Goal: Task Accomplishment & Management: Manage account settings

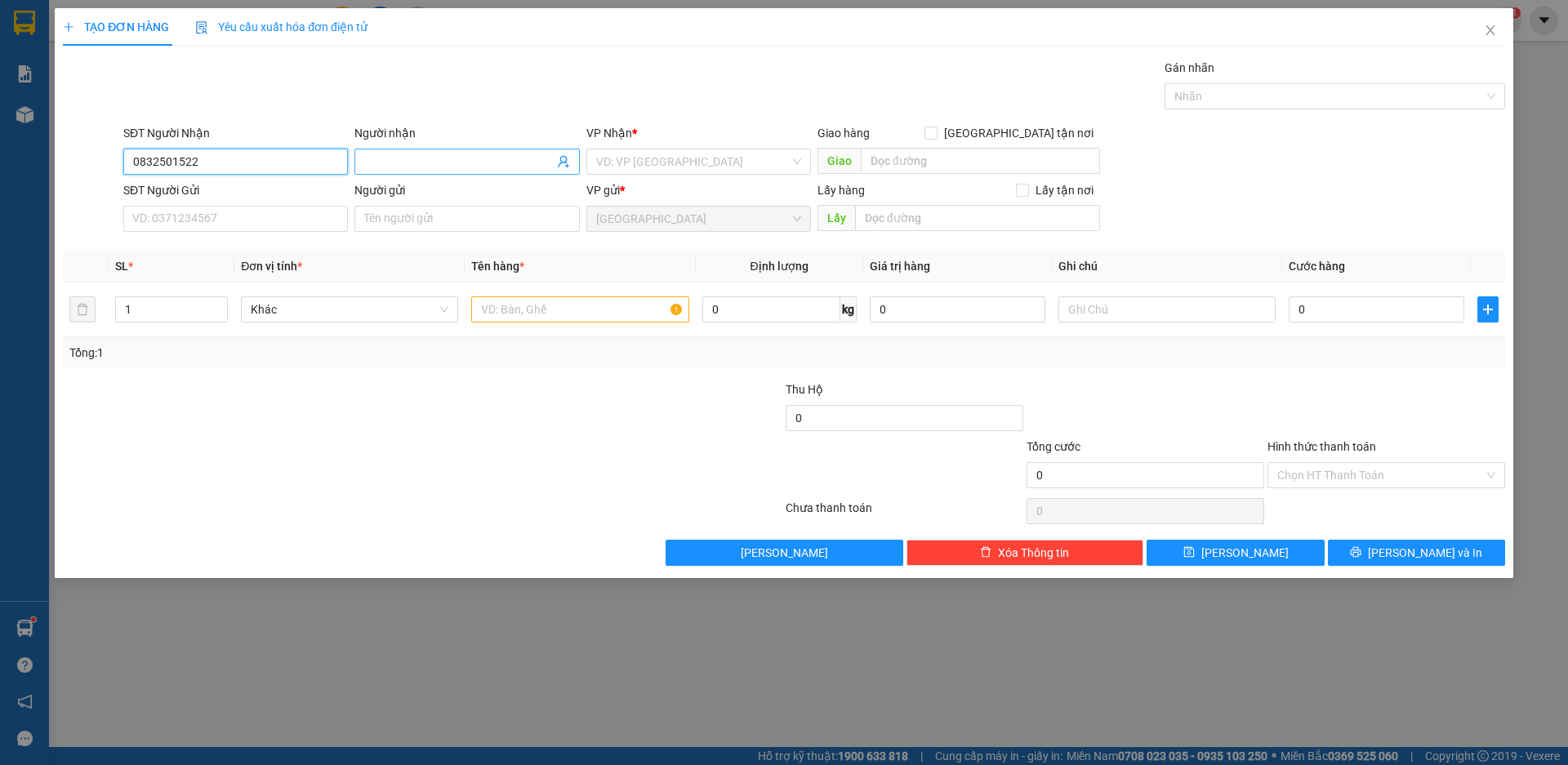
type input "0832501522"
click at [384, 168] on input "Người nhận" at bounding box center [459, 161] width 189 height 18
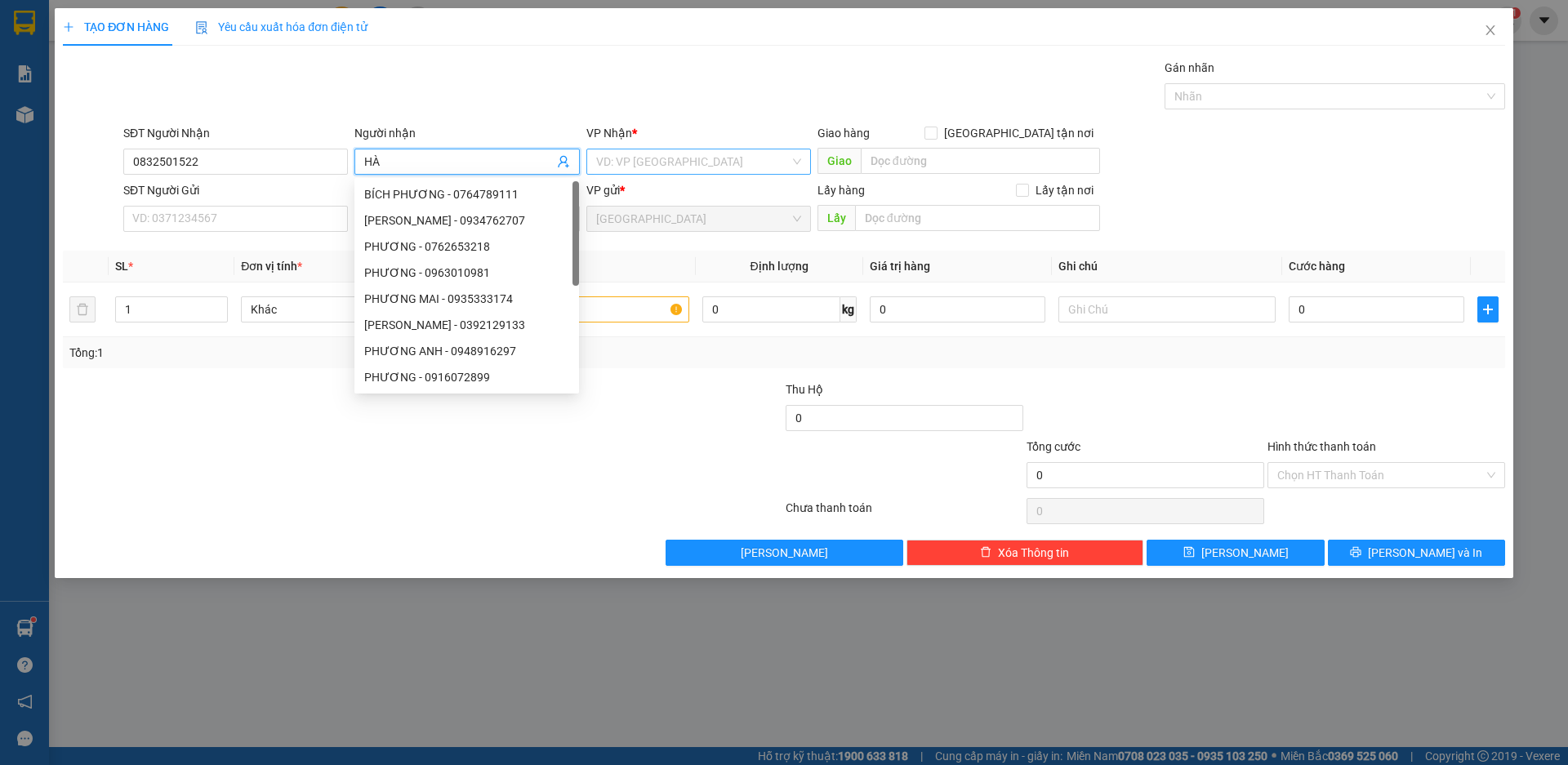
type input "HÀ"
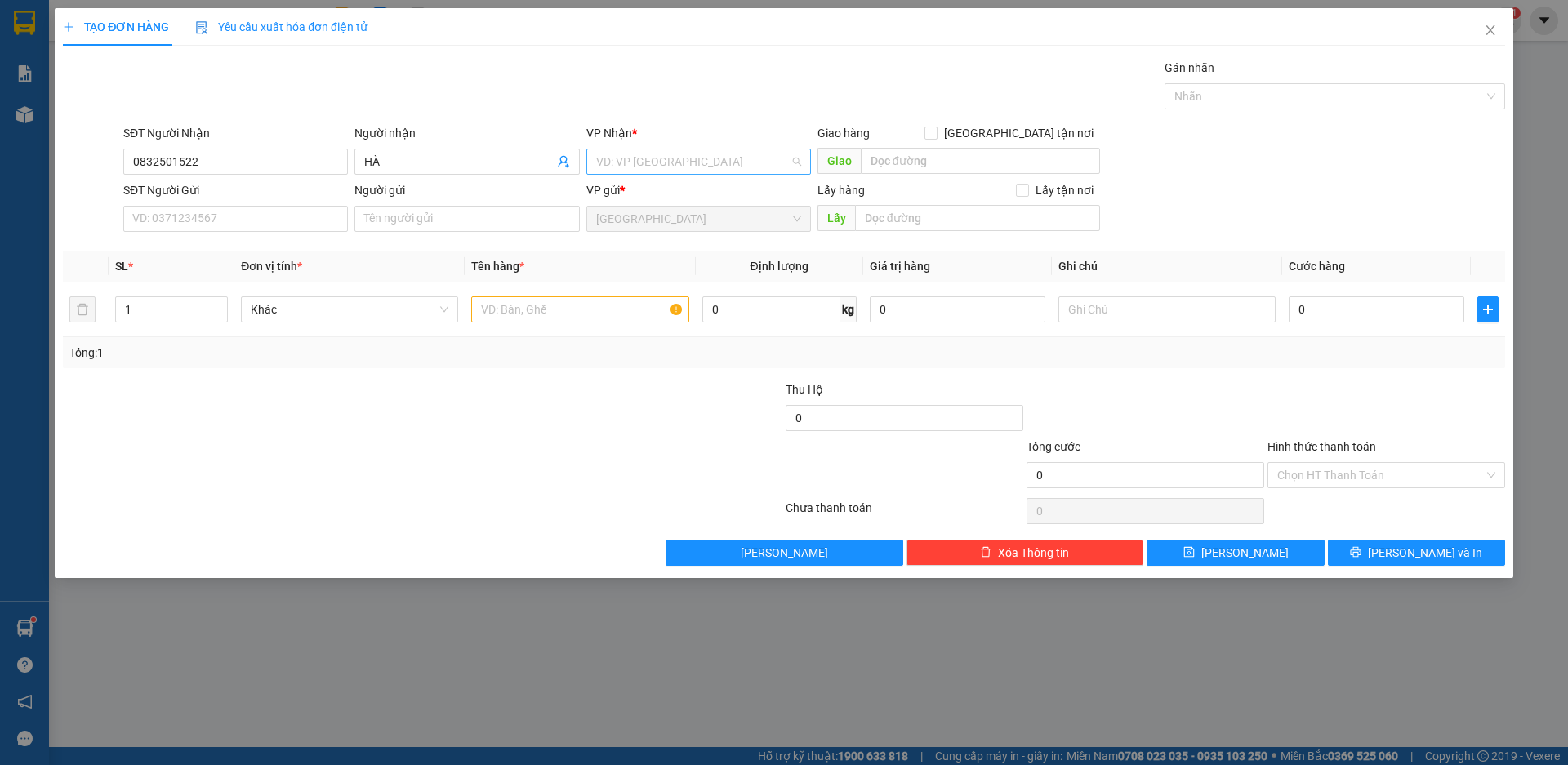
click at [651, 160] on input "search" at bounding box center [693, 161] width 193 height 25
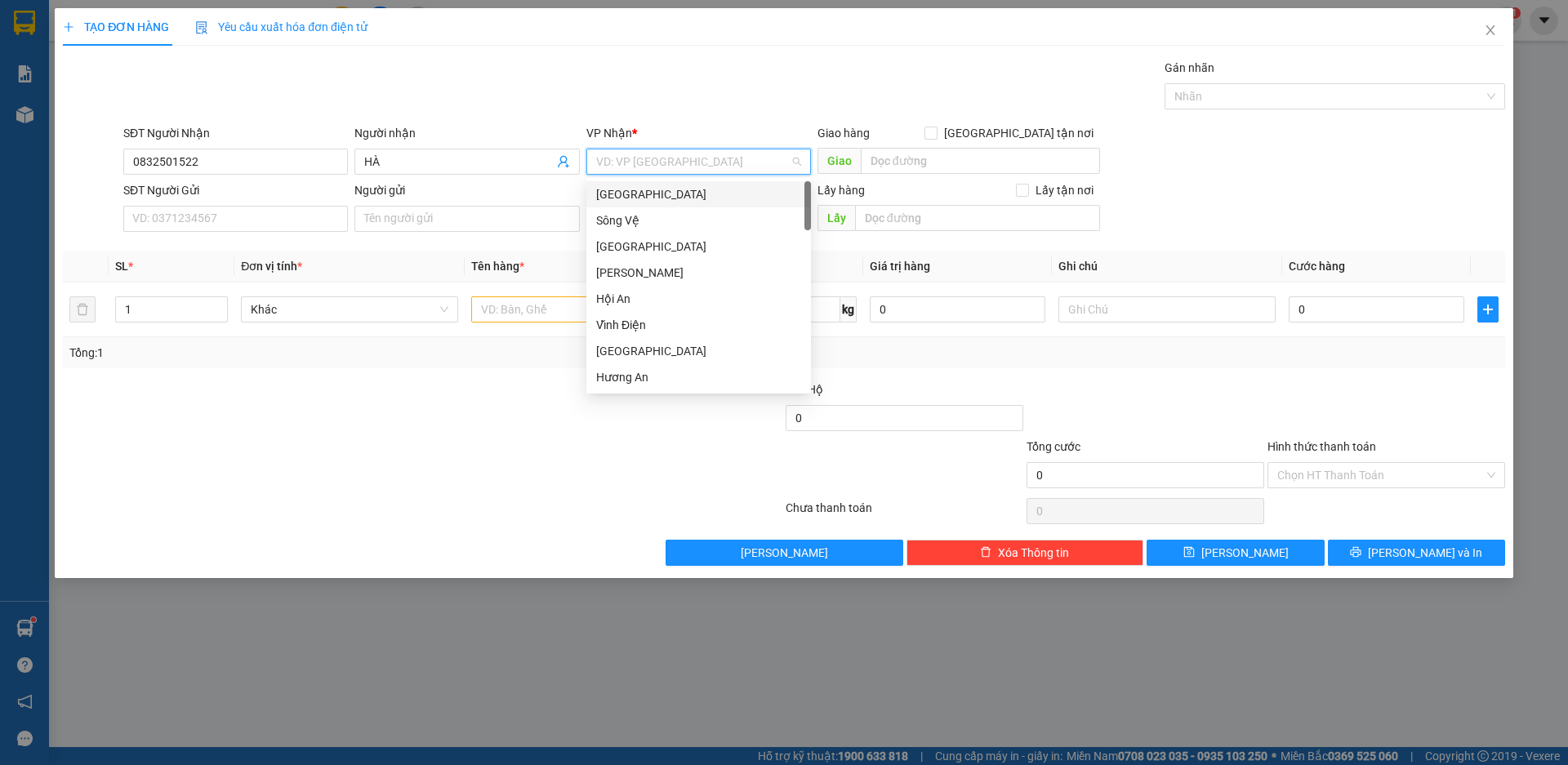
click at [620, 192] on div "[GEOGRAPHIC_DATA]" at bounding box center [699, 194] width 205 height 18
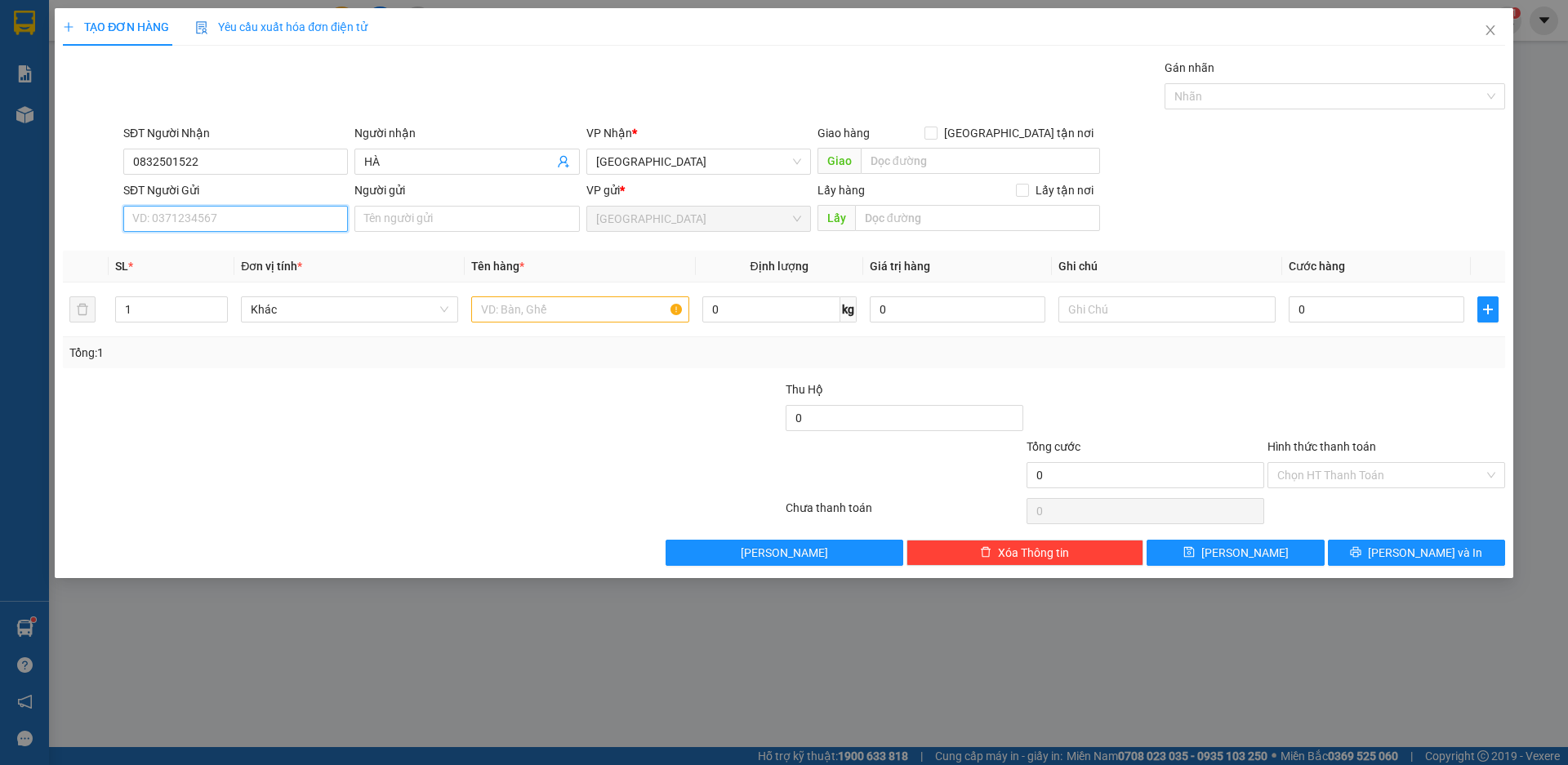
click at [236, 218] on input "SĐT Người Gửi" at bounding box center [236, 219] width 225 height 26
type input "0905959442"
click at [394, 229] on input "Người gửi" at bounding box center [467, 219] width 225 height 26
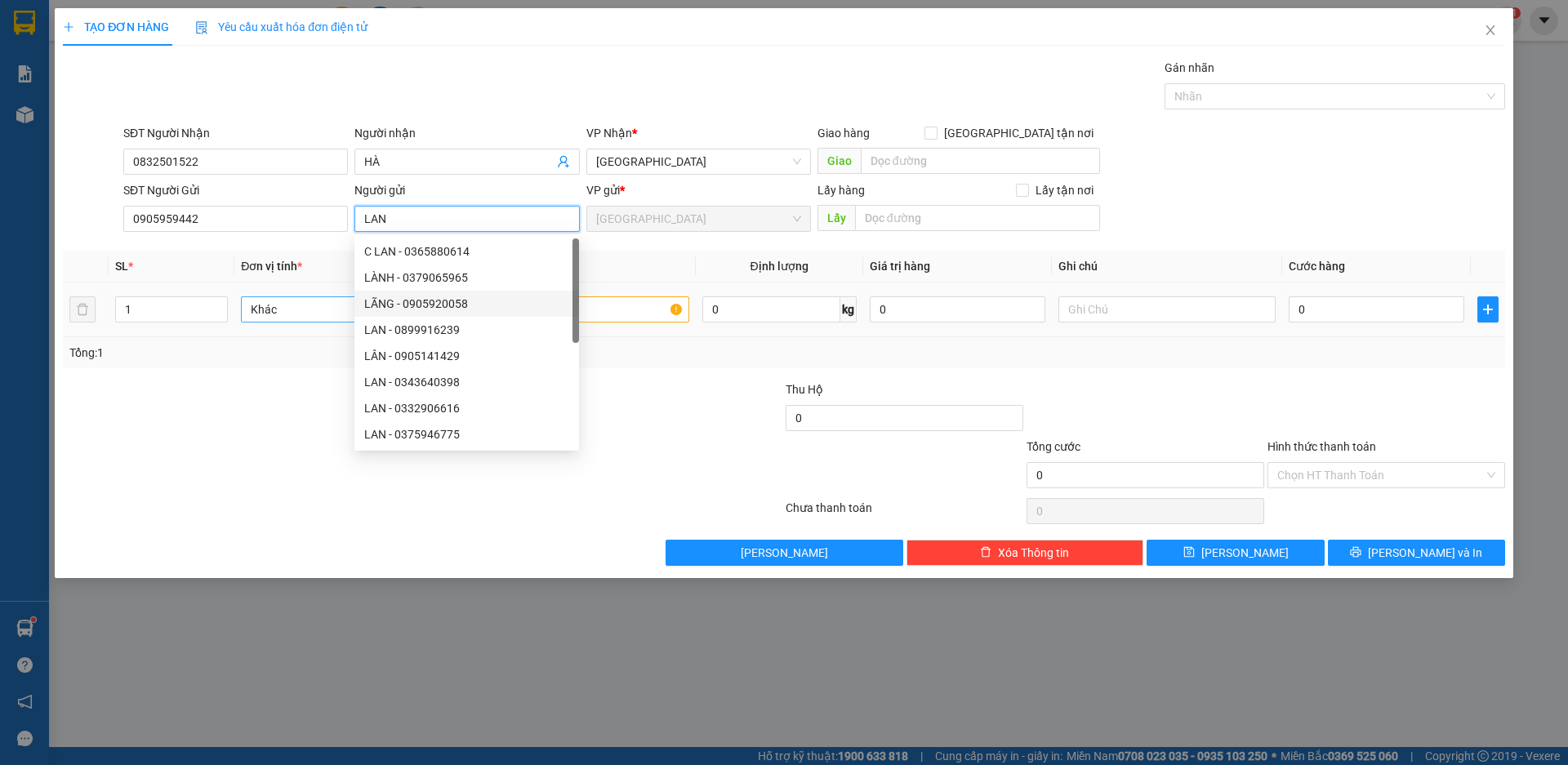
click at [292, 309] on span "Khác" at bounding box center [349, 310] width 198 height 25
type input "LAN"
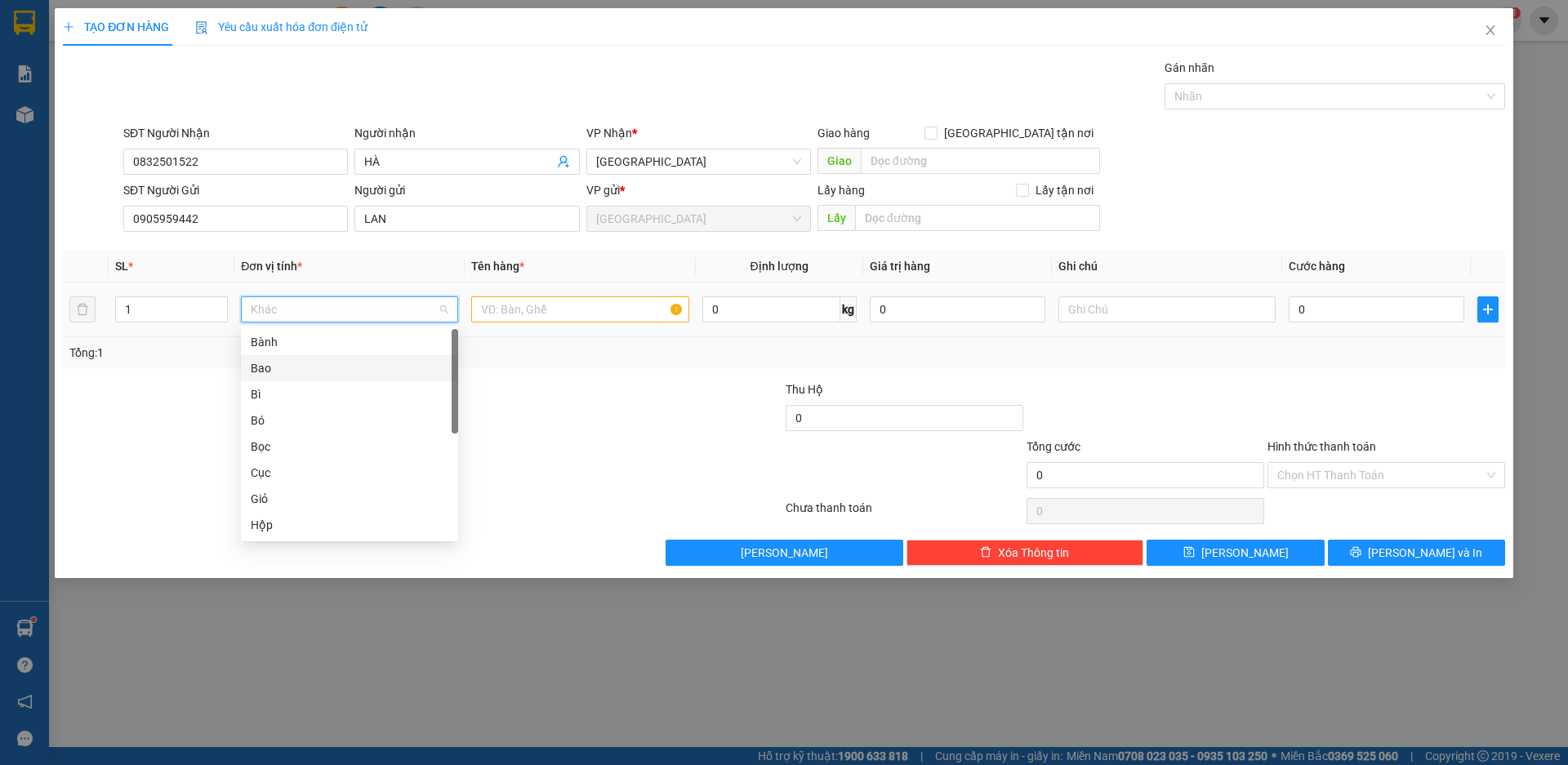
click at [269, 370] on div "Bao" at bounding box center [349, 368] width 198 height 18
click at [549, 311] on input "text" at bounding box center [580, 310] width 217 height 26
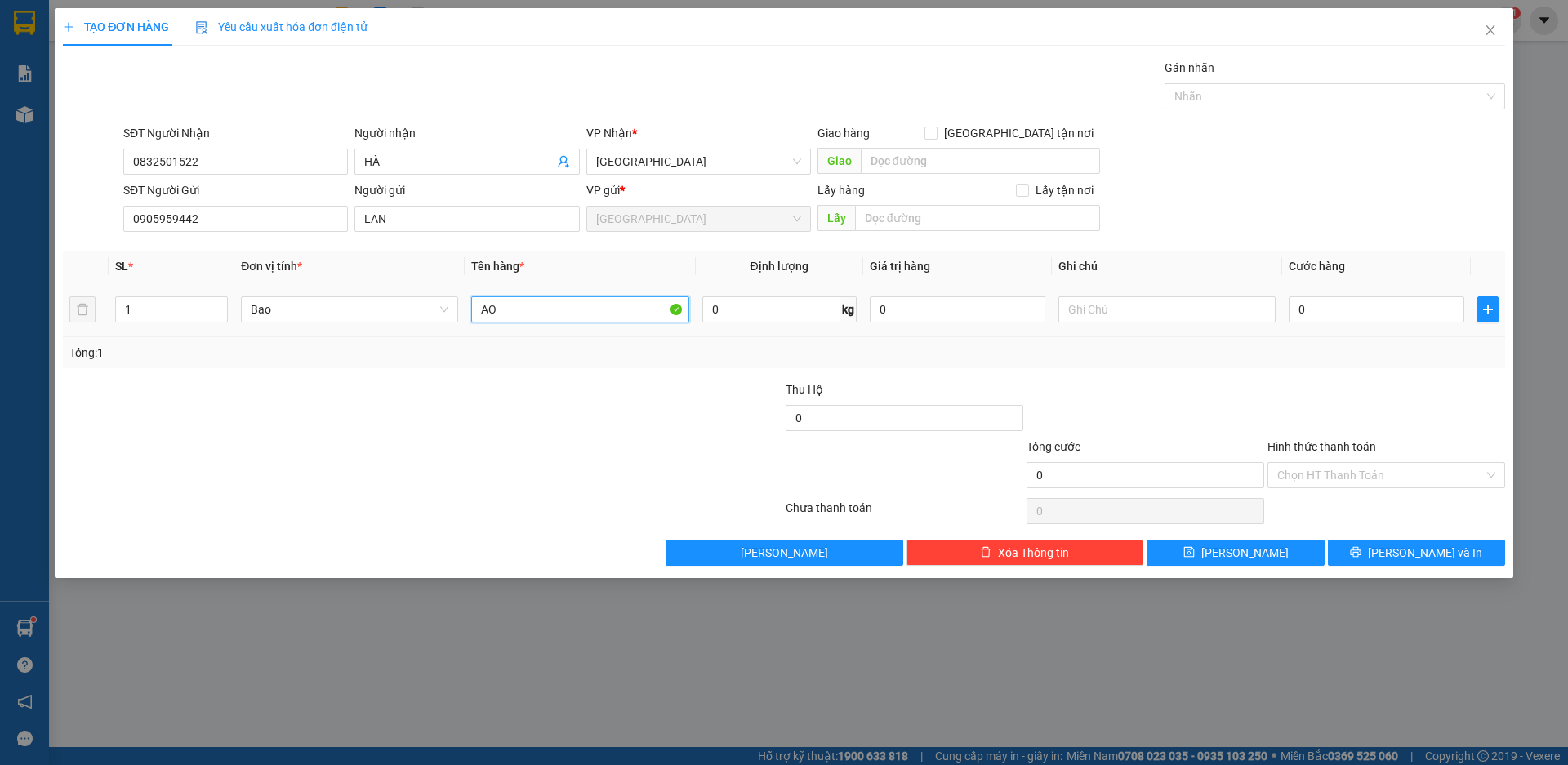
type input "A"
type input "ÁO QUẦN"
click at [1372, 311] on input "0" at bounding box center [1377, 310] width 176 height 26
type input "1"
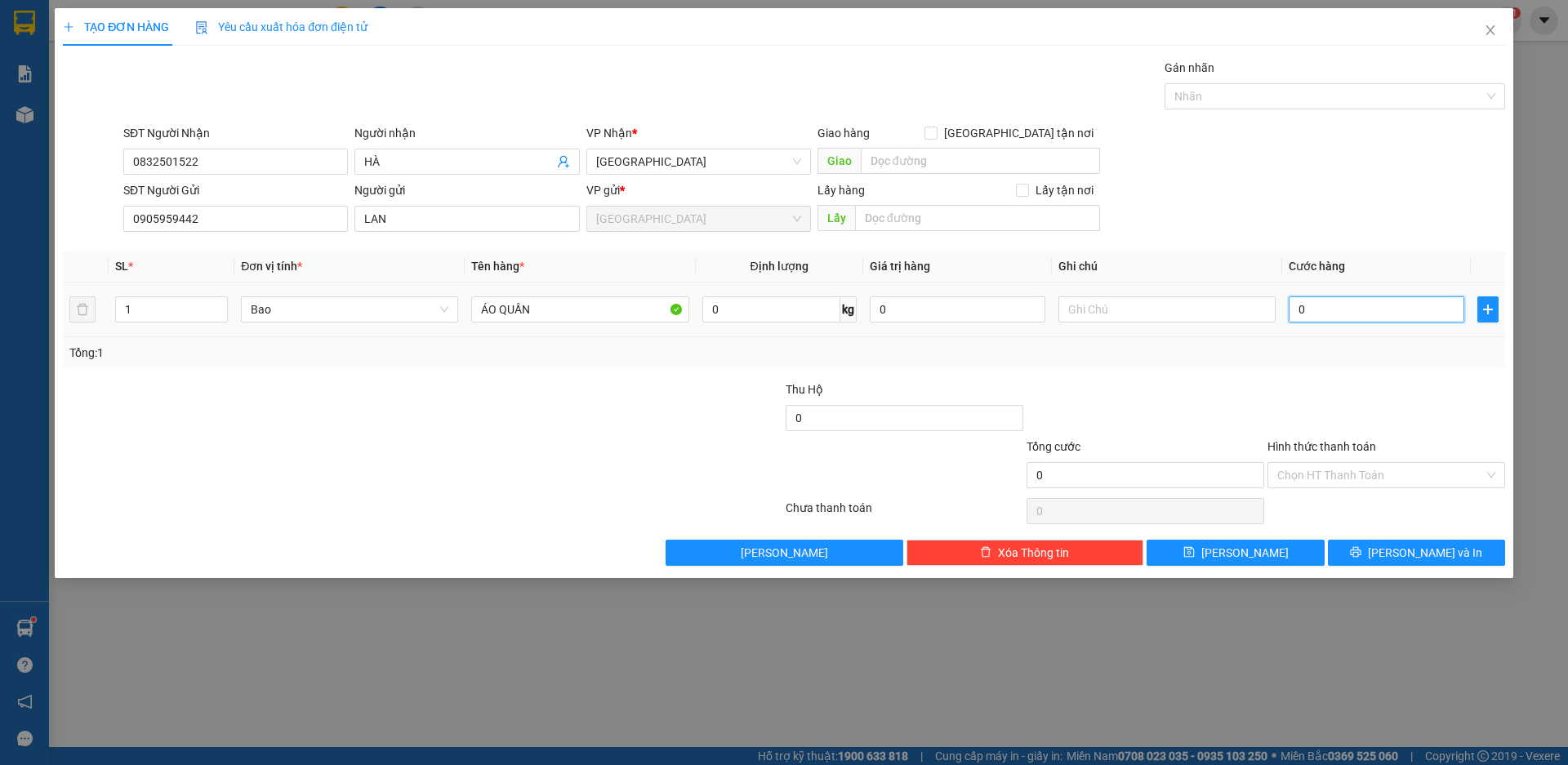
type input "1"
type input "17"
type input "170"
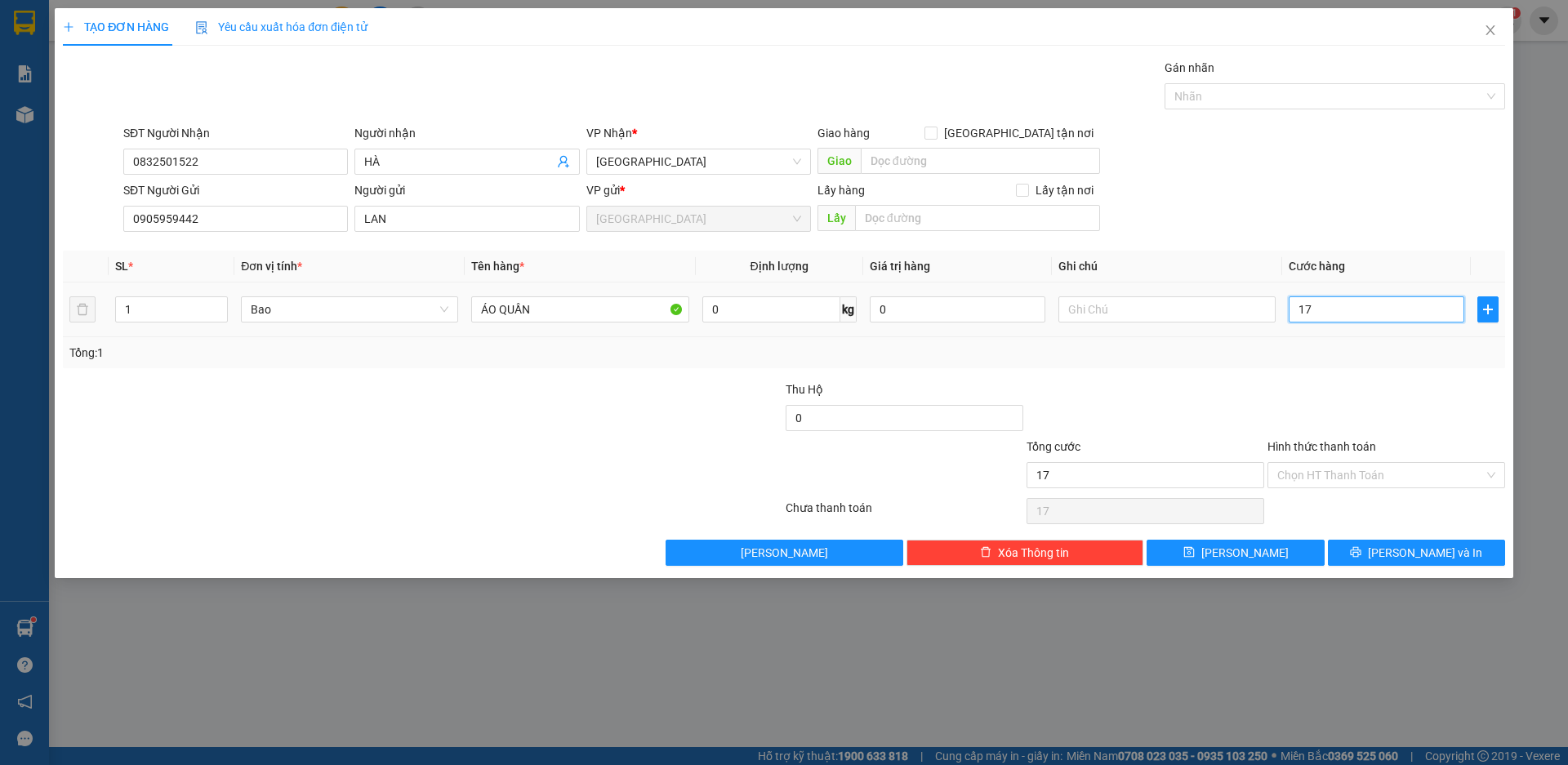
type input "170"
type input "1.700"
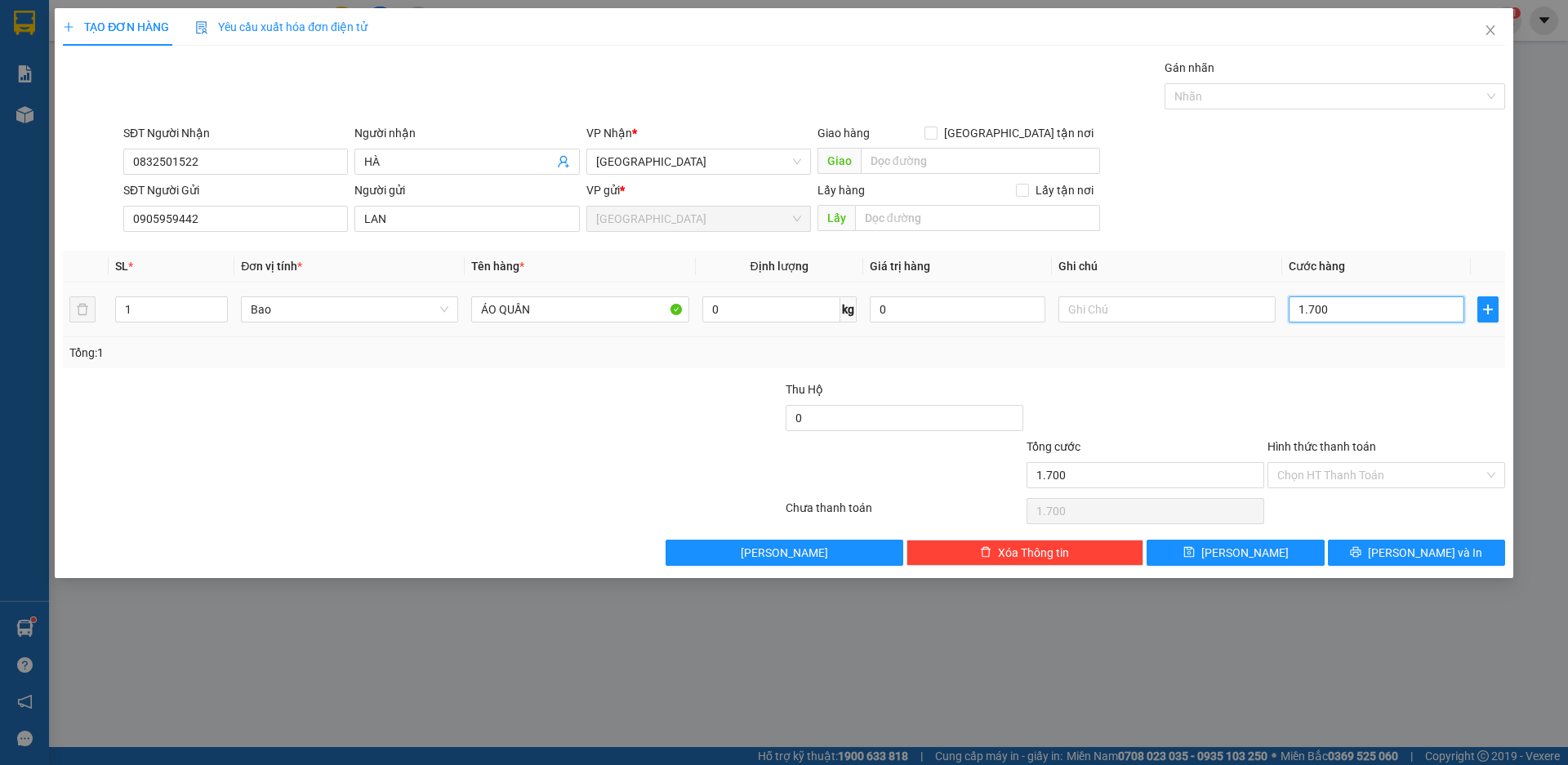
type input "17.000"
type input "170.000"
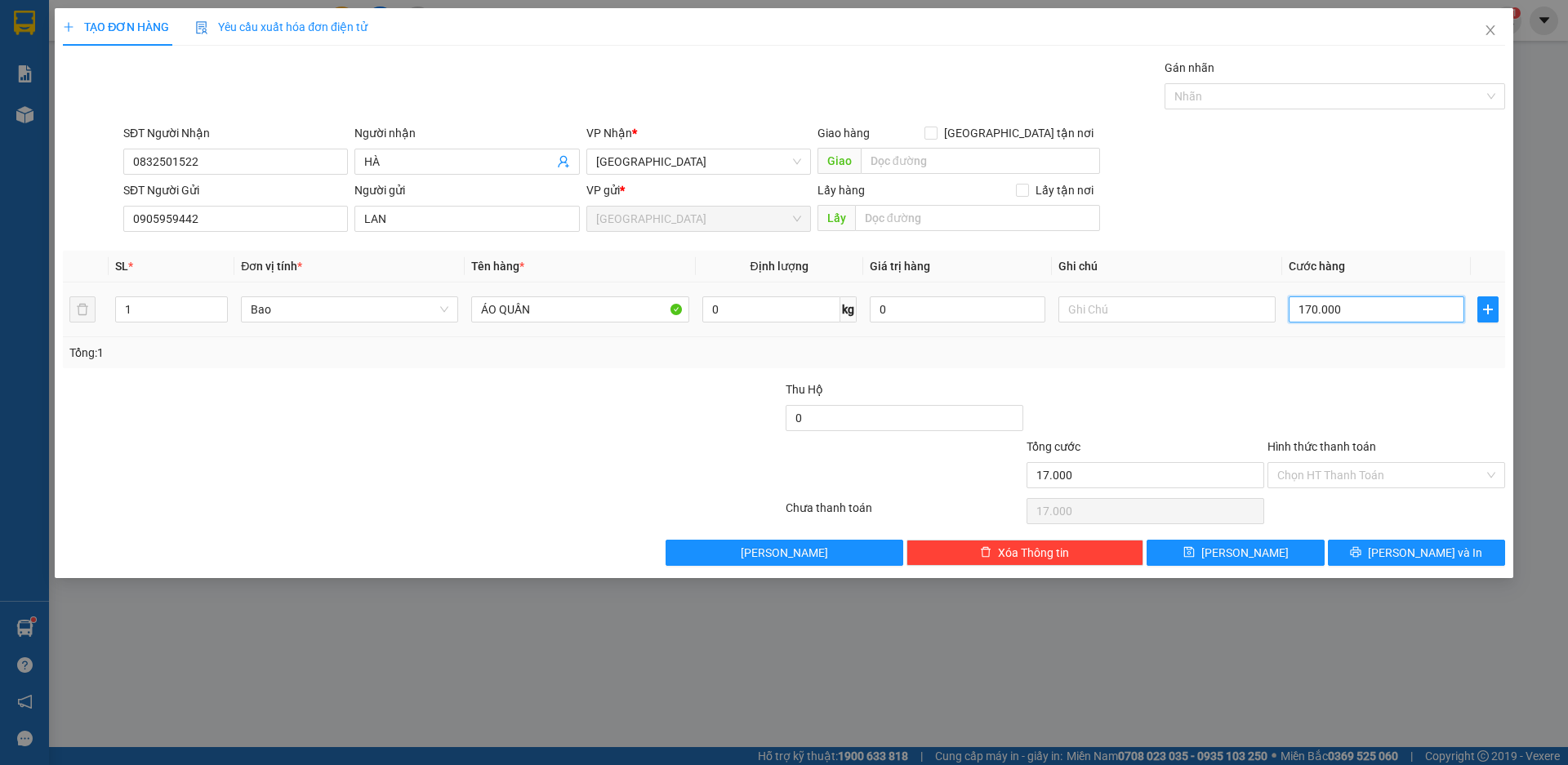
type input "170.000"
click at [1419, 547] on span "[PERSON_NAME] và In" at bounding box center [1425, 552] width 115 height 18
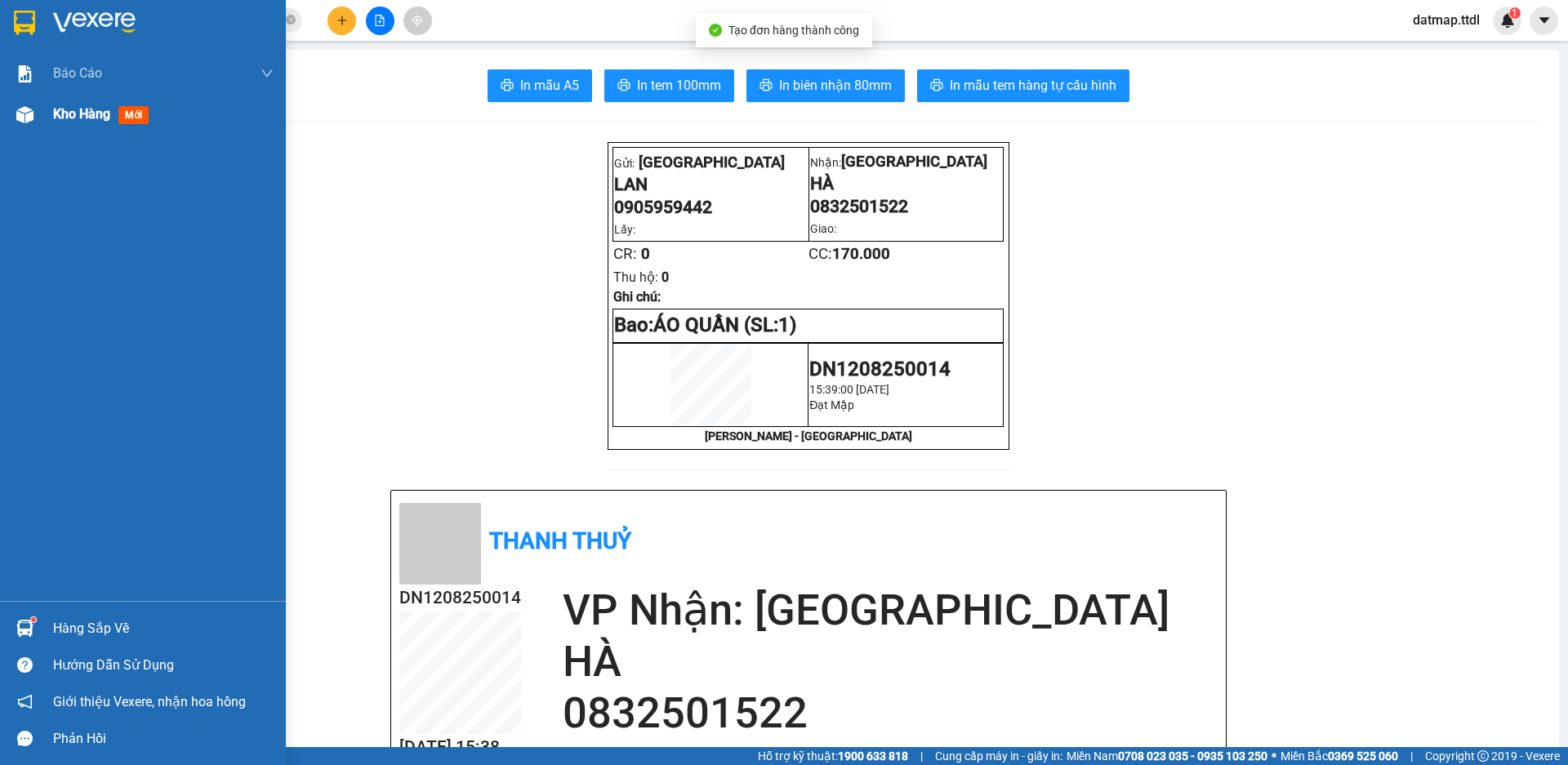
click at [56, 110] on span "Kho hàng" at bounding box center [81, 114] width 57 height 16
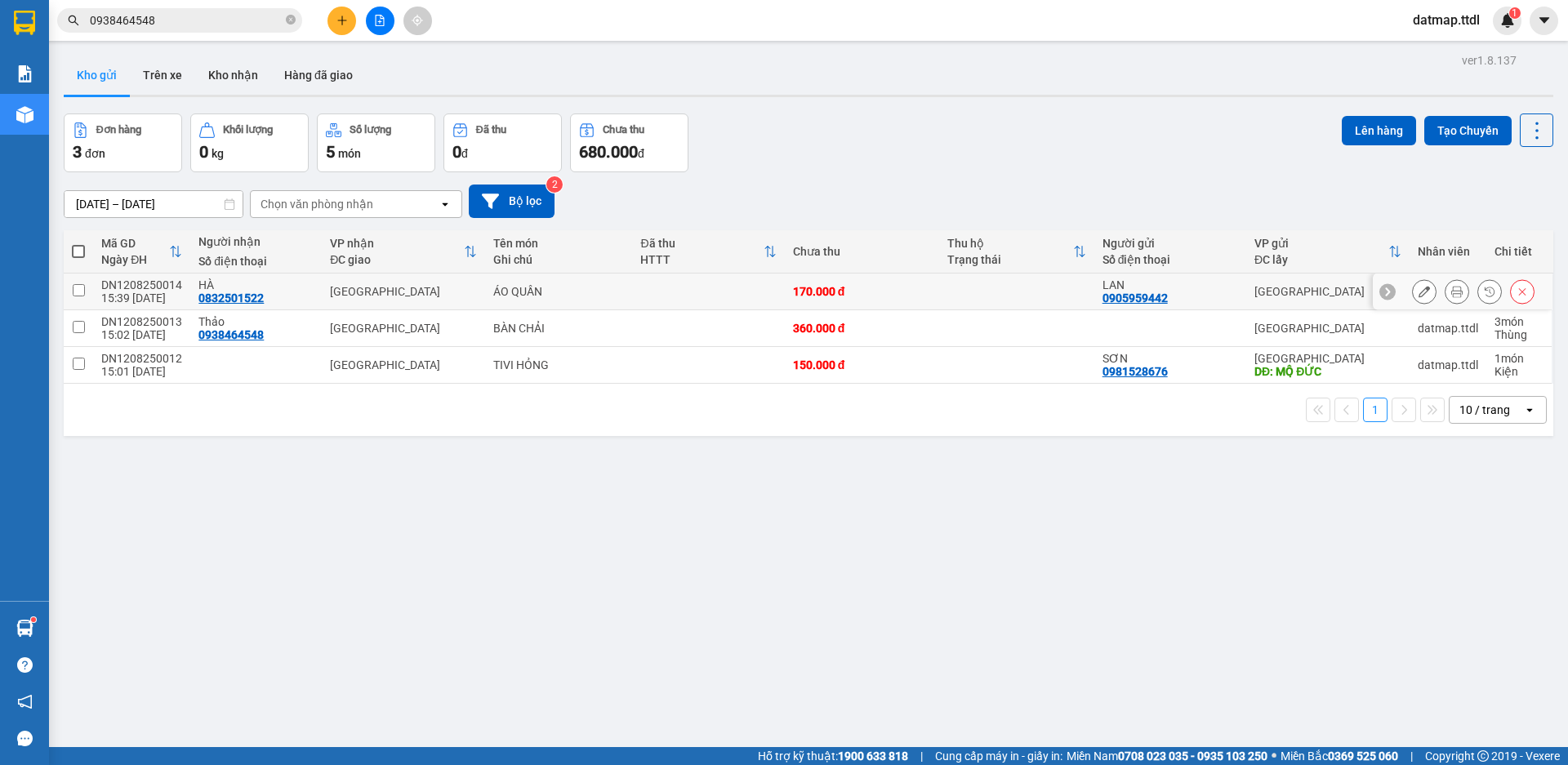
click at [1419, 286] on icon at bounding box center [1424, 291] width 11 height 11
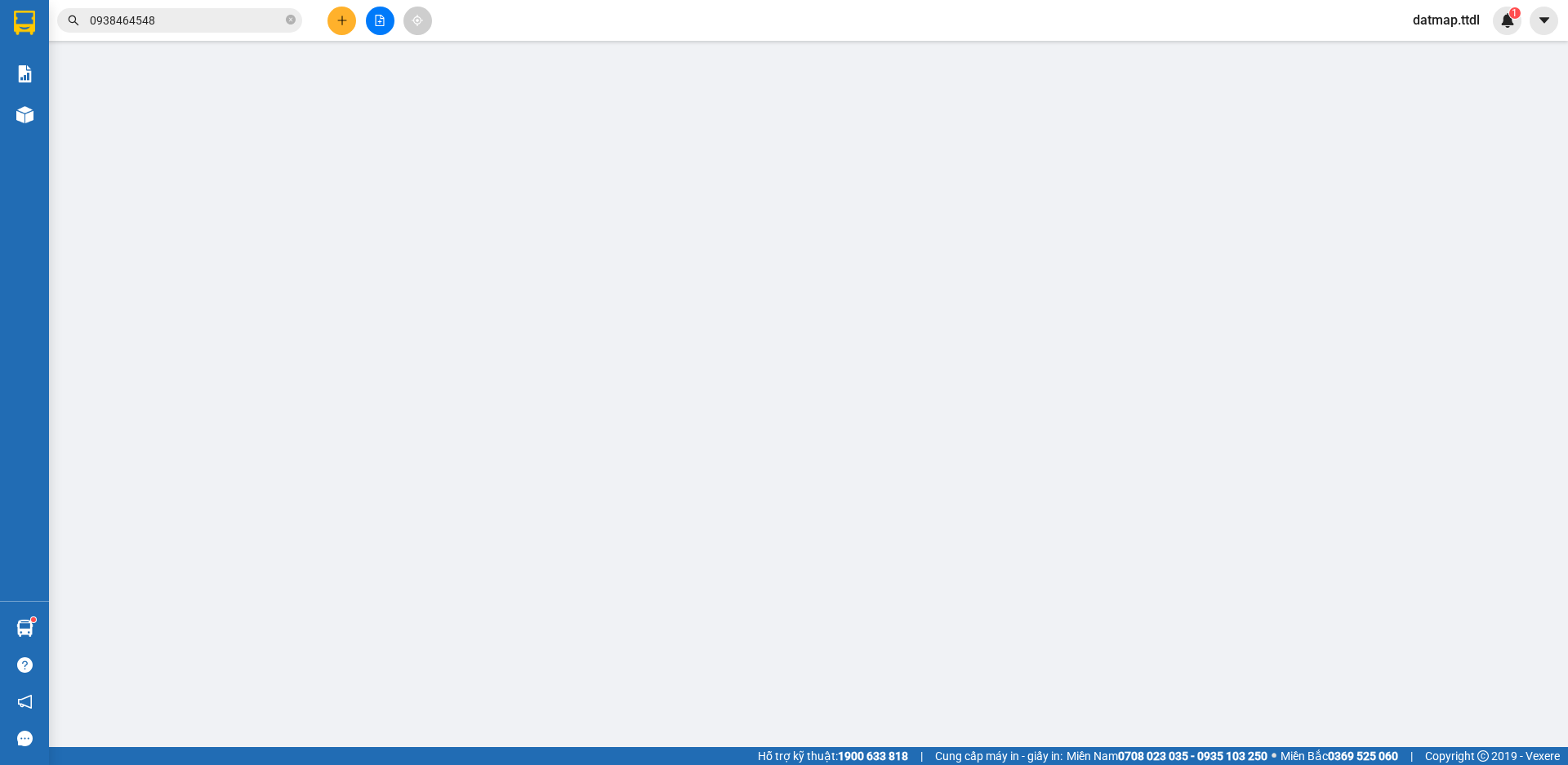
type input "0832501522"
type input "HÀ"
type input "0905959442"
type input "LAN"
type input "170.000"
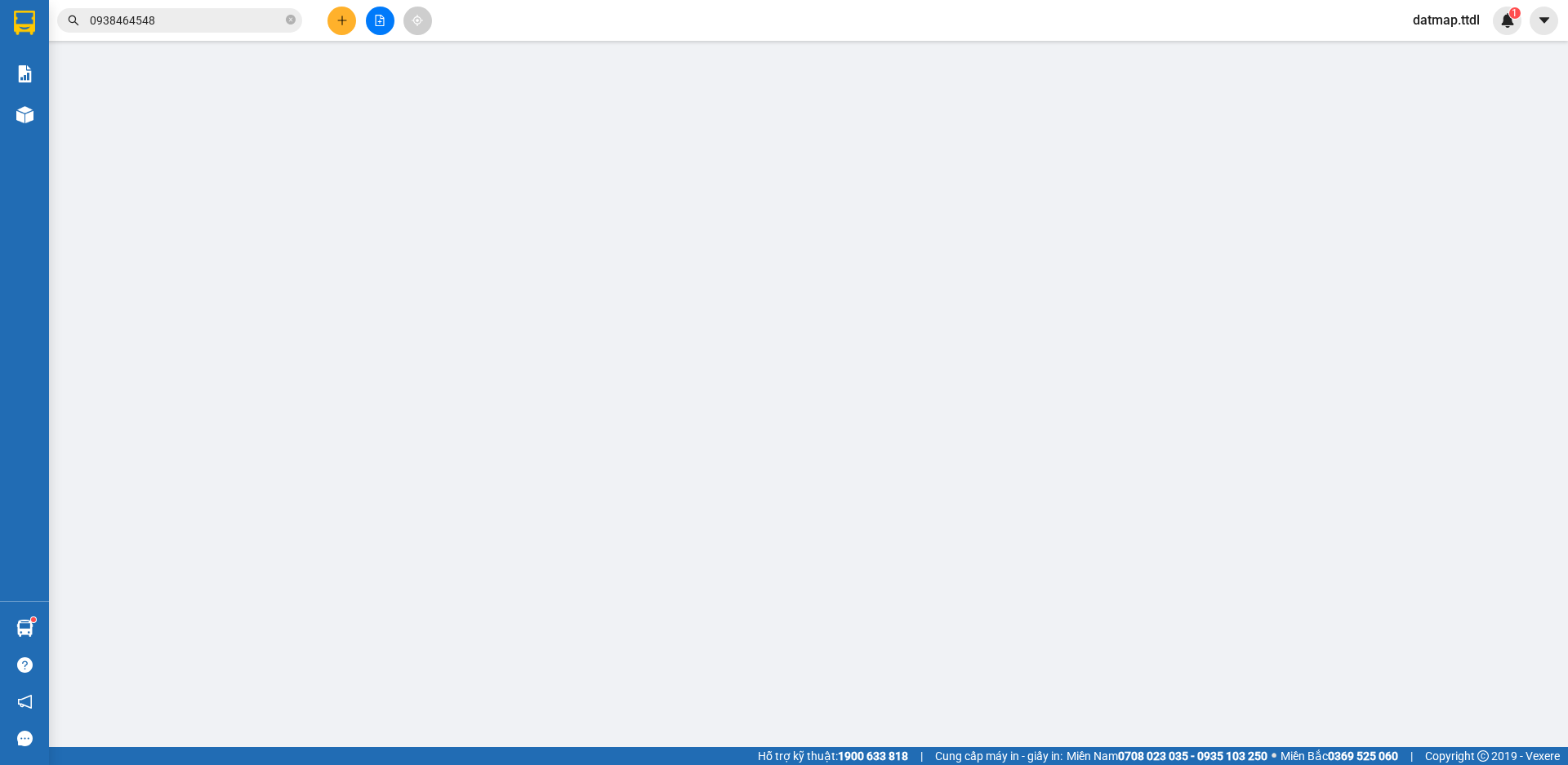
type input "170.000"
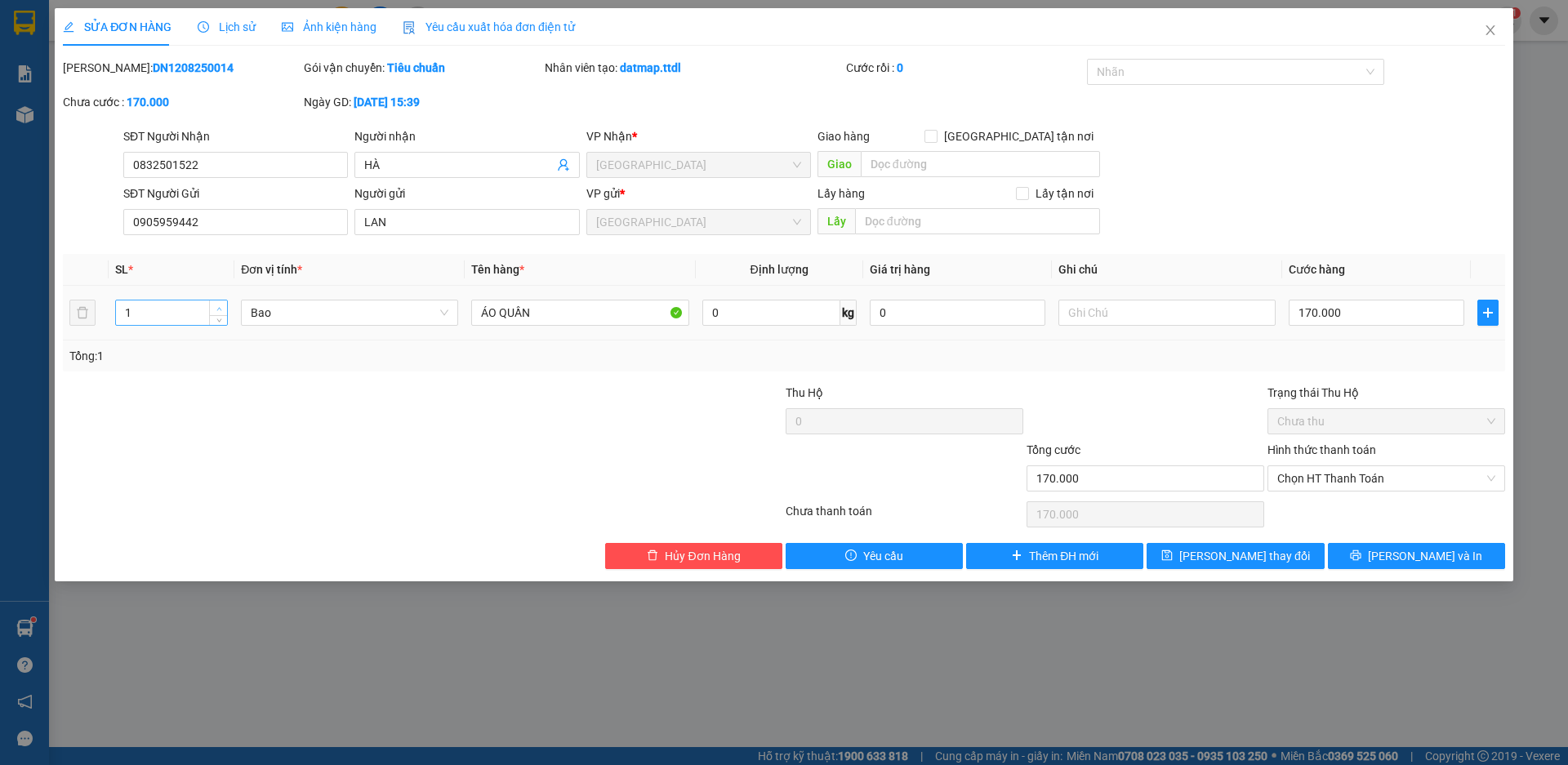
type input "2"
click at [218, 306] on icon "up" at bounding box center [219, 309] width 5 height 5
click at [1377, 564] on button "[PERSON_NAME] và In" at bounding box center [1416, 557] width 177 height 26
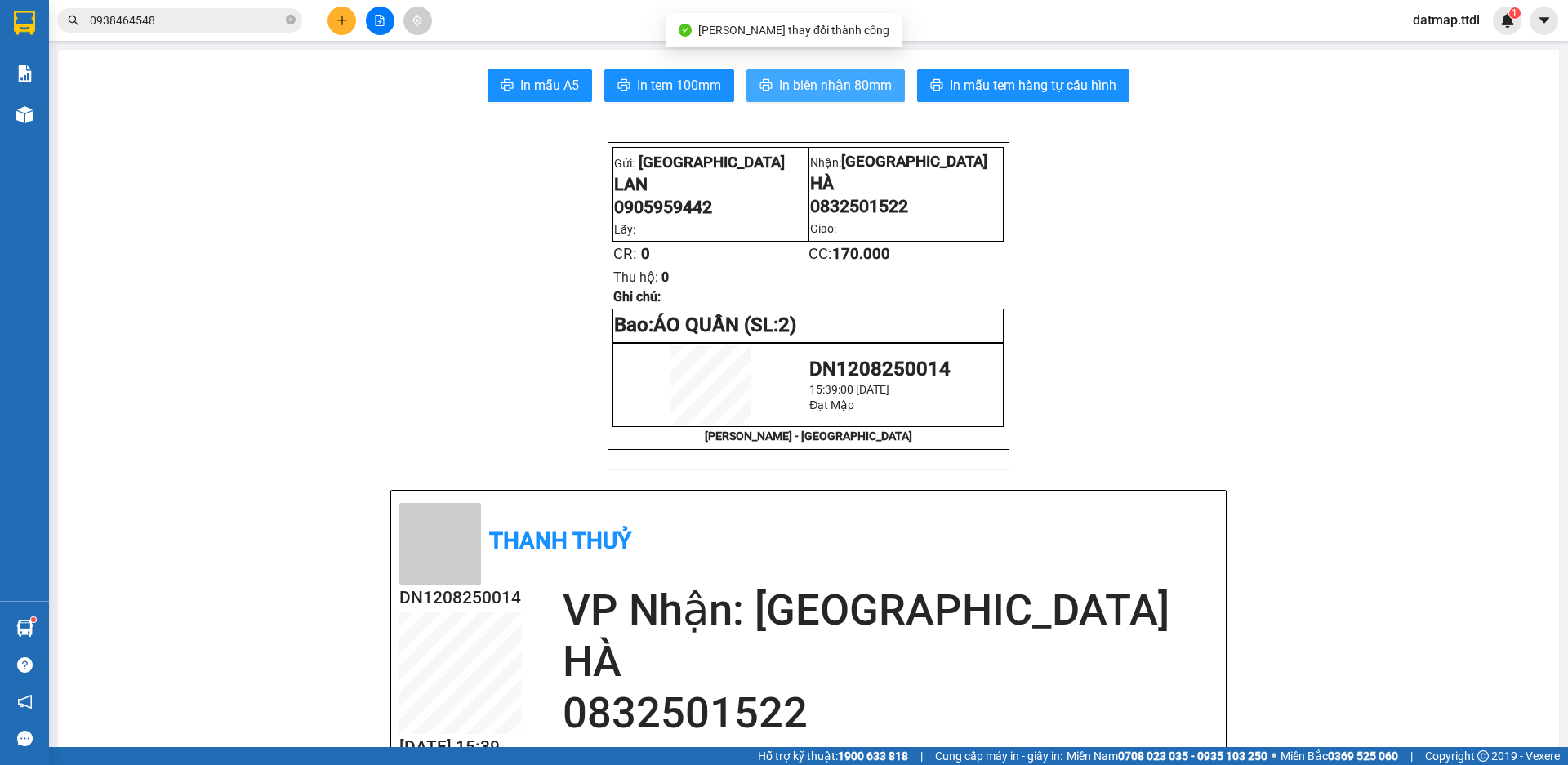
click at [807, 85] on span "In biên nhận 80mm" at bounding box center [836, 85] width 113 height 20
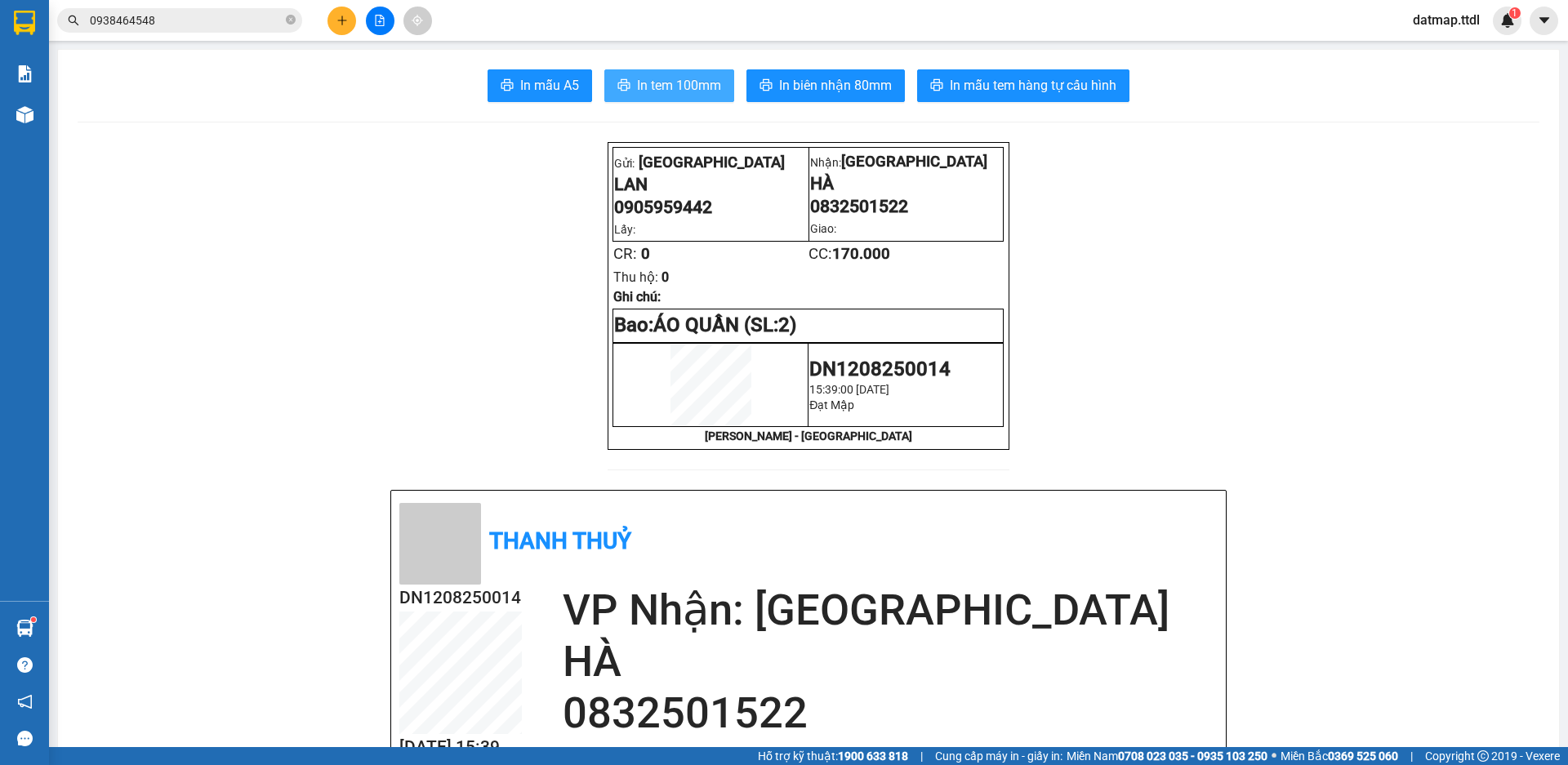
click at [675, 91] on span "In tem 100mm" at bounding box center [679, 85] width 84 height 20
click at [339, 24] on icon "plus" at bounding box center [341, 20] width 11 height 11
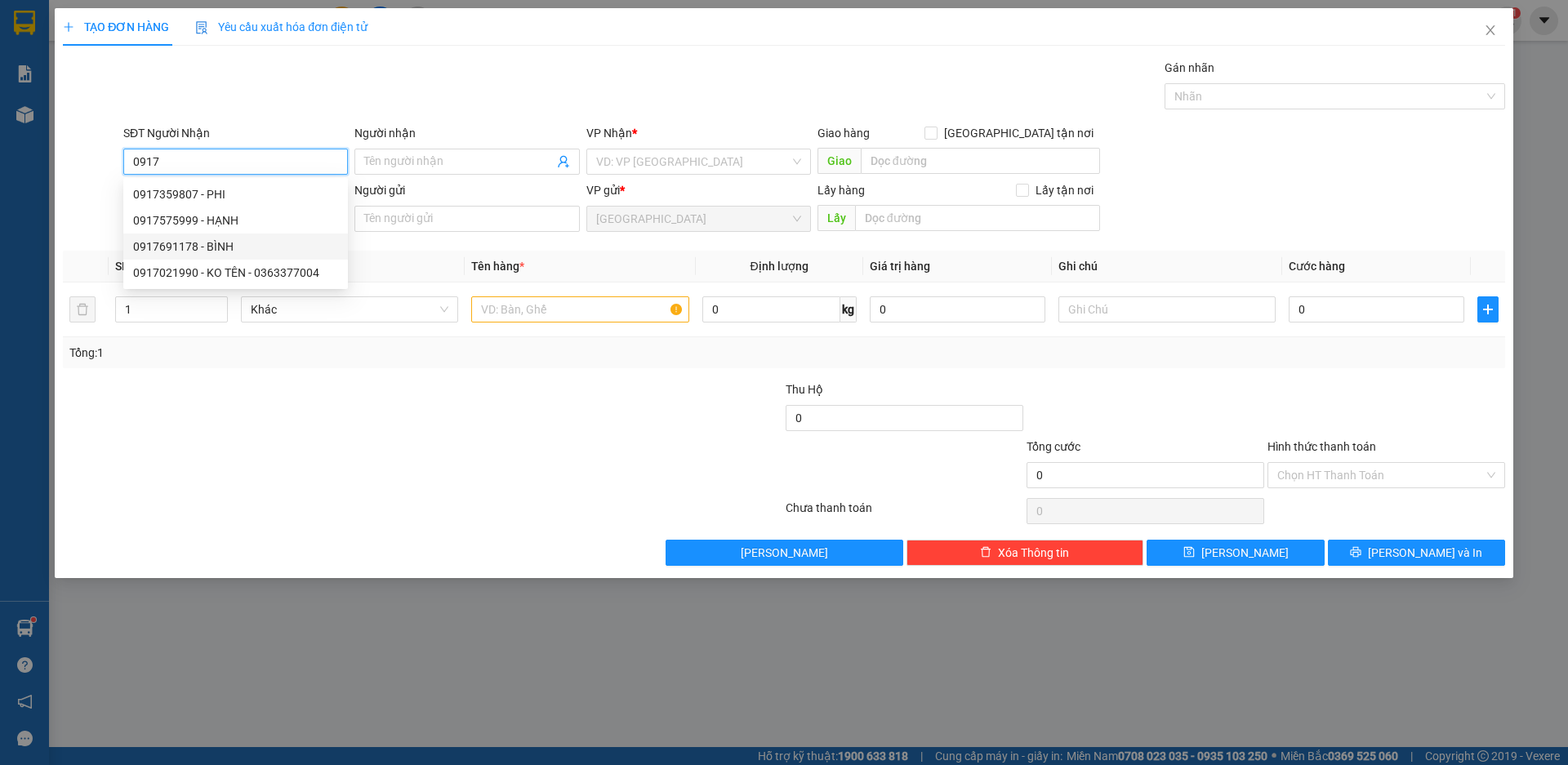
click at [144, 244] on div "0917691178 - BÌNH" at bounding box center [236, 246] width 205 height 18
type input "0917691178"
type input "BÌNH"
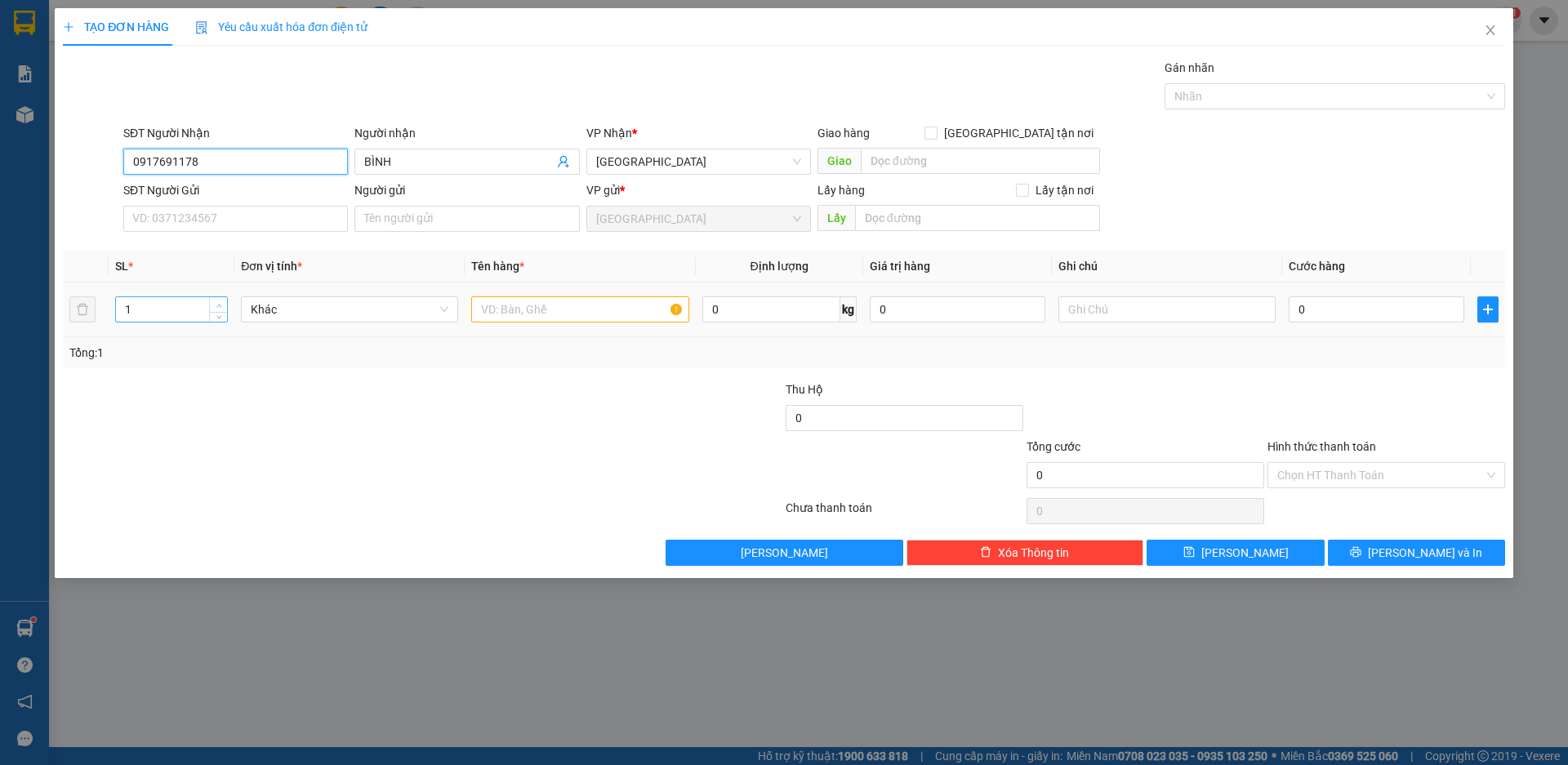
type input "0917691178"
click at [214, 302] on span "Increase Value" at bounding box center [218, 304] width 18 height 15
type input "5"
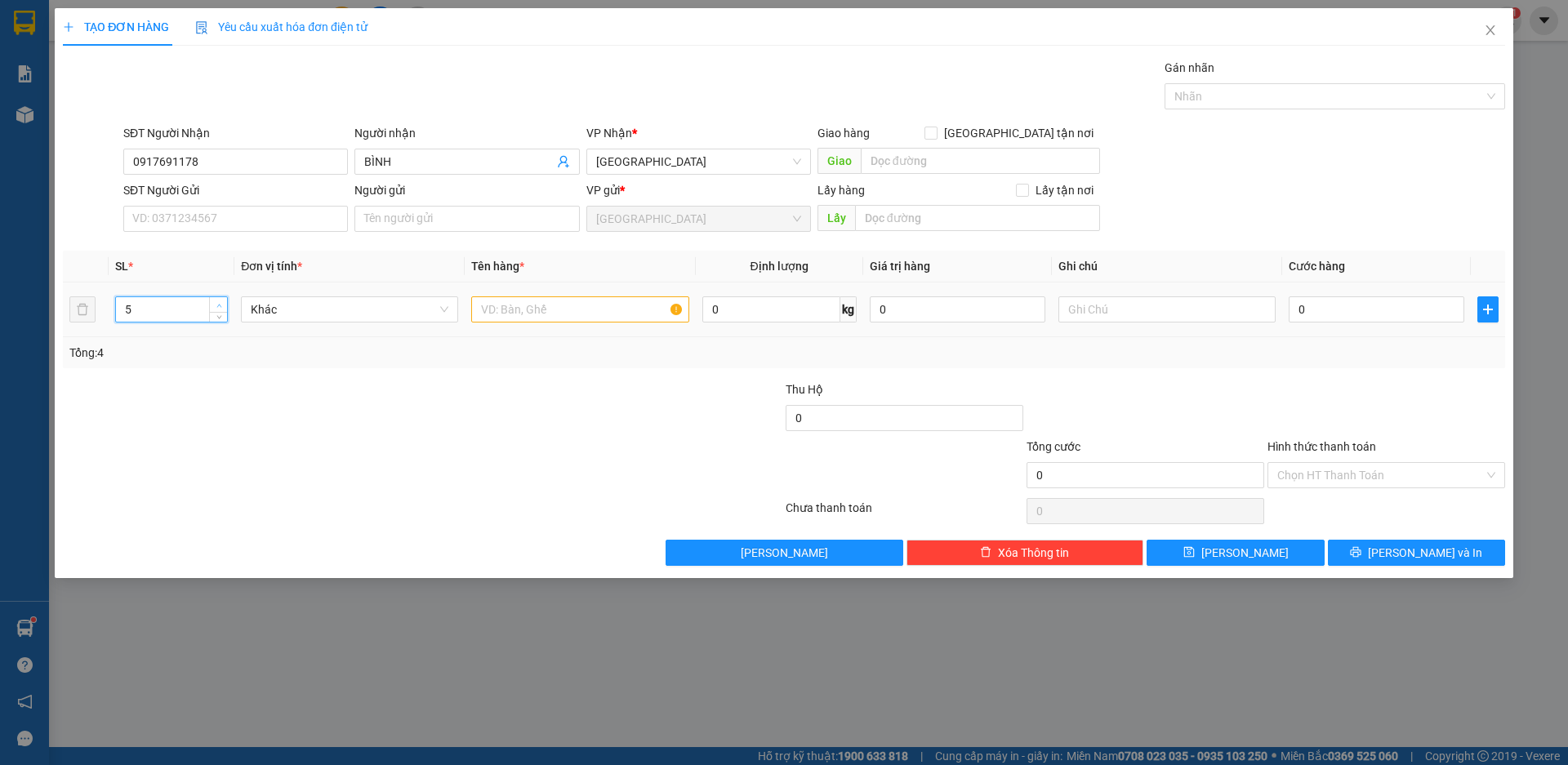
click at [214, 302] on span "Increase Value" at bounding box center [218, 304] width 18 height 15
click at [338, 307] on span "Khác" at bounding box center [349, 310] width 198 height 25
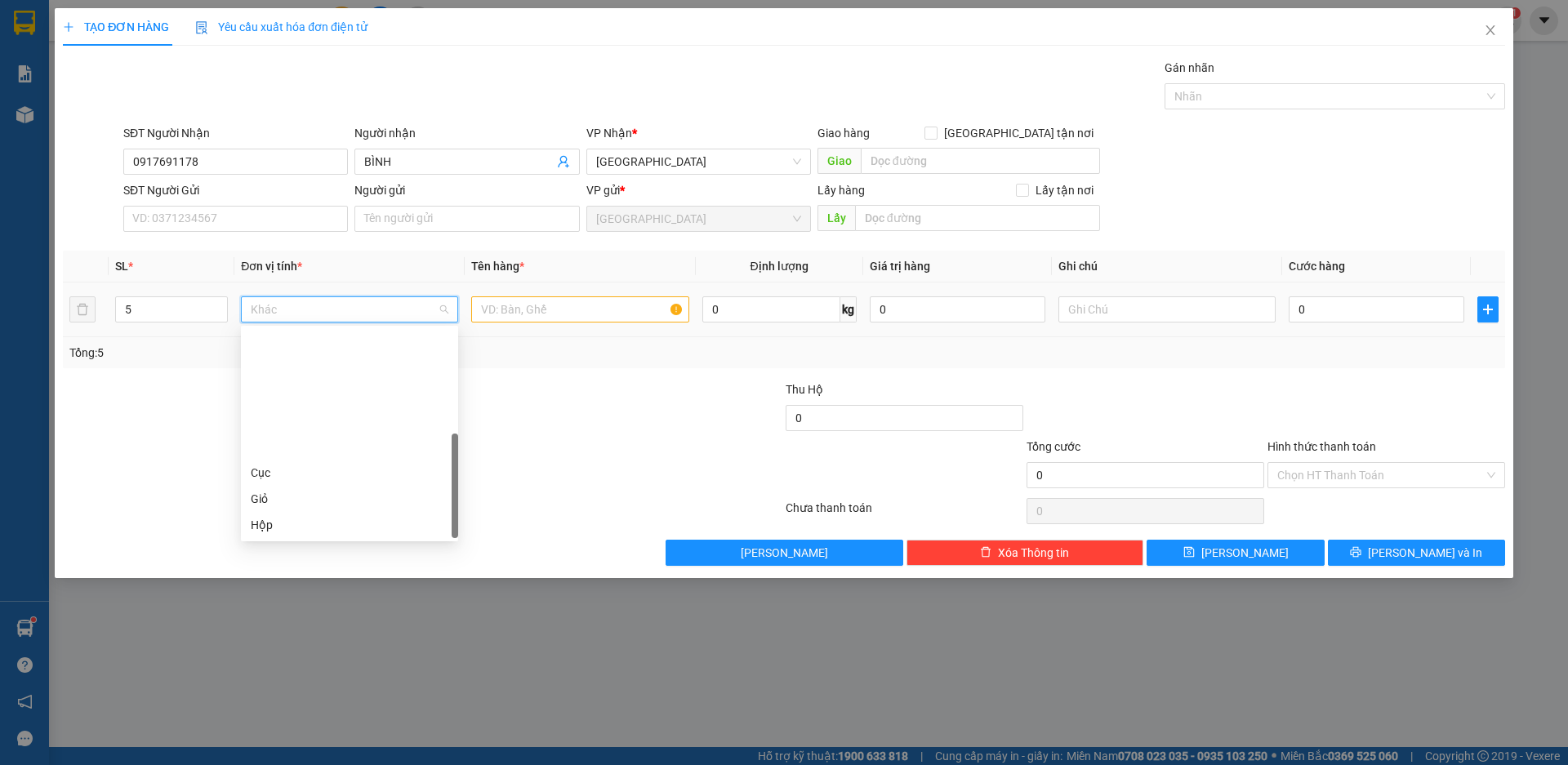
scroll to position [157, 0]
click at [315, 411] on div "Thùng" at bounding box center [349, 421] width 217 height 26
click at [517, 311] on input "text" at bounding box center [580, 310] width 217 height 26
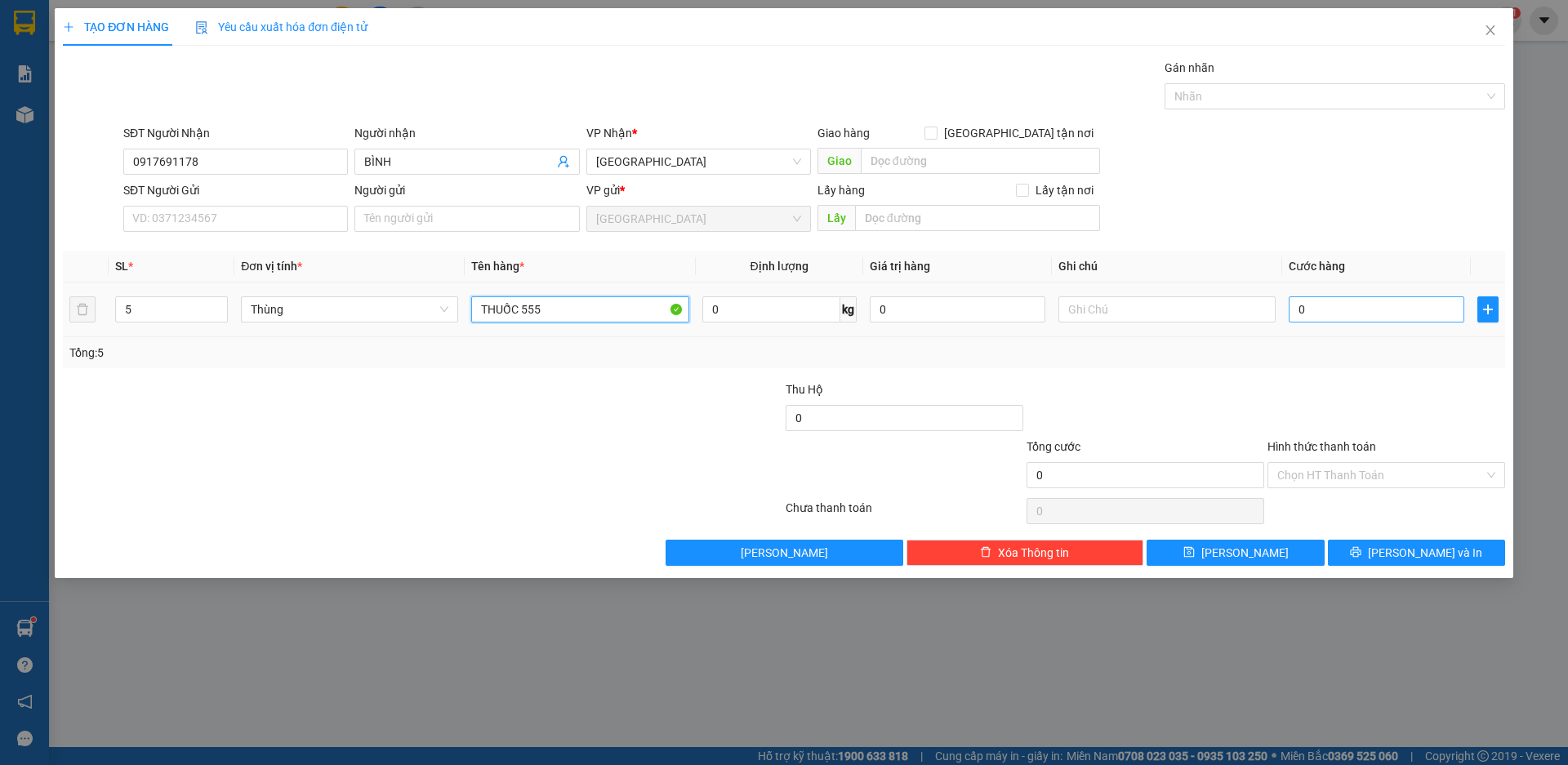
type input "THUỐC 555"
click at [1358, 317] on input "0" at bounding box center [1377, 310] width 176 height 26
type input "2"
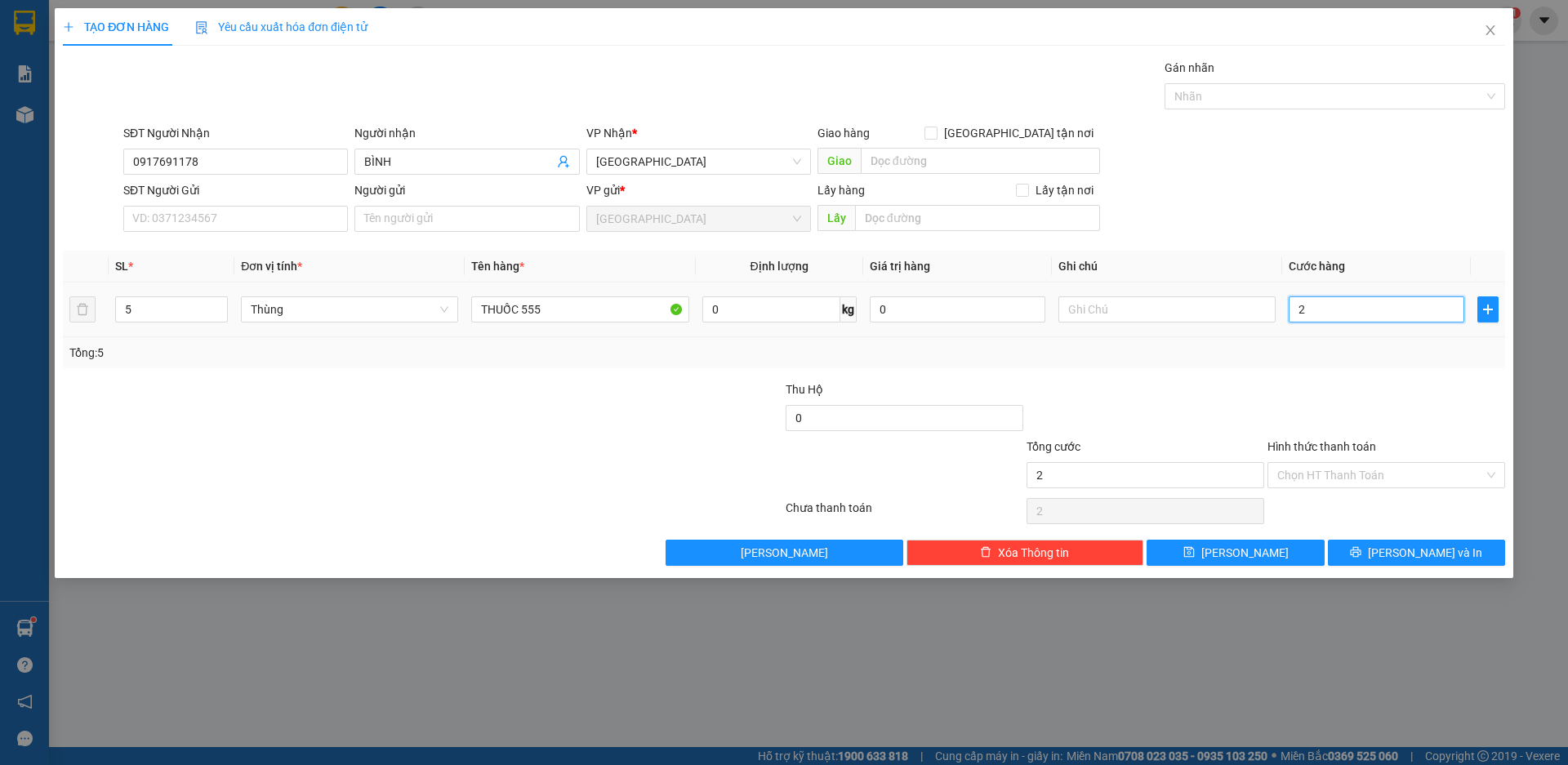
type input "25"
type input "250"
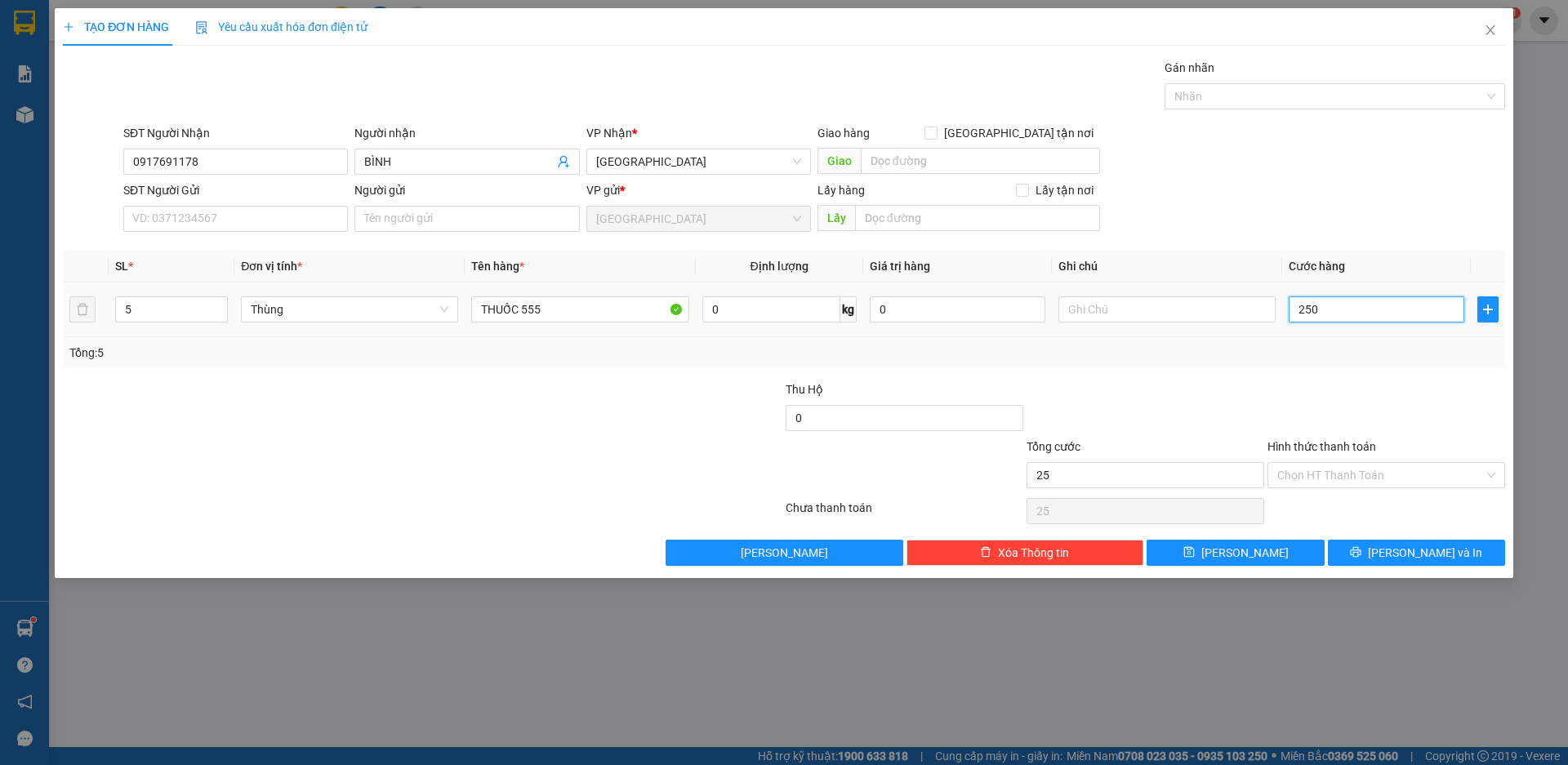
type input "250"
type input "2.500"
type input "25.000"
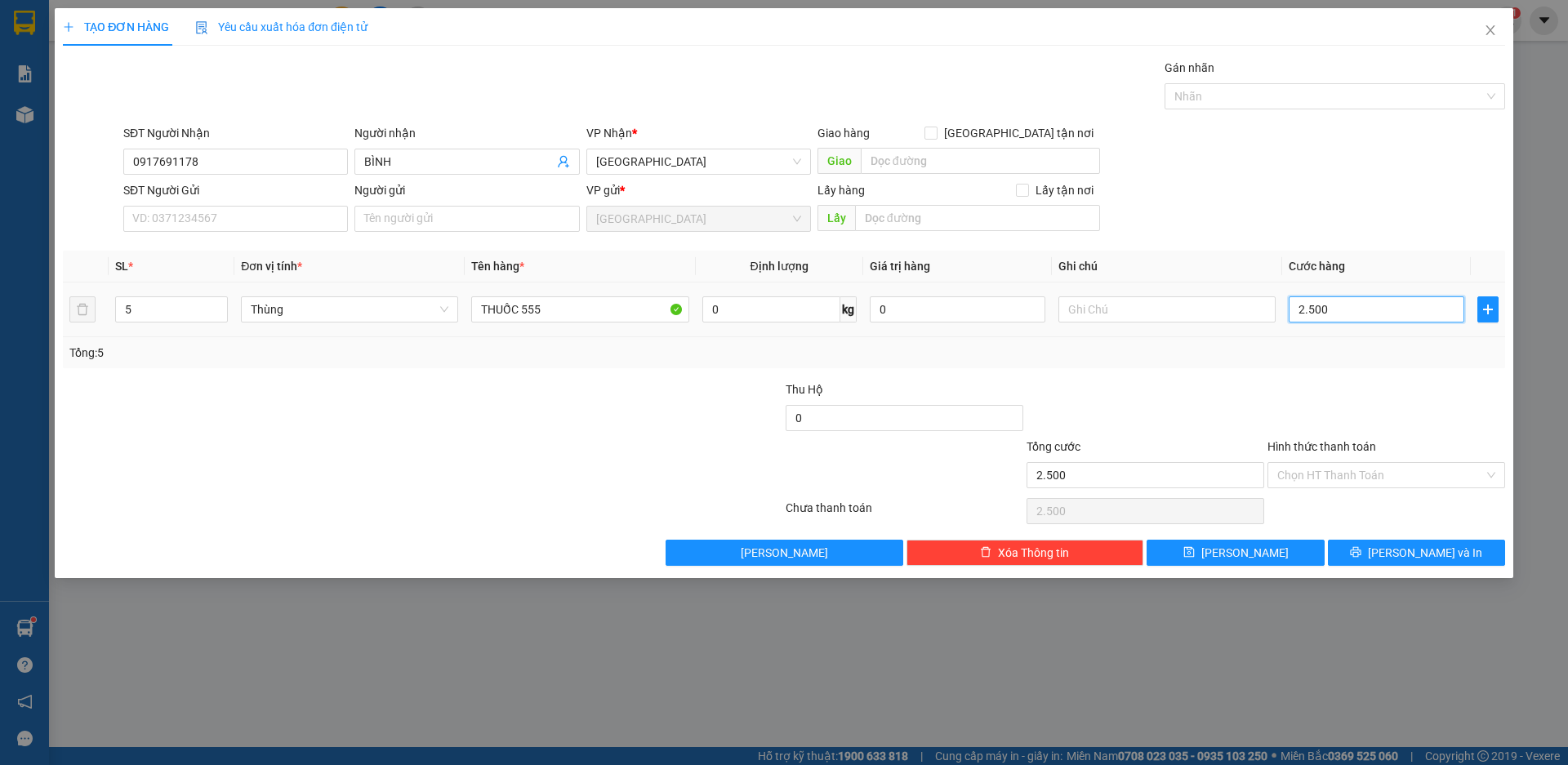
type input "25.000"
type input "250.000"
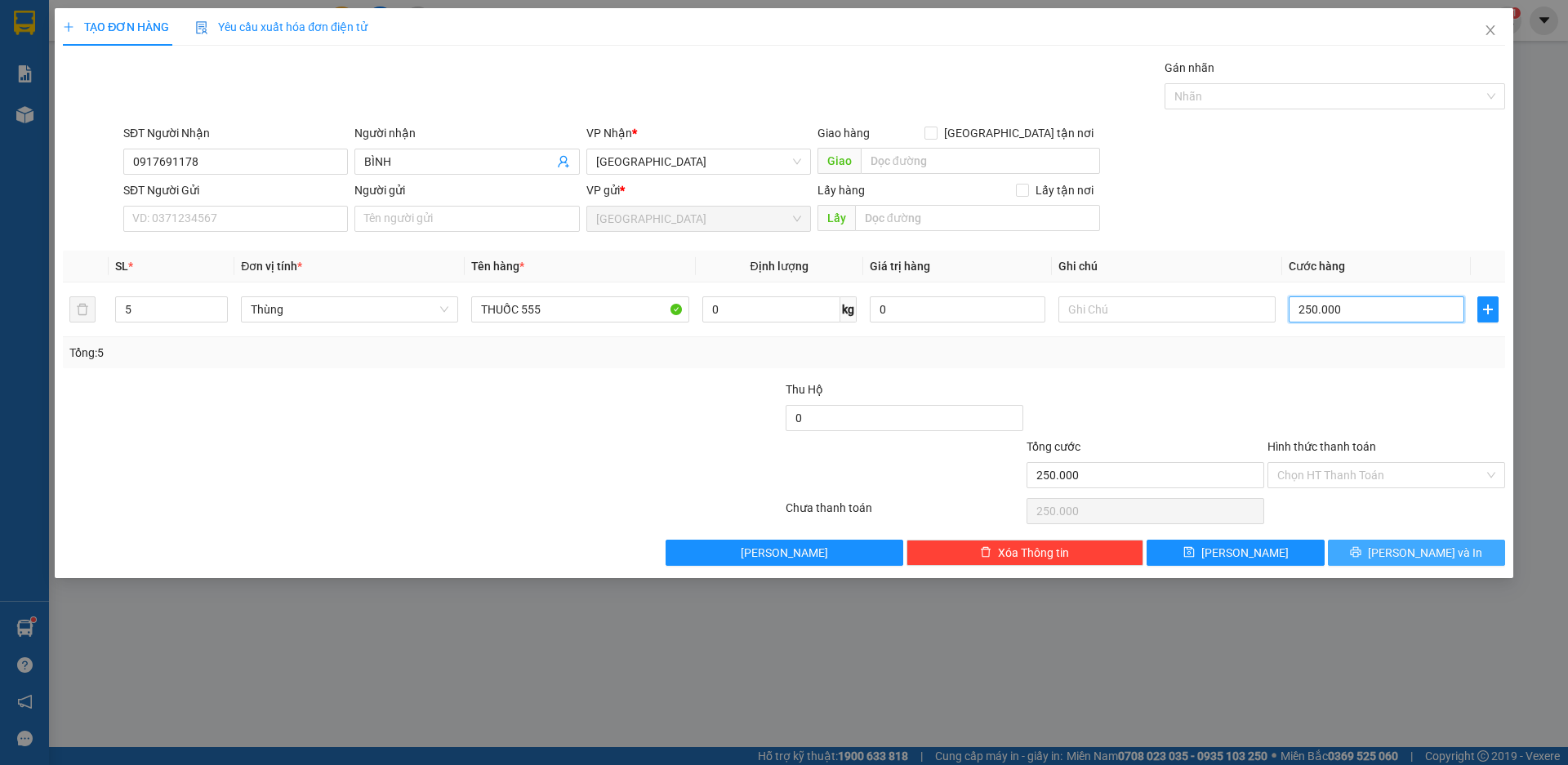
type input "250.000"
click at [1434, 551] on span "[PERSON_NAME] và In" at bounding box center [1425, 552] width 115 height 18
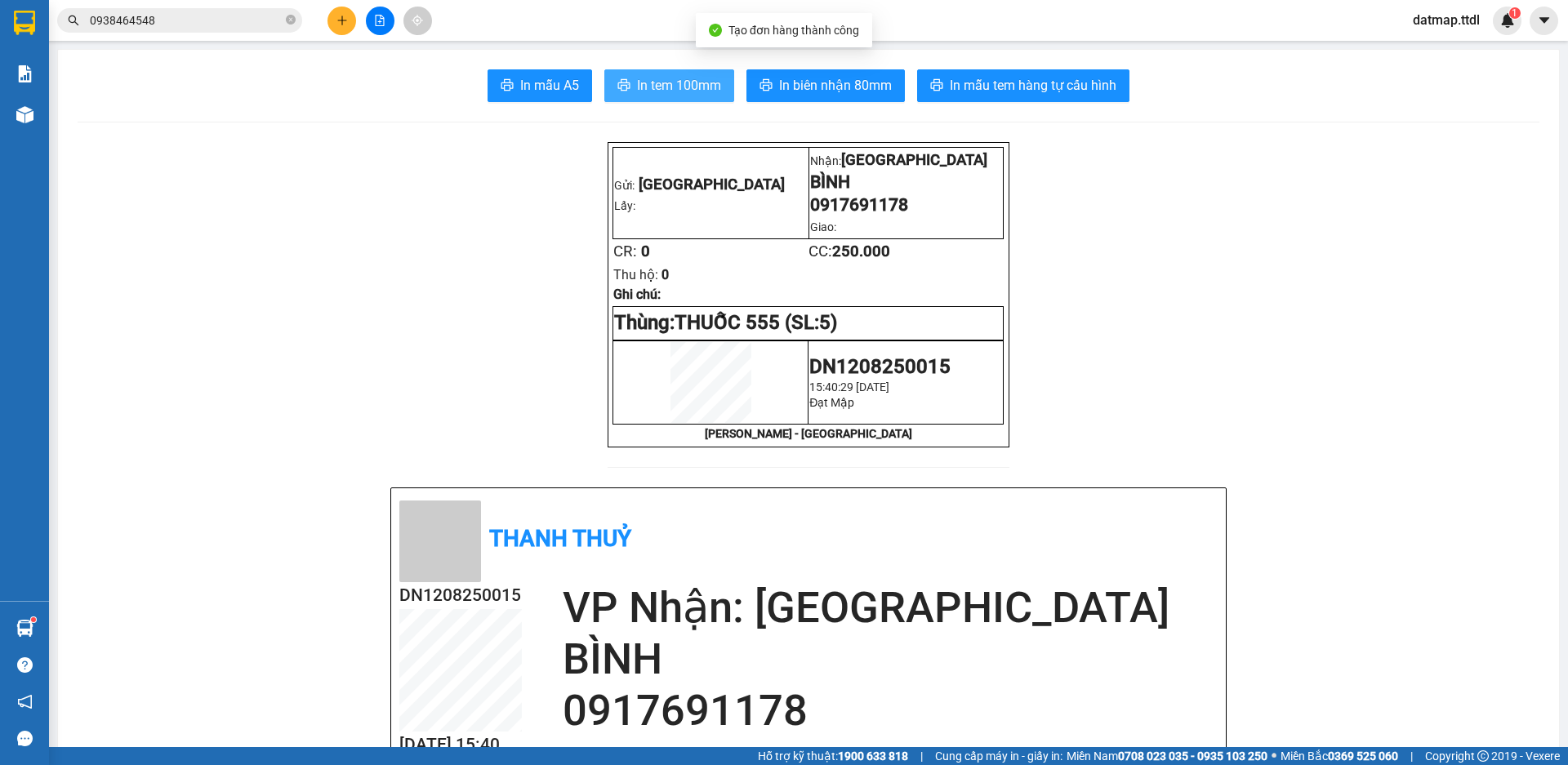
click at [692, 87] on span "In tem 100mm" at bounding box center [679, 85] width 84 height 20
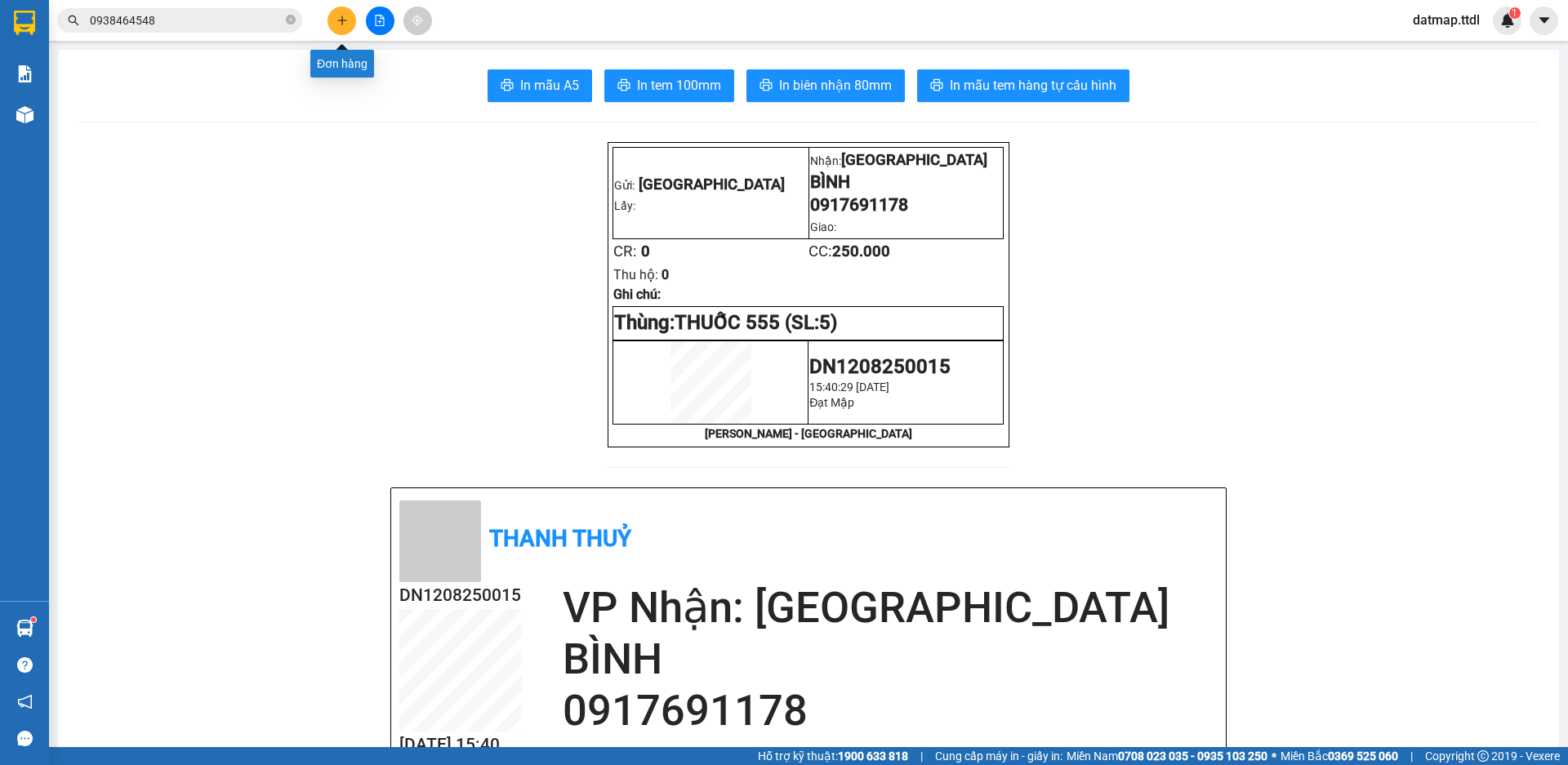
click at [338, 18] on icon "plus" at bounding box center [341, 20] width 11 height 11
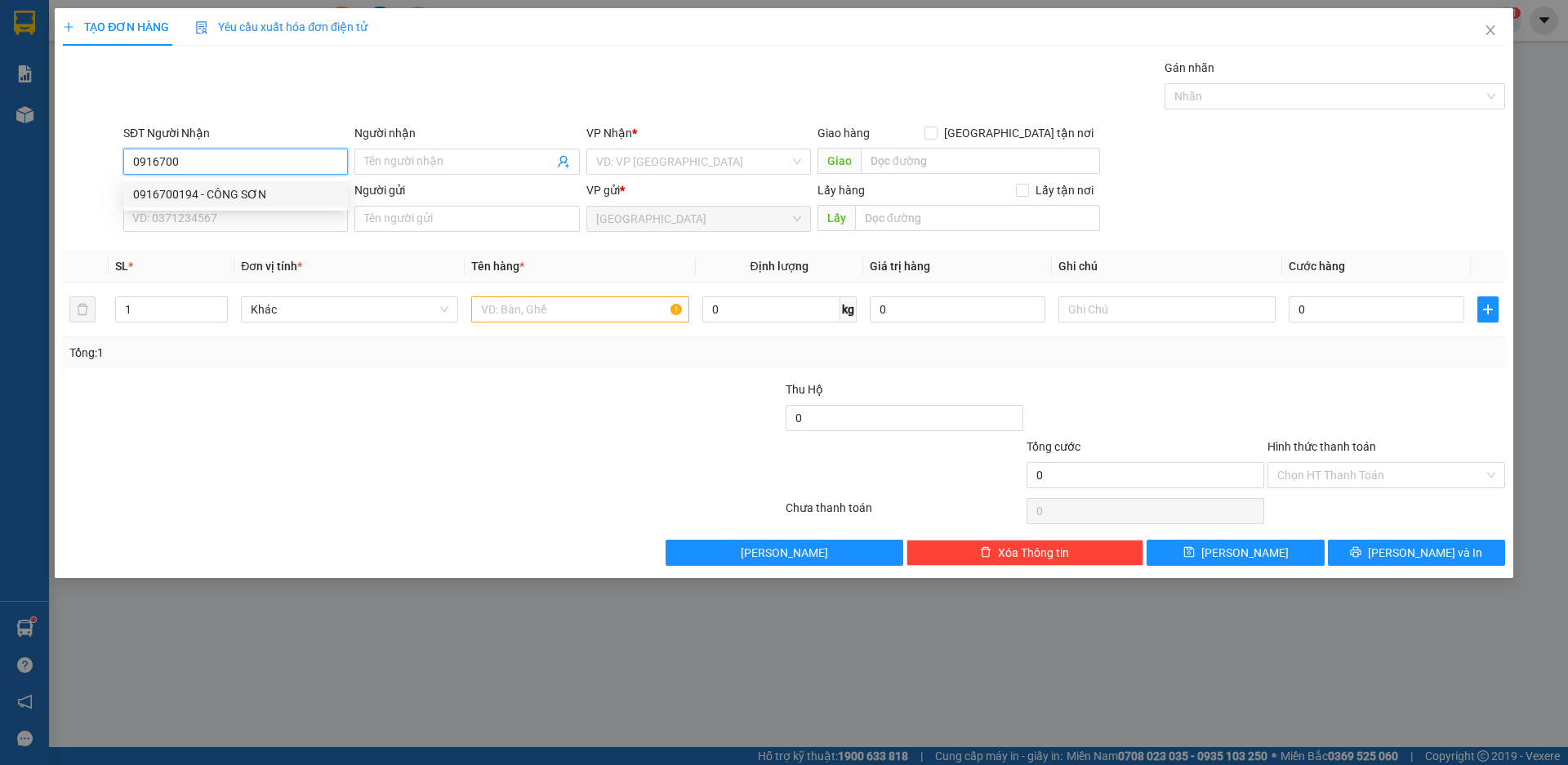
click at [170, 192] on div "0916700194 - CÔNG SƠN" at bounding box center [236, 194] width 205 height 18
type input "0916700194"
type input "CÔNG SƠN"
click at [296, 313] on span "Khác" at bounding box center [349, 310] width 198 height 25
type input "0916700194"
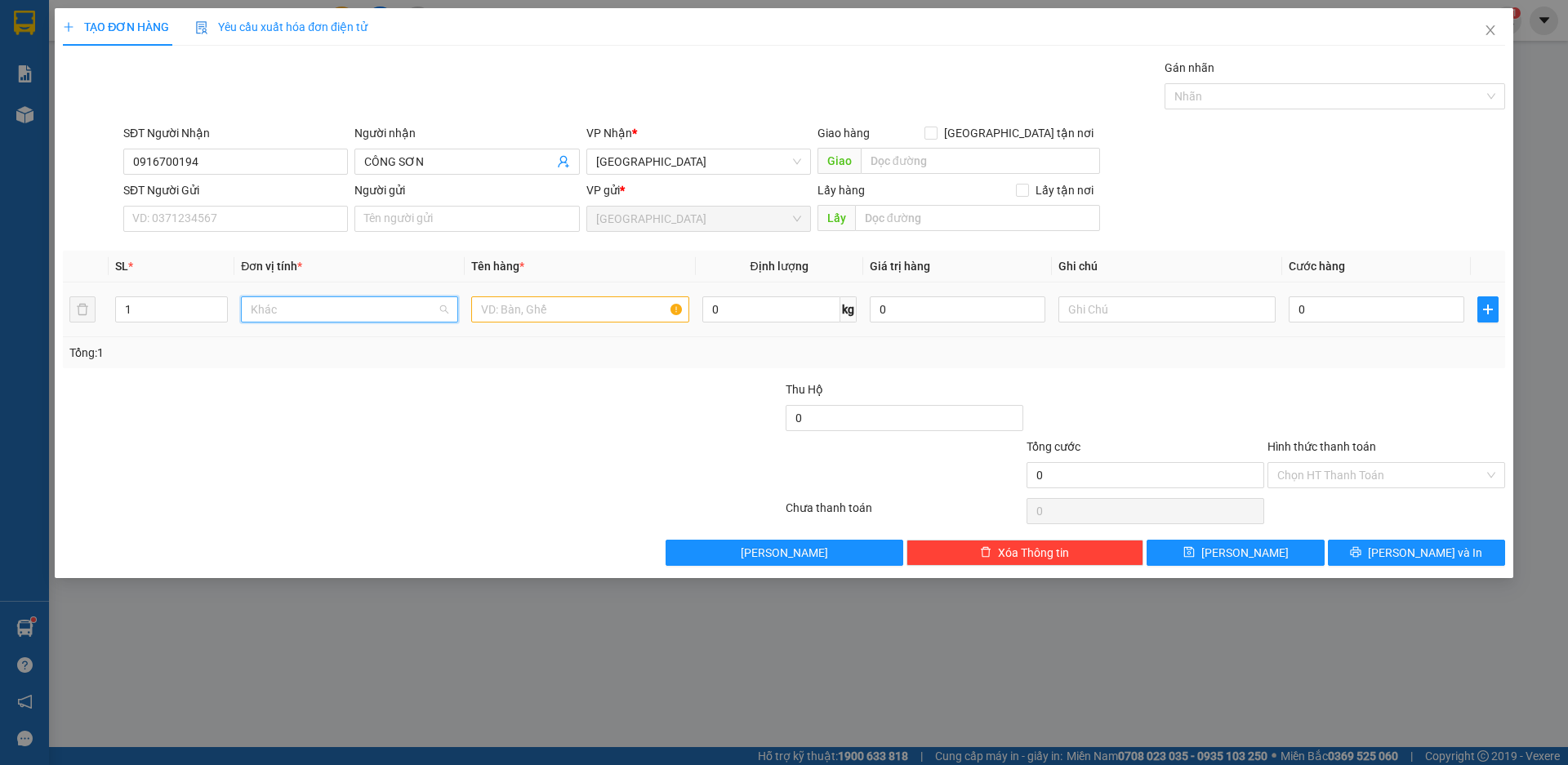
scroll to position [157, 0]
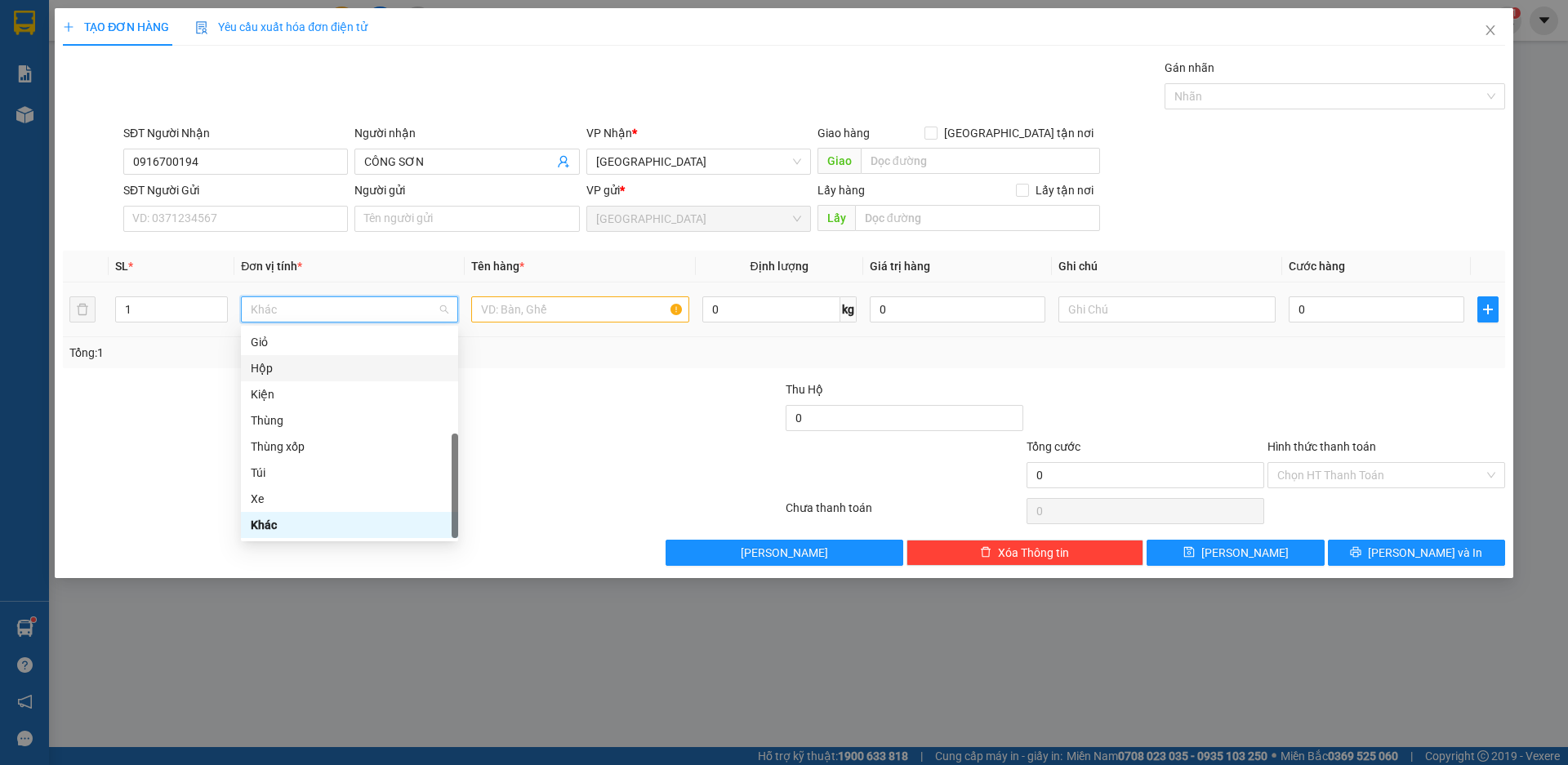
click at [297, 370] on div "Hộp" at bounding box center [349, 368] width 198 height 18
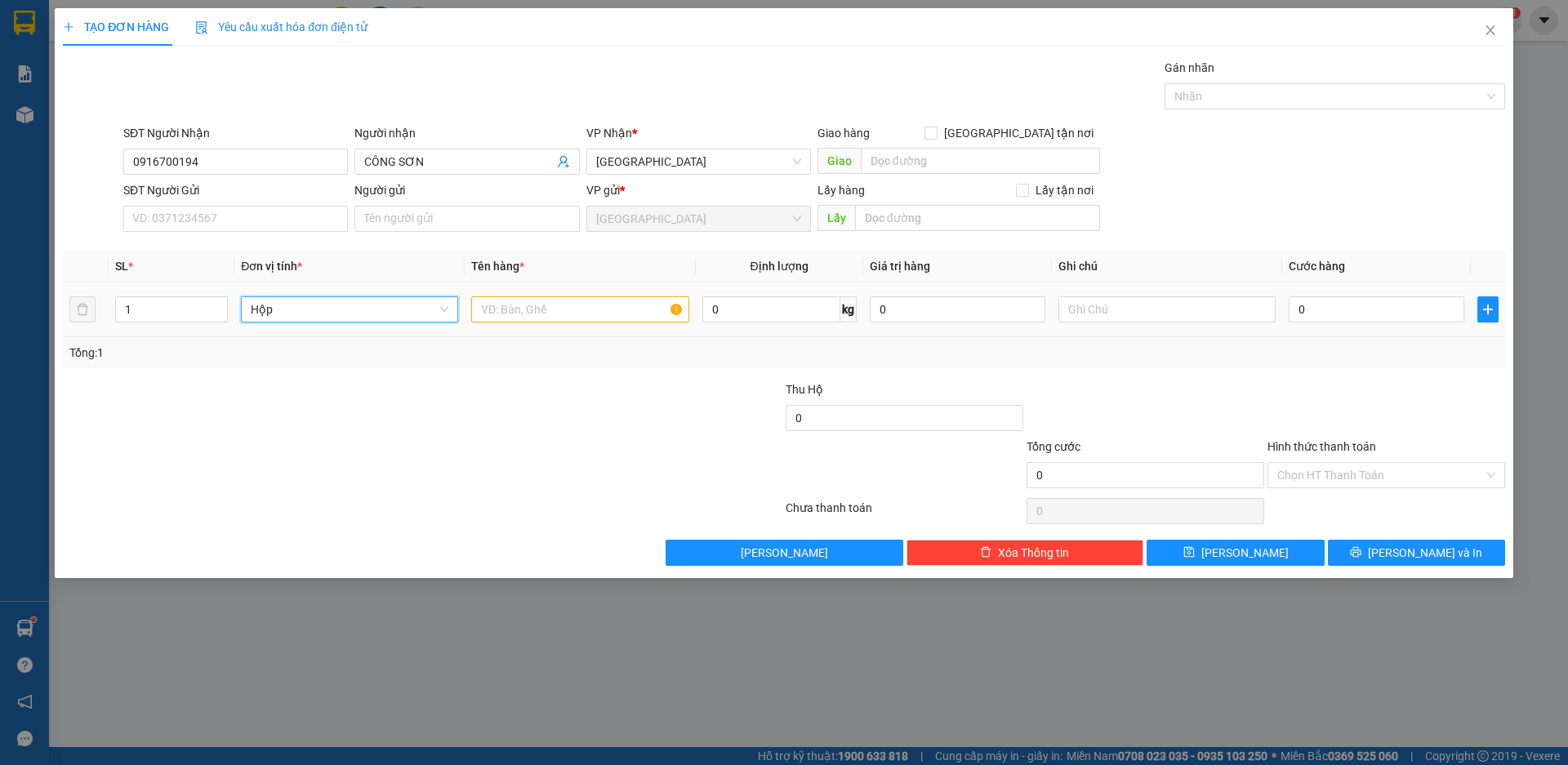
drag, startPoint x: 589, startPoint y: 324, endPoint x: 573, endPoint y: 303, distance: 26.4
click at [588, 321] on div at bounding box center [580, 309] width 217 height 33
click at [574, 308] on input "text" at bounding box center [580, 310] width 217 height 26
type input "LK MÁY TÍNH"
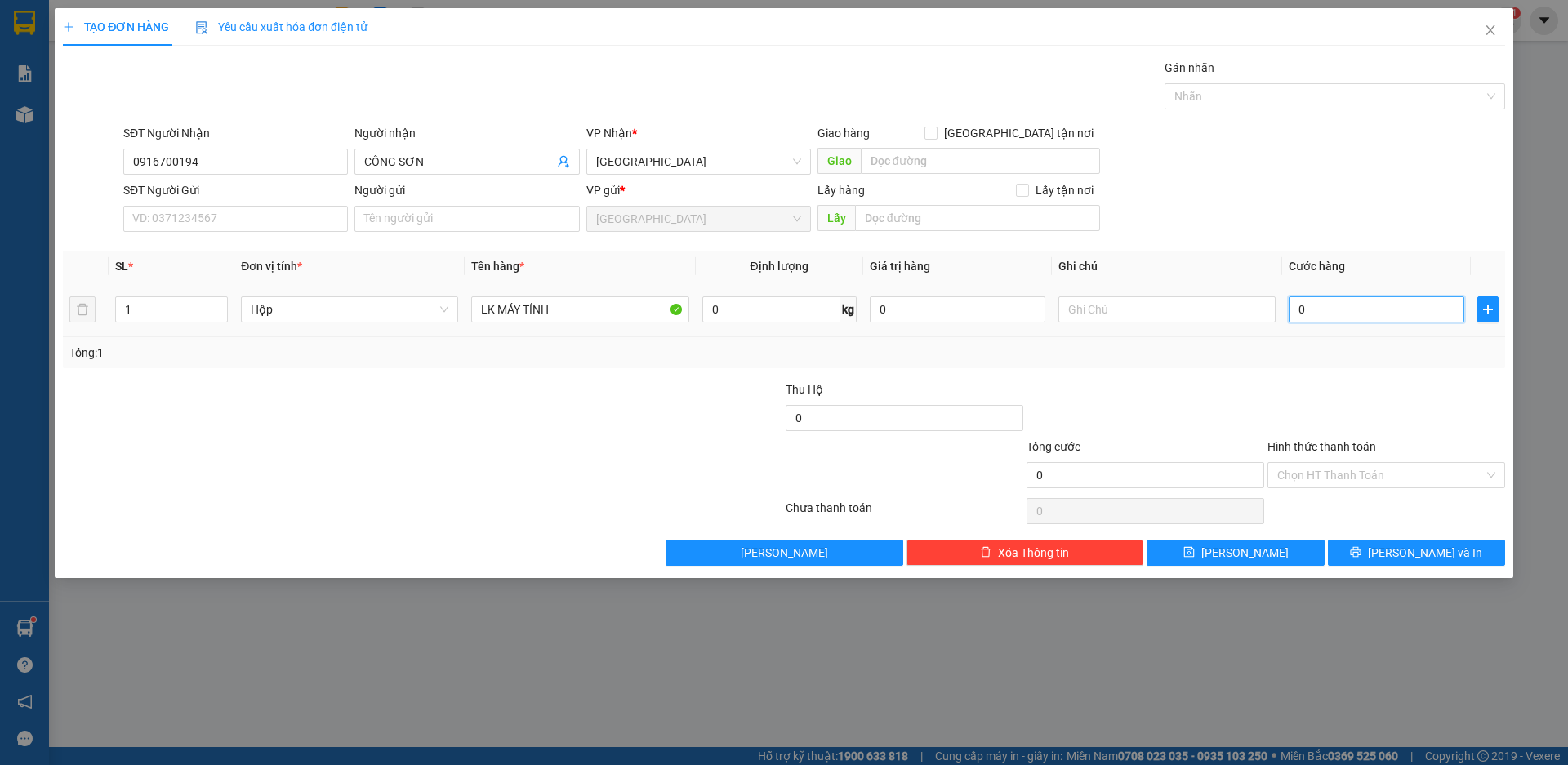
click at [1366, 313] on input "0" at bounding box center [1377, 310] width 176 height 26
type input "4"
type input "40"
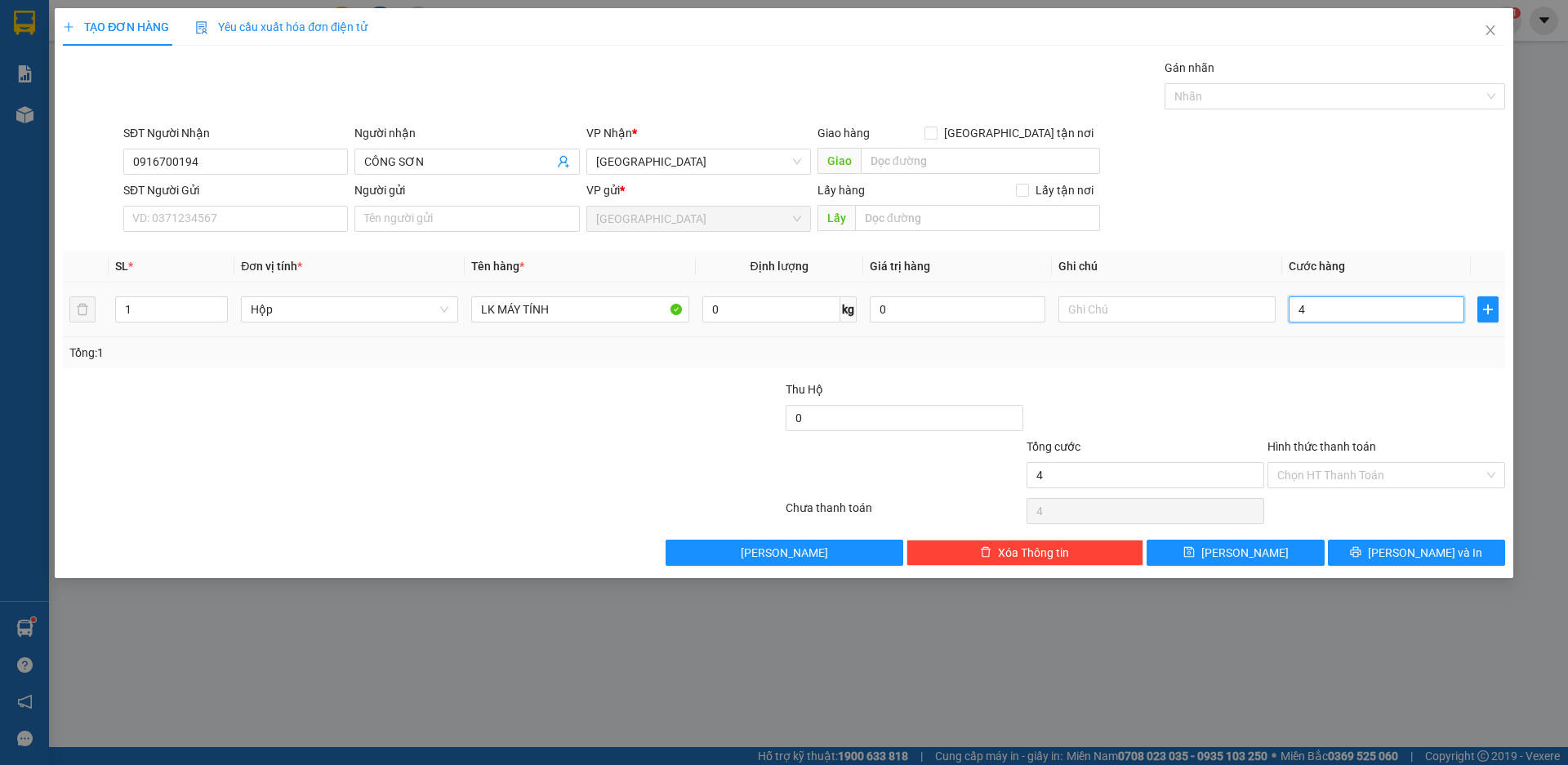
type input "40"
type input "400"
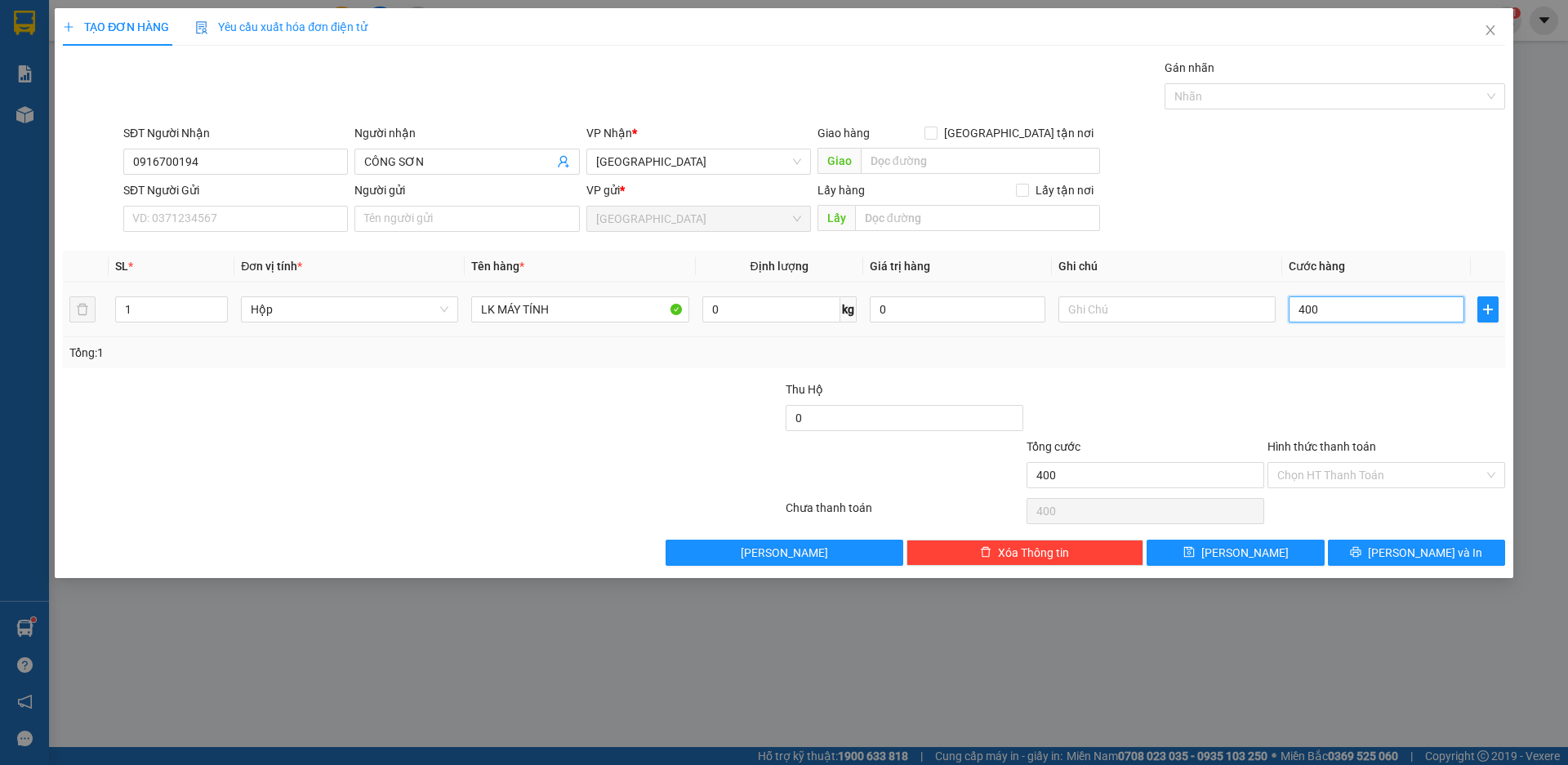
type input "4.000"
type input "40.000"
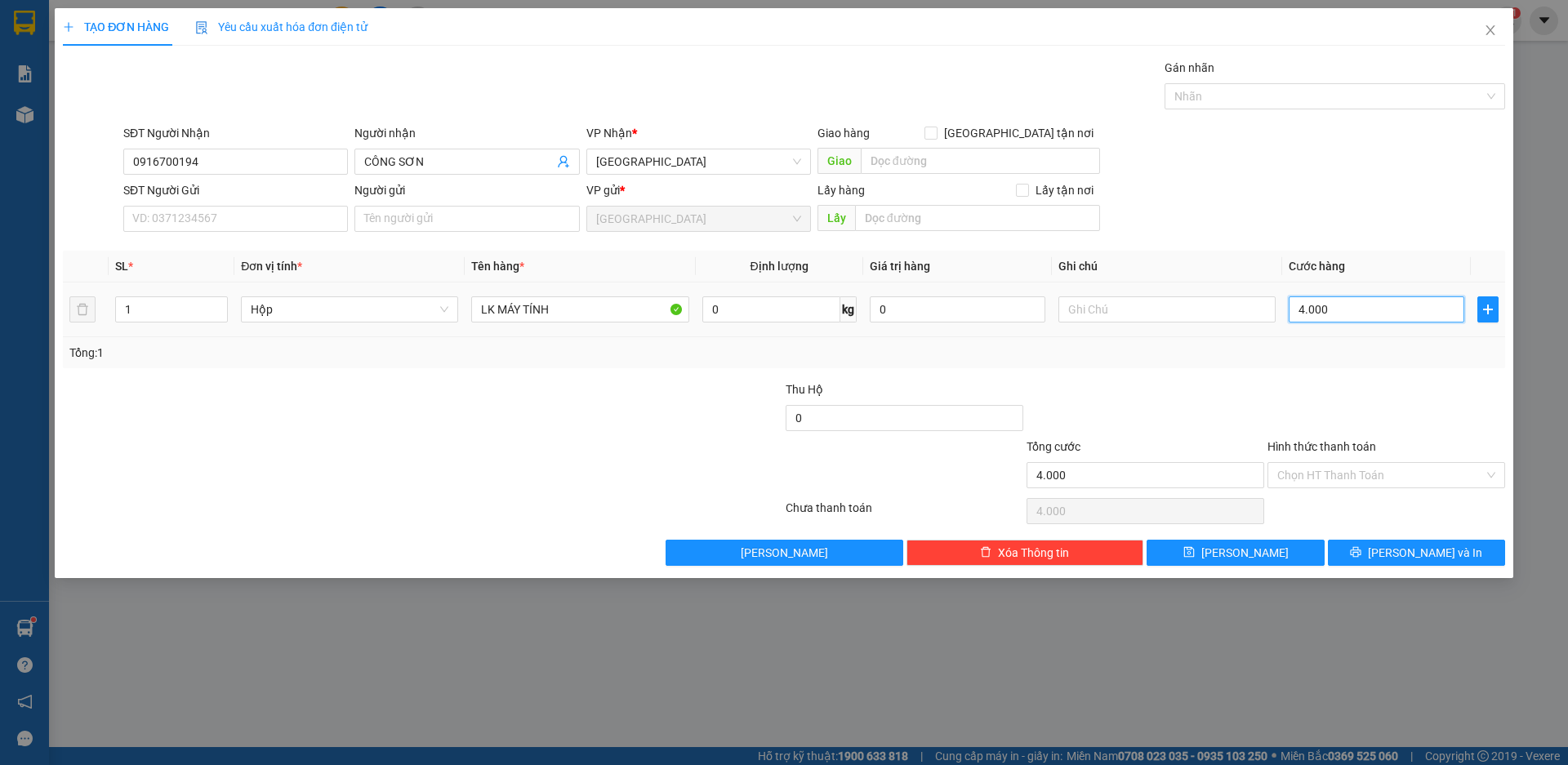
type input "40.000"
click at [1347, 477] on input "Hình thức thanh toán" at bounding box center [1381, 476] width 206 height 25
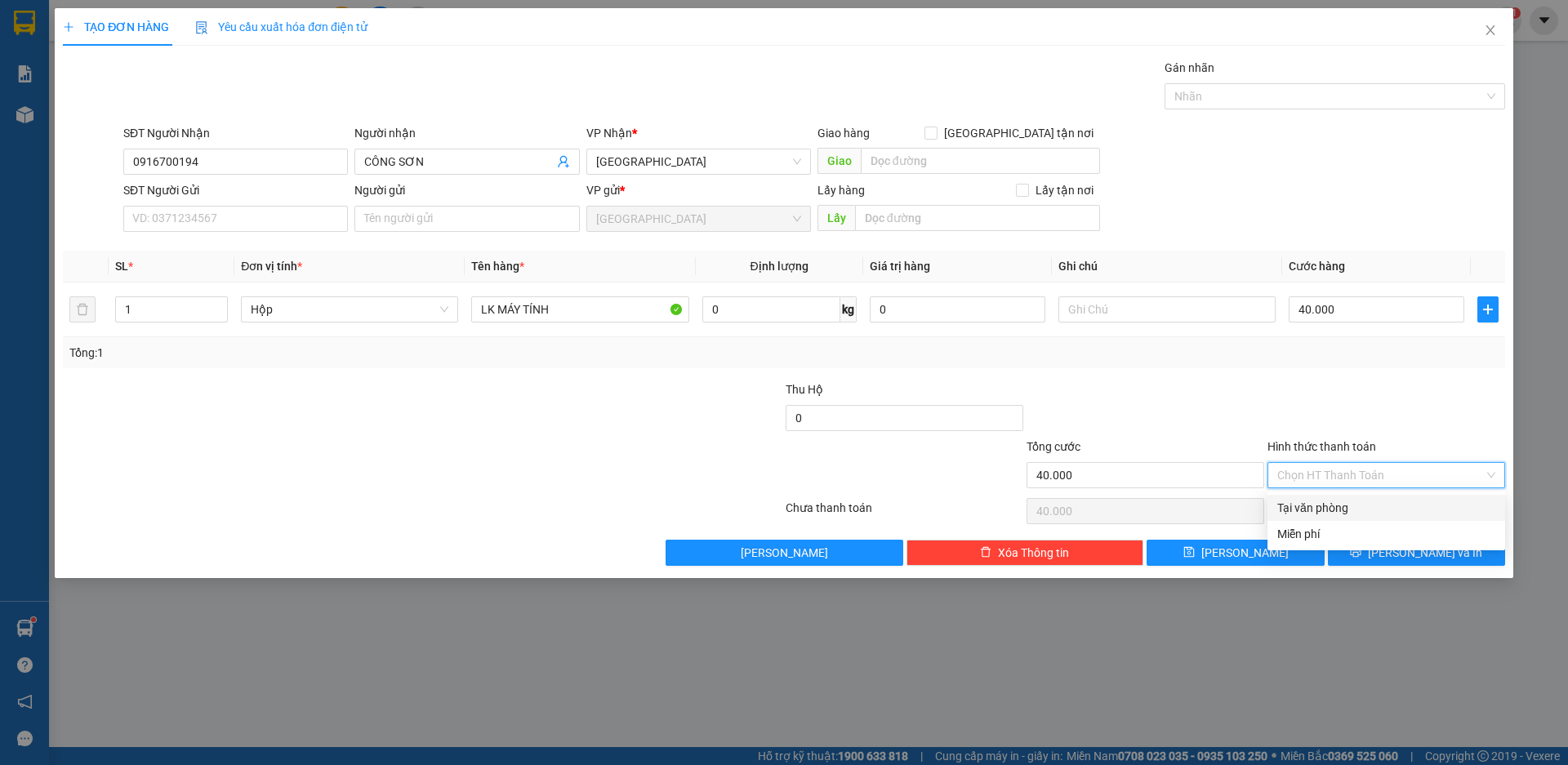
click at [1342, 507] on div "Tại văn phòng" at bounding box center [1386, 508] width 218 height 18
type input "0"
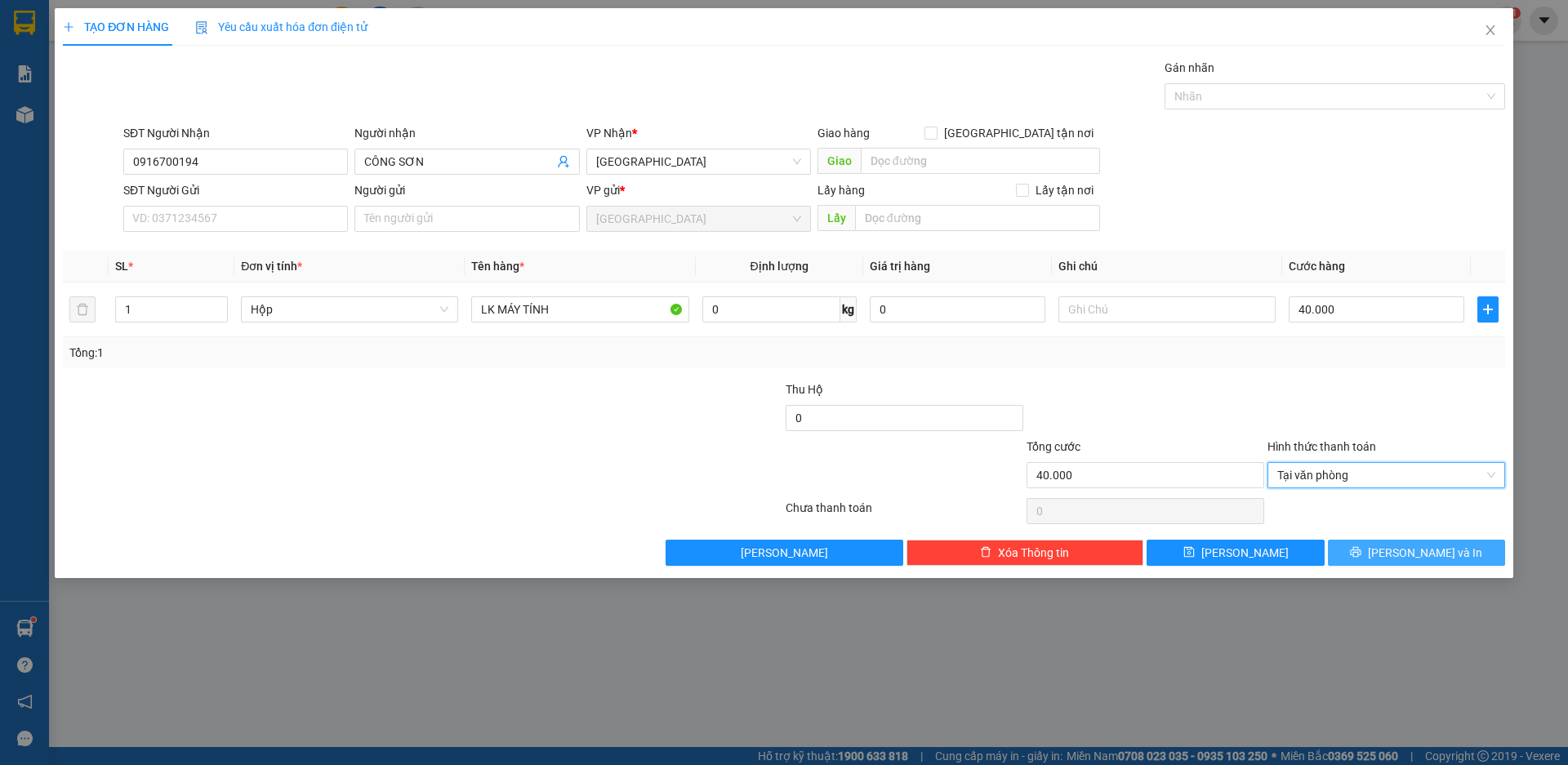
click at [1413, 552] on span "[PERSON_NAME] và In" at bounding box center [1425, 552] width 115 height 18
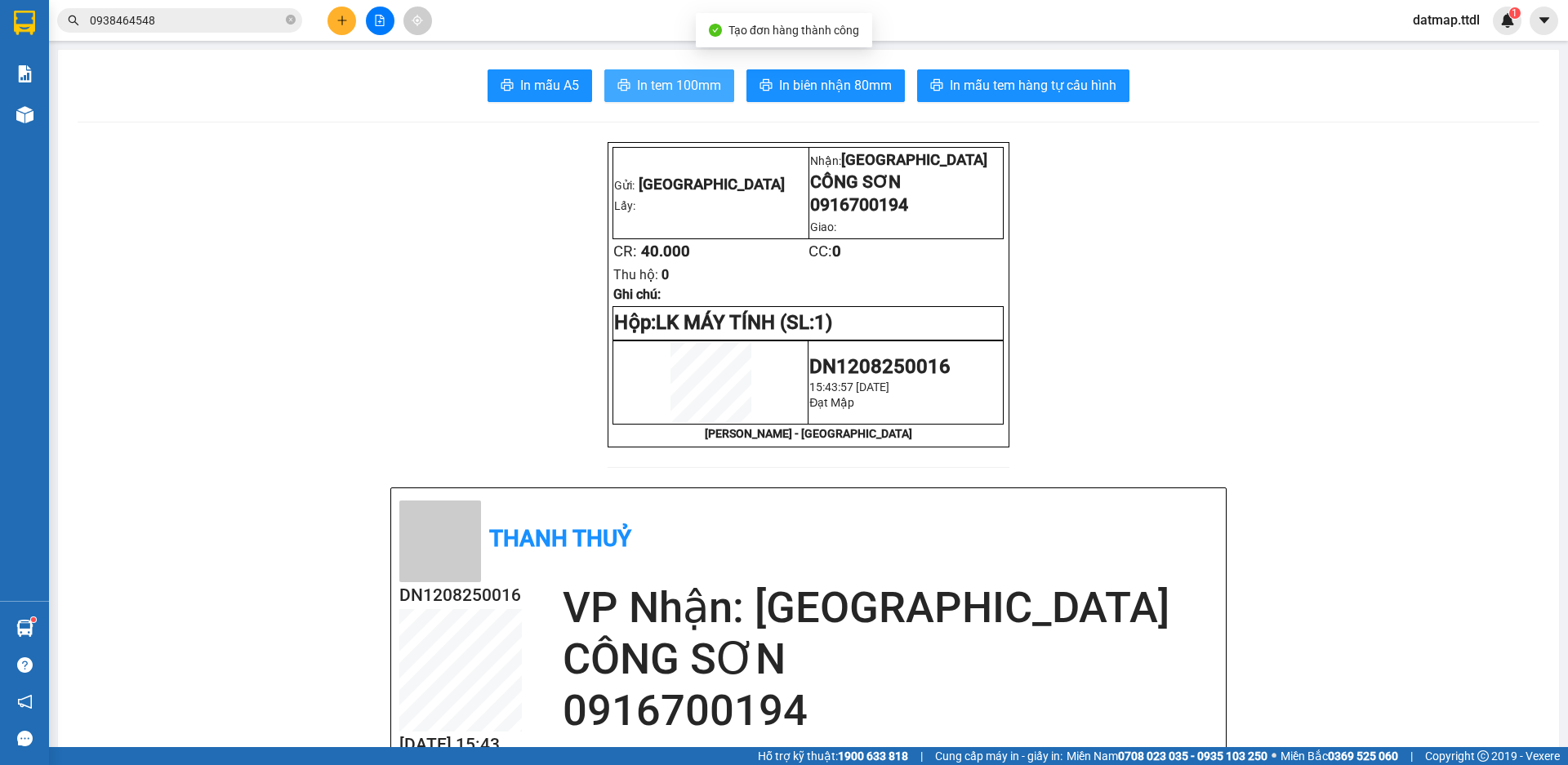
click at [701, 85] on span "In tem 100mm" at bounding box center [679, 85] width 84 height 20
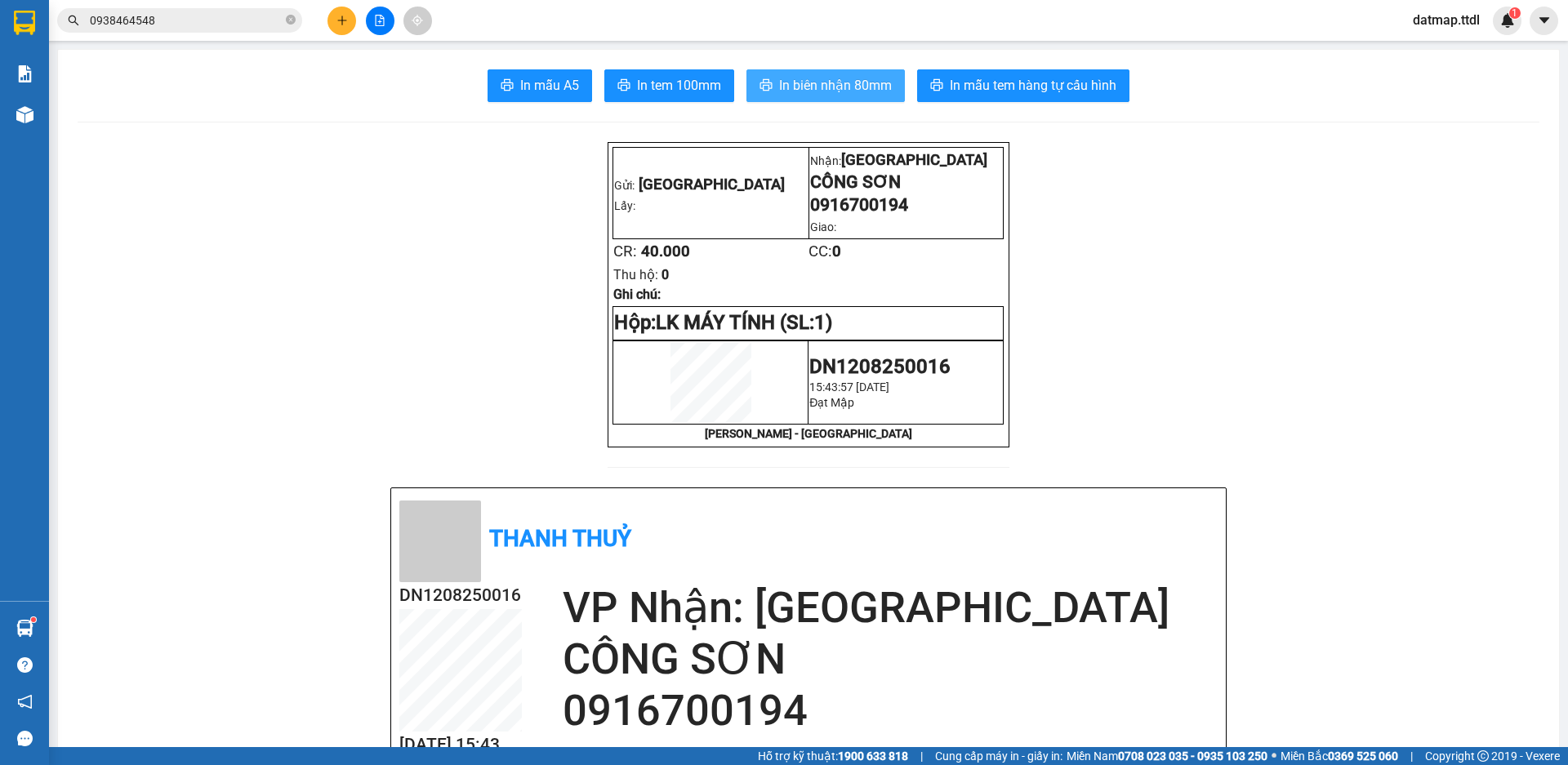
click at [811, 86] on span "In biên nhận 80mm" at bounding box center [836, 85] width 113 height 20
click at [340, 23] on icon "plus" at bounding box center [341, 20] width 11 height 11
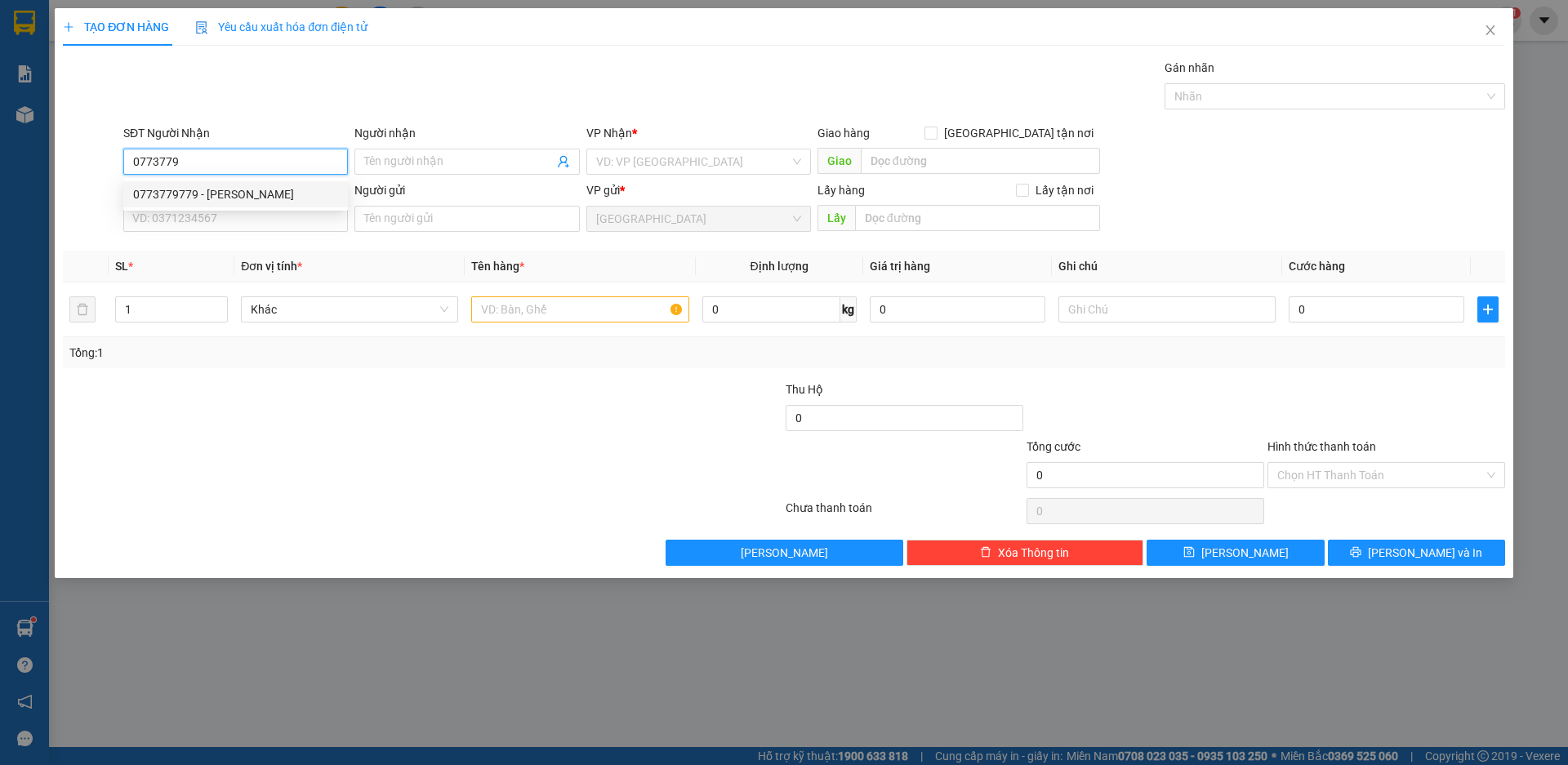
click at [181, 192] on div "0773779779 - [PERSON_NAME]" at bounding box center [236, 194] width 205 height 18
type input "0773779779"
type input "[PERSON_NAME]"
type input "0773779779"
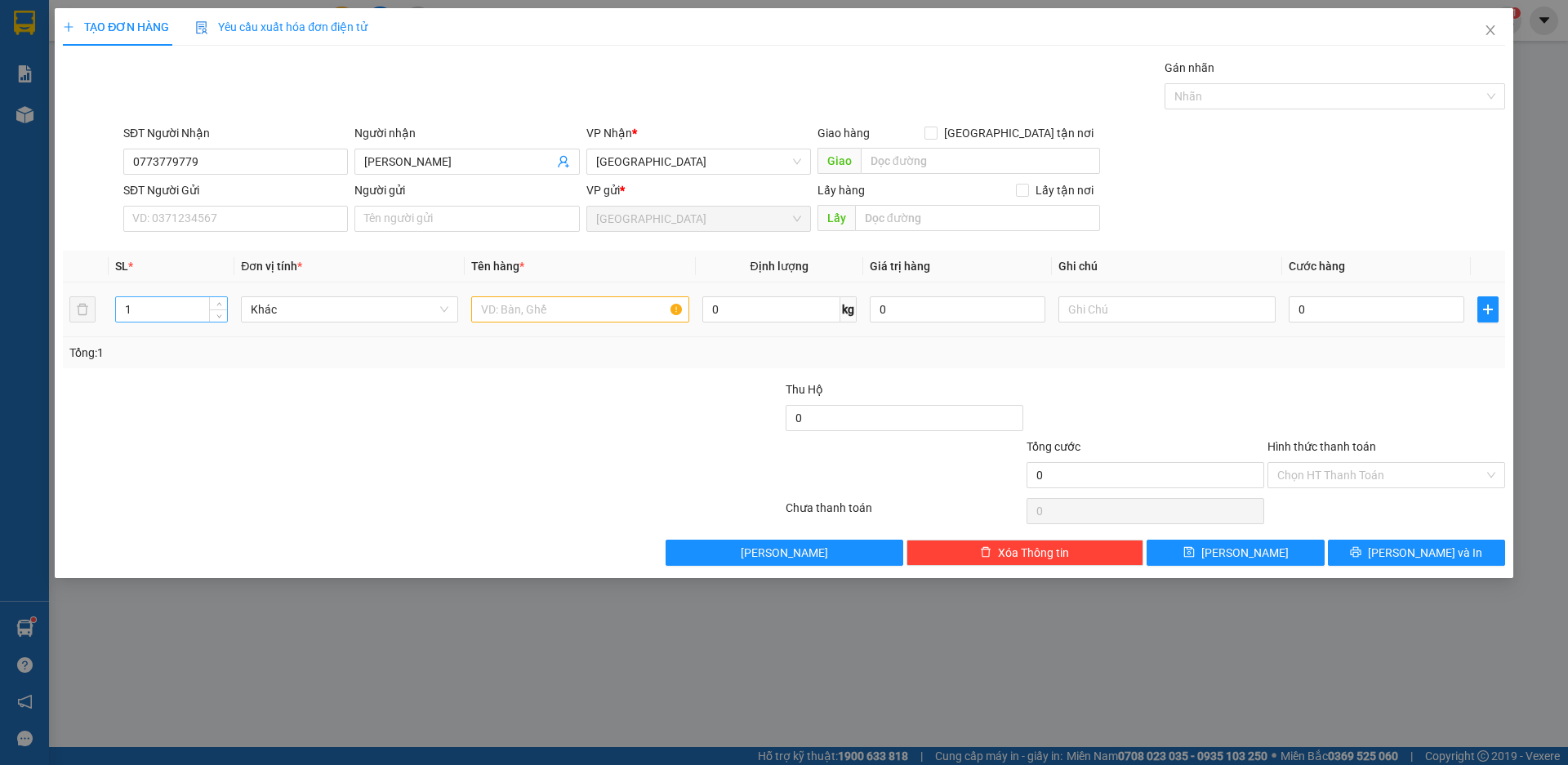
click at [143, 319] on input "1" at bounding box center [171, 310] width 111 height 25
click at [132, 318] on input "1" at bounding box center [171, 310] width 111 height 25
click at [131, 324] on div "1" at bounding box center [172, 309] width 113 height 33
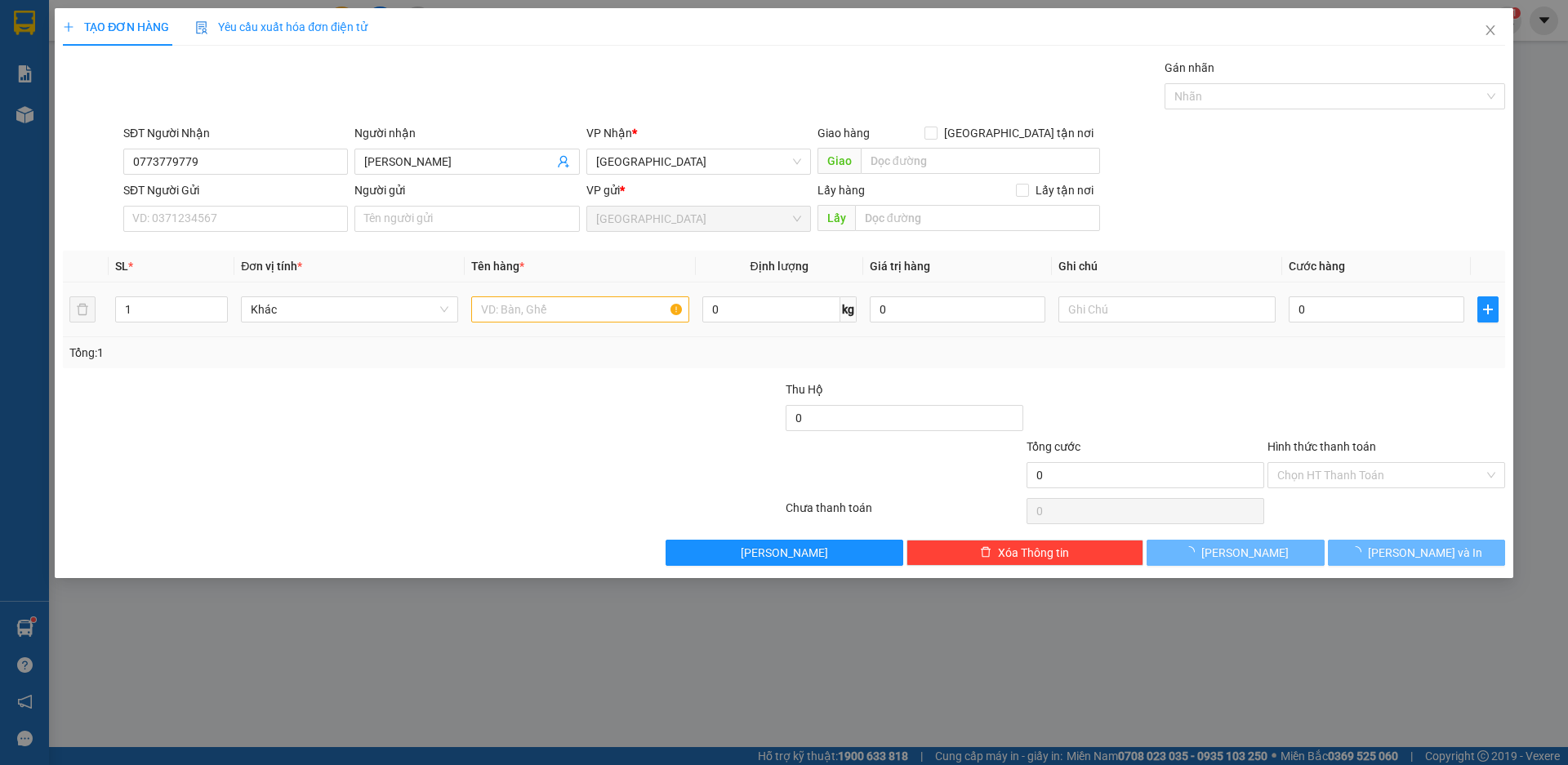
click at [131, 324] on div "1" at bounding box center [172, 309] width 113 height 33
click at [135, 319] on input "1" at bounding box center [171, 310] width 111 height 25
type input "21"
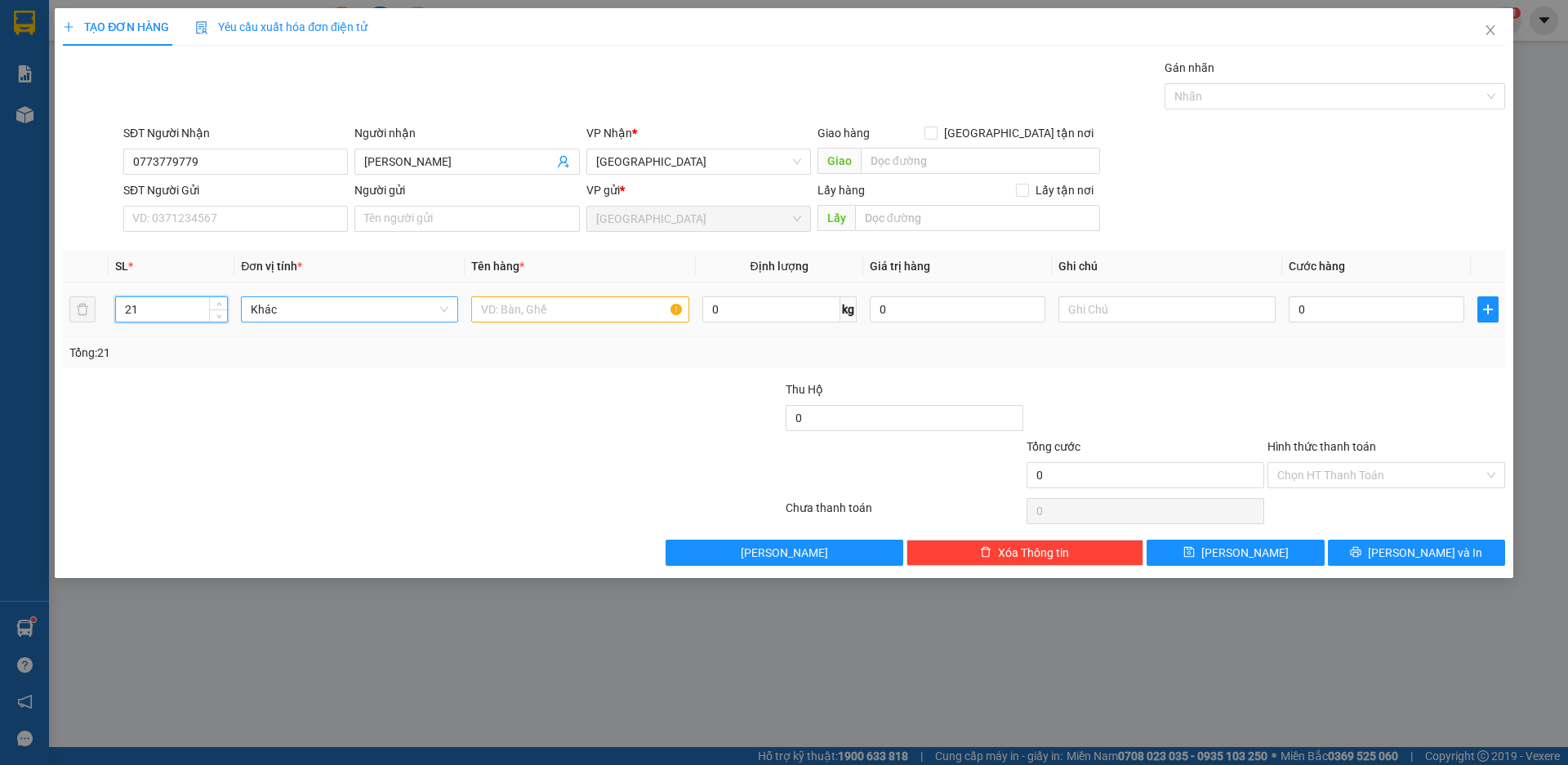
click at [408, 312] on span "Khác" at bounding box center [349, 310] width 198 height 25
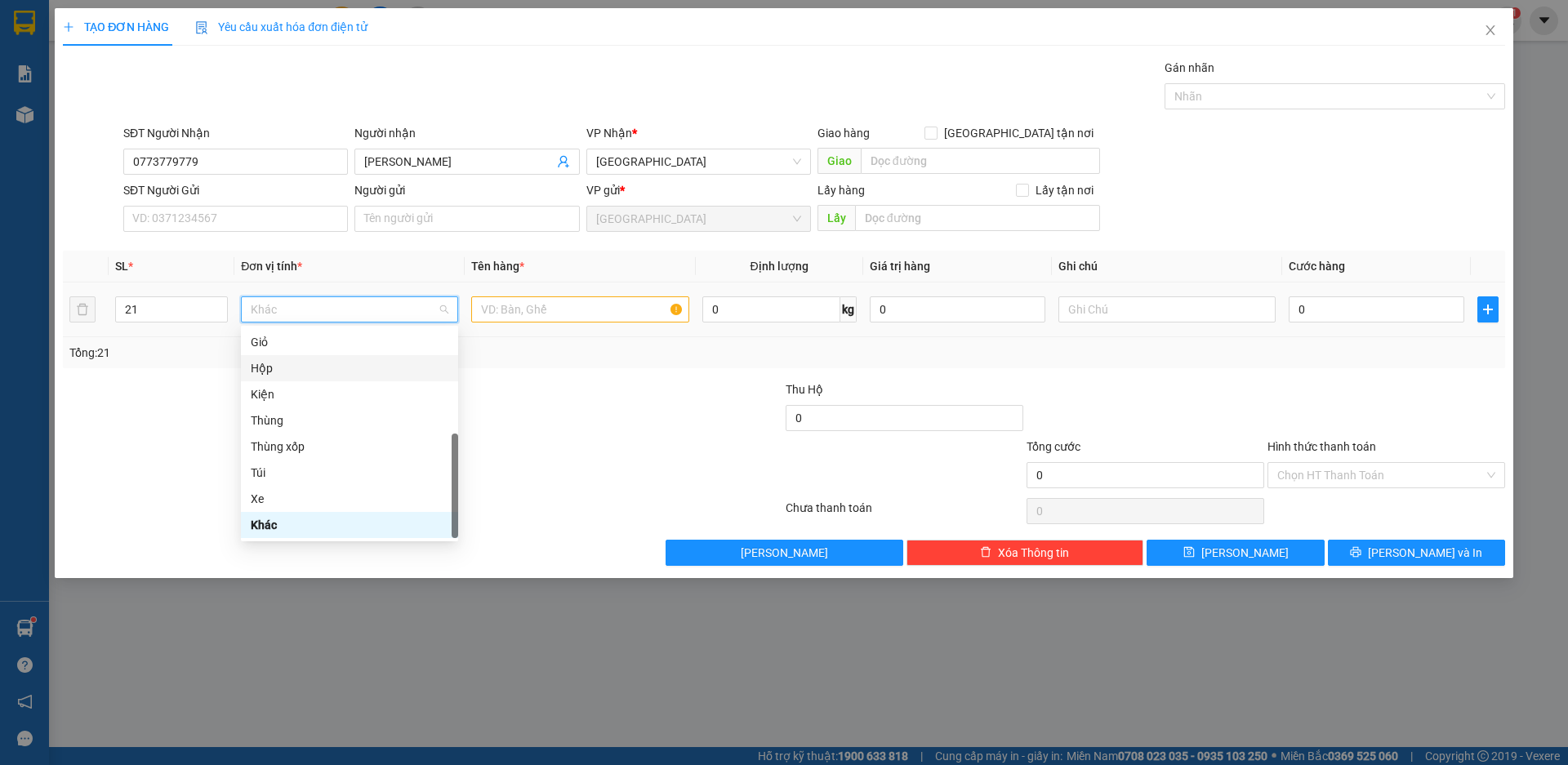
click at [295, 379] on div "Hộp" at bounding box center [349, 369] width 217 height 26
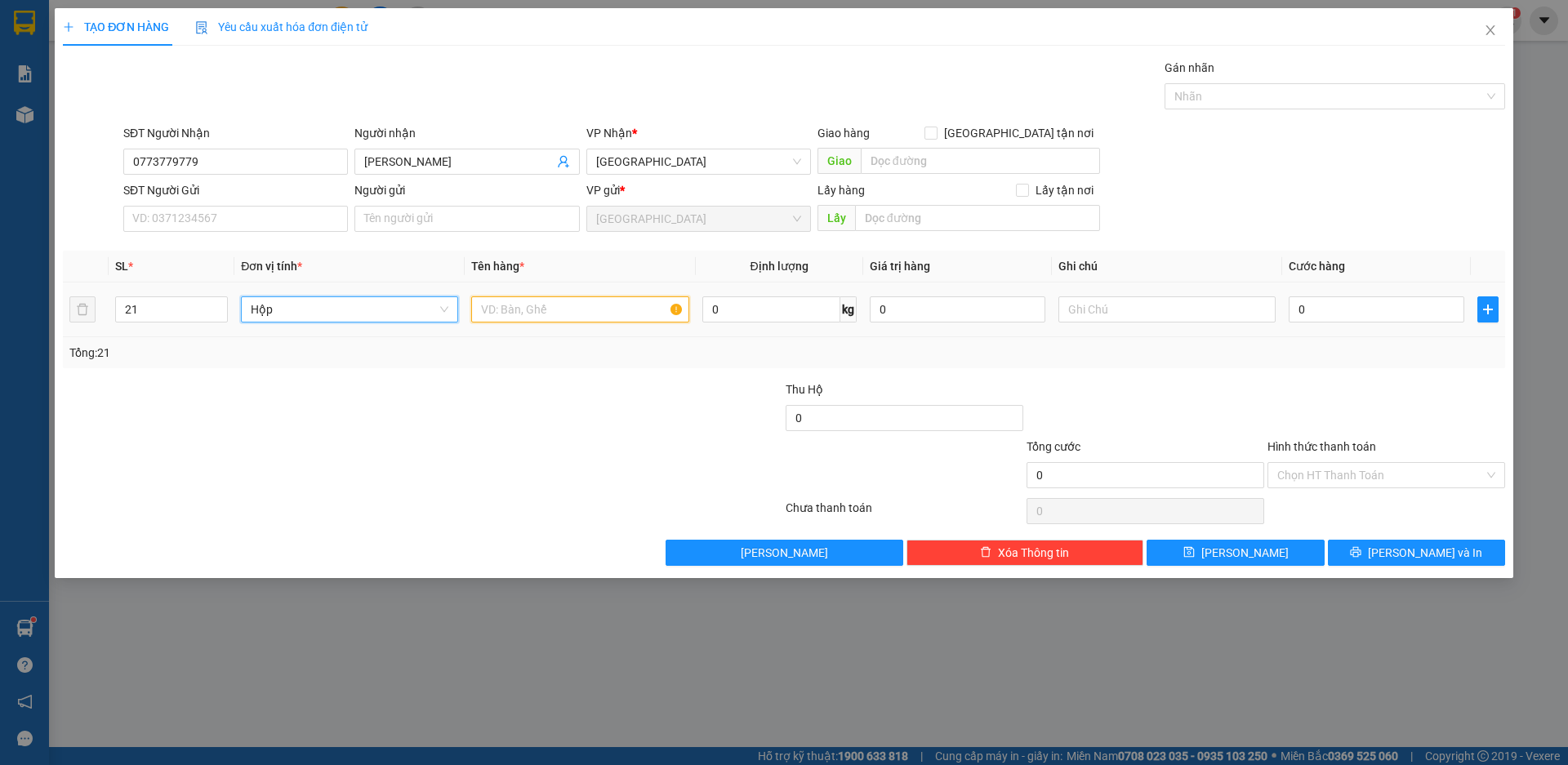
click at [527, 306] on input "text" at bounding box center [580, 310] width 217 height 26
type input "GẠCH 40*40"
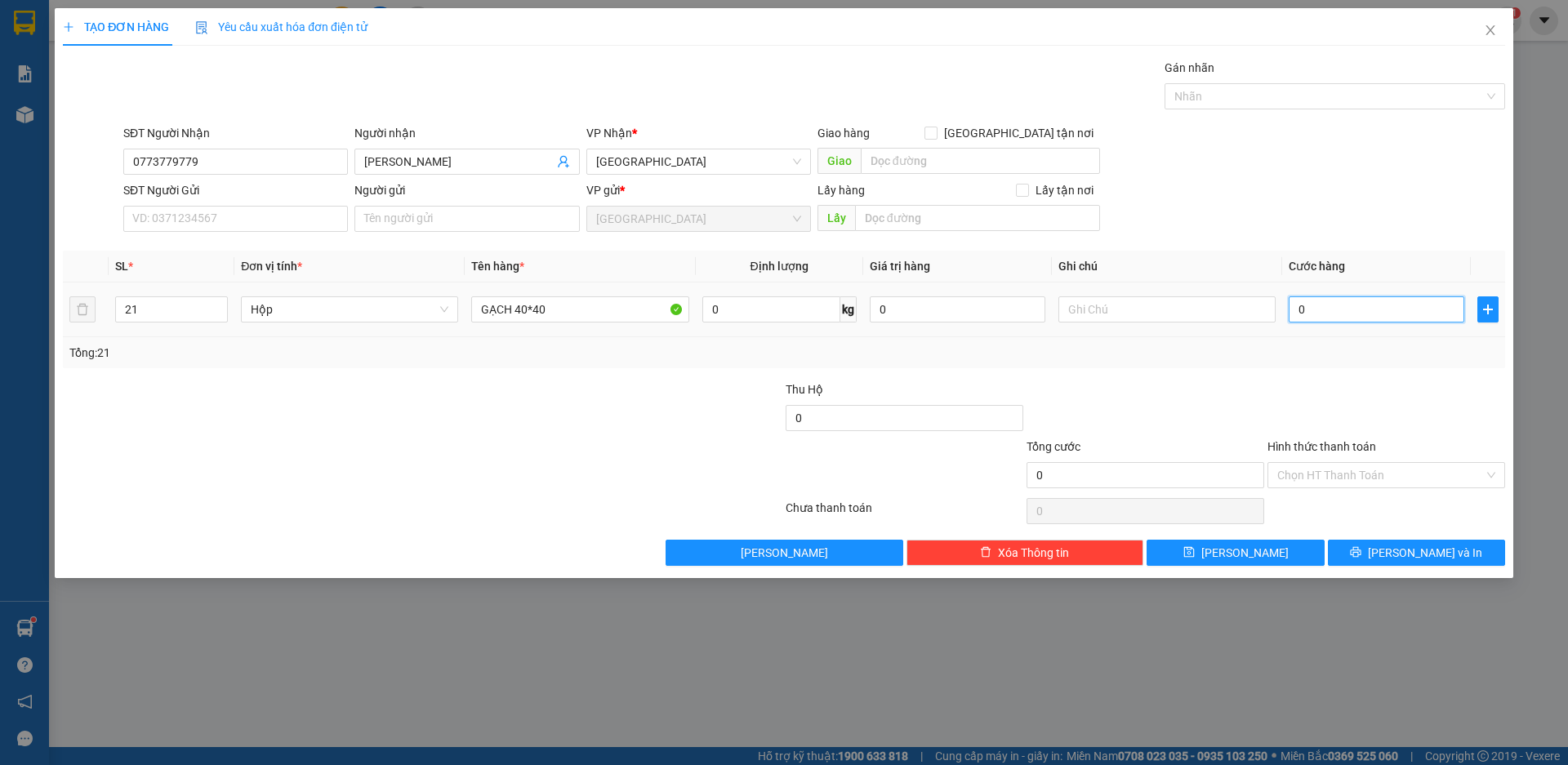
click at [1348, 313] on input "0" at bounding box center [1377, 310] width 176 height 26
click at [722, 412] on div at bounding box center [664, 409] width 241 height 57
click at [1312, 313] on input "0" at bounding box center [1377, 310] width 176 height 26
type input "3"
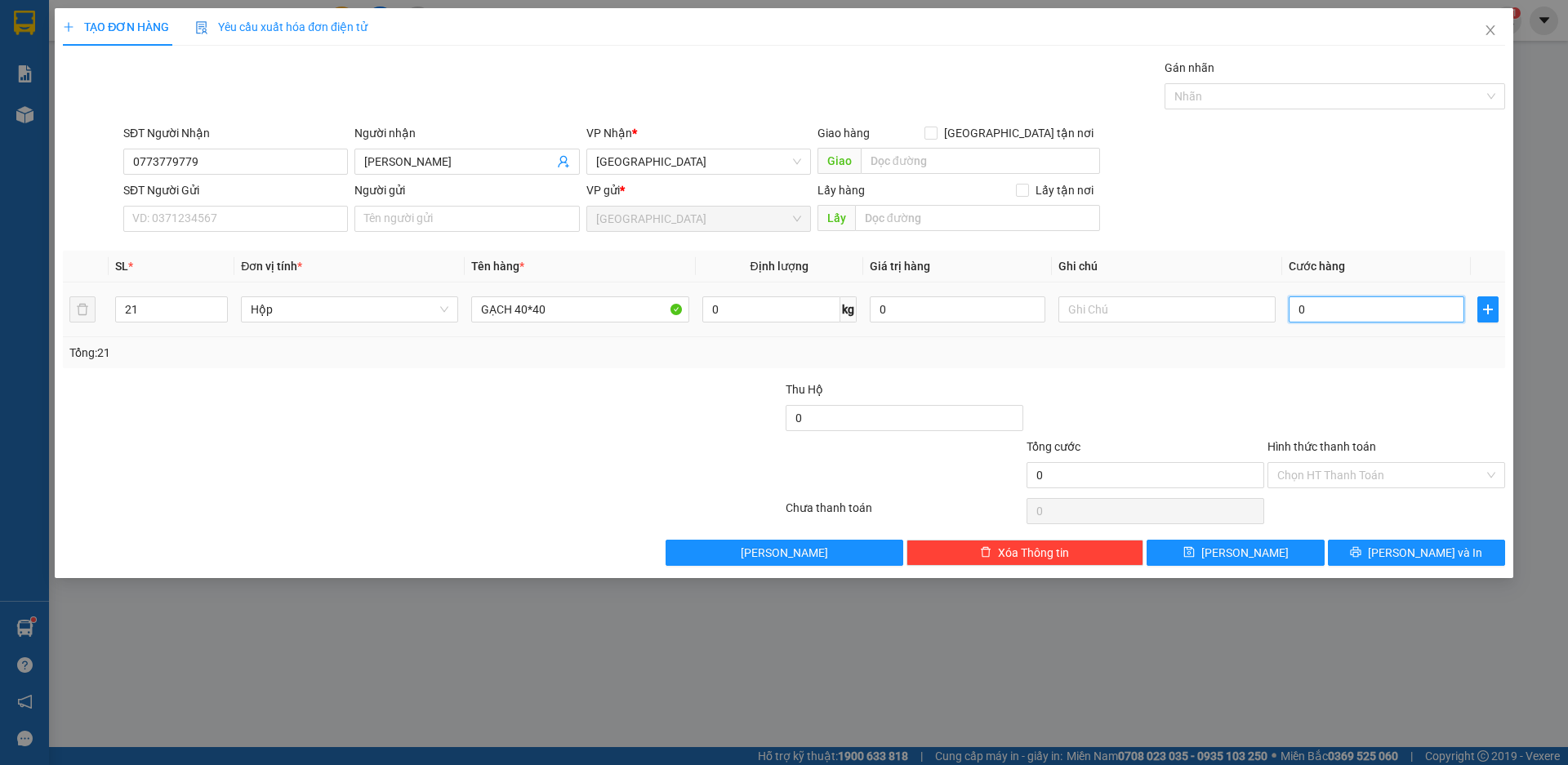
type input "3"
type input "0"
type input "06"
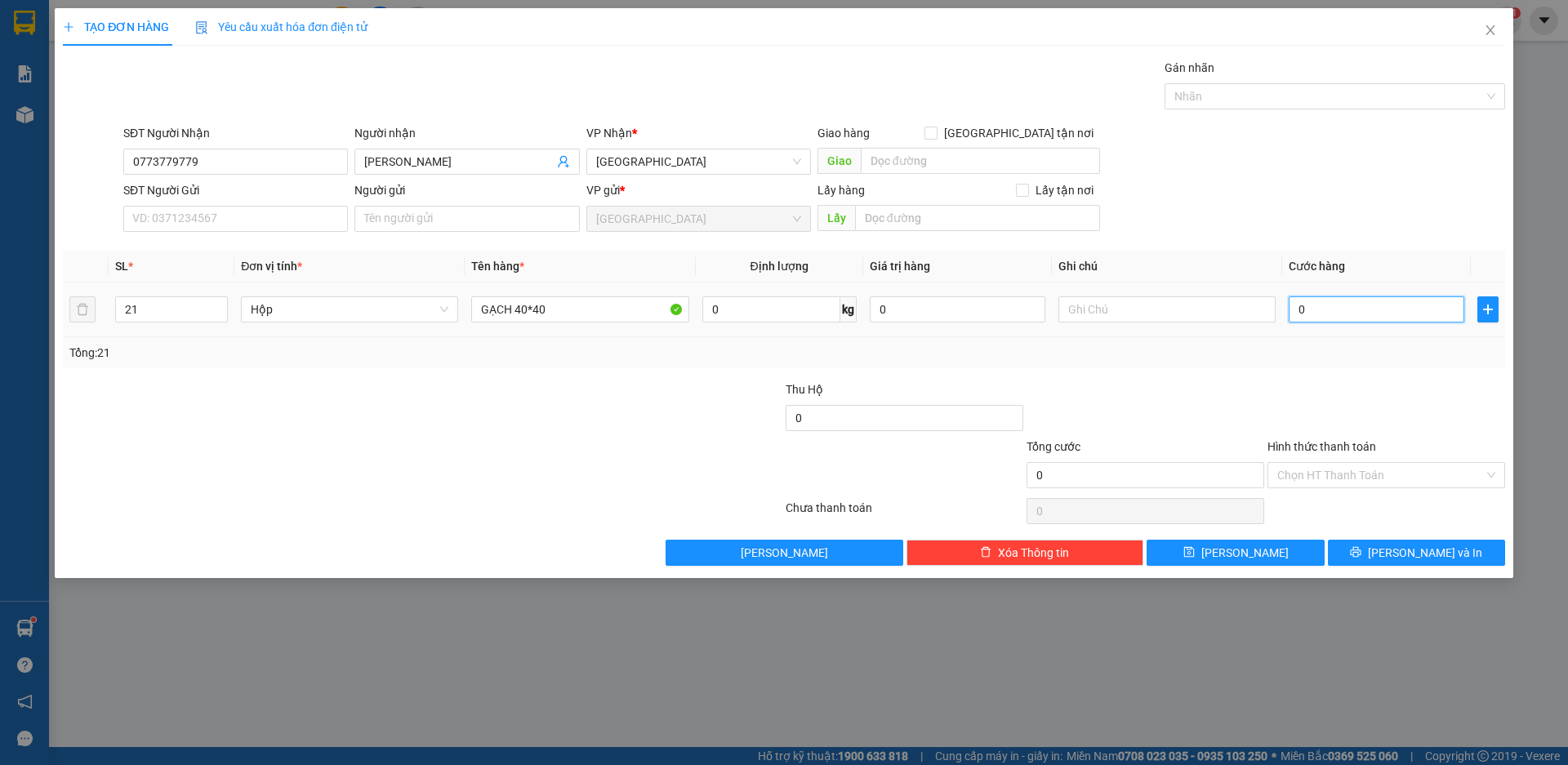
type input "6"
type input "063"
type input "63"
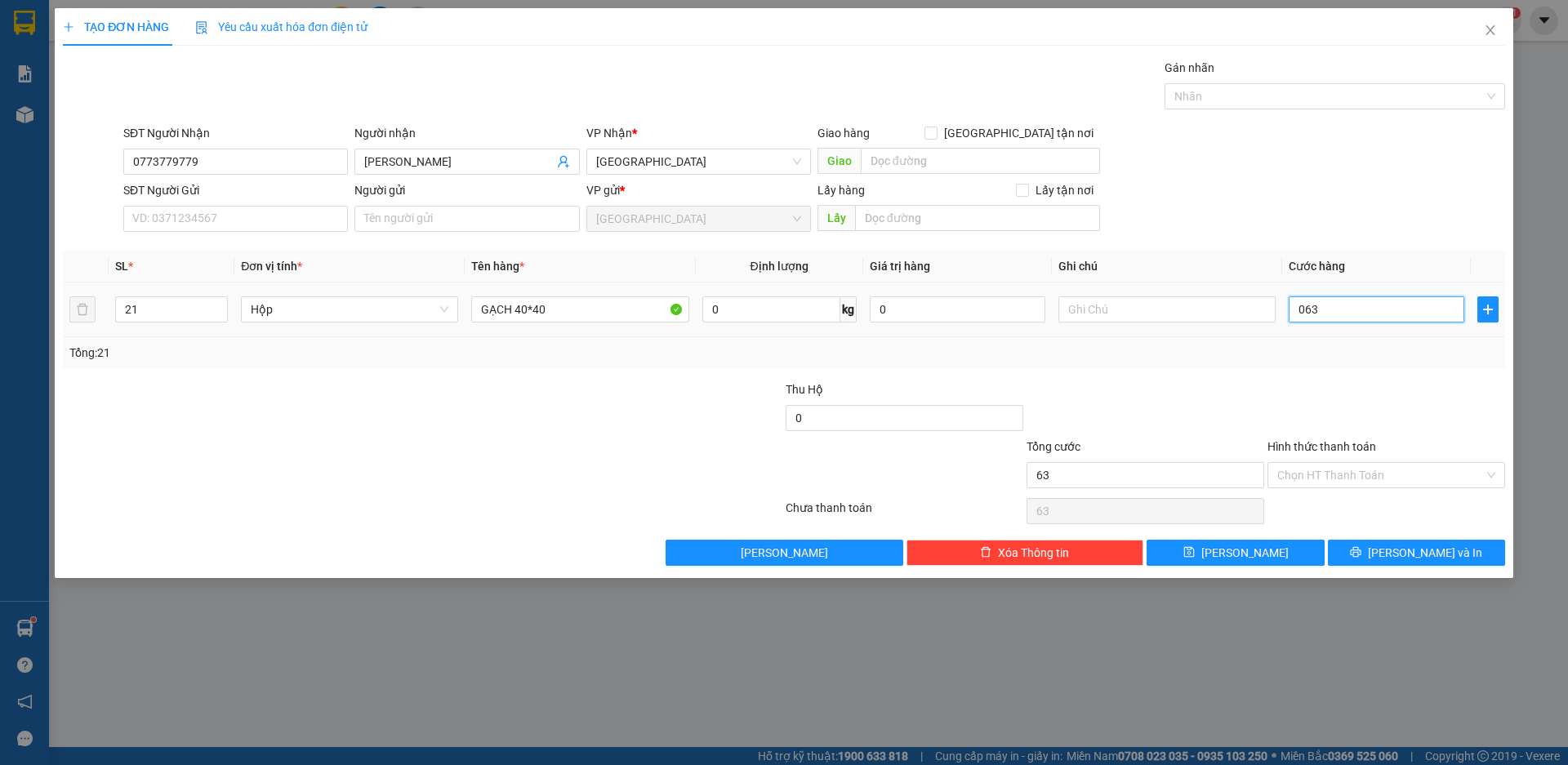
type input "0.630"
type input "630"
type input "06.300"
type input "6.300"
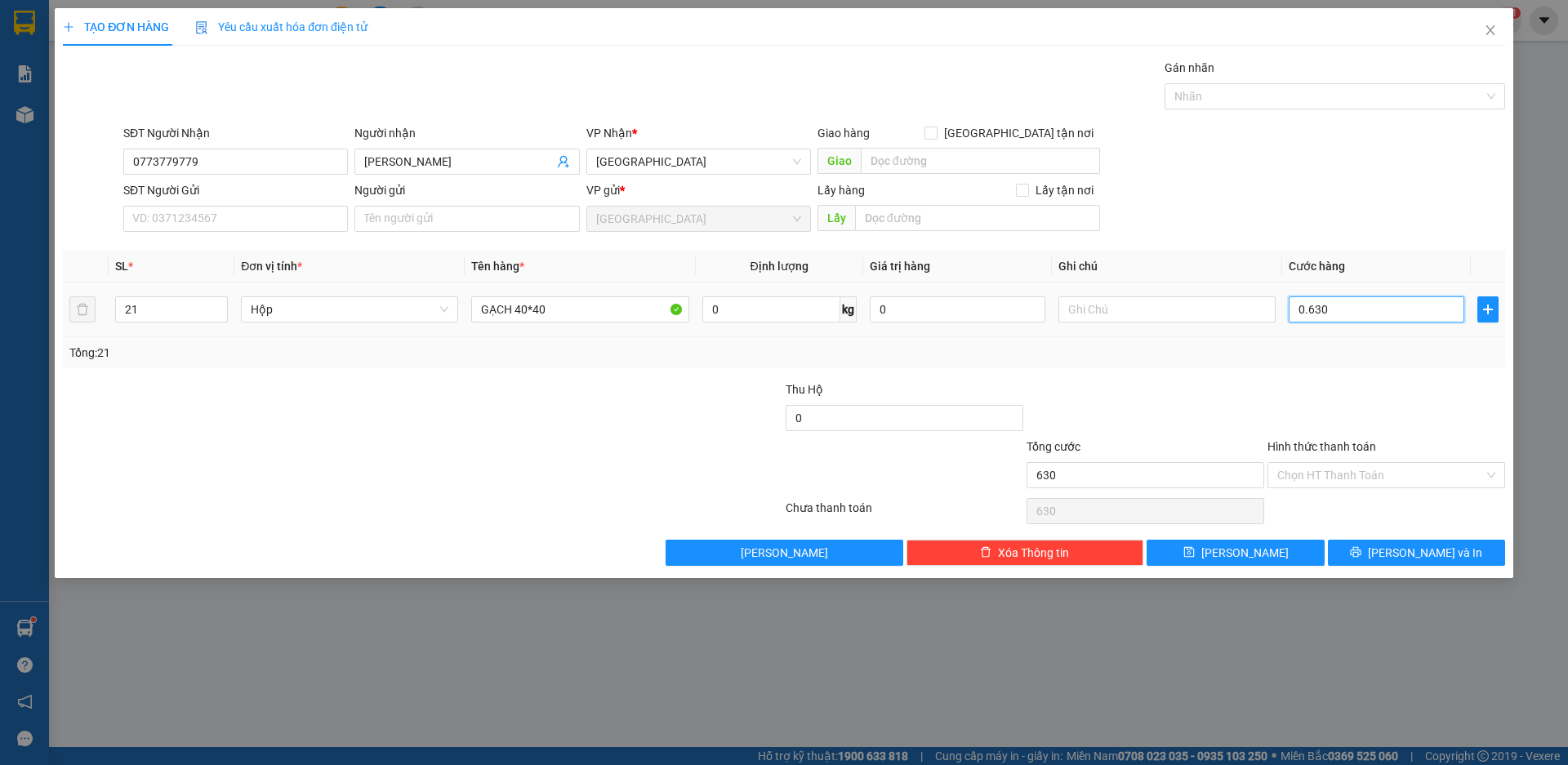
type input "6.300"
type input "063.000"
type input "63.000"
type input "0.630.000"
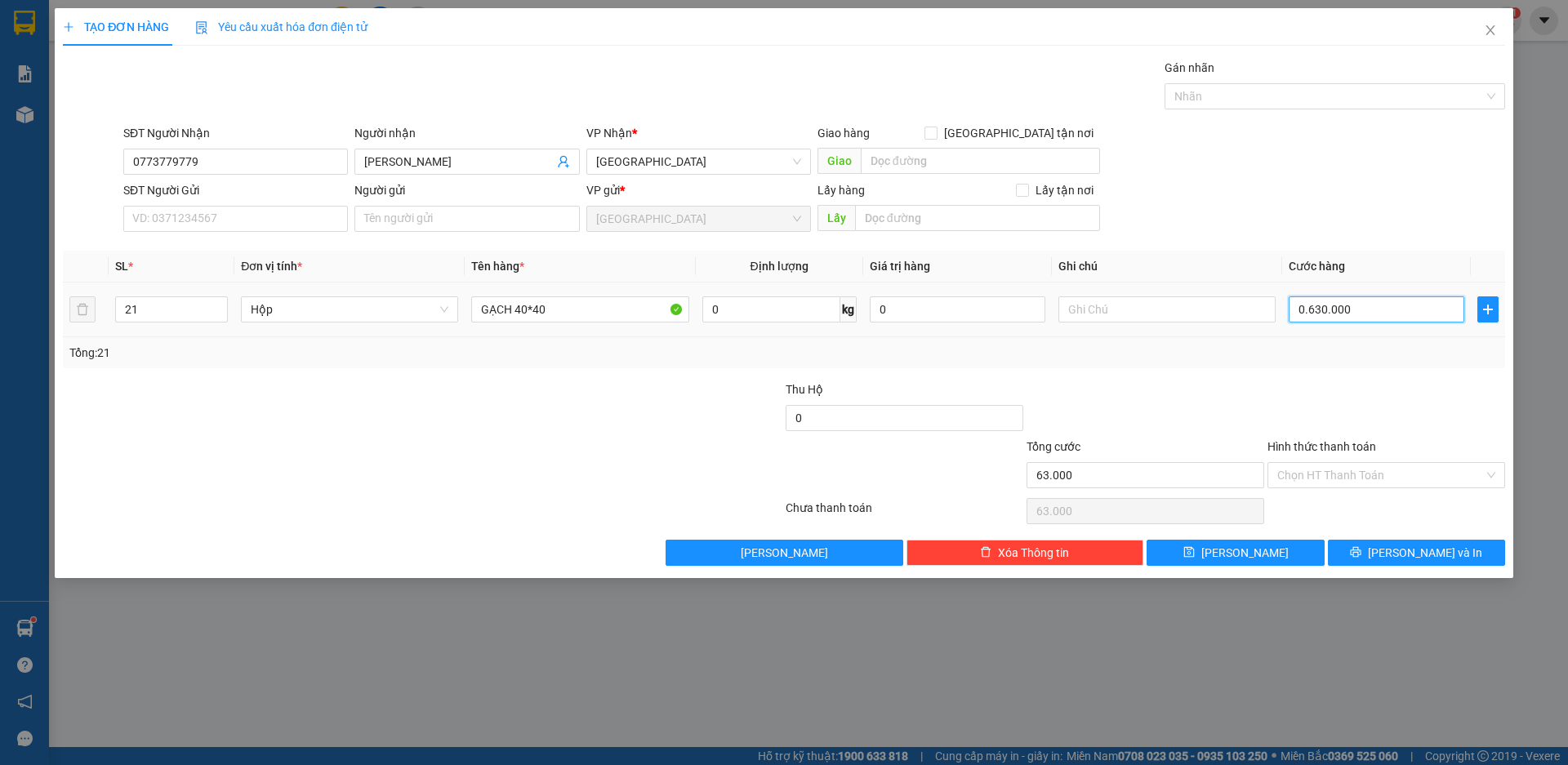
type input "630.000"
click at [1317, 385] on div at bounding box center [1386, 409] width 241 height 57
click at [1410, 549] on span "[PERSON_NAME] và In" at bounding box center [1425, 552] width 115 height 18
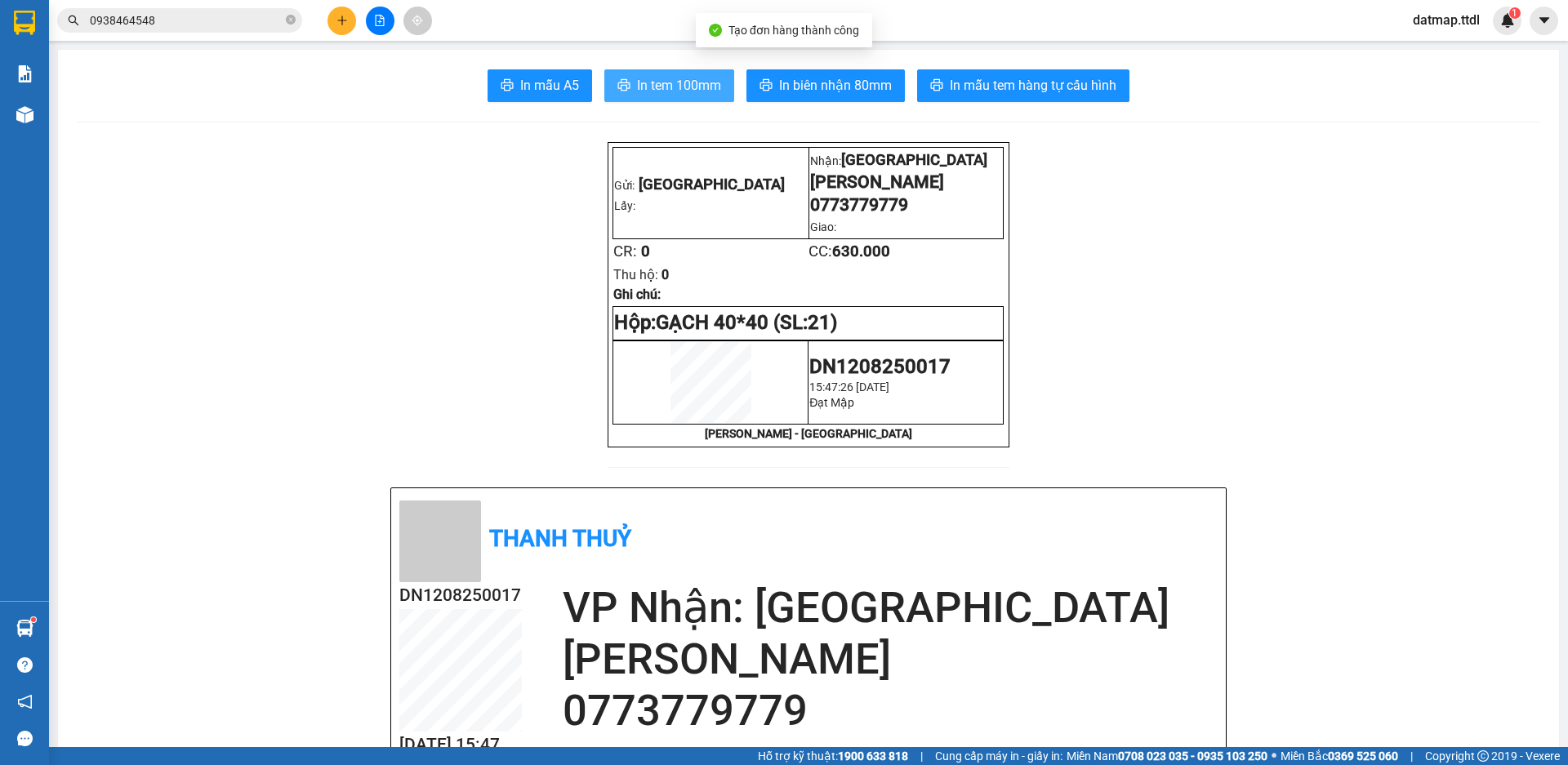
click at [669, 98] on button "In tem 100mm" at bounding box center [669, 86] width 130 height 33
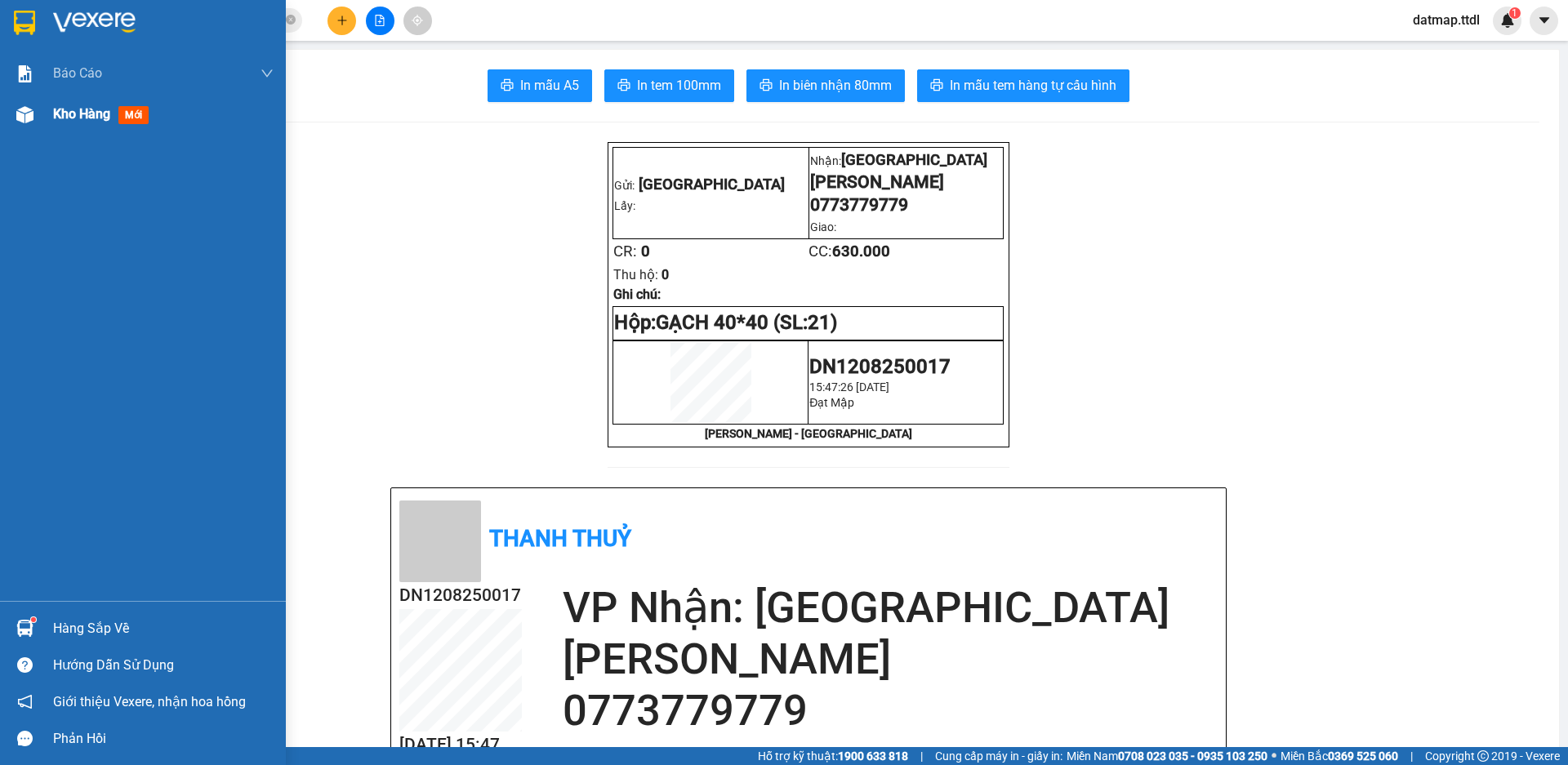
click at [82, 109] on span "Kho hàng" at bounding box center [81, 114] width 57 height 16
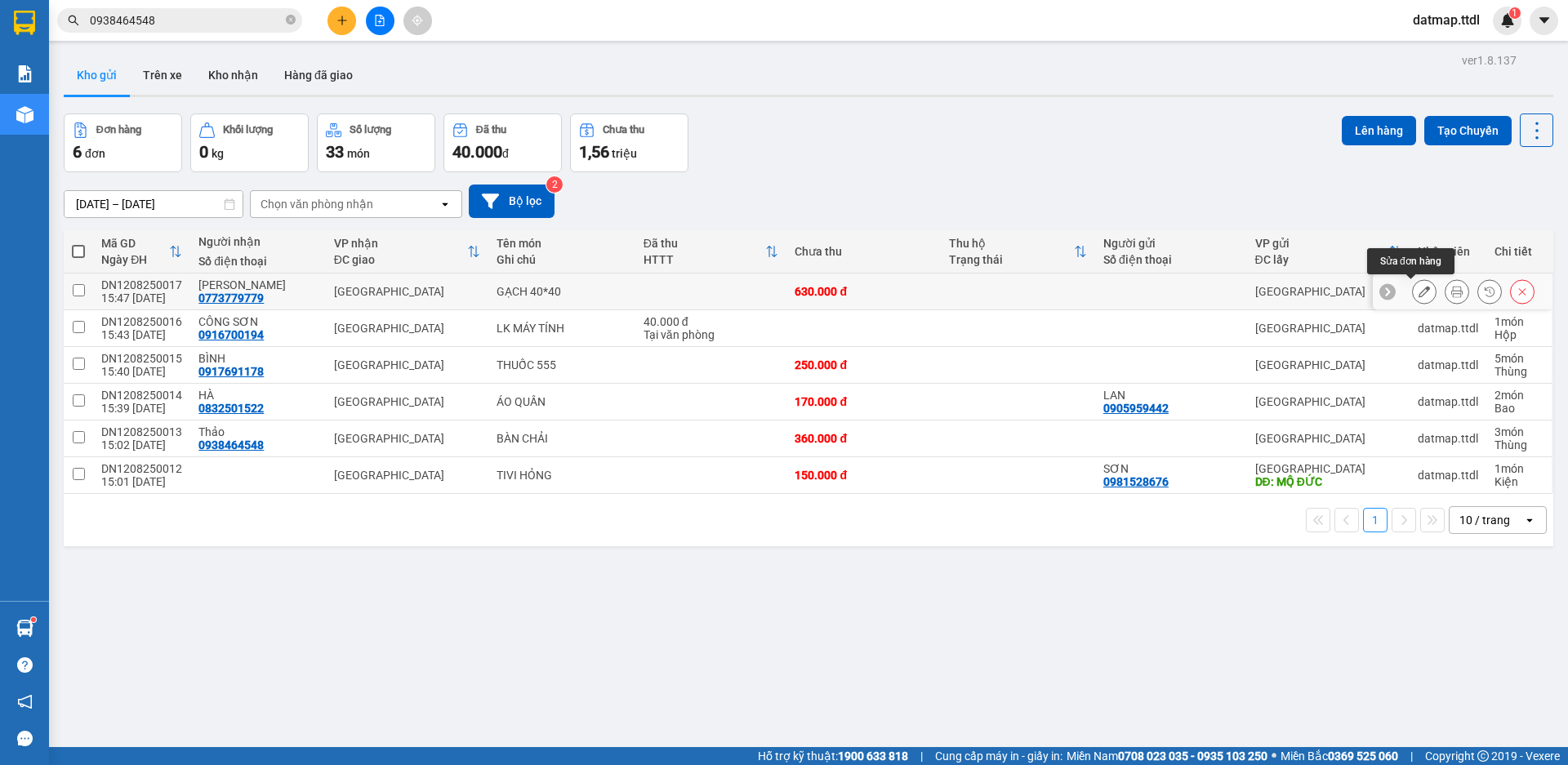
click at [1419, 290] on icon at bounding box center [1424, 291] width 11 height 11
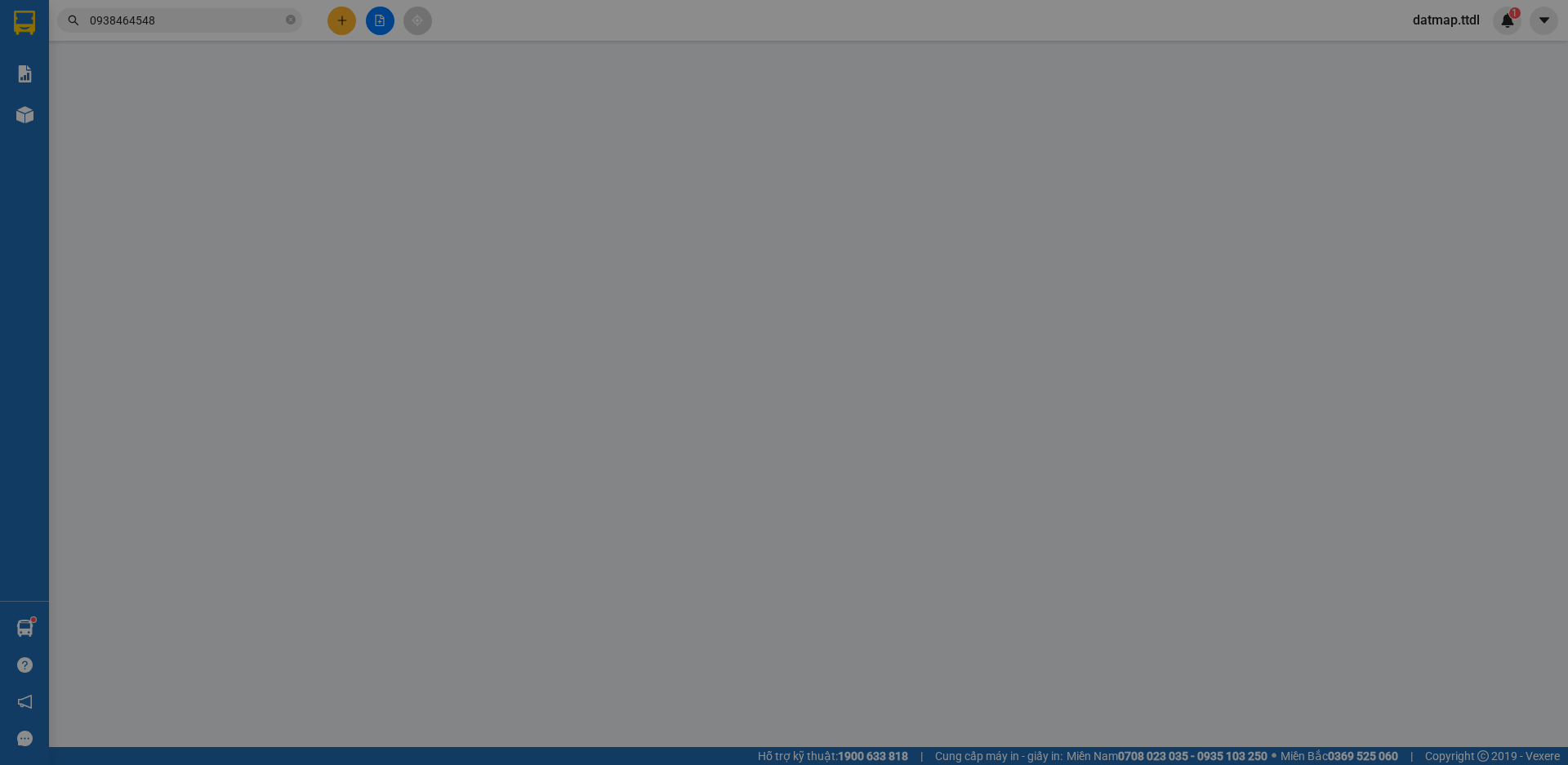
type input "0773779779"
type input "[PERSON_NAME]"
type input "630.000"
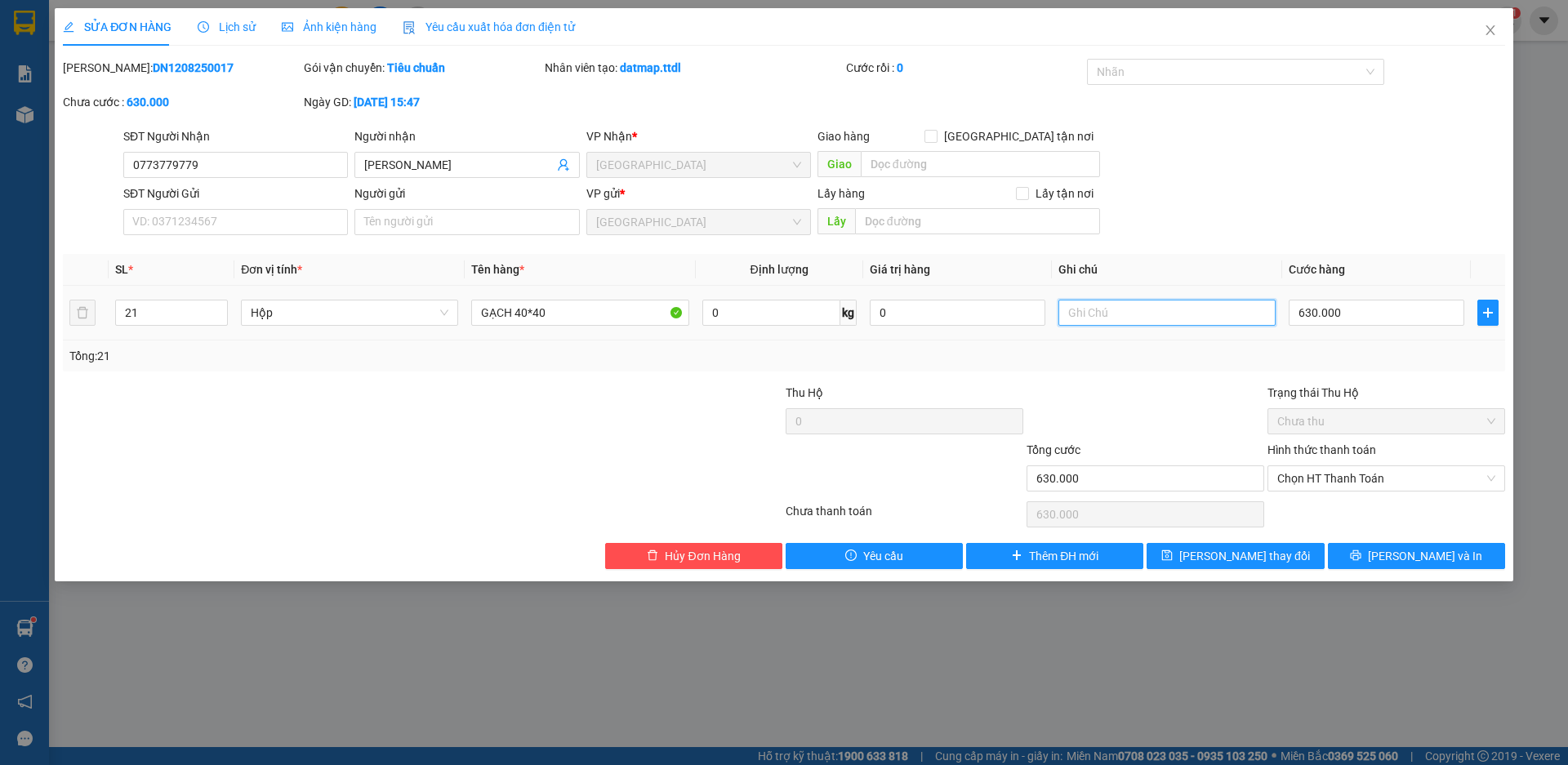
click at [1143, 316] on input "text" at bounding box center [1167, 313] width 217 height 26
type input "BỂ, VỠ KO CHỊU TRÁCH NHIỆM"
click at [1362, 557] on icon "printer" at bounding box center [1355, 555] width 11 height 11
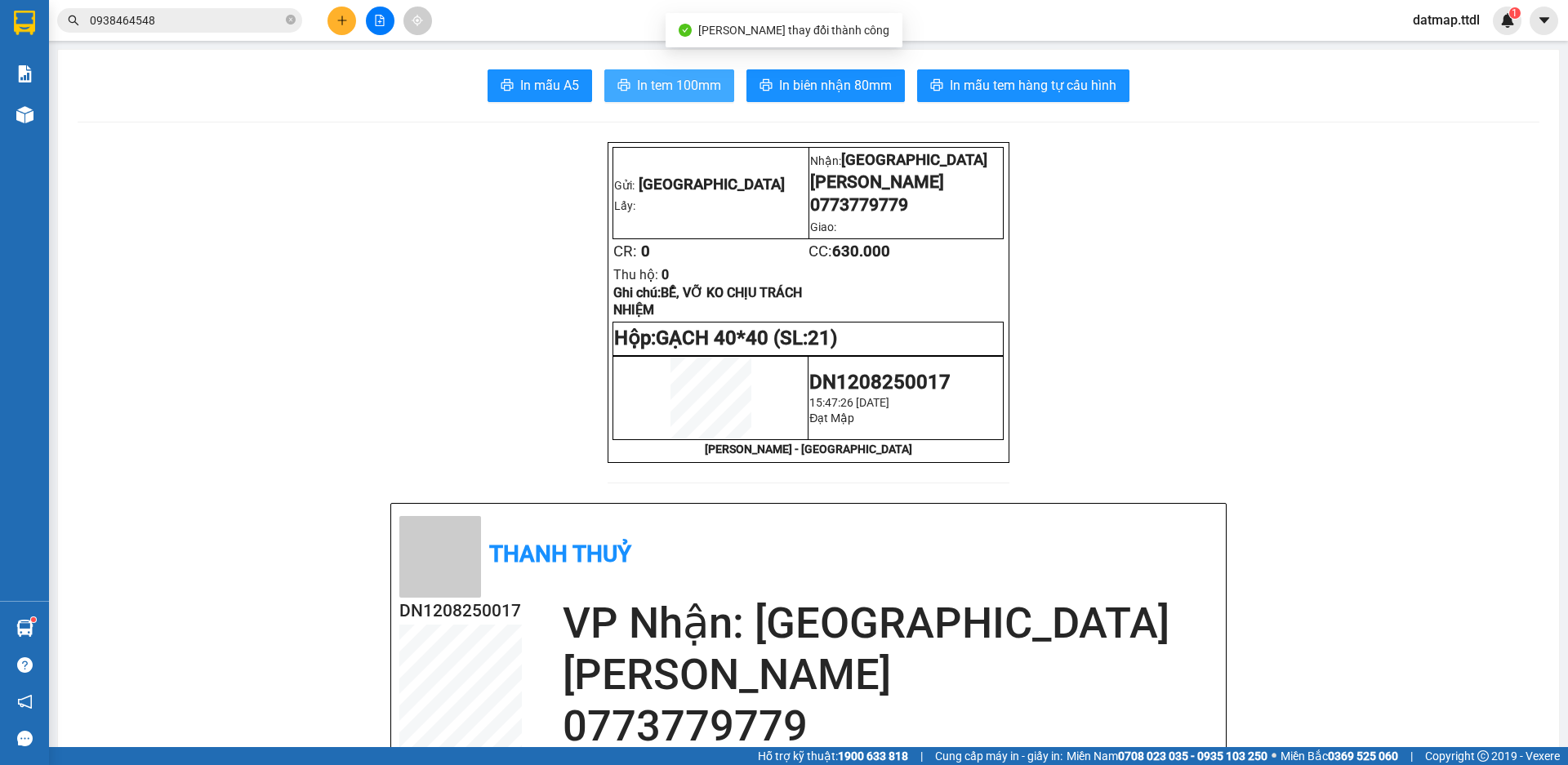
click at [707, 91] on span "In tem 100mm" at bounding box center [679, 85] width 84 height 20
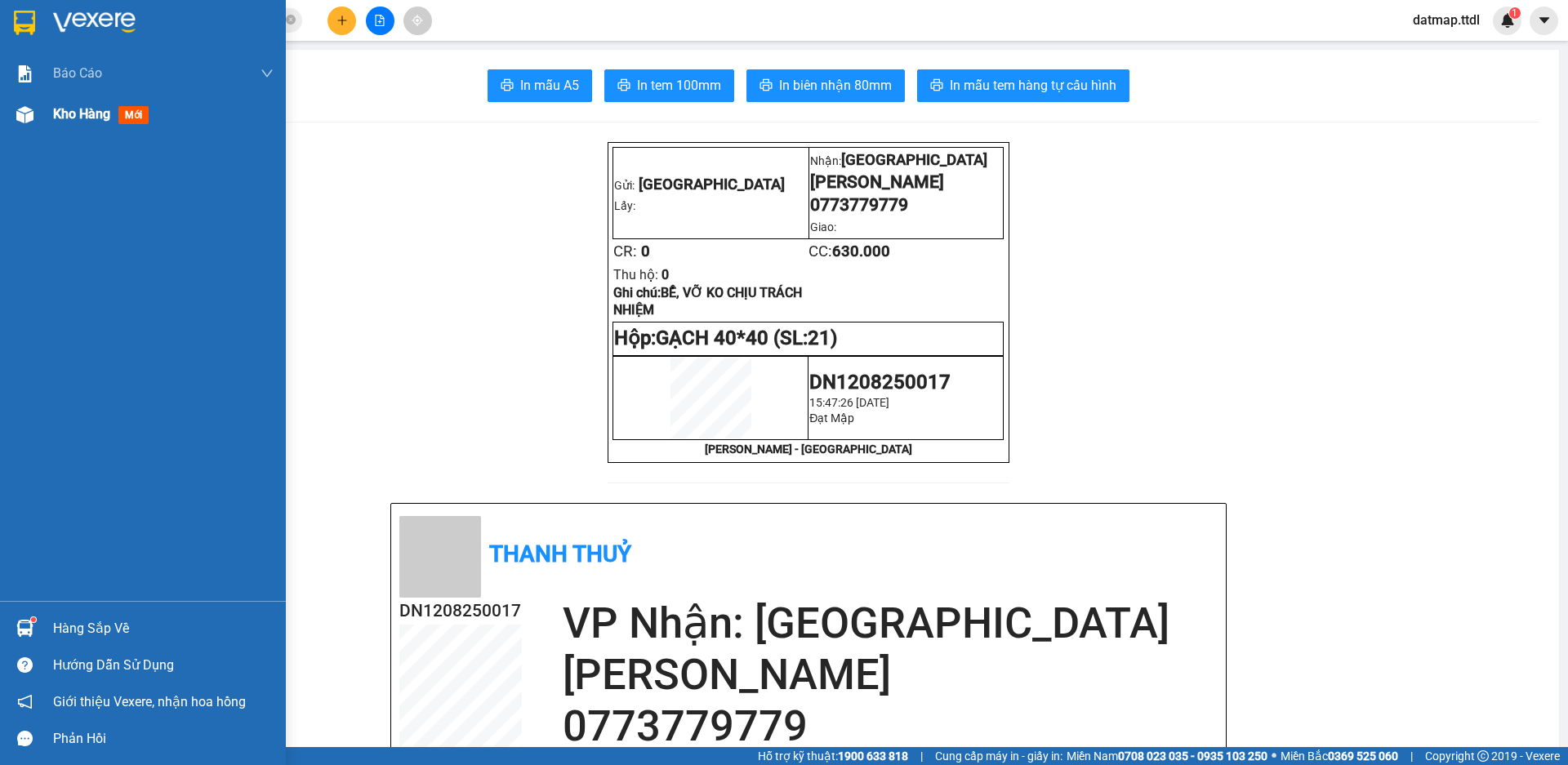
click at [73, 125] on div "Kho hàng mới" at bounding box center [163, 114] width 221 height 41
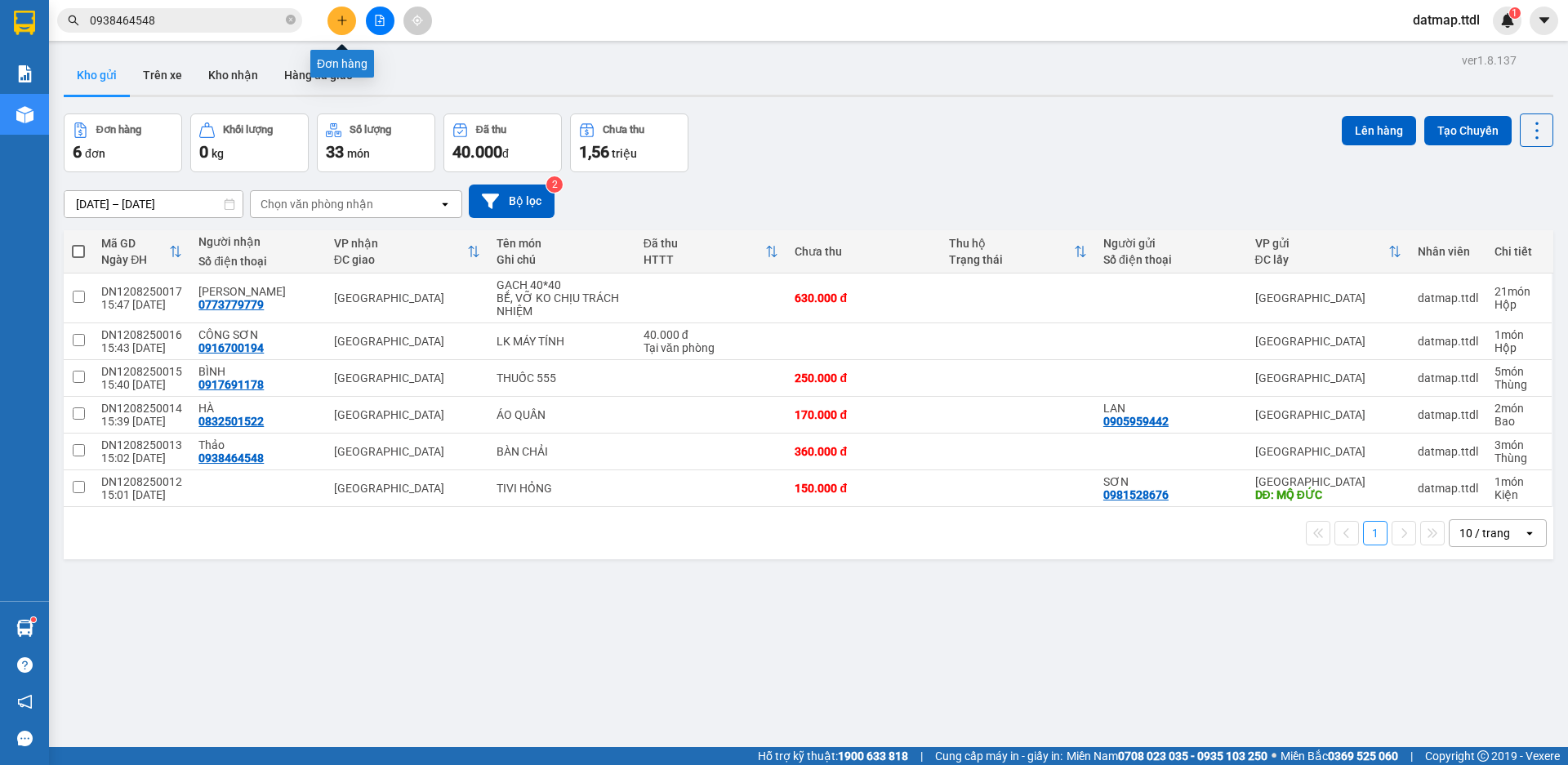
click at [337, 19] on icon "plus" at bounding box center [341, 20] width 11 height 11
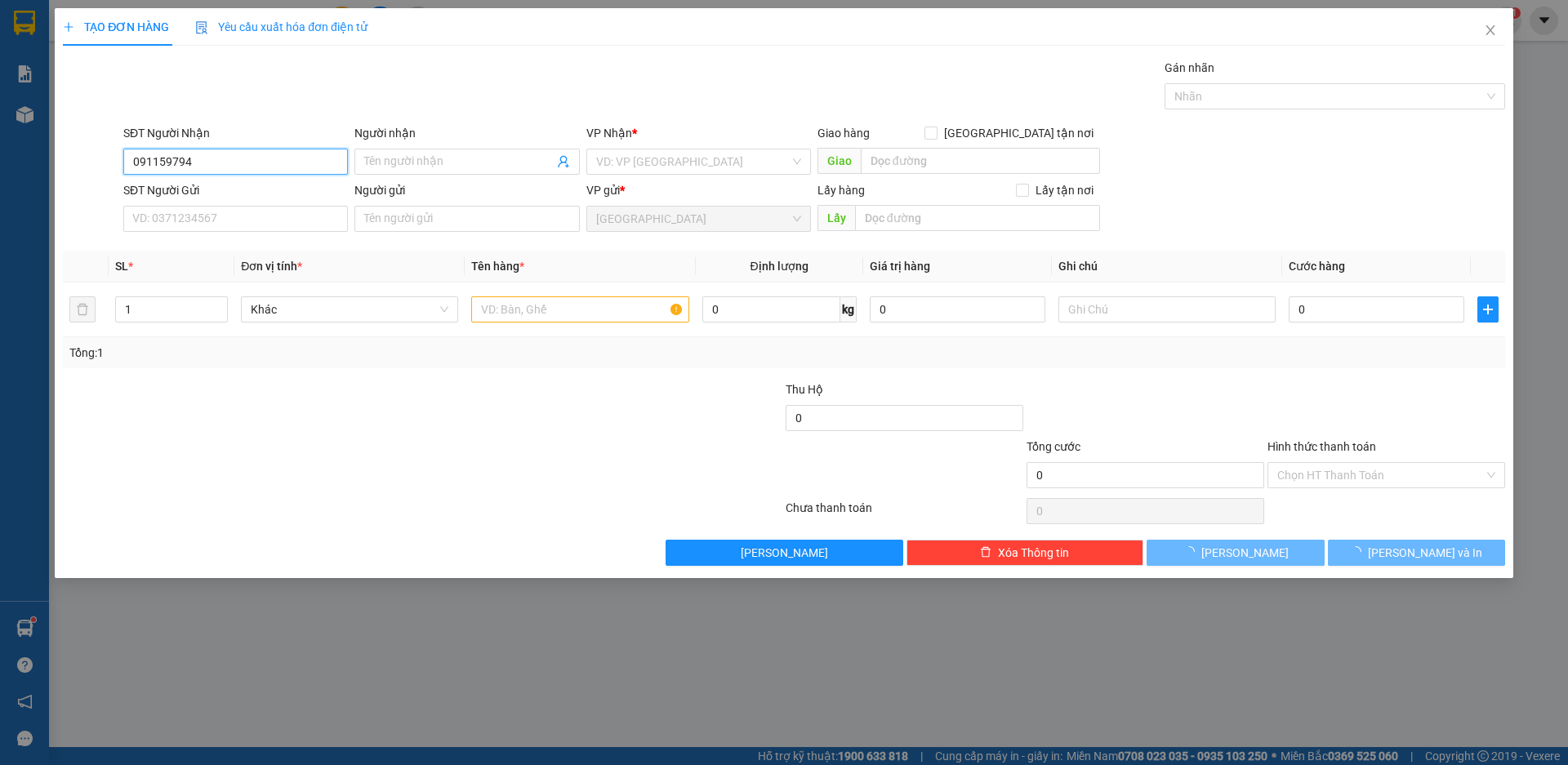
type input "0911597949"
drag, startPoint x: 178, startPoint y: 190, endPoint x: 168, endPoint y: 194, distance: 10.8
click at [176, 191] on div "0911597949 - [GEOGRAPHIC_DATA]" at bounding box center [236, 194] width 205 height 18
type input "ANH HÒA"
click at [300, 314] on span "Khác" at bounding box center [349, 310] width 198 height 25
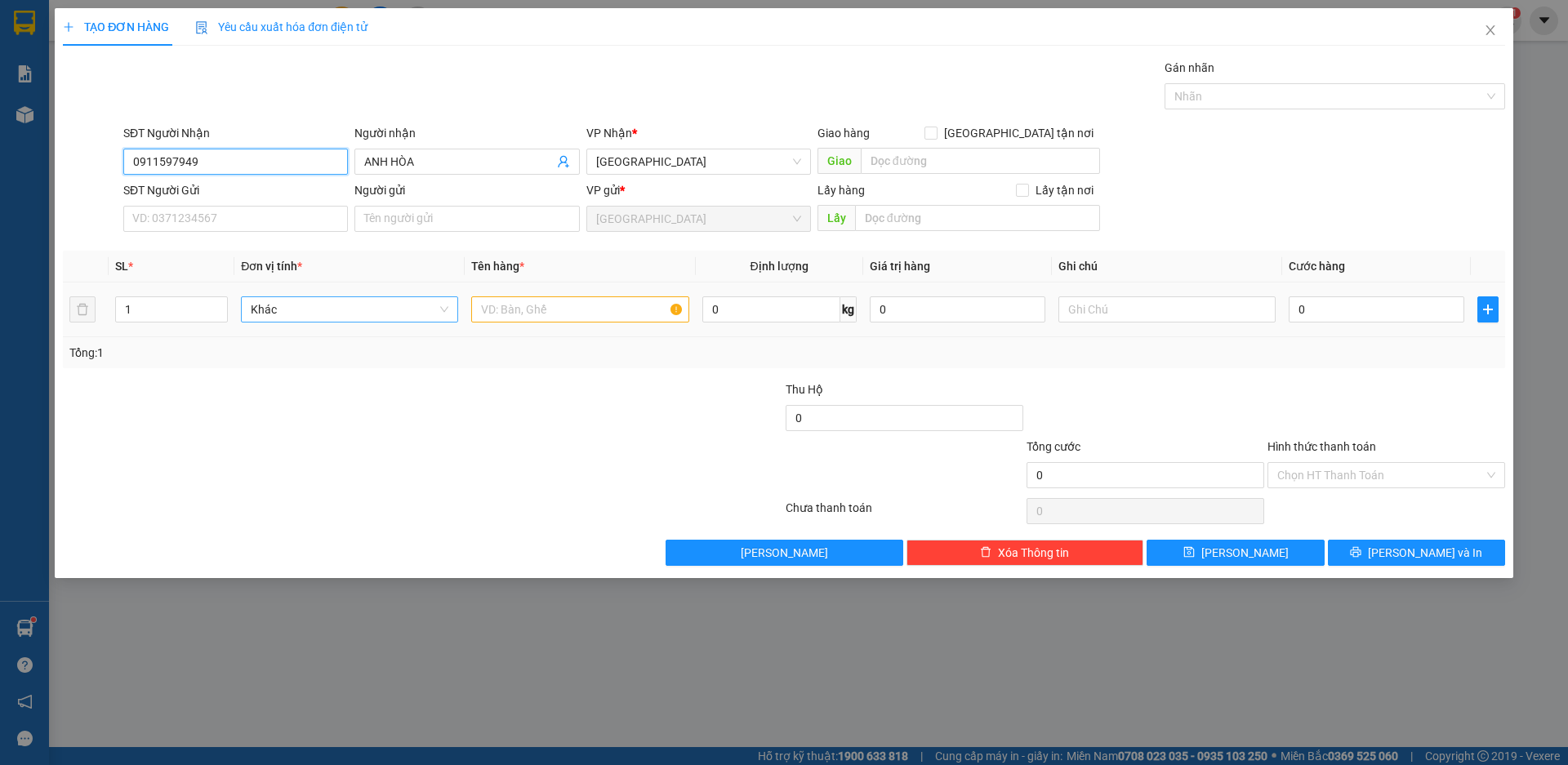
type input "0911597949"
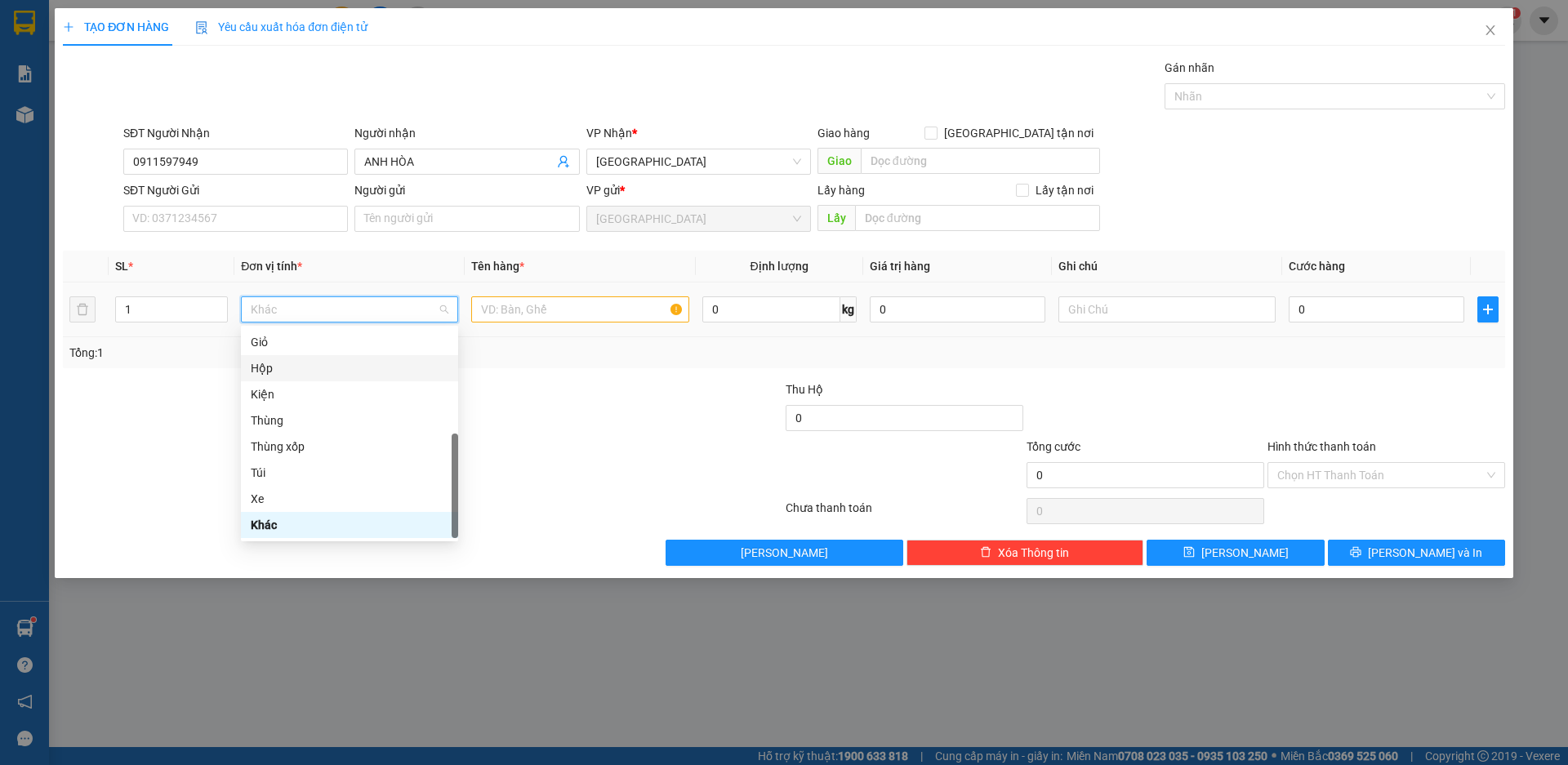
click at [305, 372] on div "Hộp" at bounding box center [349, 368] width 198 height 18
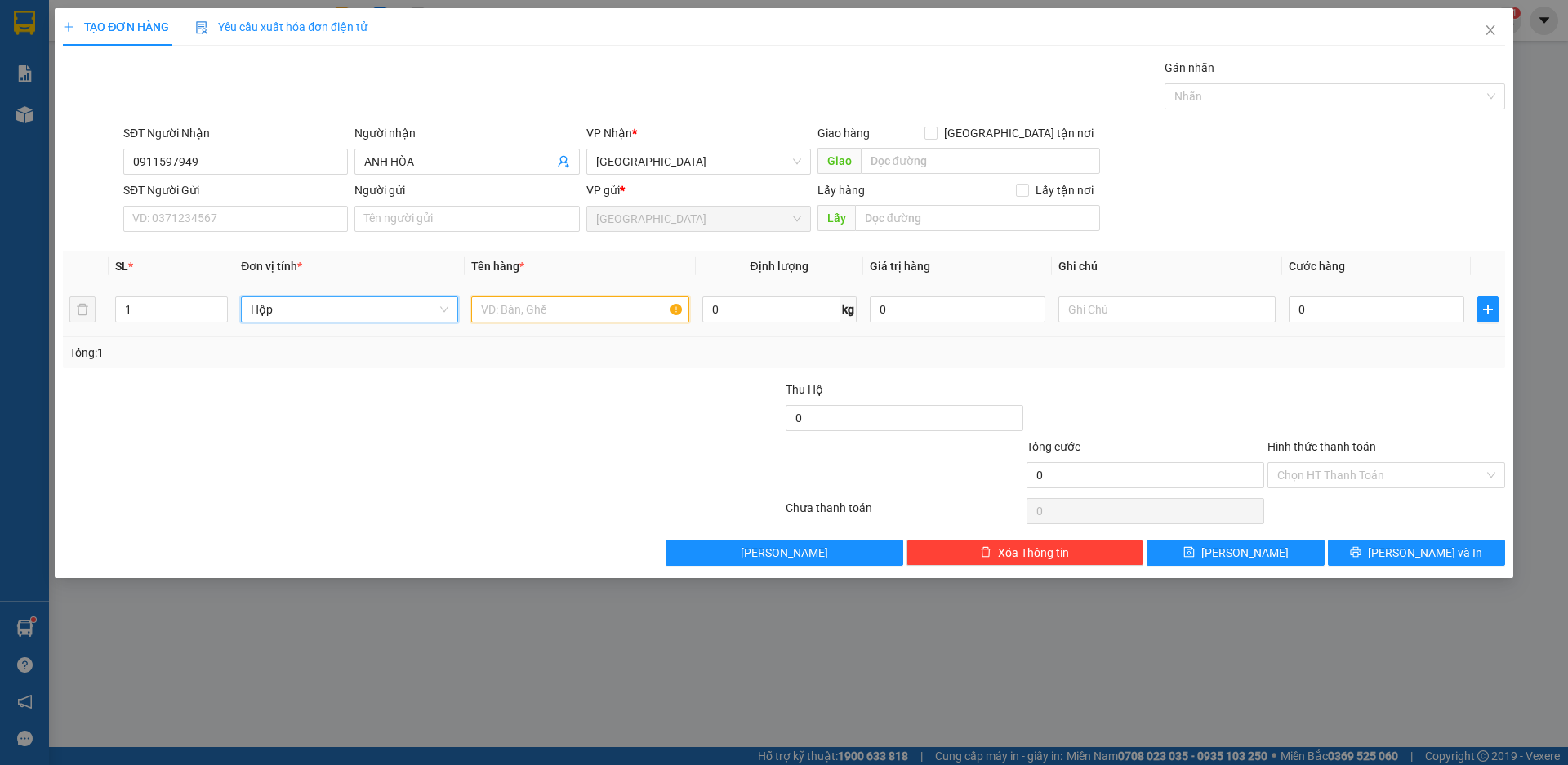
click at [548, 313] on input "text" at bounding box center [580, 310] width 217 height 26
type input "PIN"
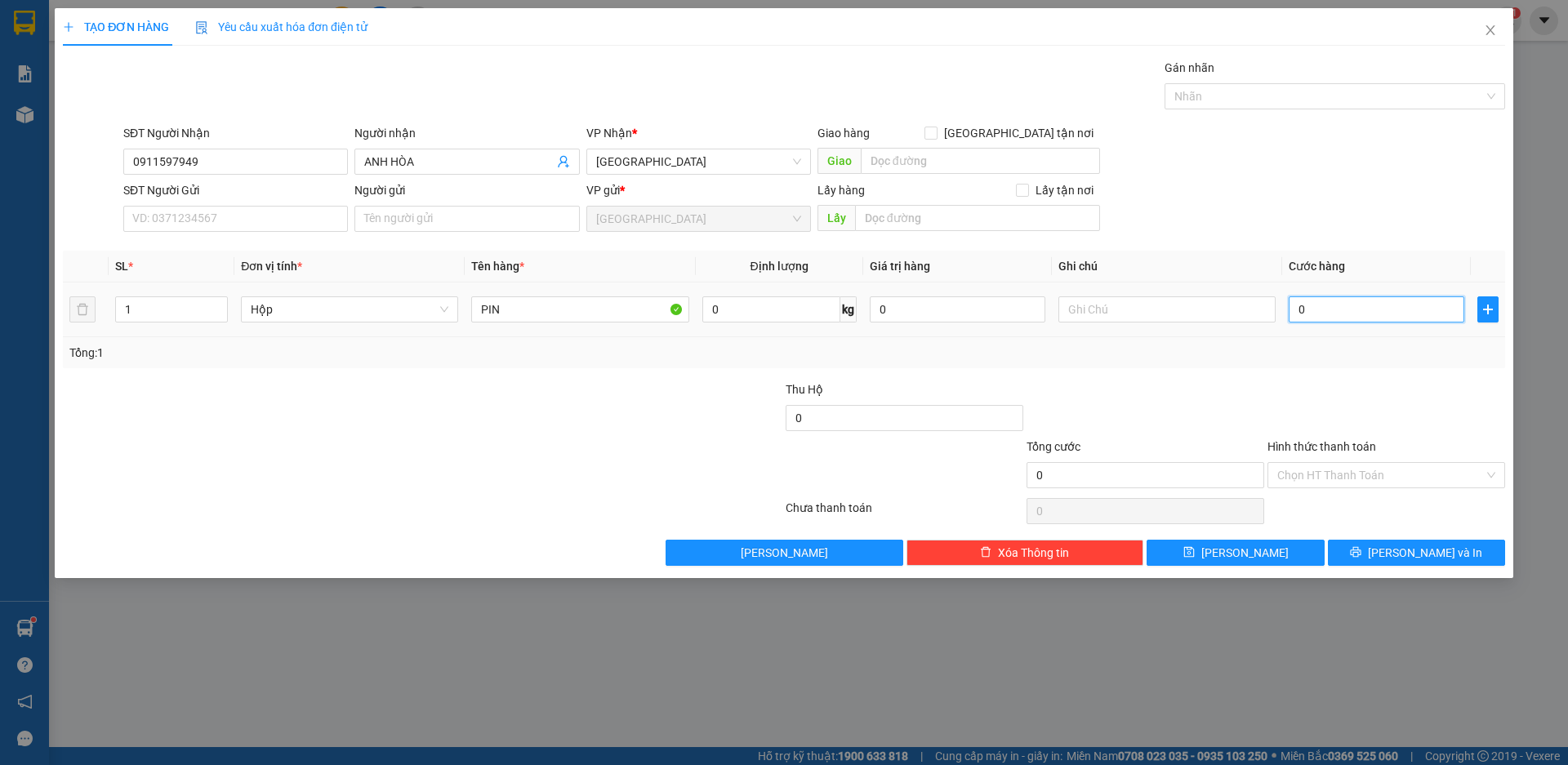
click at [1354, 314] on input "0" at bounding box center [1377, 310] width 176 height 26
type input "5"
type input "50"
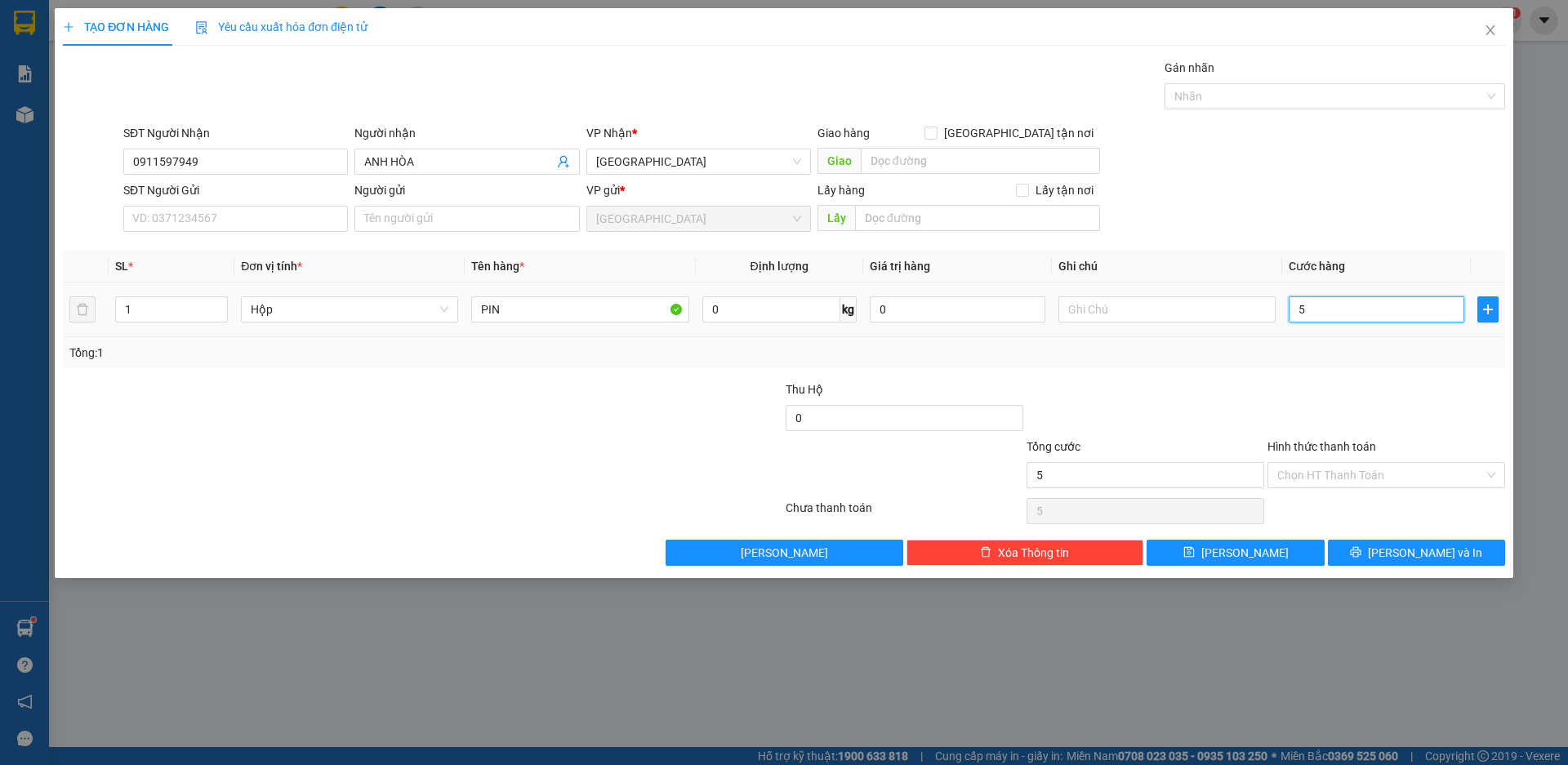
type input "50"
type input "500"
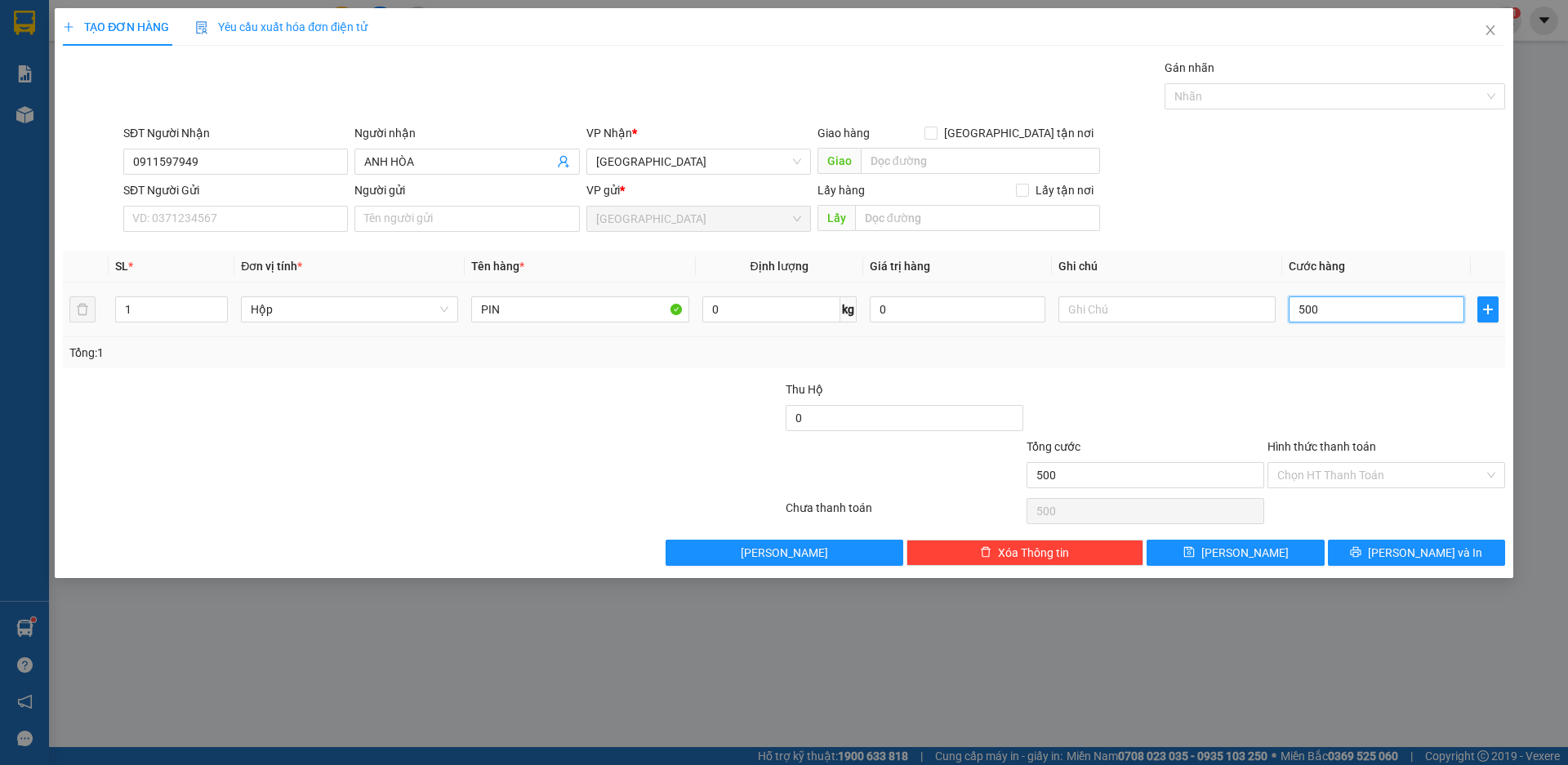
type input "5.000"
type input "50.000"
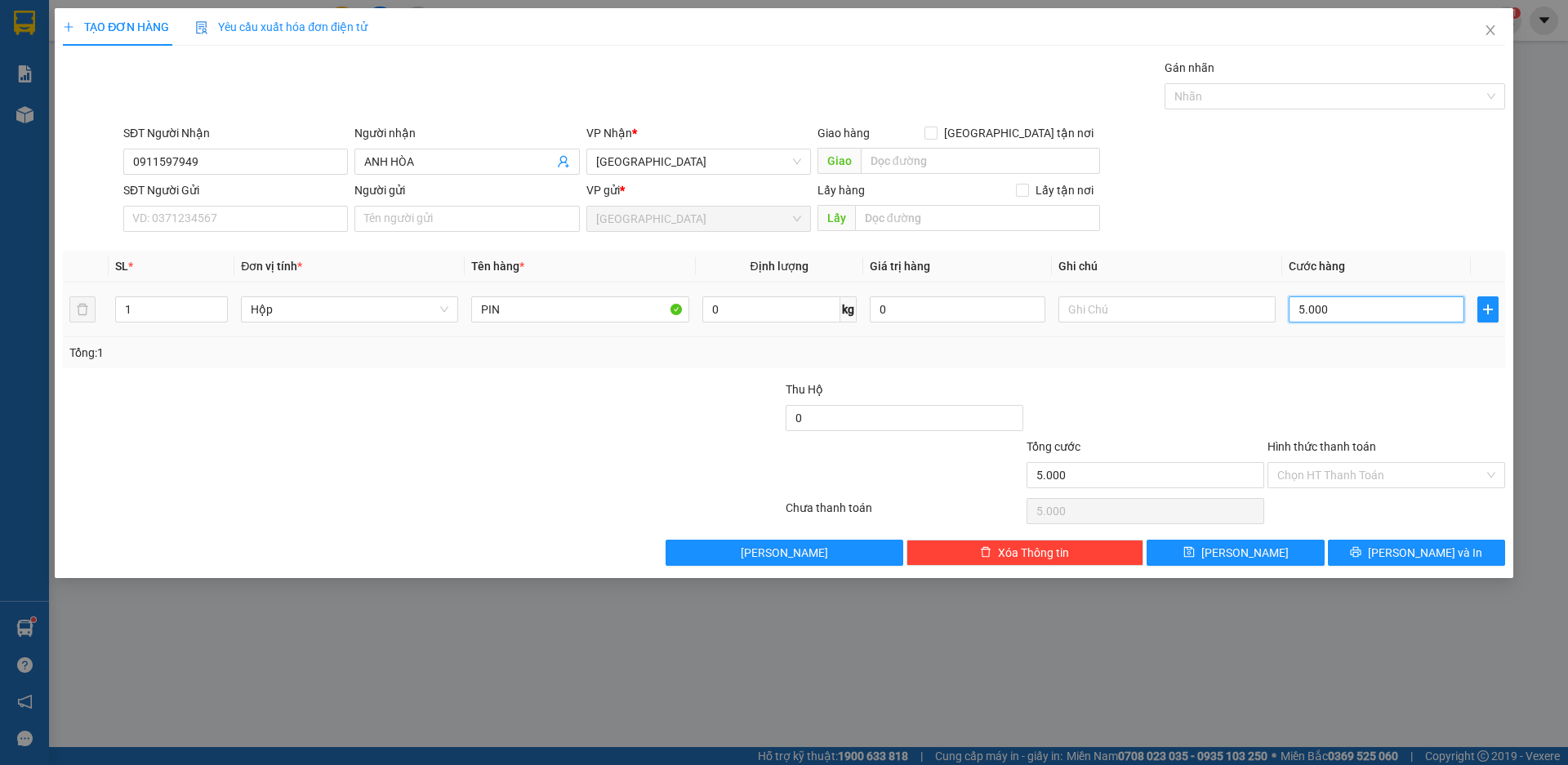
type input "50.000"
click at [1378, 474] on input "Hình thức thanh toán" at bounding box center [1381, 476] width 206 height 25
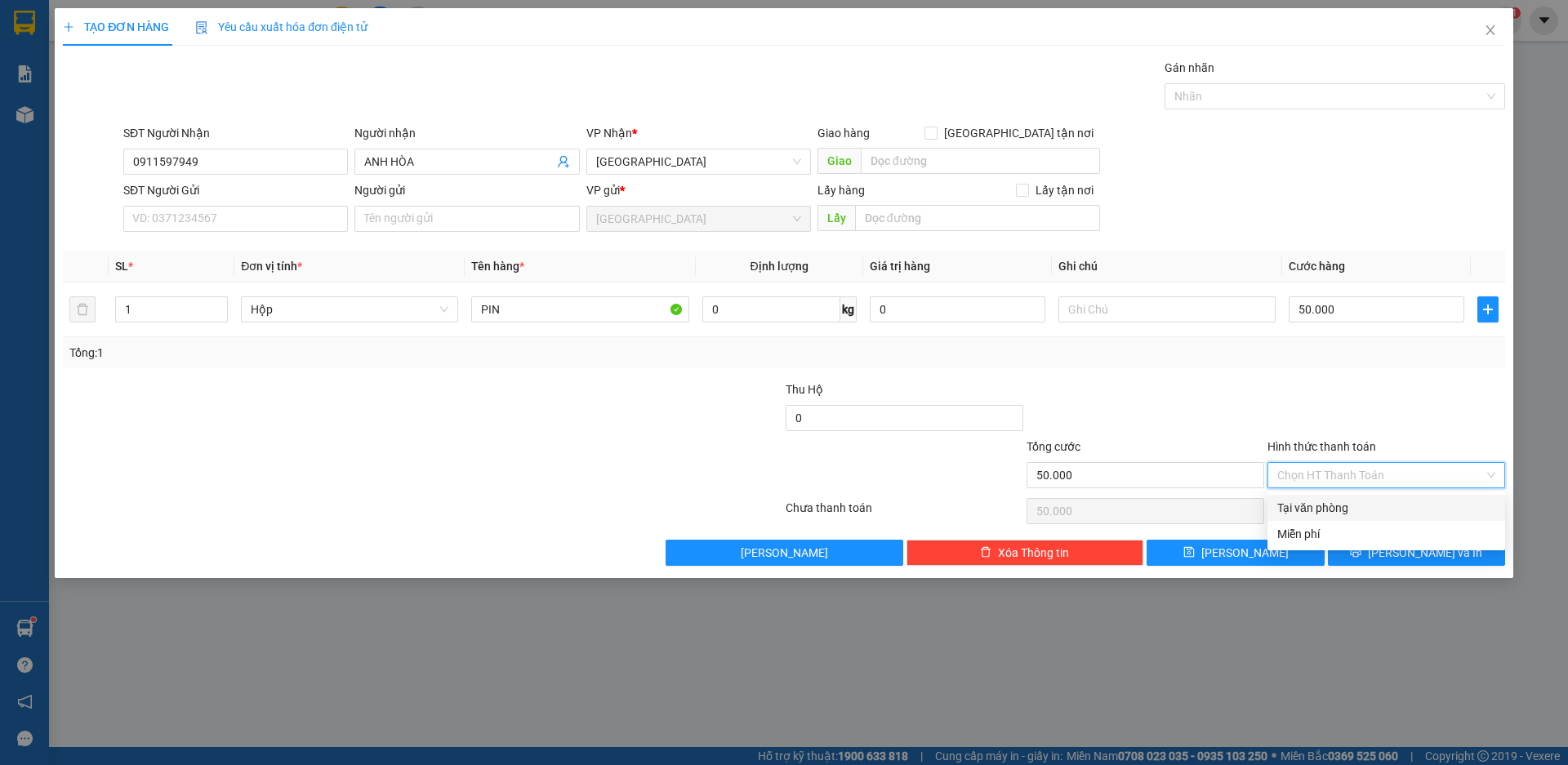
click at [1346, 501] on div "Tại văn phòng" at bounding box center [1386, 508] width 218 height 18
type input "0"
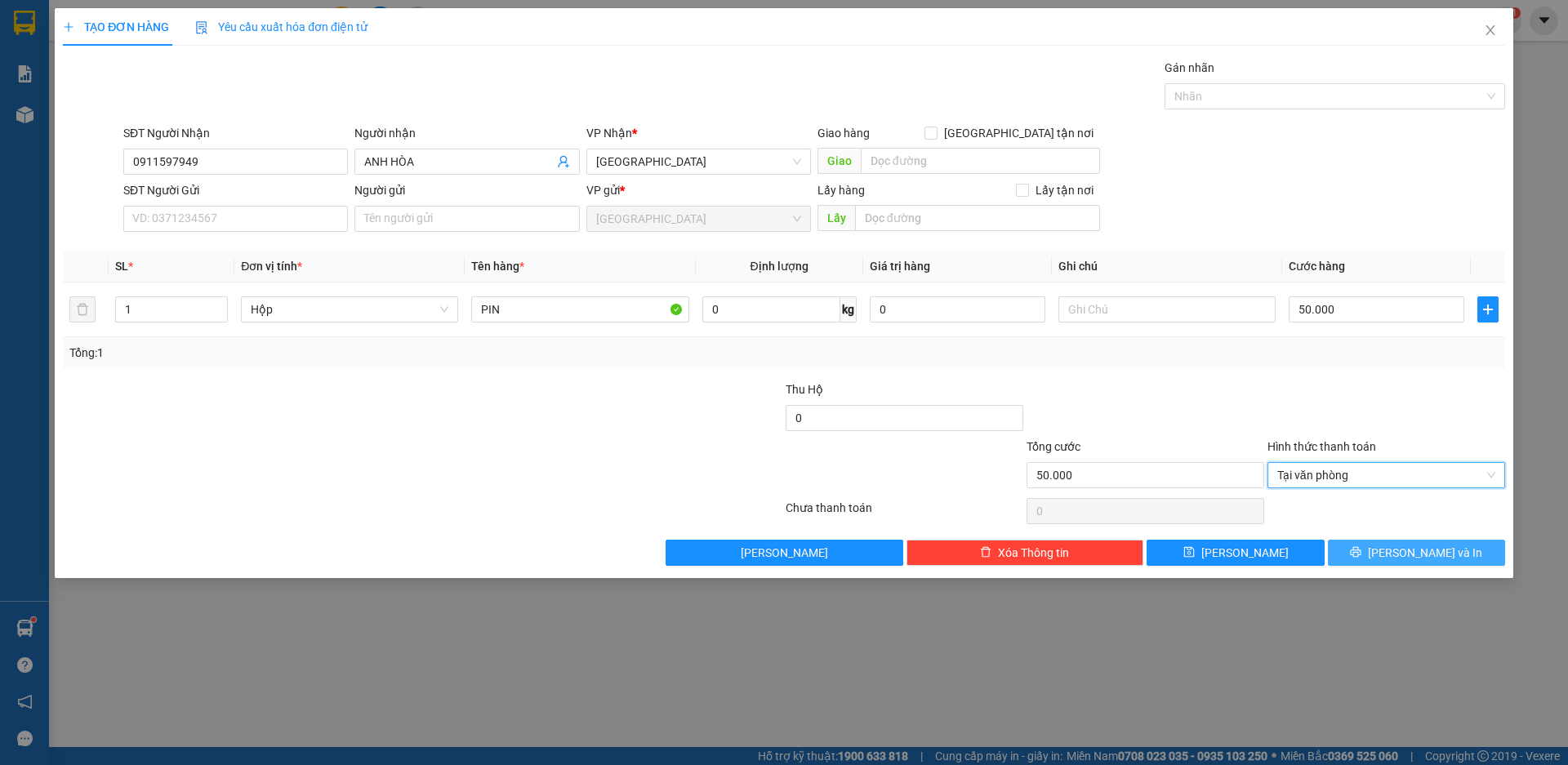
click at [1421, 546] on span "[PERSON_NAME] và In" at bounding box center [1425, 552] width 115 height 18
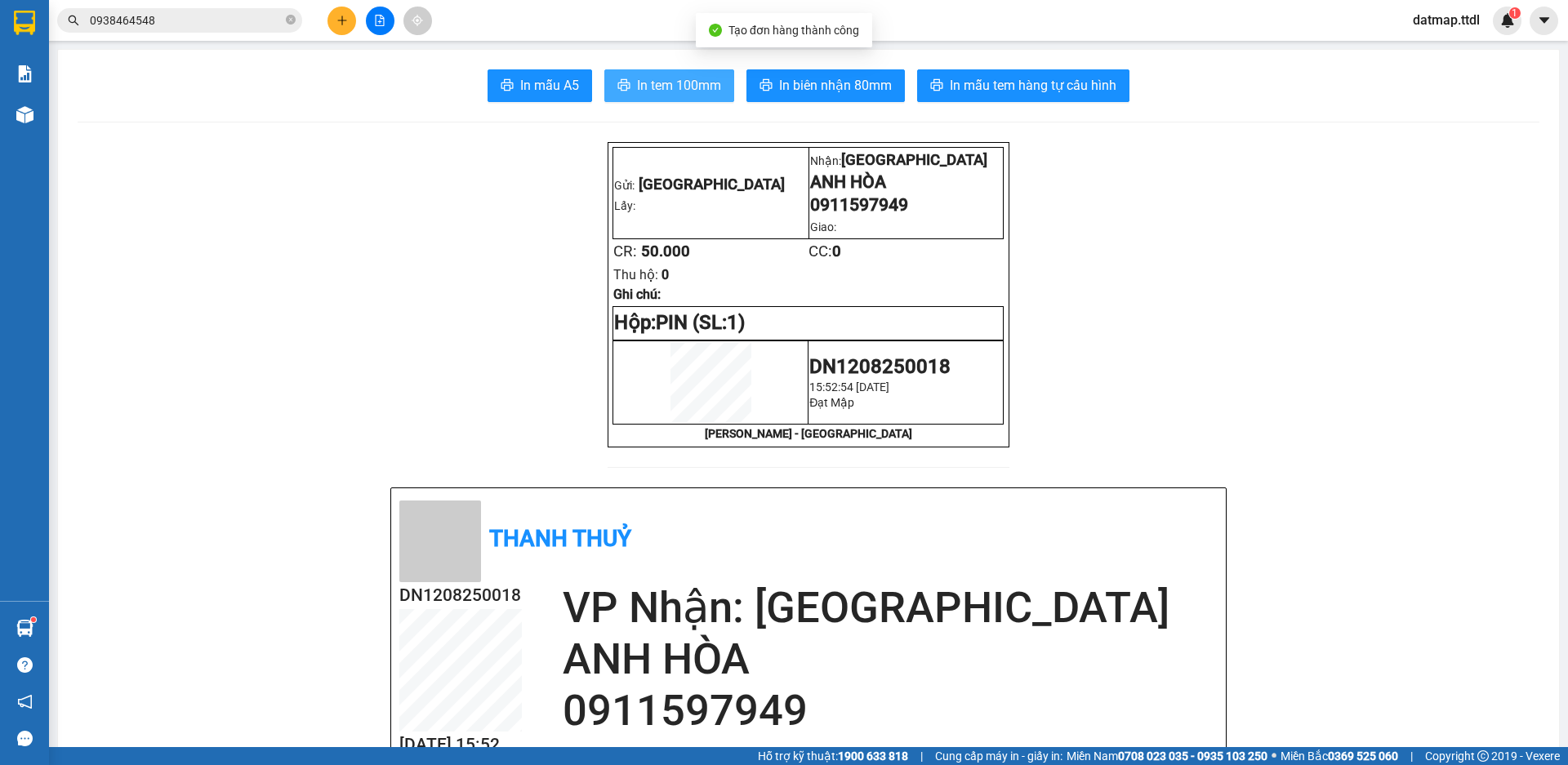
click at [694, 86] on span "In tem 100mm" at bounding box center [679, 85] width 84 height 20
click at [289, 21] on icon "close-circle" at bounding box center [290, 19] width 10 height 10
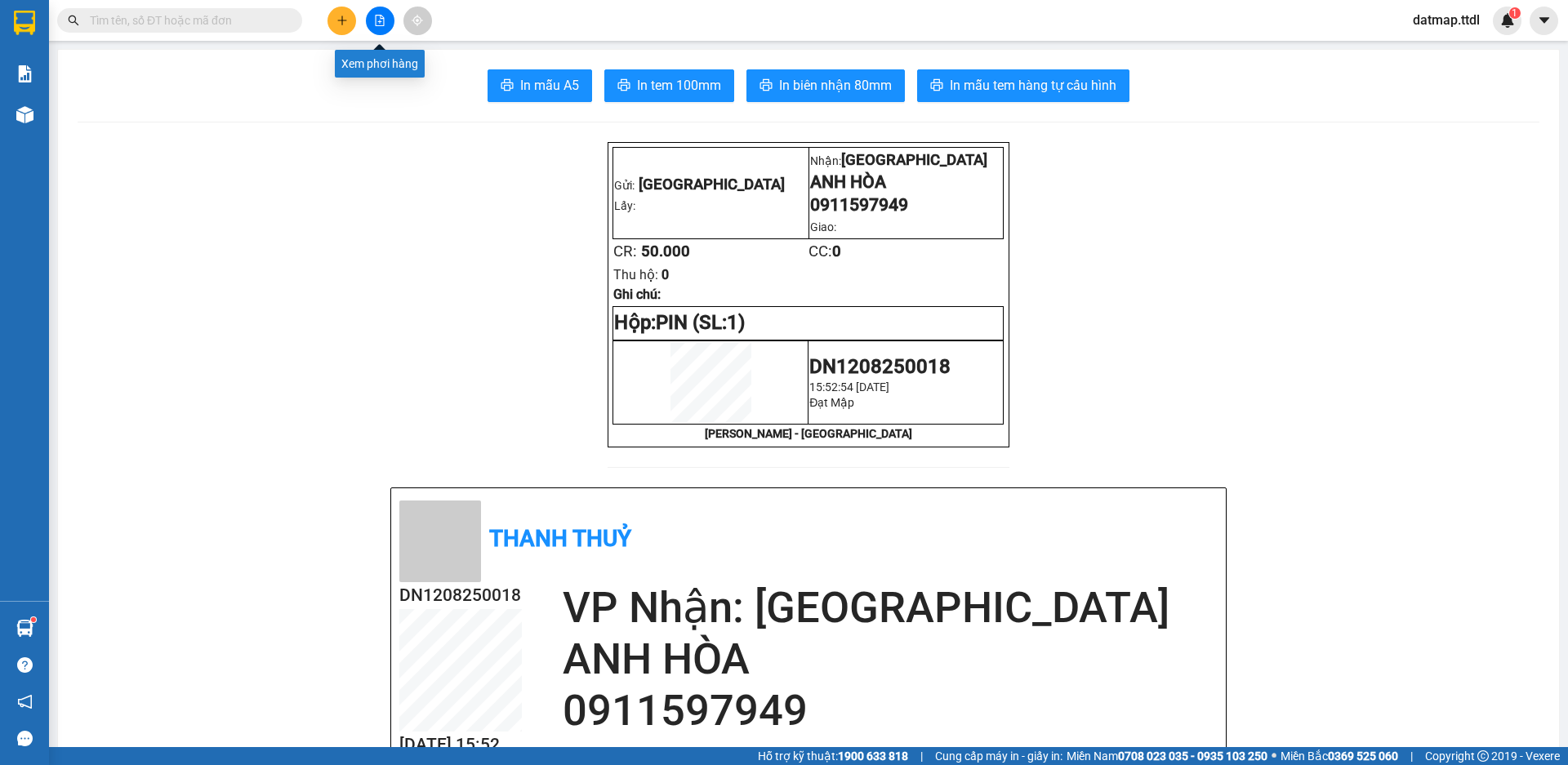
click at [377, 22] on icon "file-add" at bounding box center [379, 20] width 11 height 11
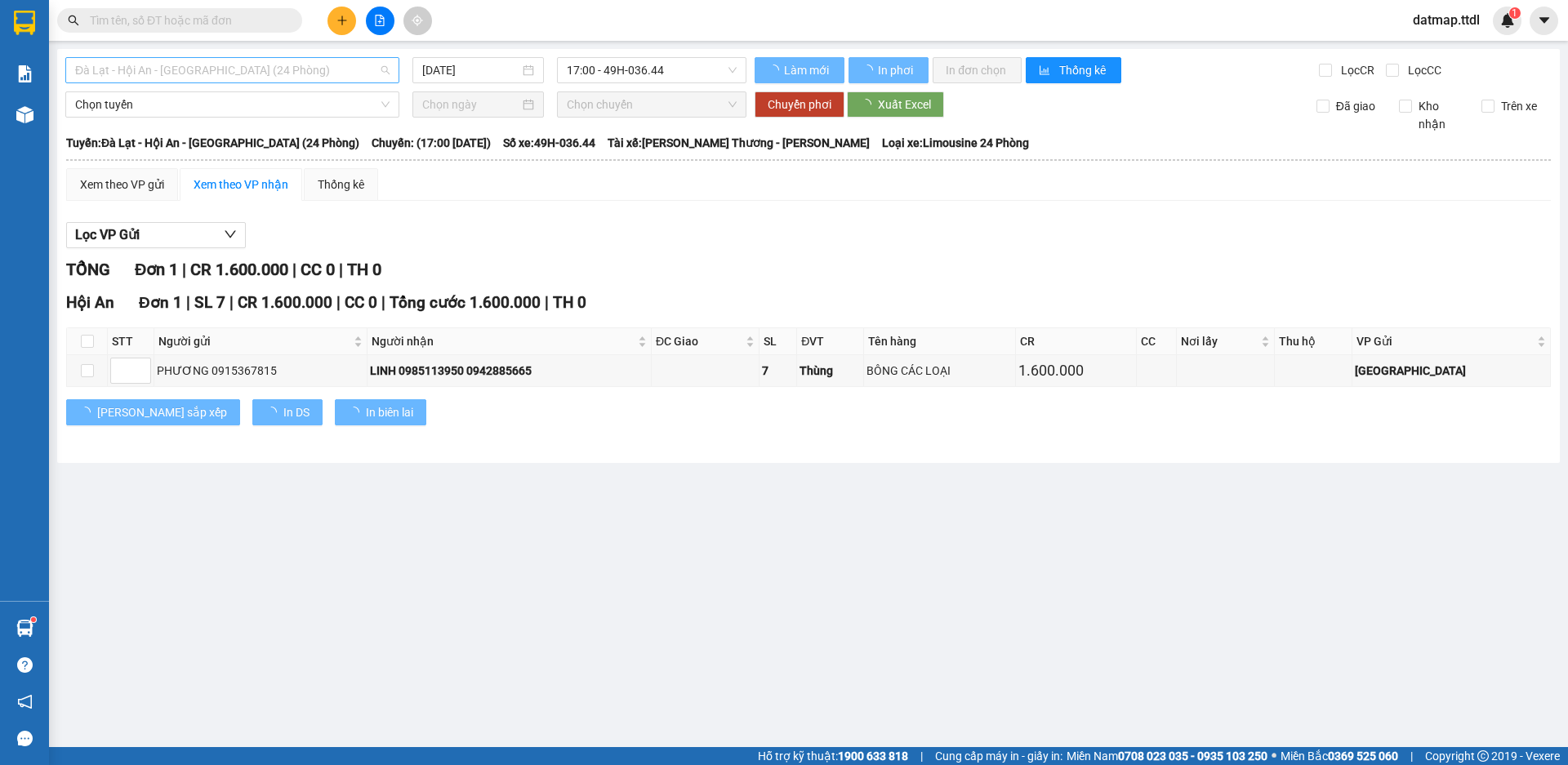
click at [303, 60] on span "Đà Lạt - Hội An - [GEOGRAPHIC_DATA] (24 Phòng)" at bounding box center [232, 71] width 314 height 25
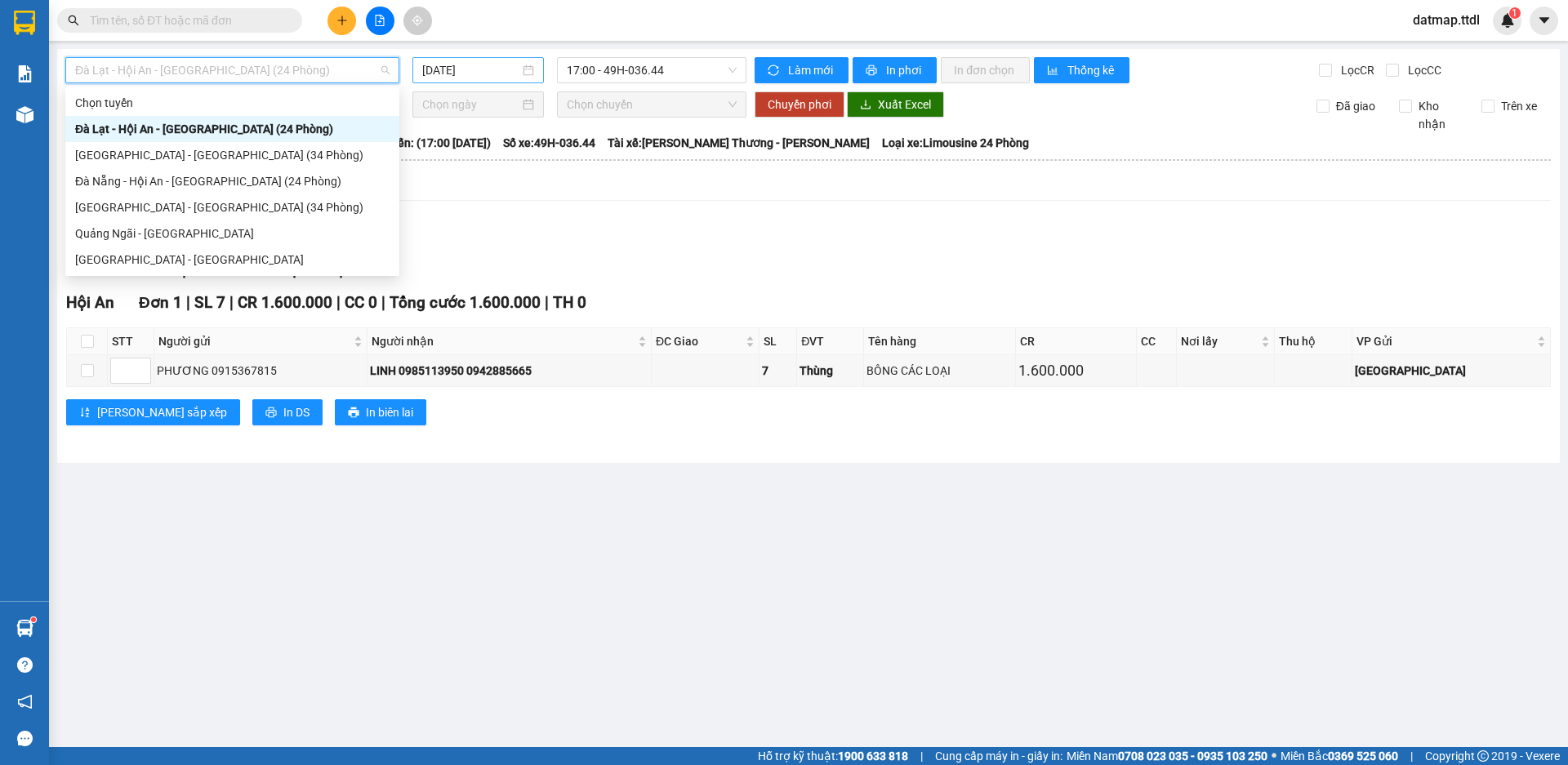
click at [487, 71] on input "[DATE]" at bounding box center [471, 70] width 97 height 18
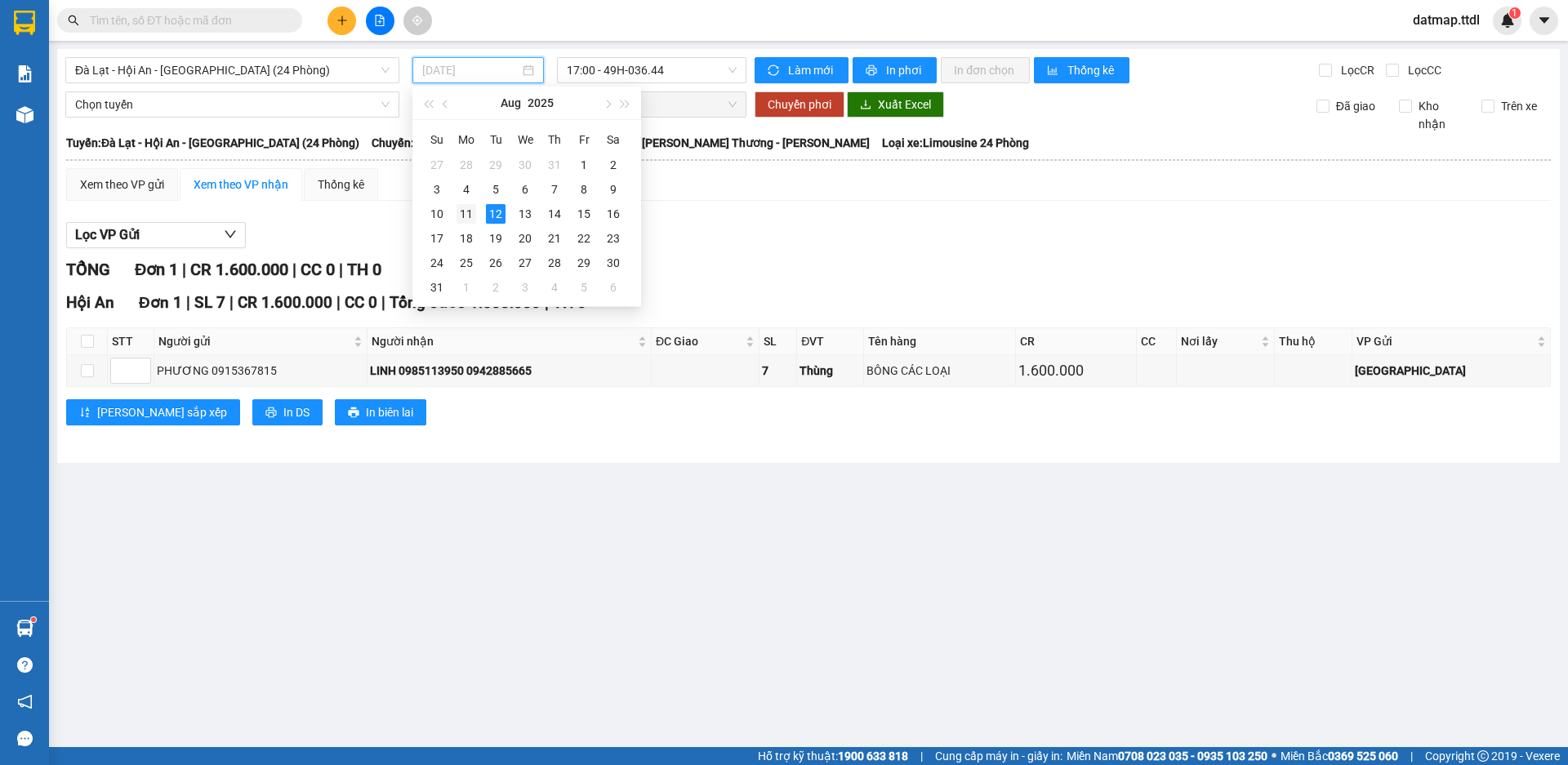
click at [467, 214] on div "11" at bounding box center [466, 214] width 19 height 19
type input "[DATE]"
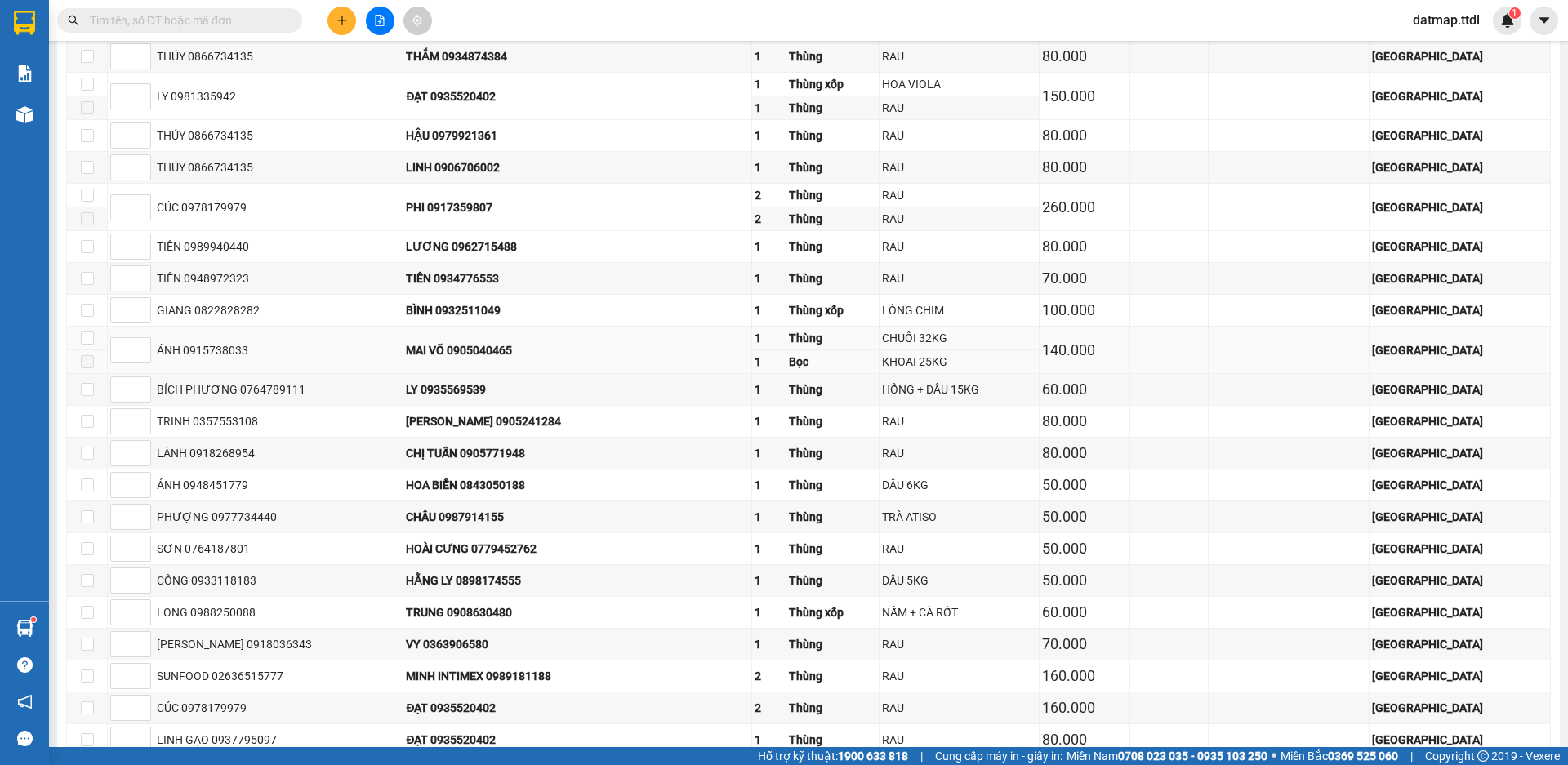
scroll to position [2739, 0]
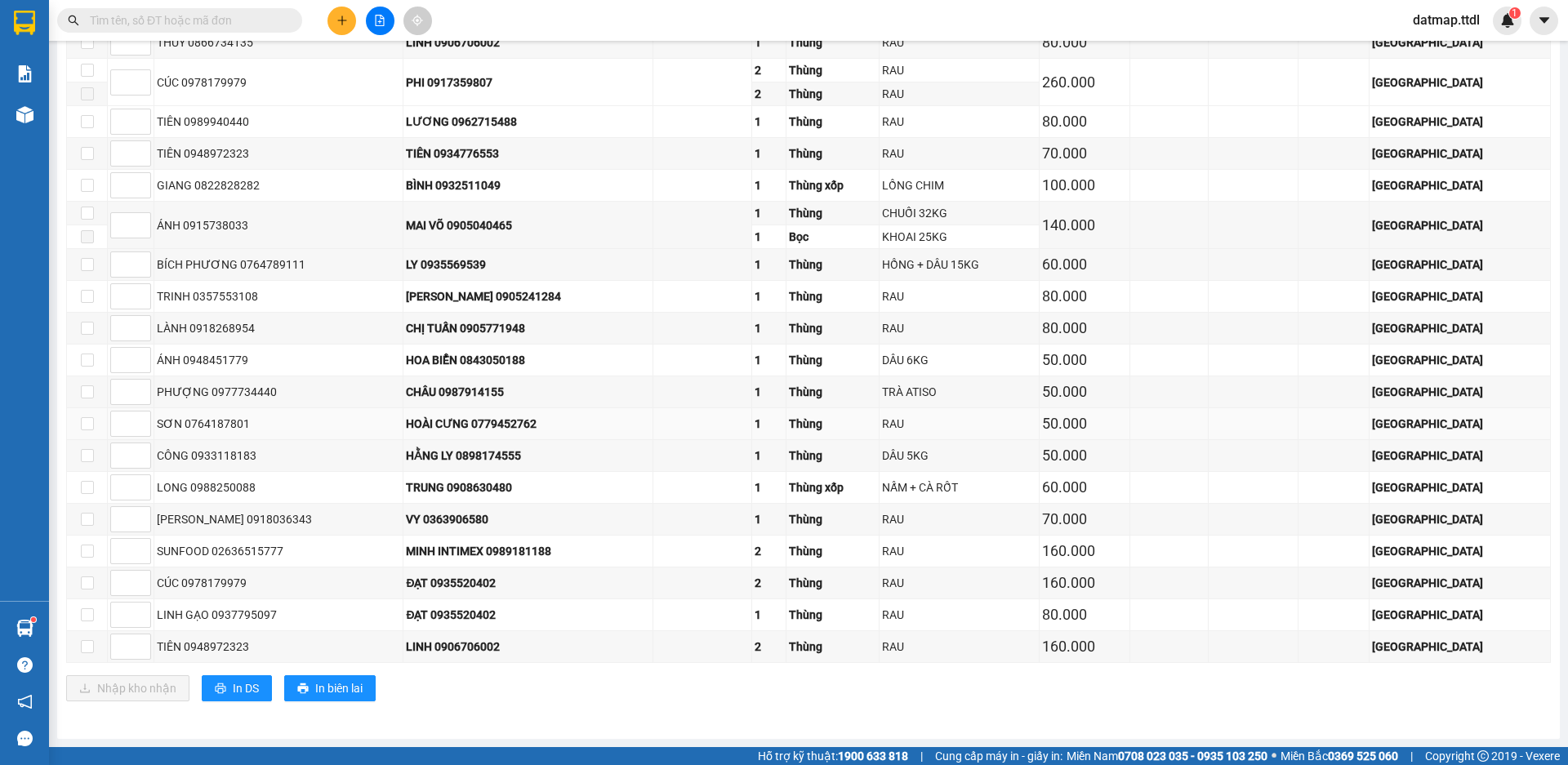
click at [561, 422] on div "HOÀI CƯNG 0779452762" at bounding box center [528, 424] width 244 height 18
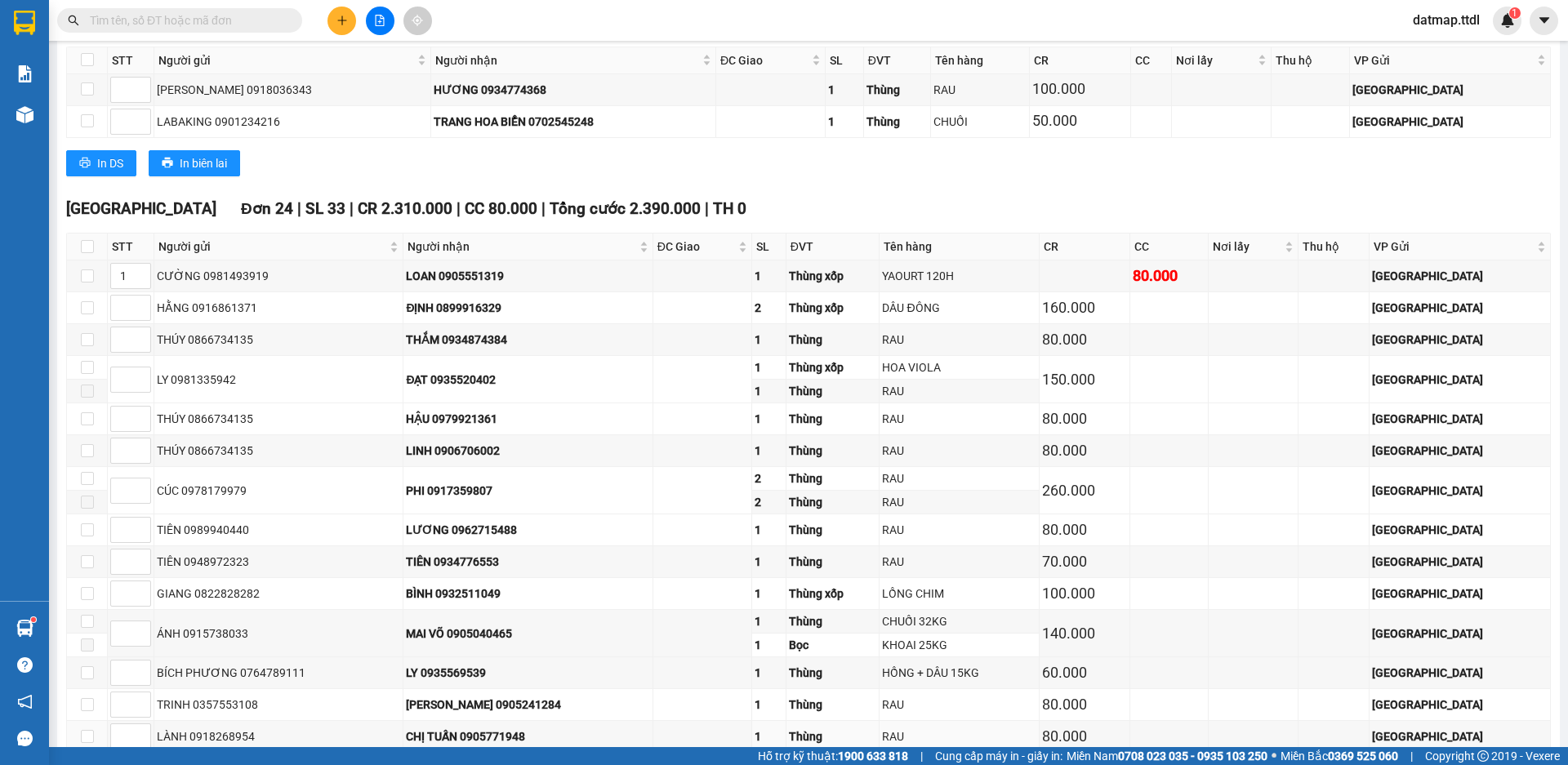
scroll to position [2248, 0]
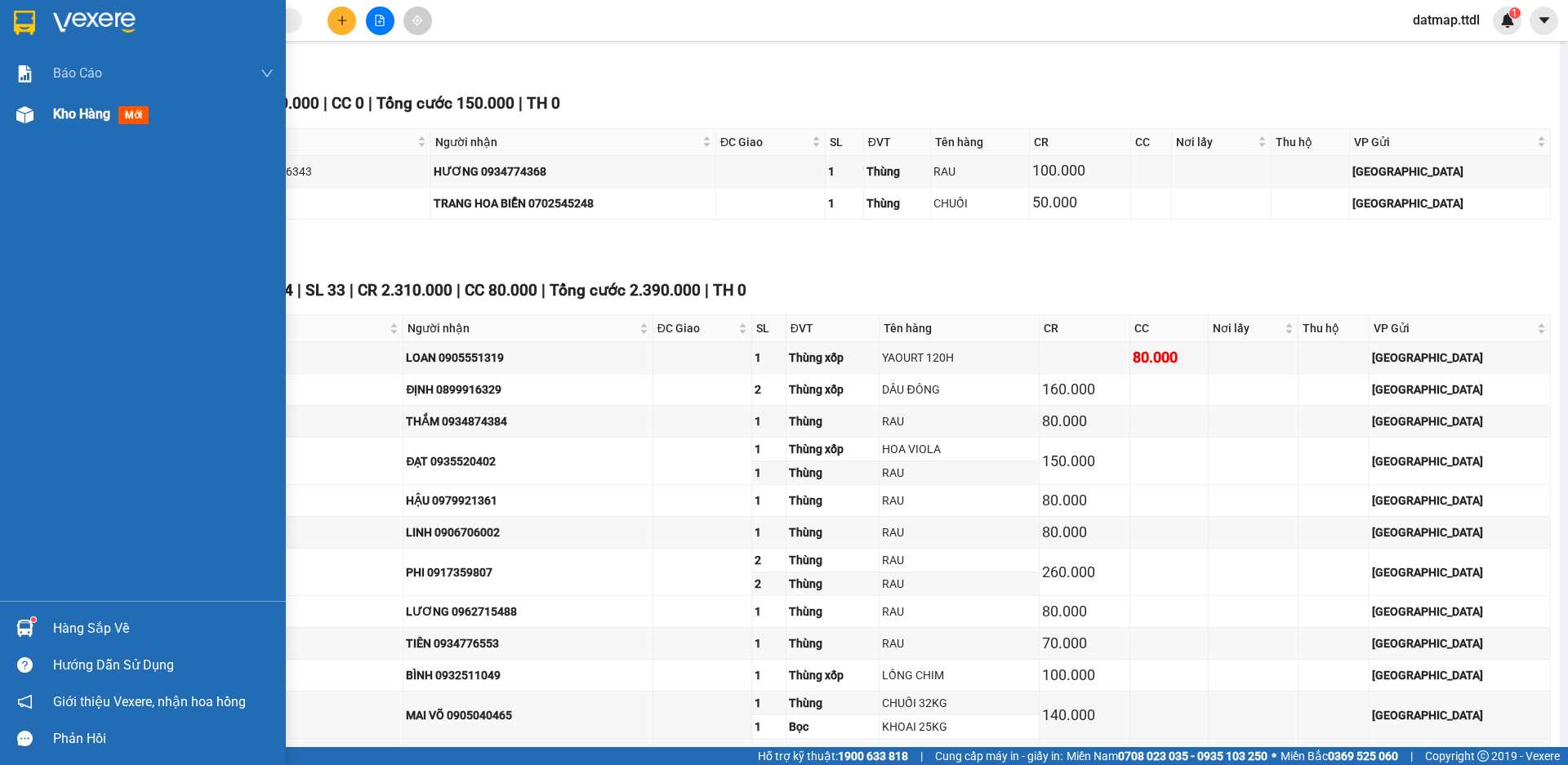
click at [71, 116] on span "Kho hàng" at bounding box center [81, 114] width 57 height 16
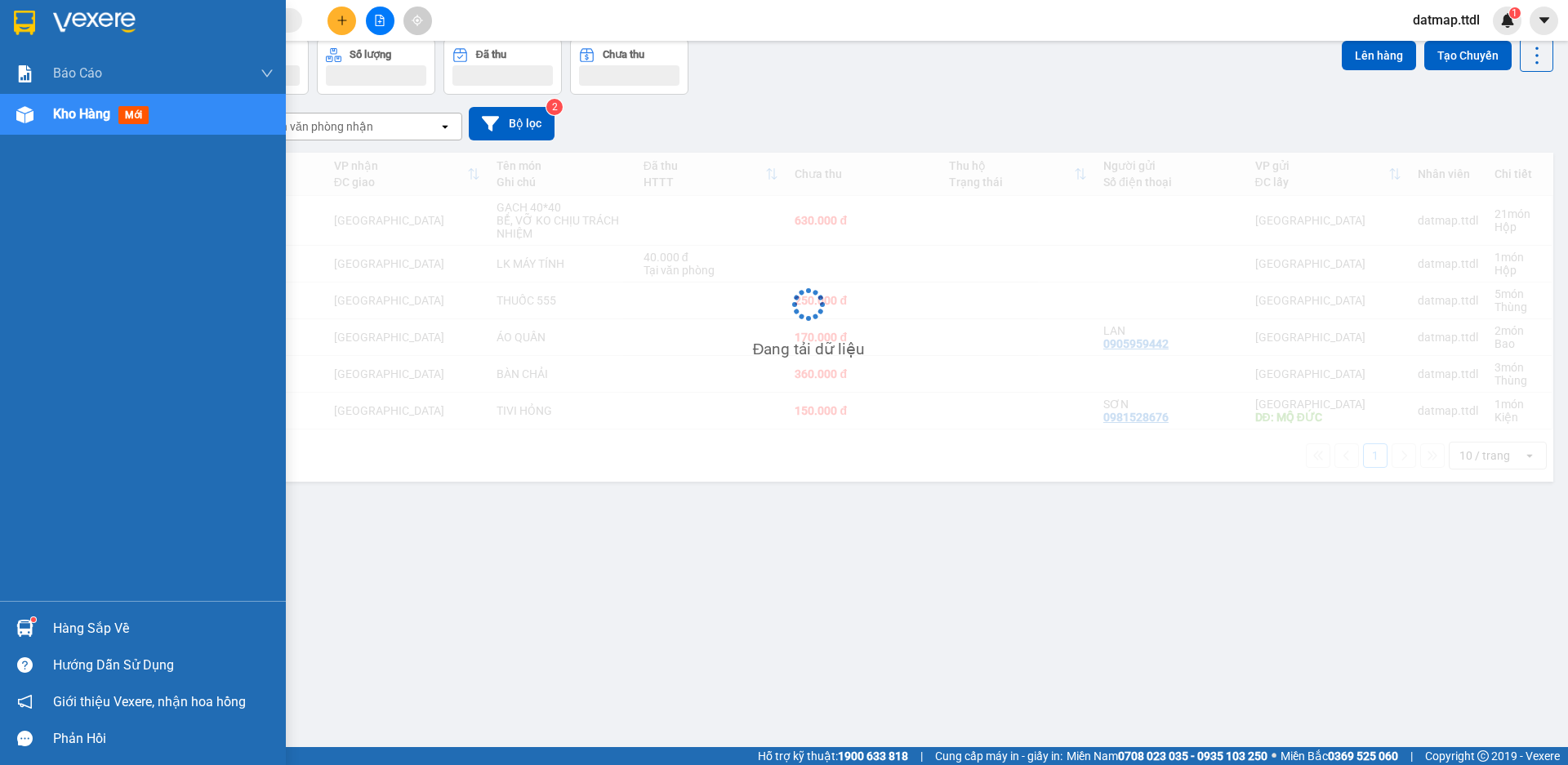
scroll to position [75, 0]
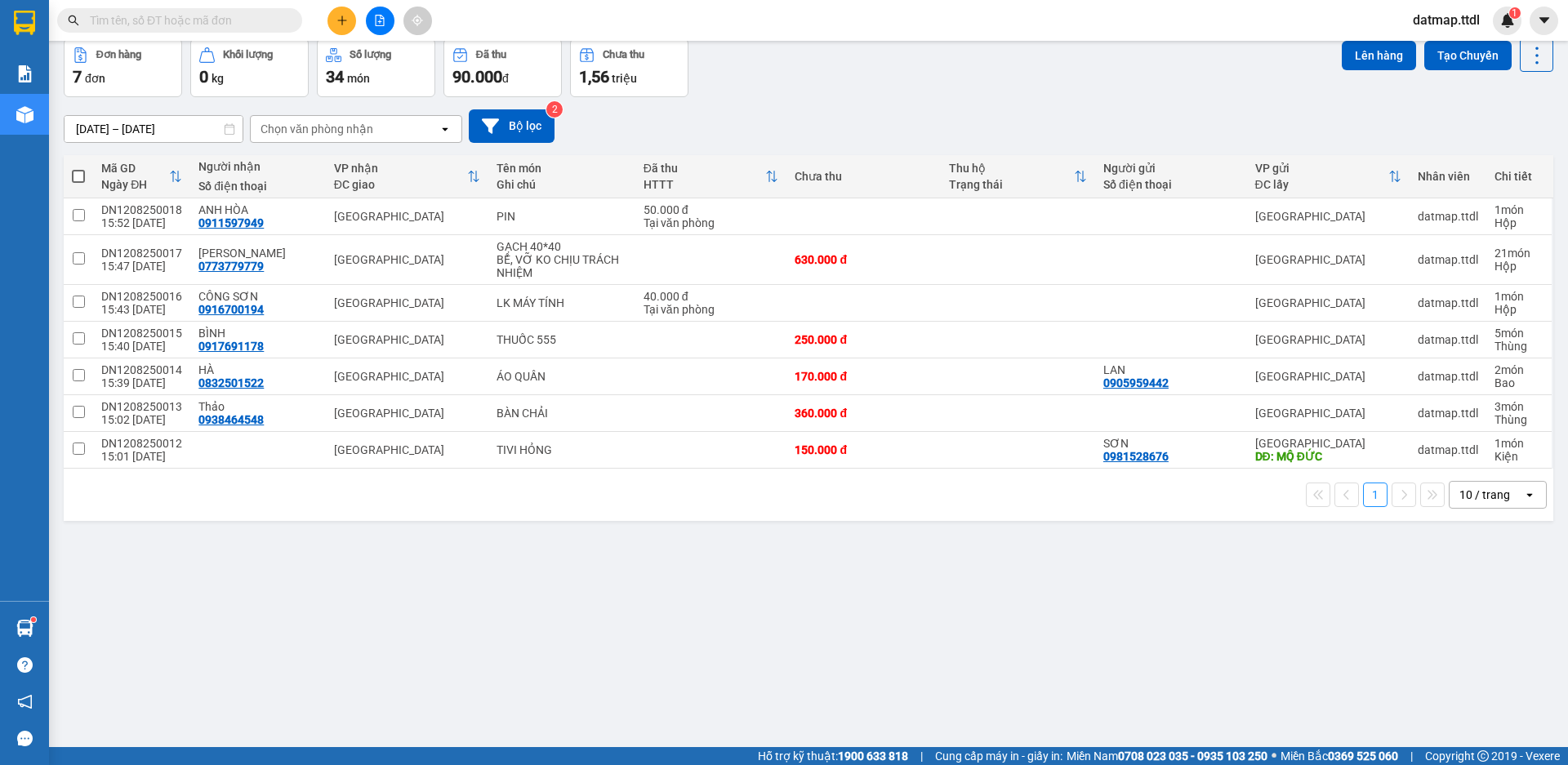
click at [341, 23] on icon "plus" at bounding box center [341, 20] width 11 height 11
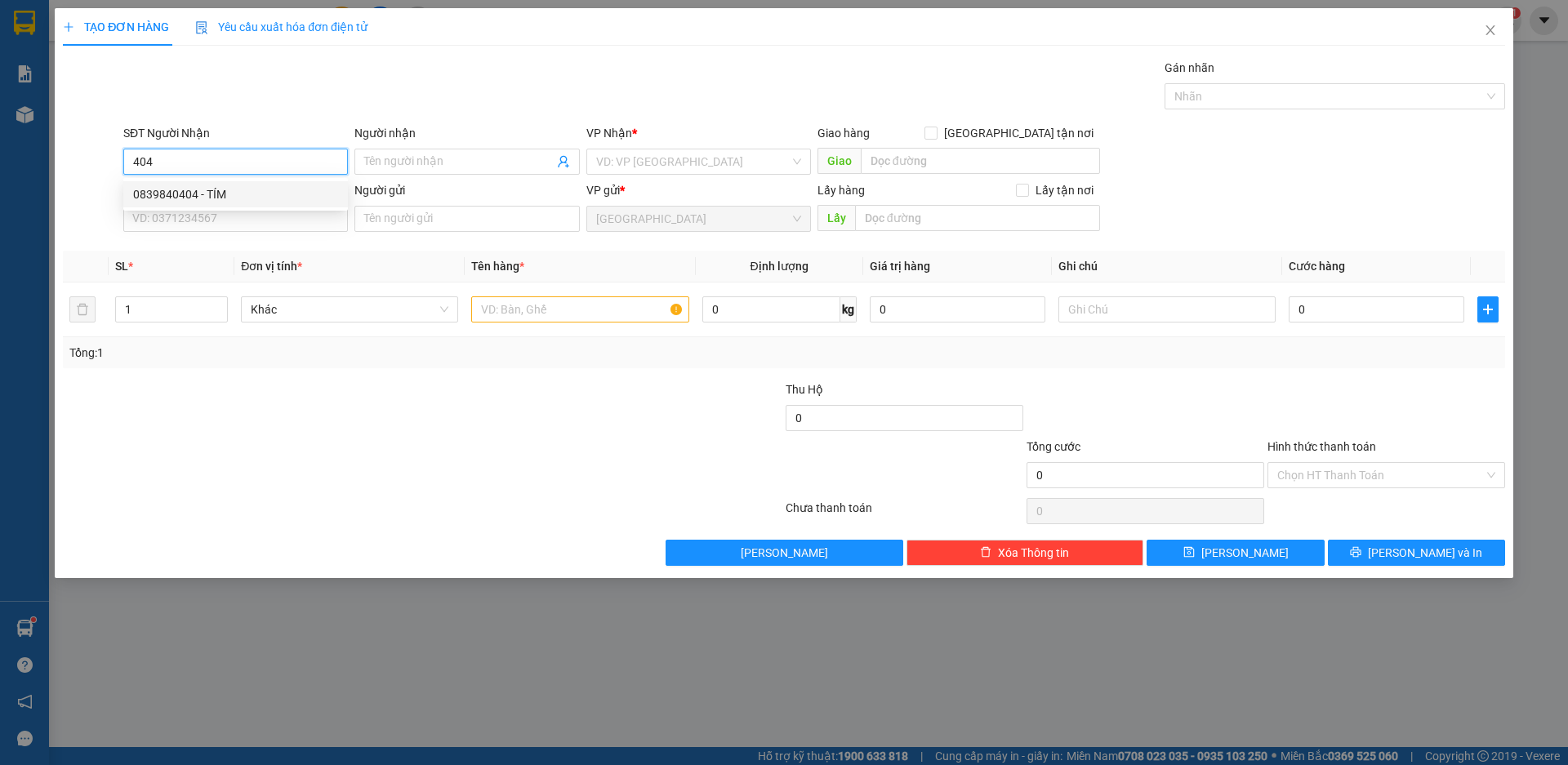
click at [152, 196] on div "0839840404 - TÍM" at bounding box center [236, 194] width 205 height 18
type input "0839840404"
type input "TÍM"
type input "0839840404"
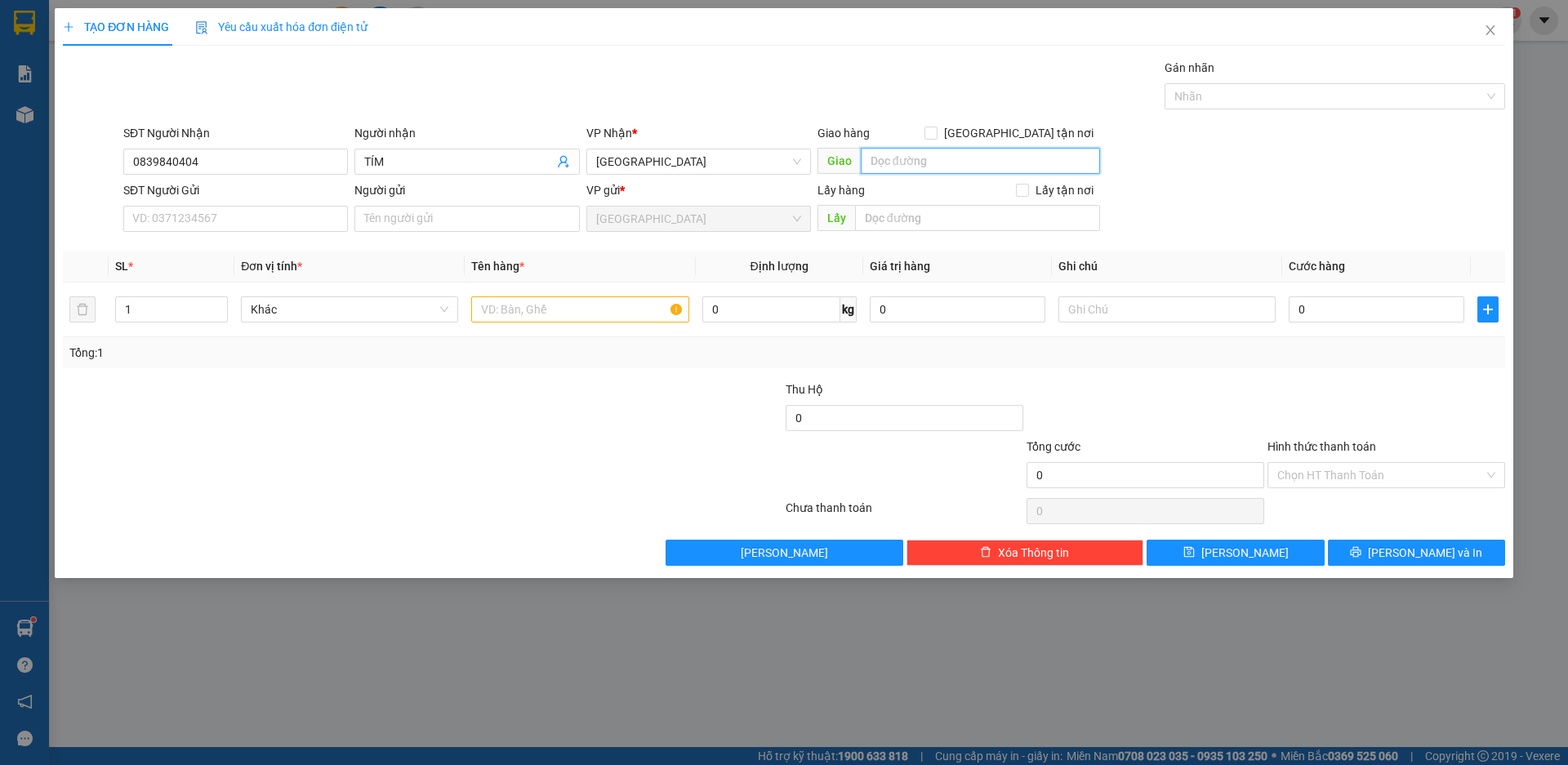
click at [933, 162] on input "text" at bounding box center [980, 161] width 239 height 26
type input "LONG LANH"
click at [216, 302] on span "up" at bounding box center [219, 305] width 10 height 10
type input "2"
click at [291, 310] on span "Khác" at bounding box center [349, 310] width 198 height 25
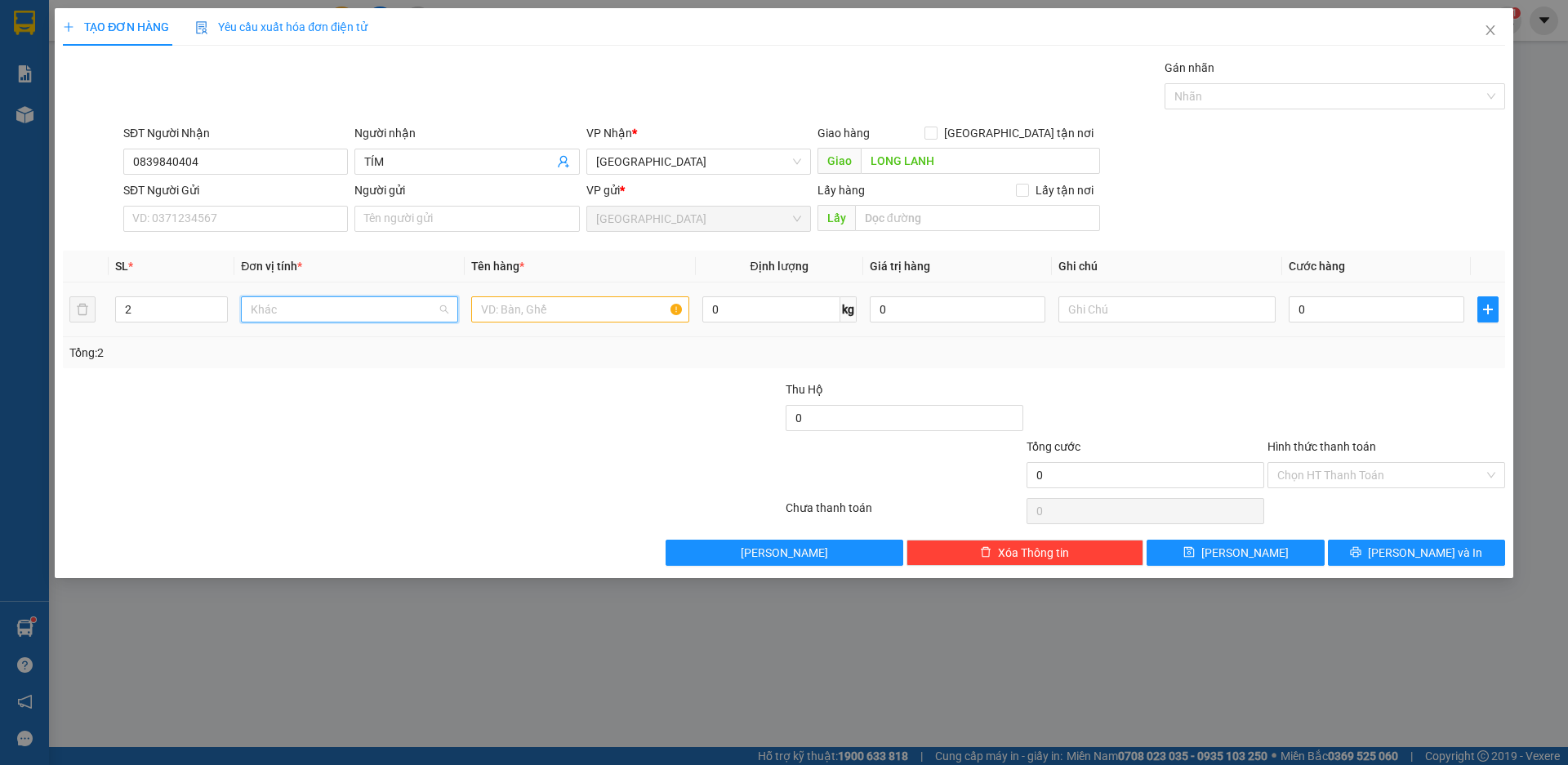
scroll to position [157, 0]
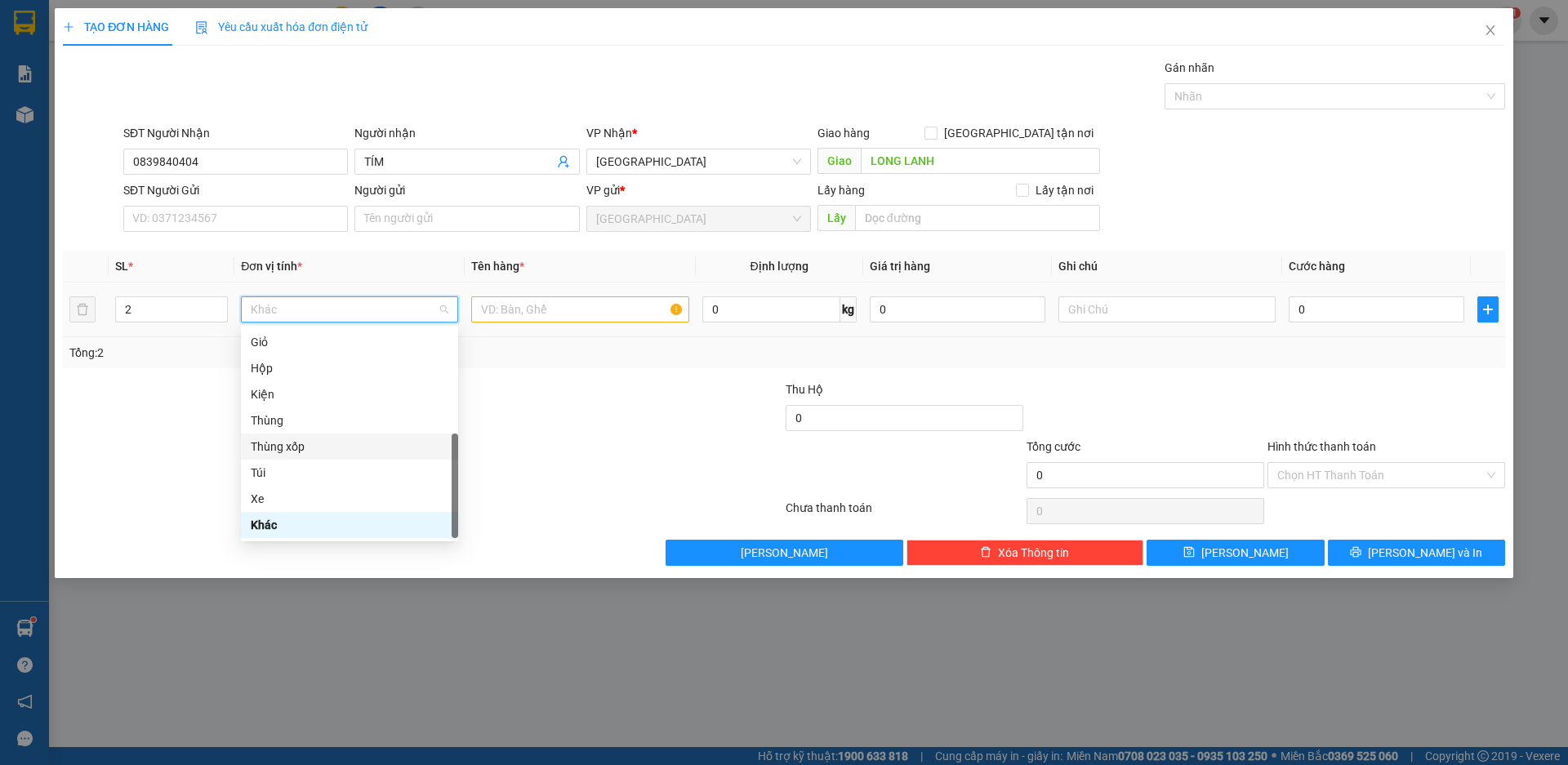
click at [274, 448] on div "Thùng xốp" at bounding box center [349, 446] width 198 height 18
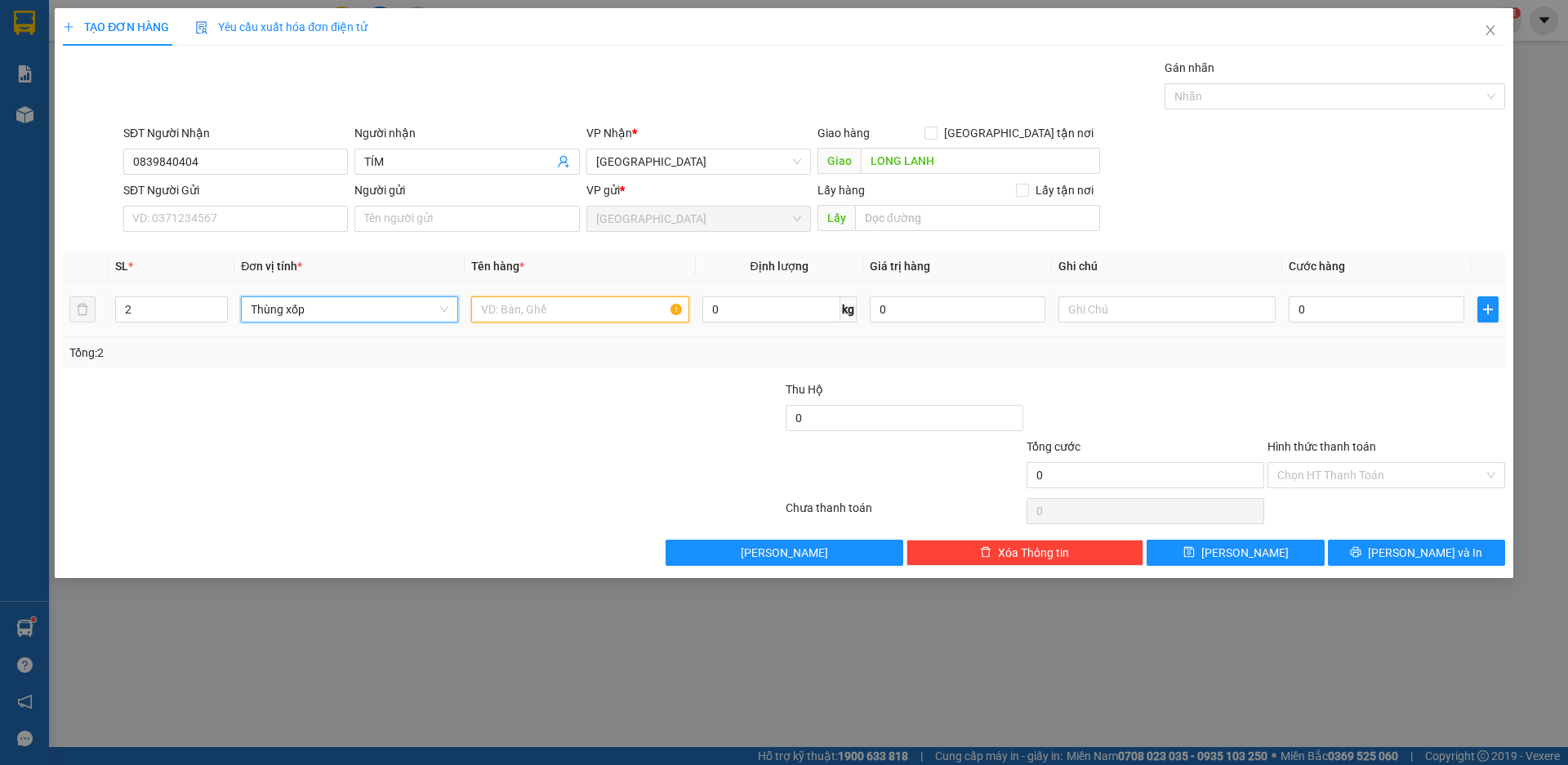
click at [561, 309] on input "text" at bounding box center [580, 310] width 217 height 26
type input "TRÙN QUẾ"
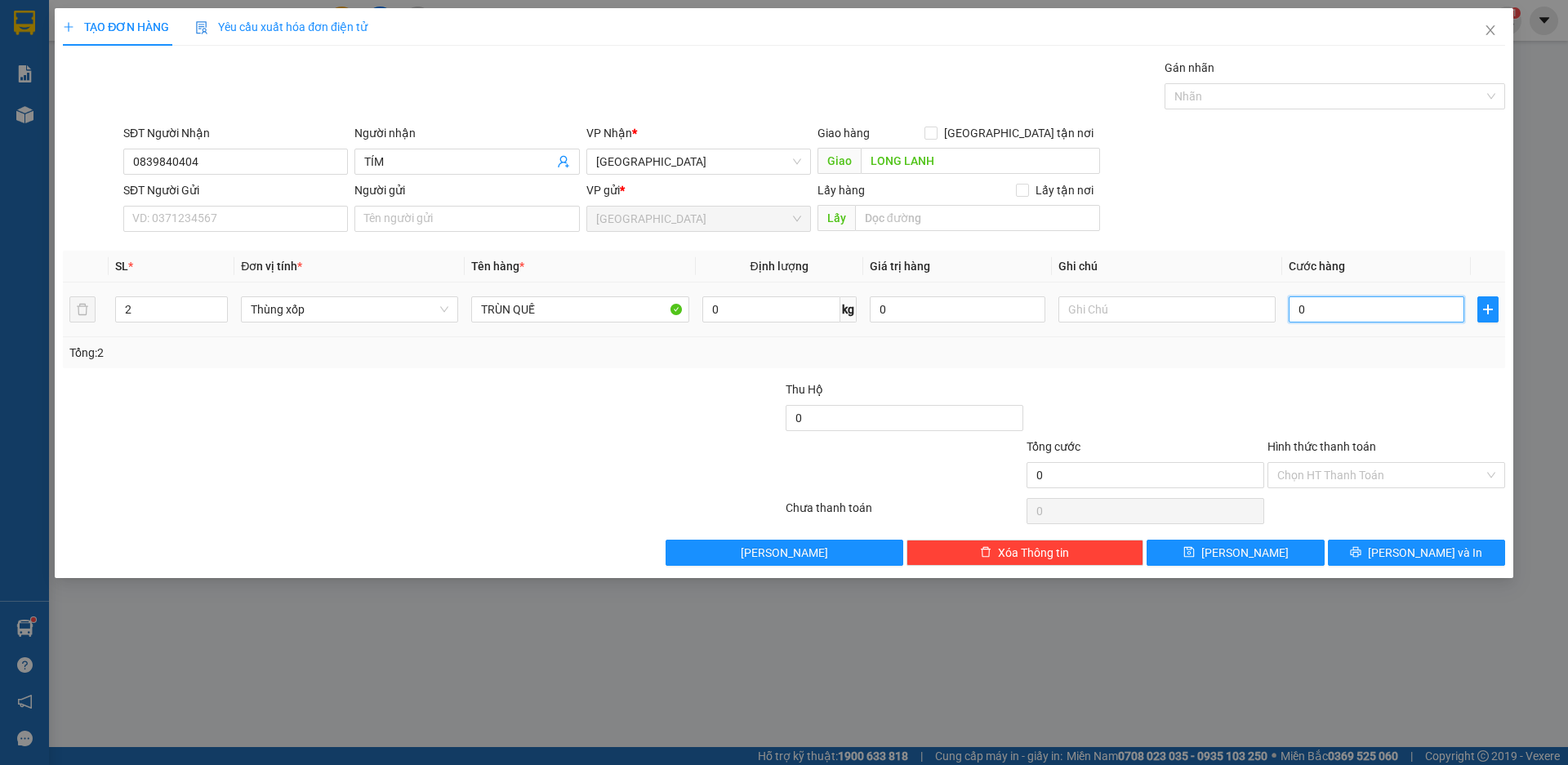
click at [1343, 313] on input "0" at bounding box center [1377, 310] width 176 height 26
type input "16"
type input "160"
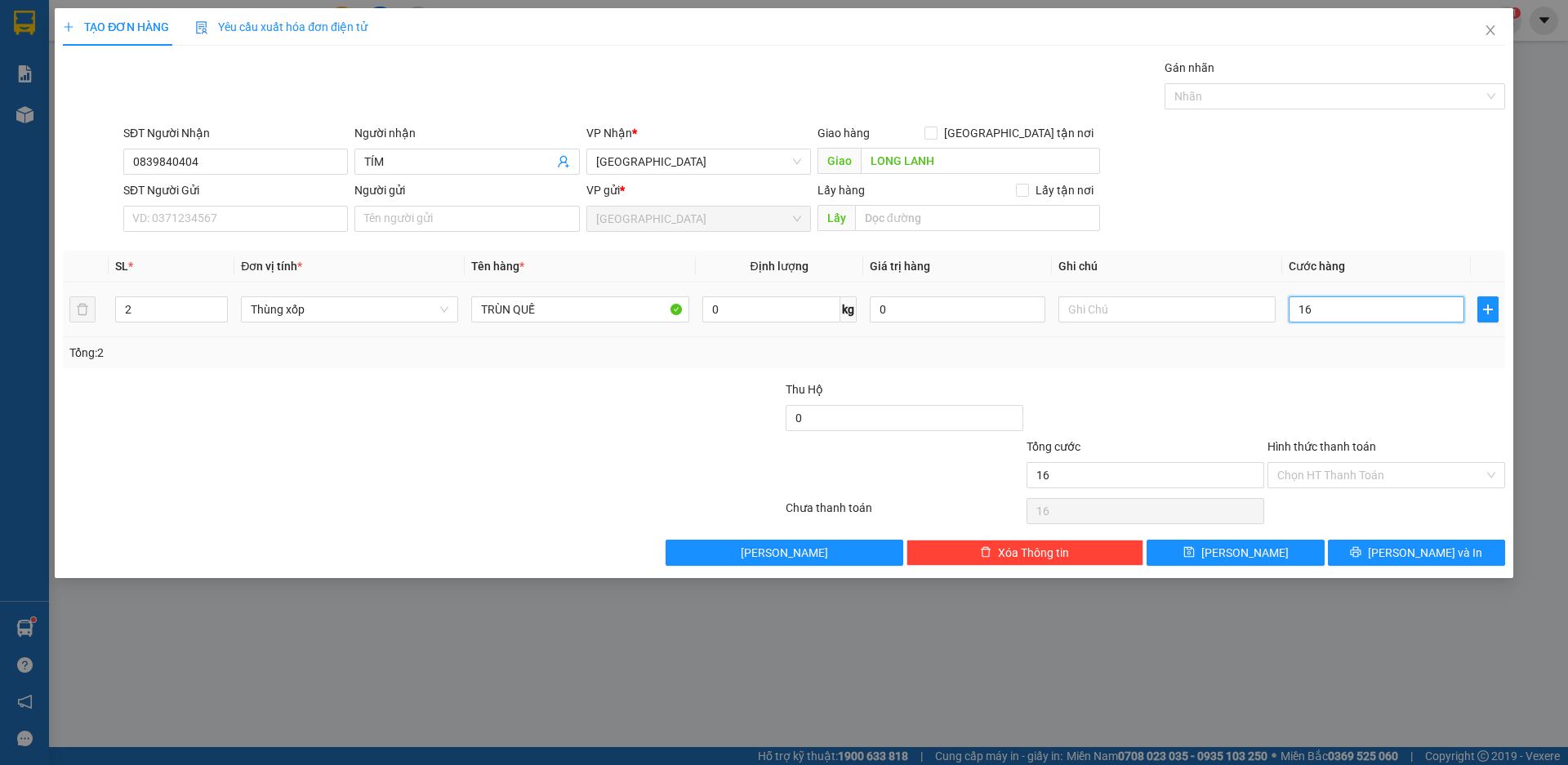
type input "160"
type input "1.600"
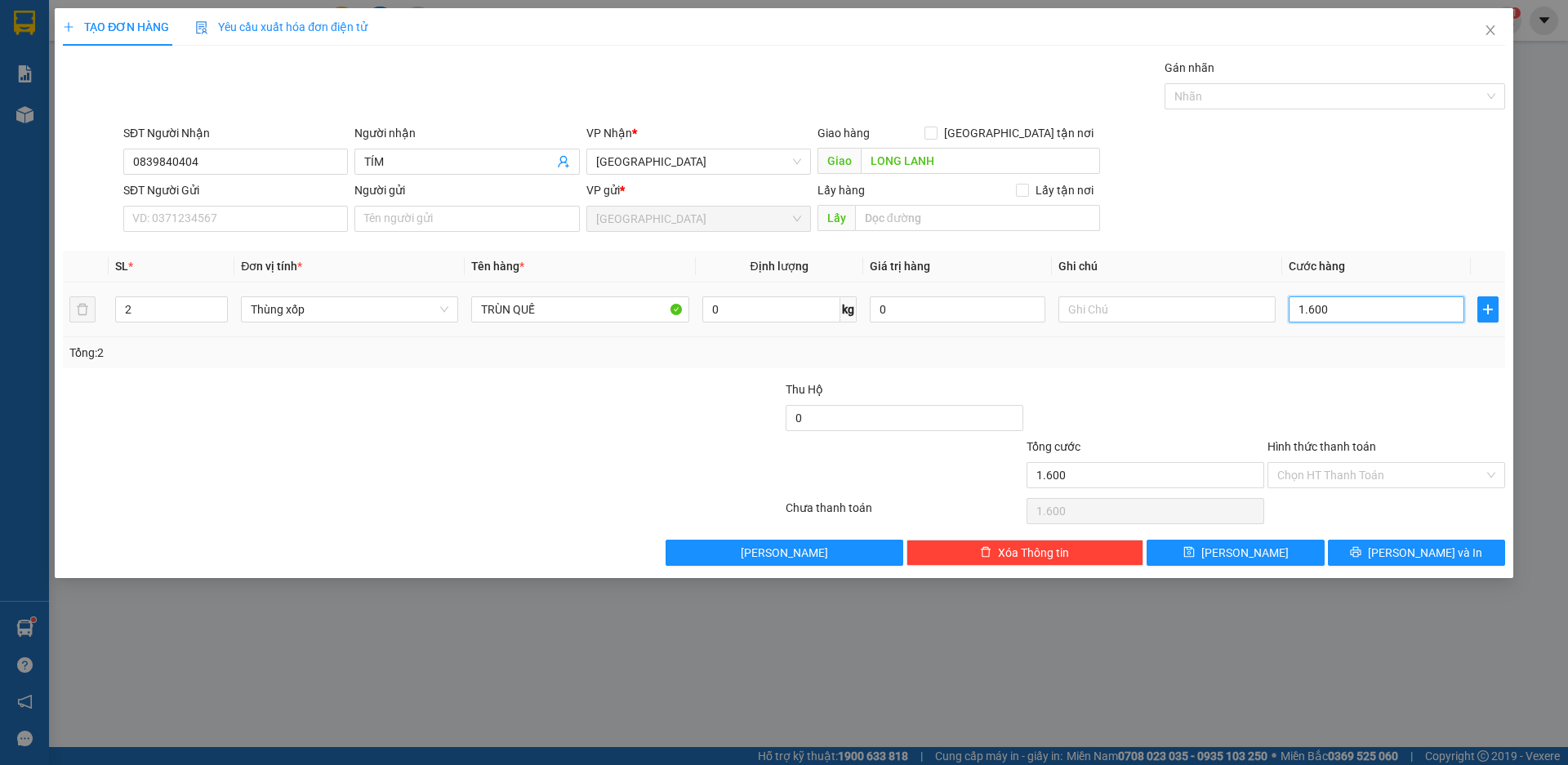
type input "16.000"
type input "160.000"
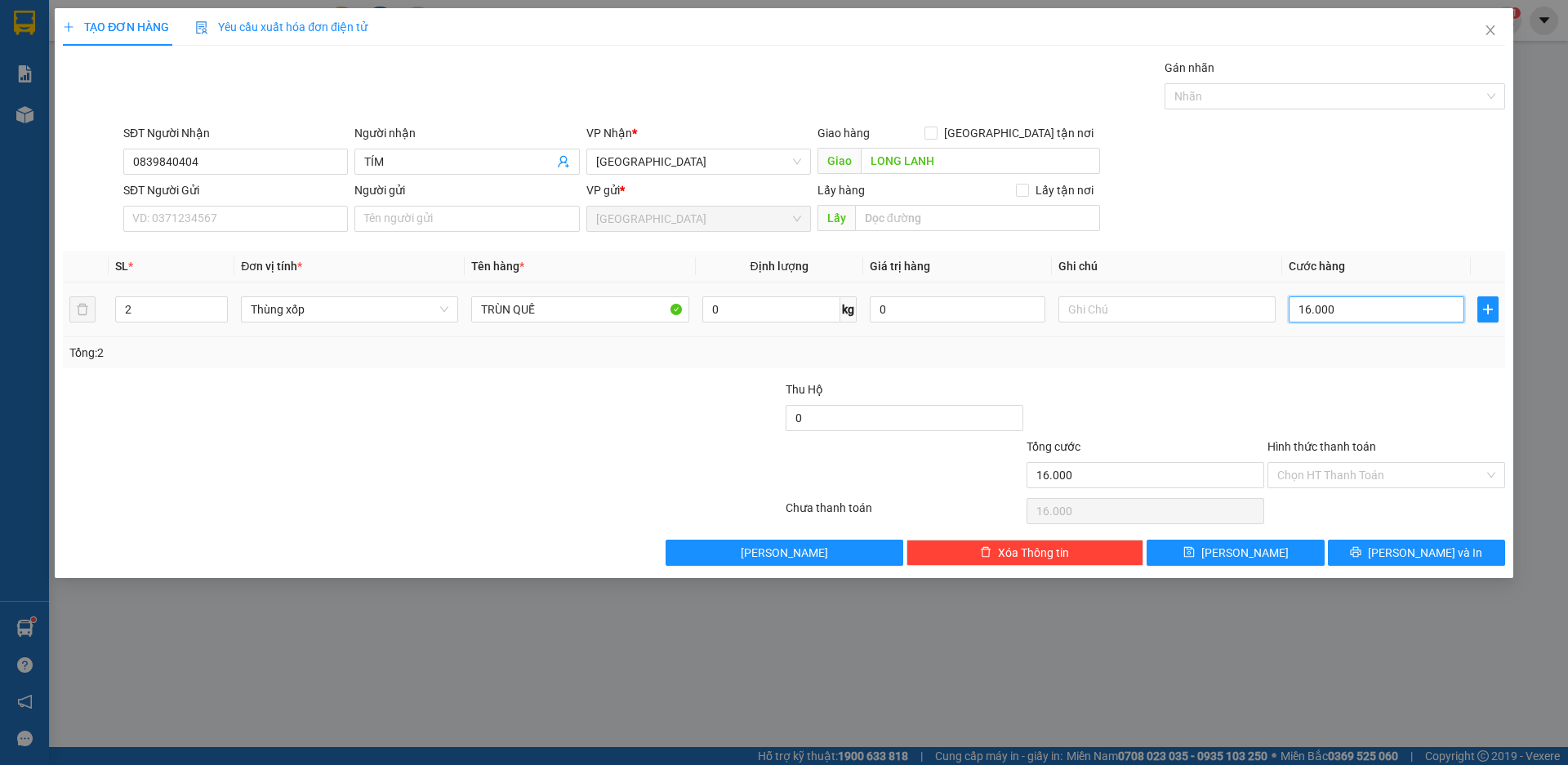
type input "160.000"
click at [1339, 477] on input "Hình thức thanh toán" at bounding box center [1381, 476] width 206 height 25
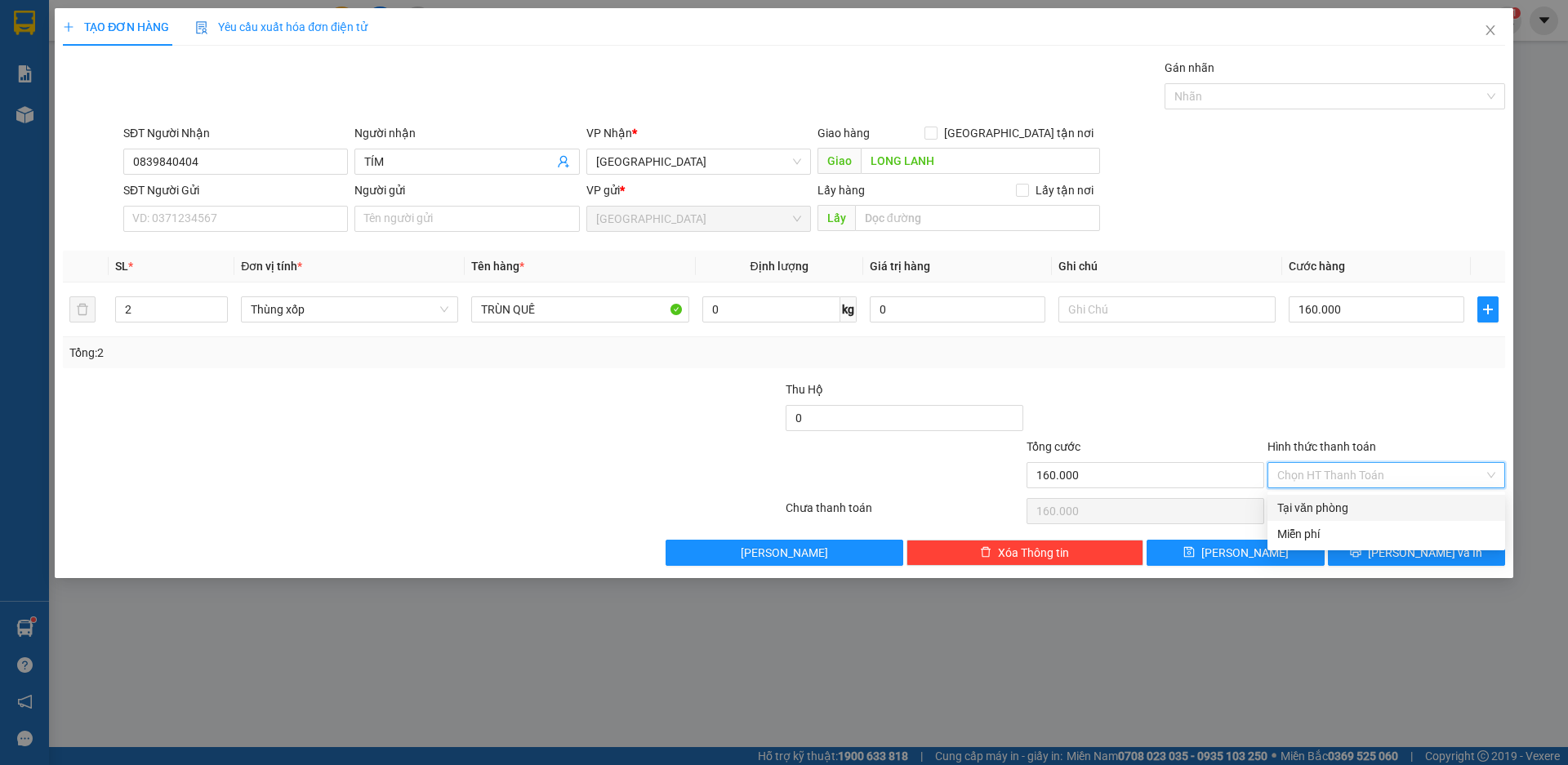
click at [1332, 508] on div "Tại văn phòng" at bounding box center [1386, 508] width 218 height 18
type input "0"
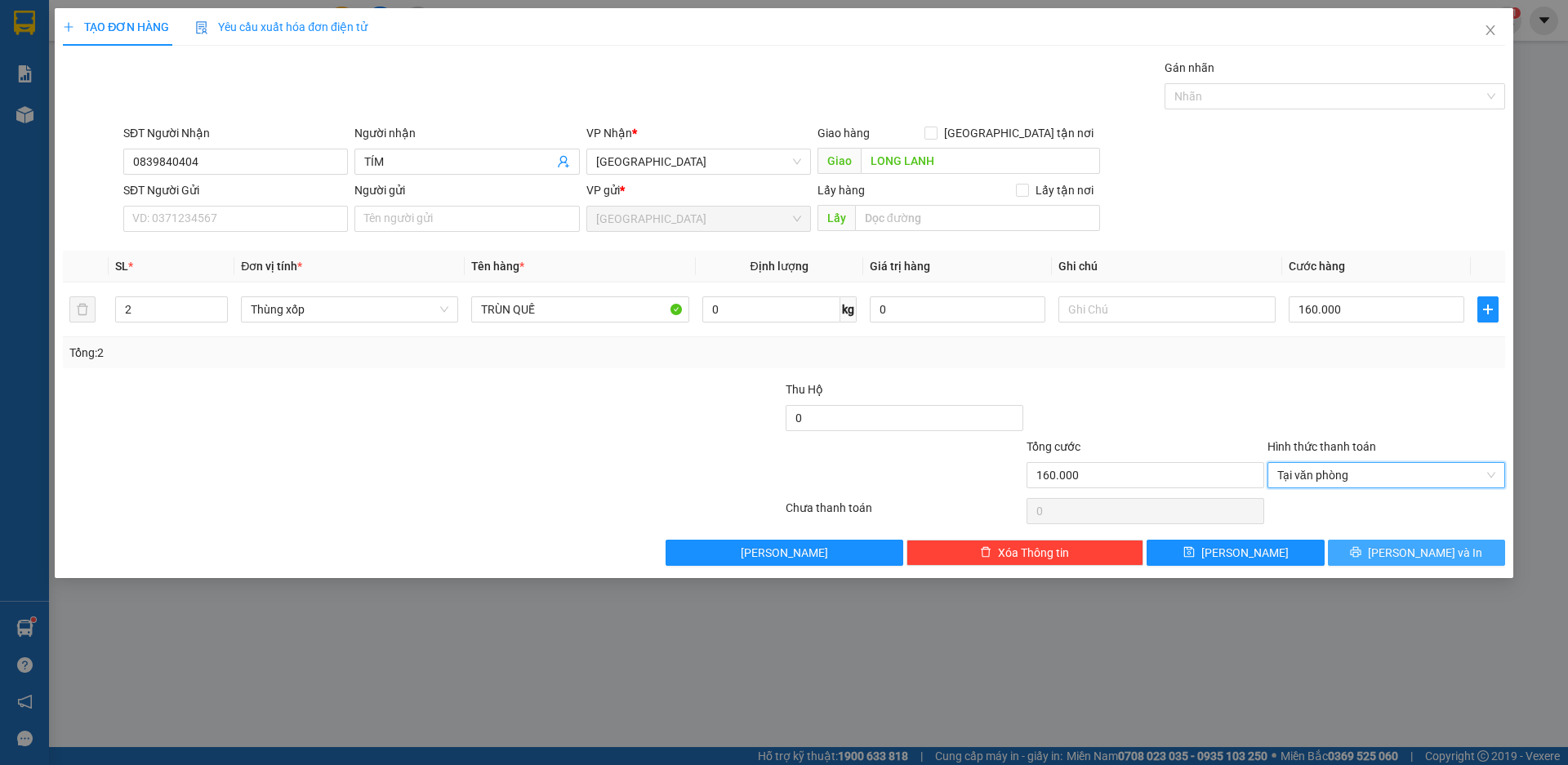
click at [1416, 554] on span "[PERSON_NAME] và In" at bounding box center [1425, 552] width 115 height 18
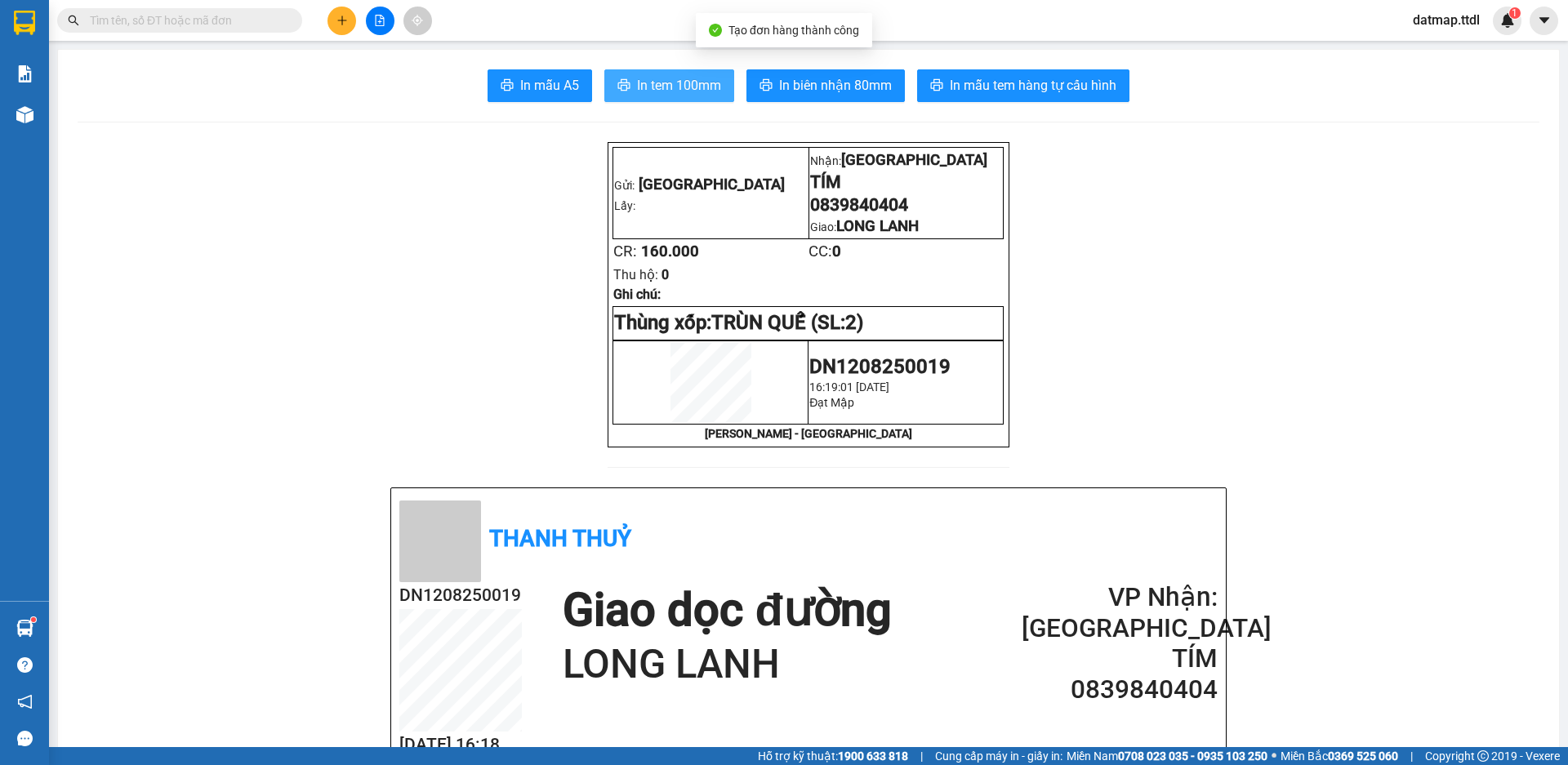
click at [684, 97] on button "In tem 100mm" at bounding box center [669, 86] width 130 height 33
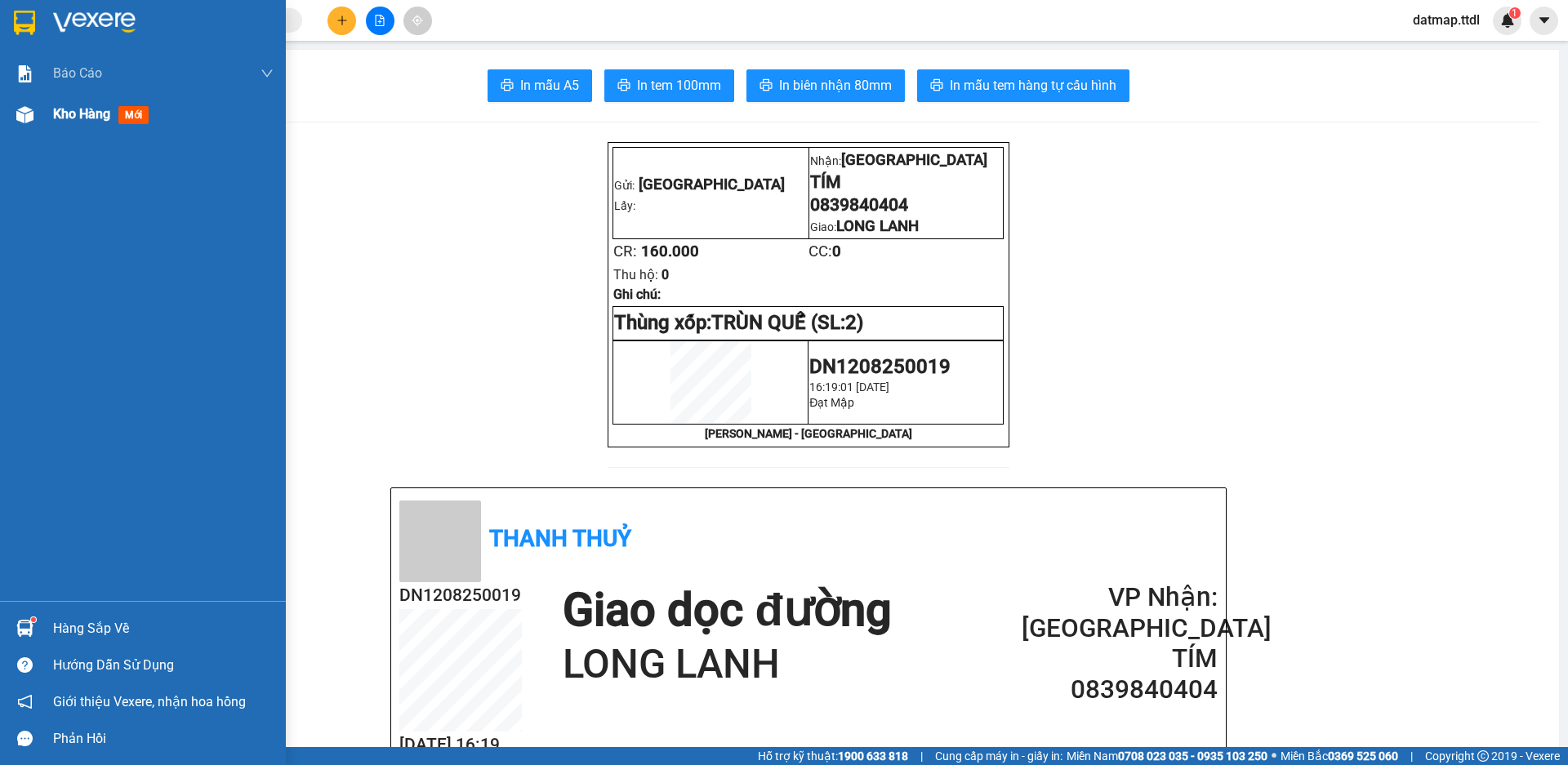
click at [79, 116] on span "Kho hàng" at bounding box center [81, 114] width 57 height 16
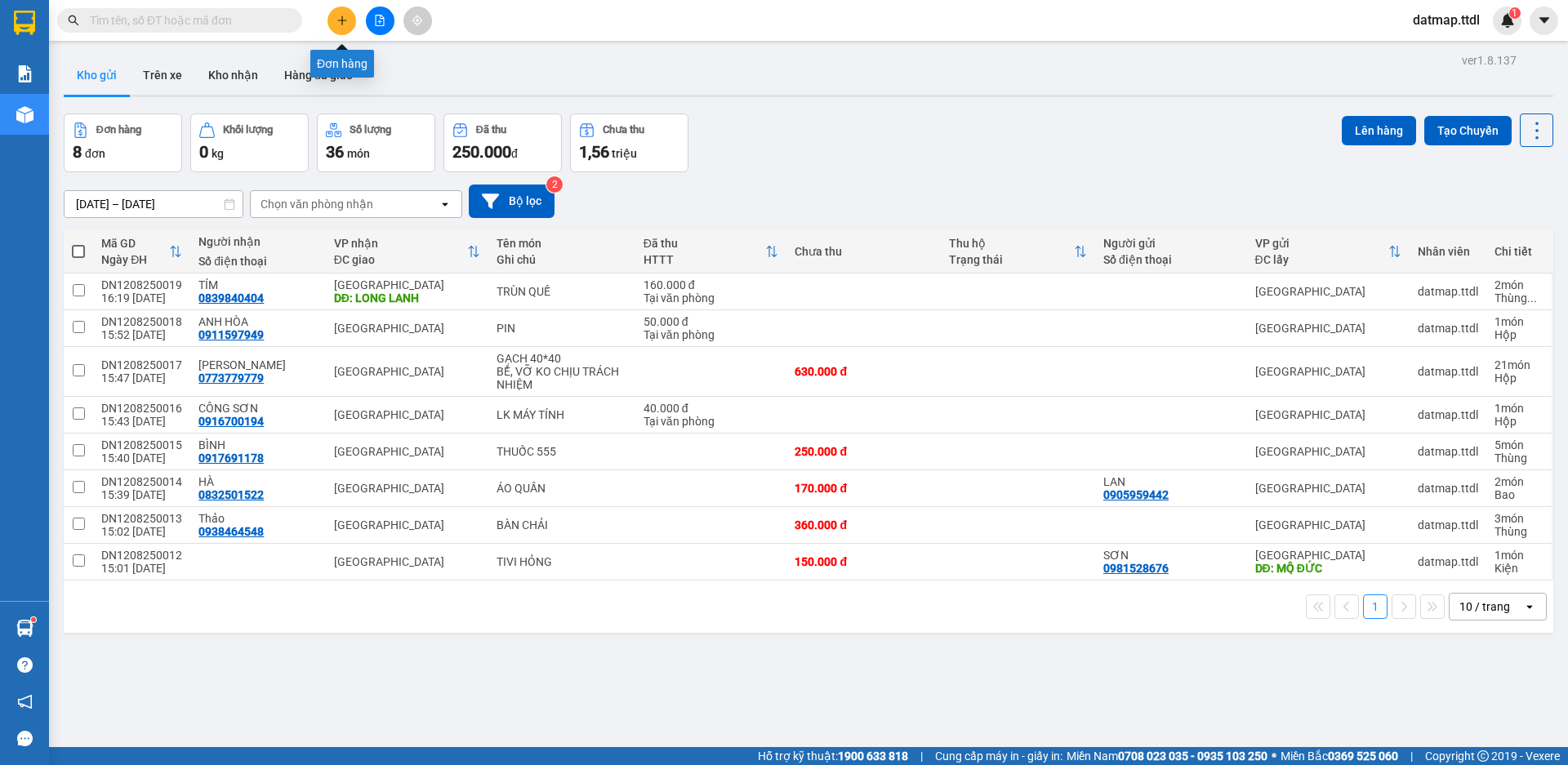
click at [344, 22] on icon "plus" at bounding box center [341, 20] width 11 height 11
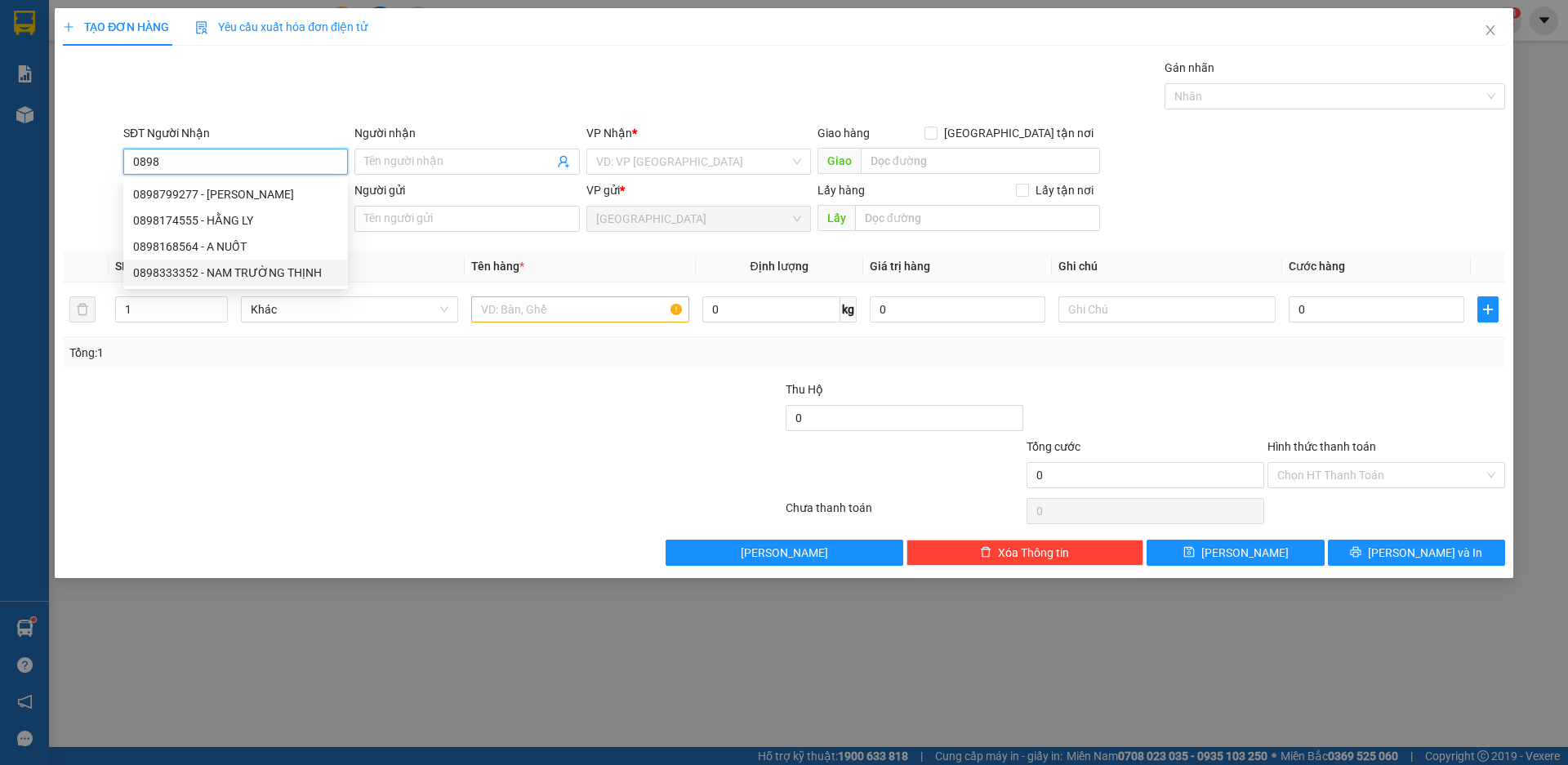
click at [164, 271] on div "0898333352 - NAM TRƯỜNG THỊNH" at bounding box center [236, 273] width 205 height 18
type input "0898333352"
type input "NAM TRƯỜNG THỊNH"
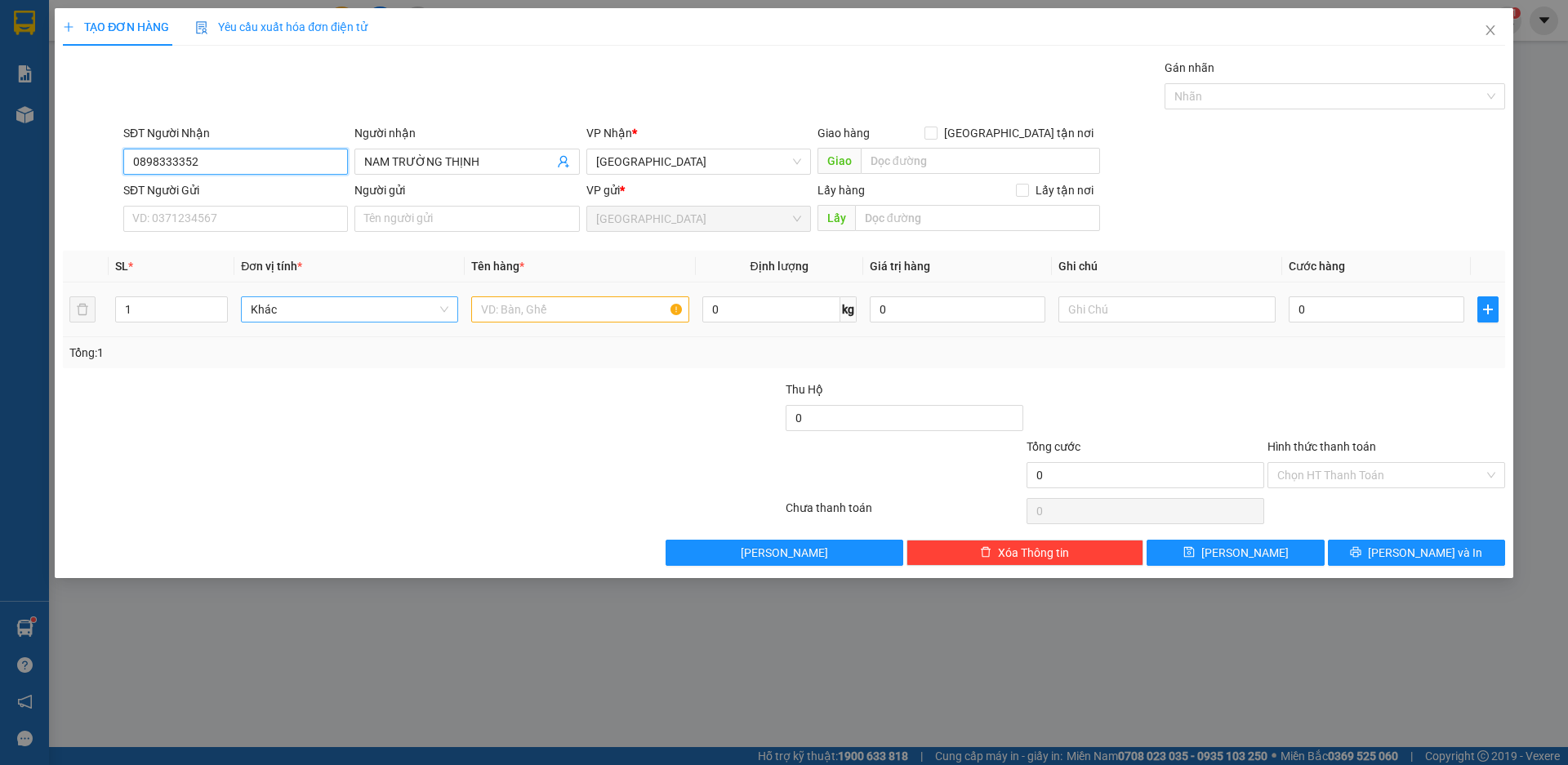
click at [315, 313] on span "Khác" at bounding box center [349, 310] width 198 height 25
type input "0898333352"
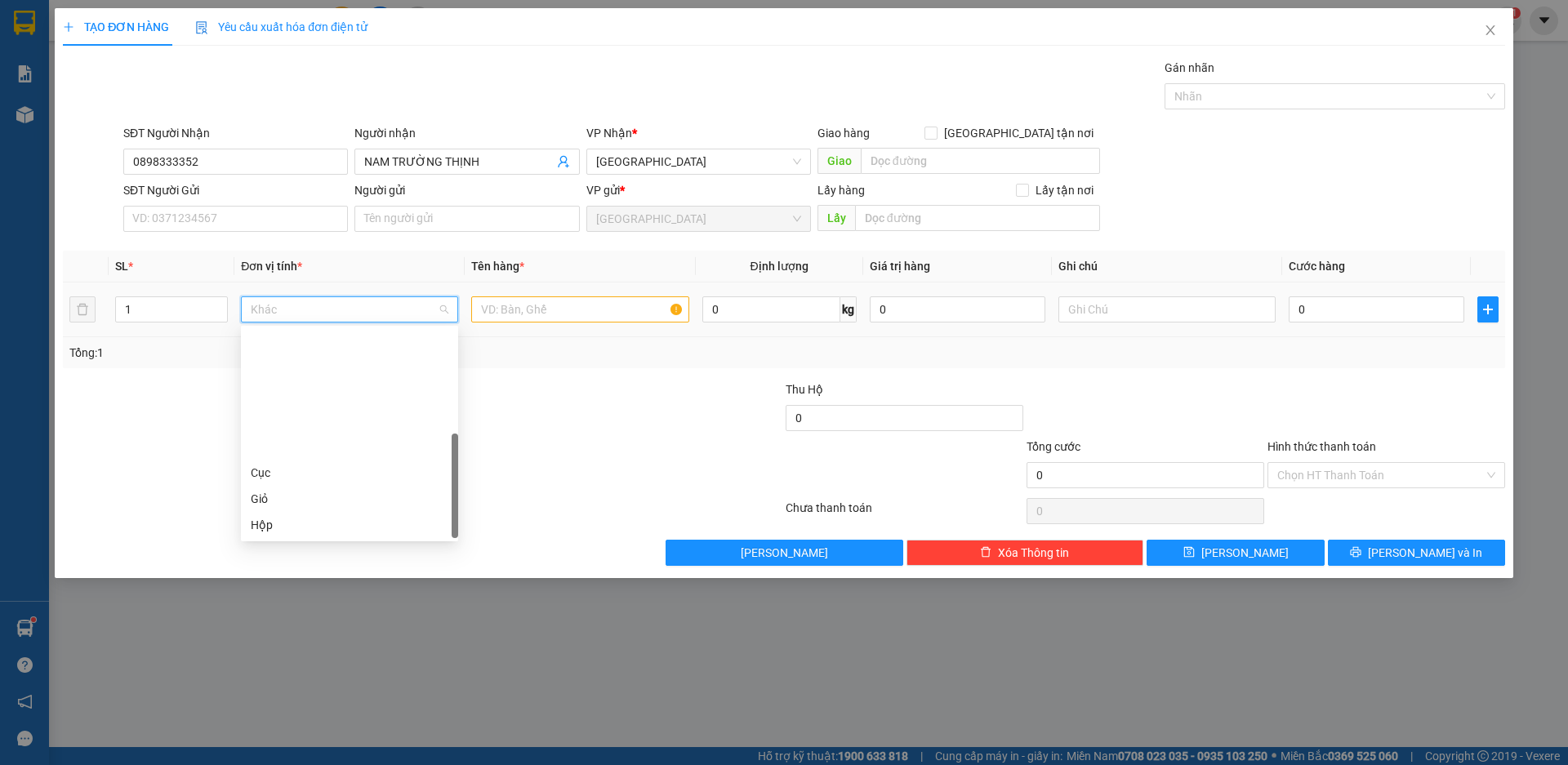
scroll to position [157, 0]
drag, startPoint x: 294, startPoint y: 372, endPoint x: 379, endPoint y: 346, distance: 88.9
click at [295, 371] on div "Hộp" at bounding box center [349, 368] width 198 height 18
click at [521, 317] on input "text" at bounding box center [580, 310] width 217 height 26
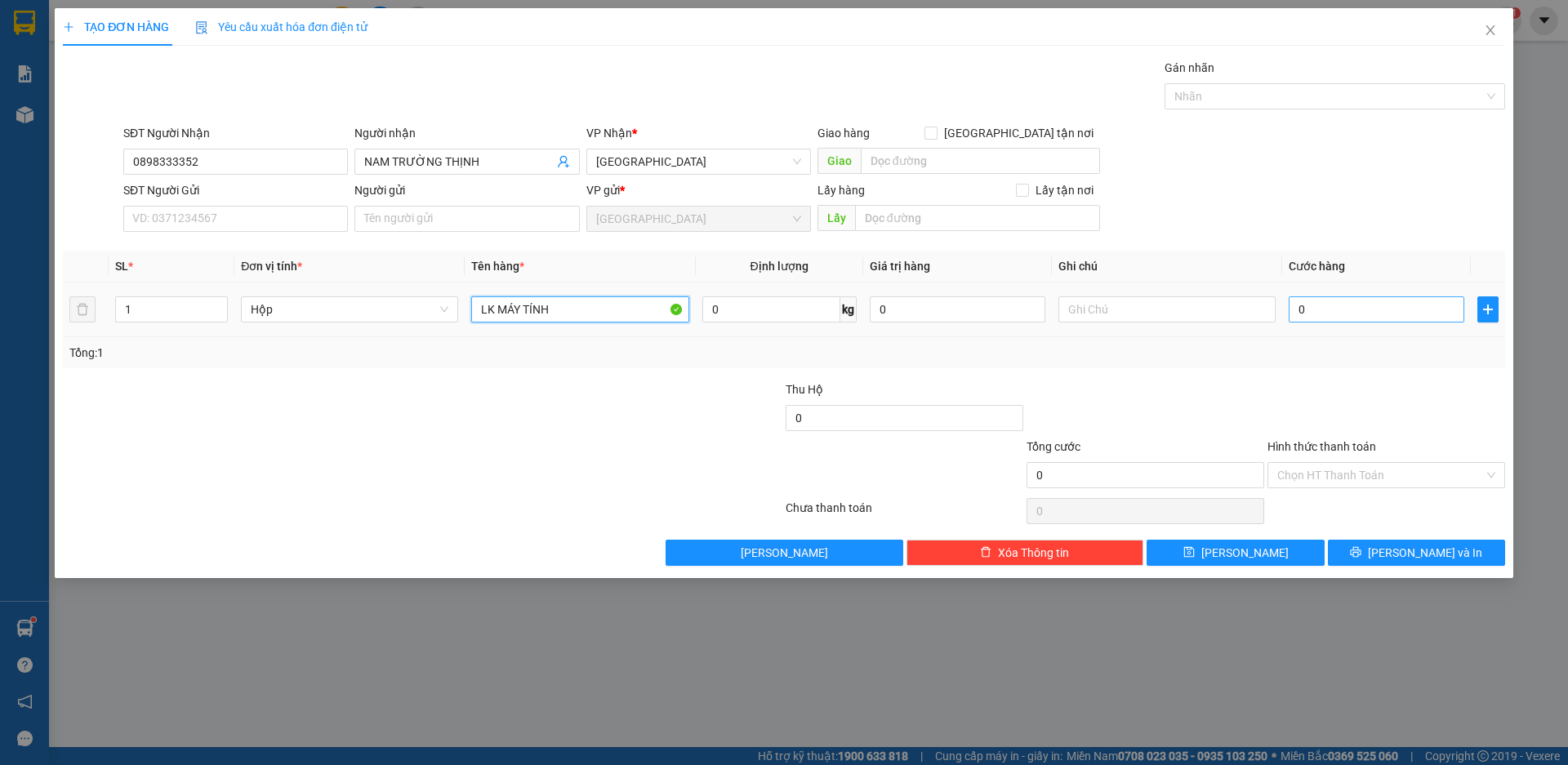
type input "LK MÁY TÍNH"
click at [1332, 320] on input "0" at bounding box center [1377, 310] width 176 height 26
type input "5"
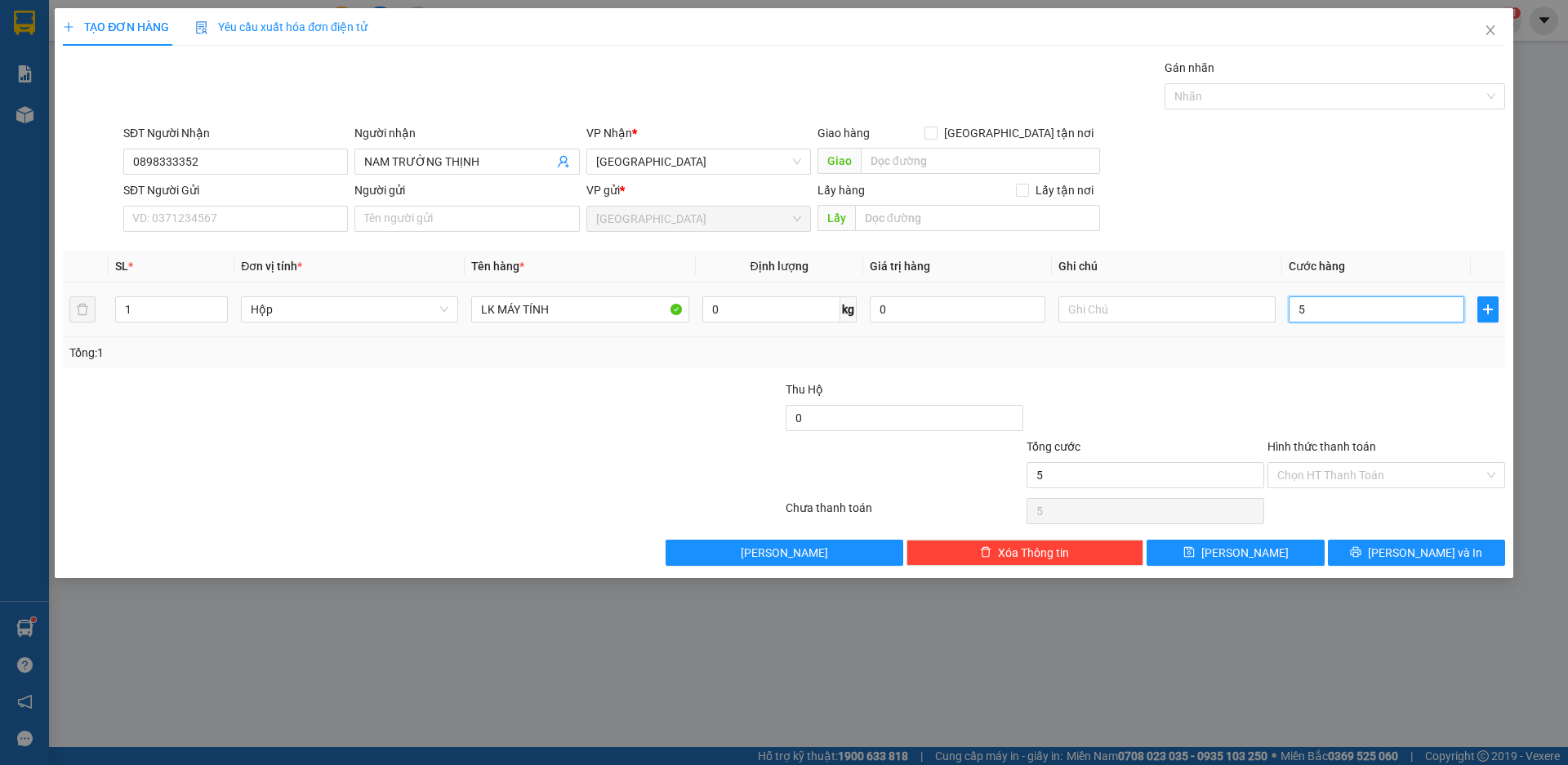
type input "50"
type input "500"
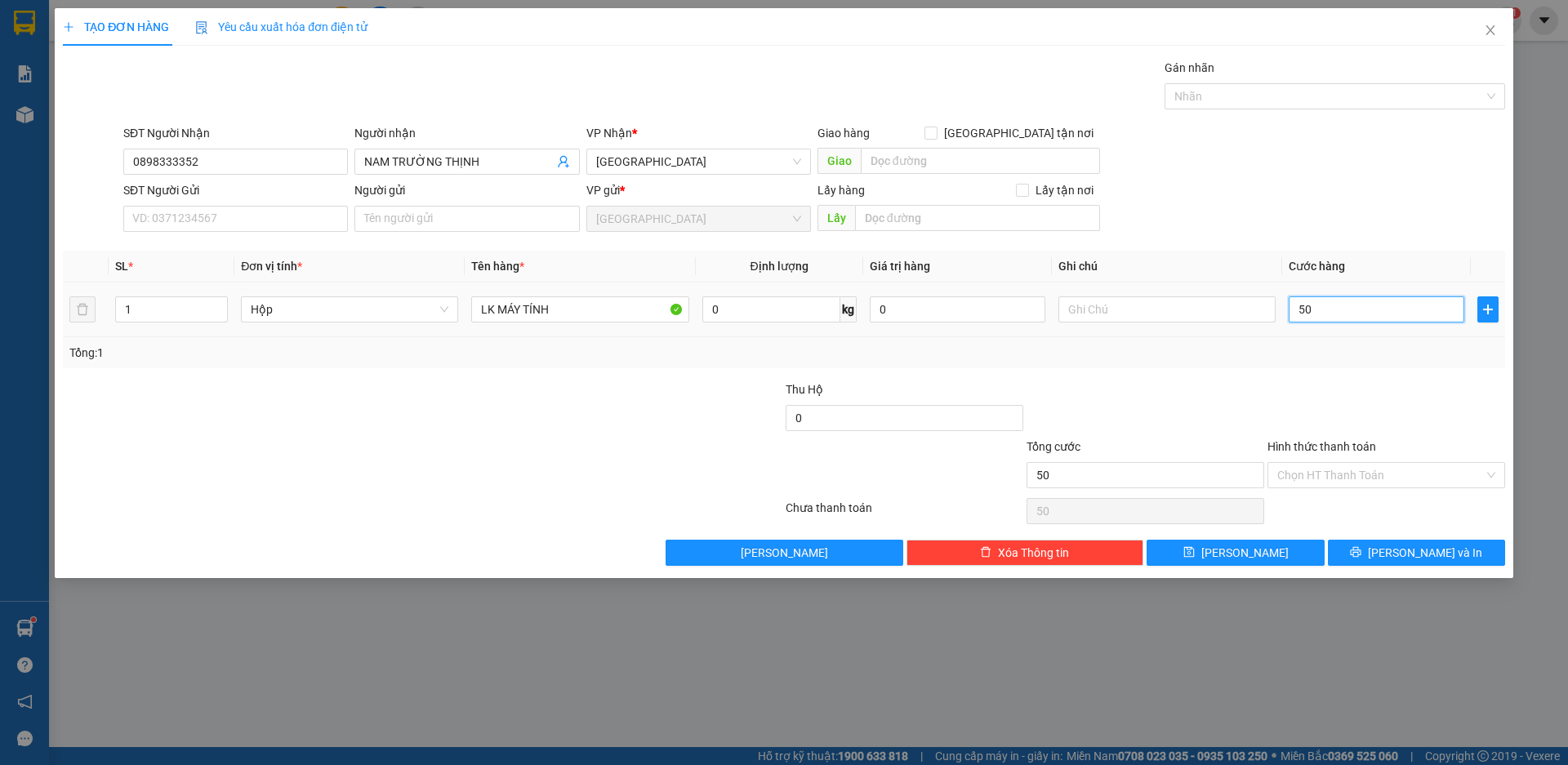
type input "500"
type input "5.000"
type input "50.000"
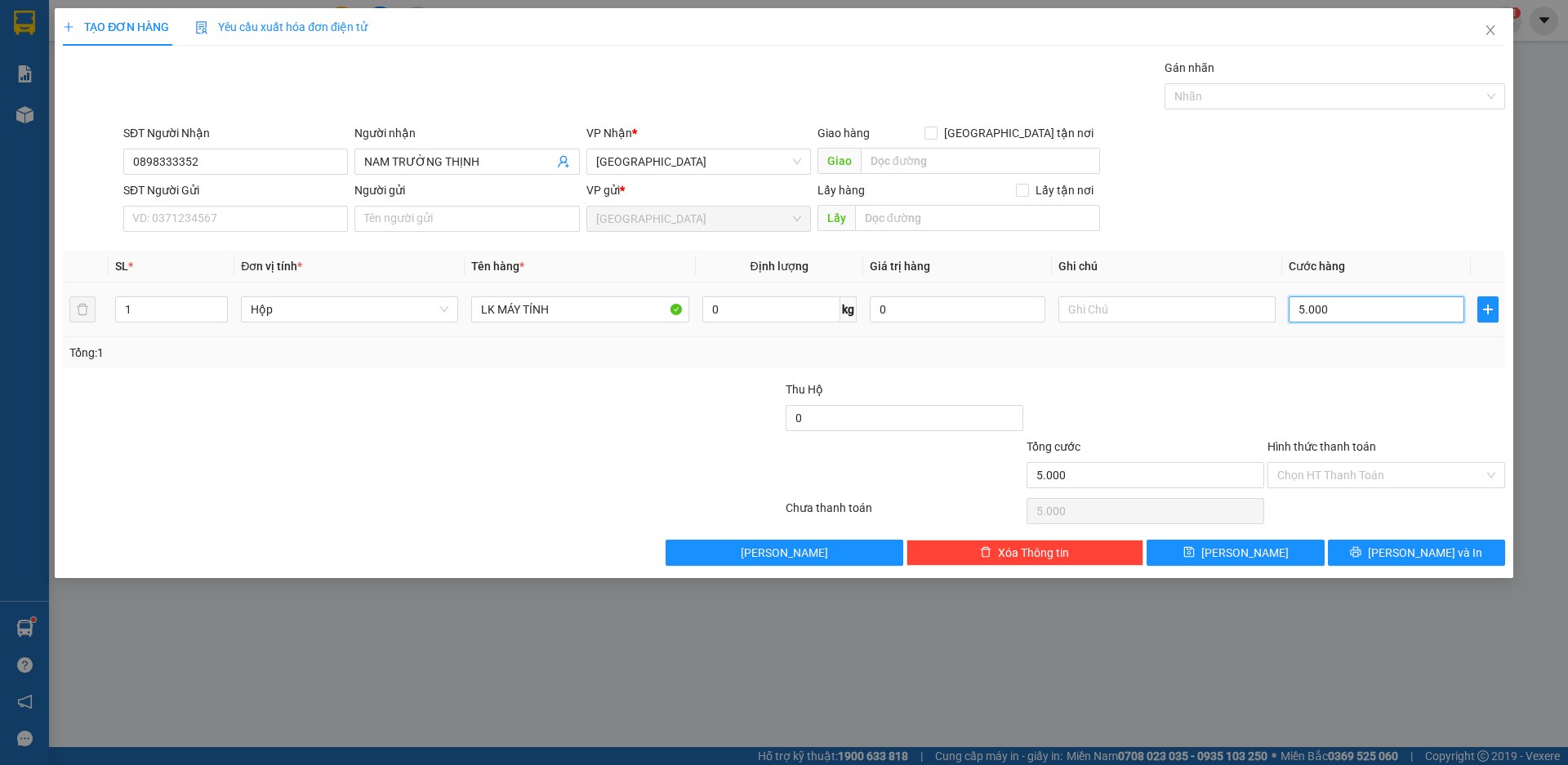
type input "50.000"
click at [1395, 469] on input "Hình thức thanh toán" at bounding box center [1381, 476] width 206 height 25
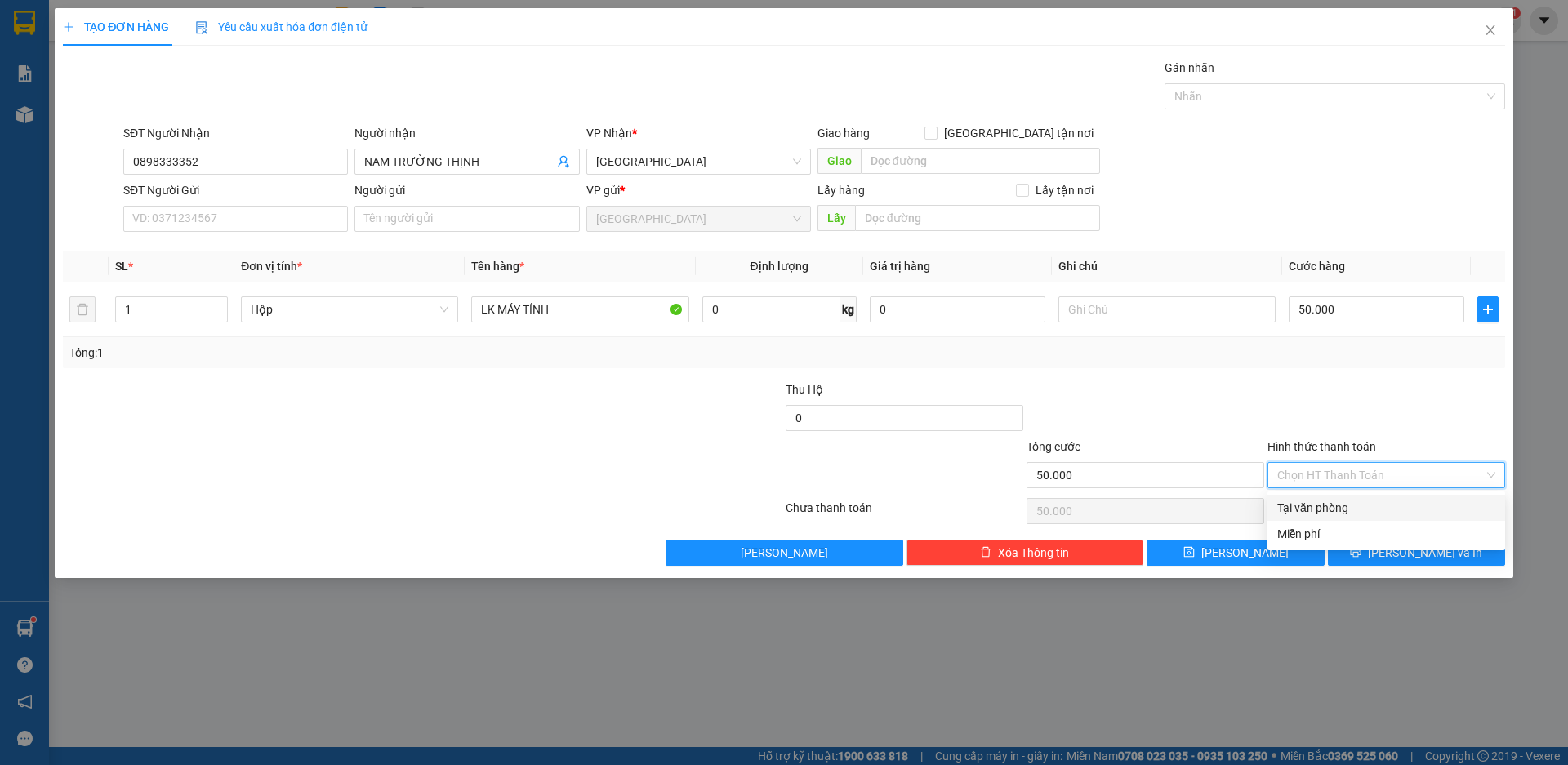
click at [1345, 502] on div "Tại văn phòng" at bounding box center [1386, 508] width 218 height 18
type input "0"
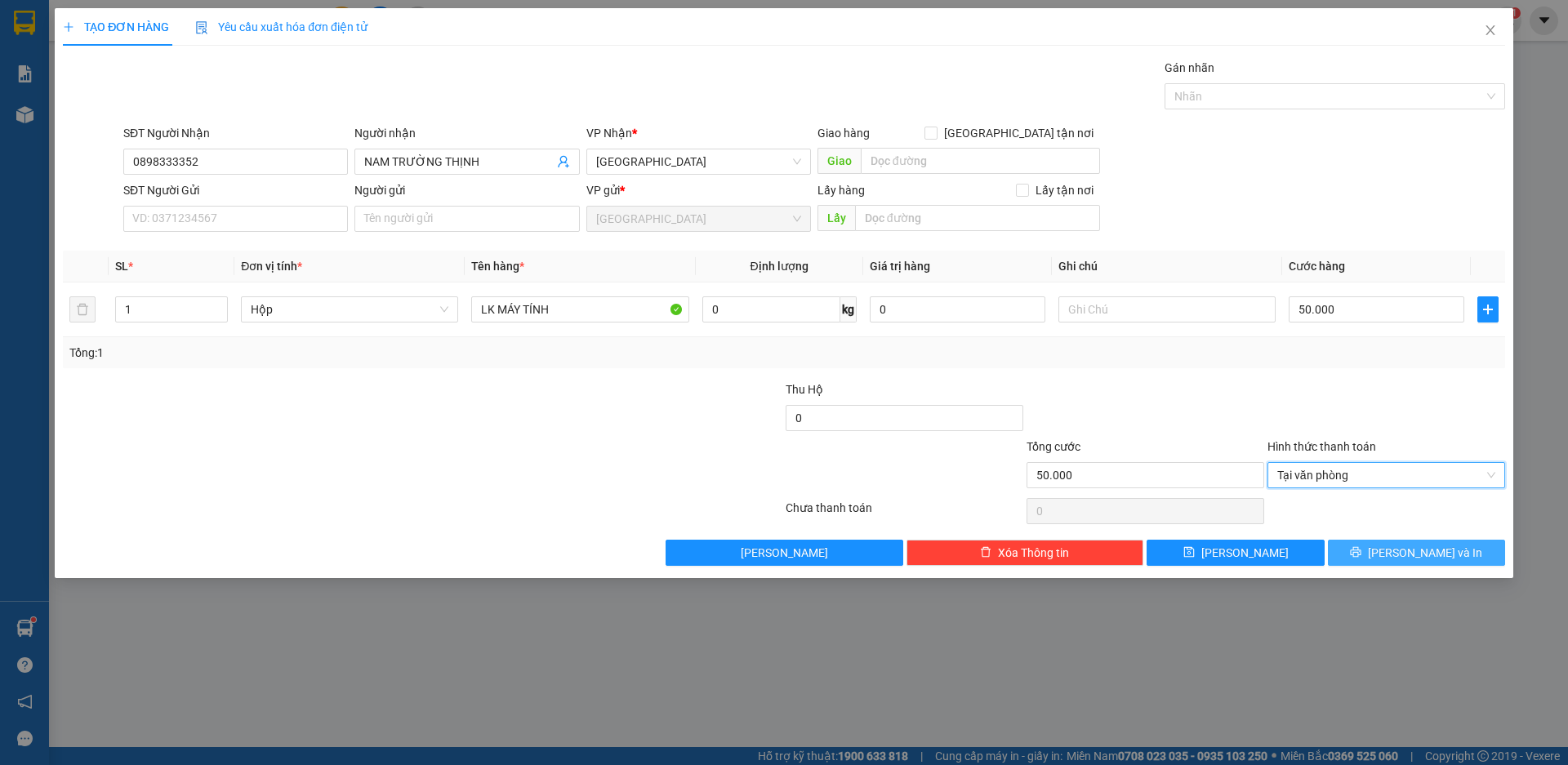
click at [1416, 553] on span "[PERSON_NAME] và In" at bounding box center [1425, 552] width 115 height 18
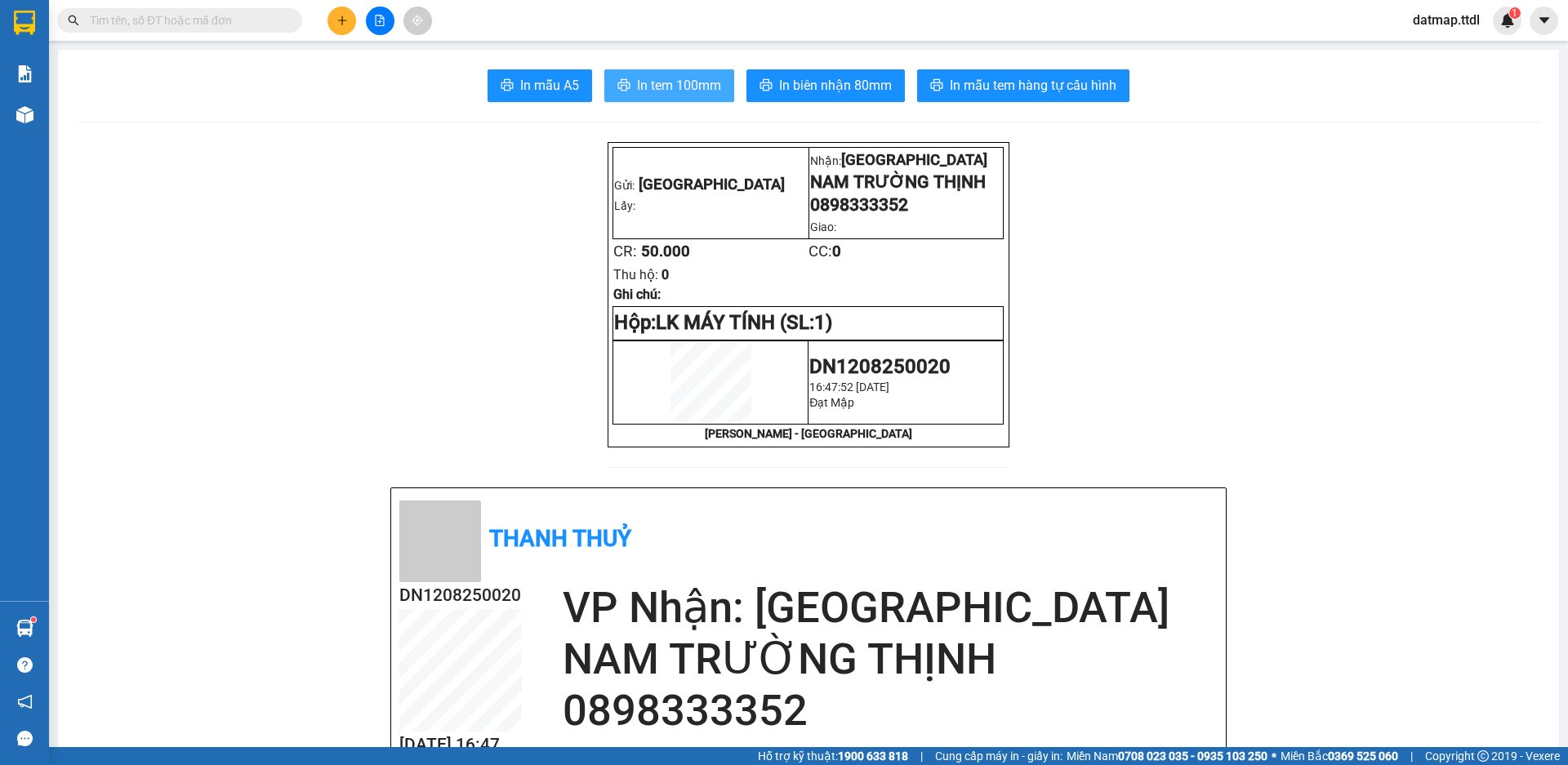
click at [675, 81] on span "In tem 100mm" at bounding box center [679, 85] width 84 height 20
click at [851, 82] on span "In biên nhận 80mm" at bounding box center [836, 85] width 113 height 20
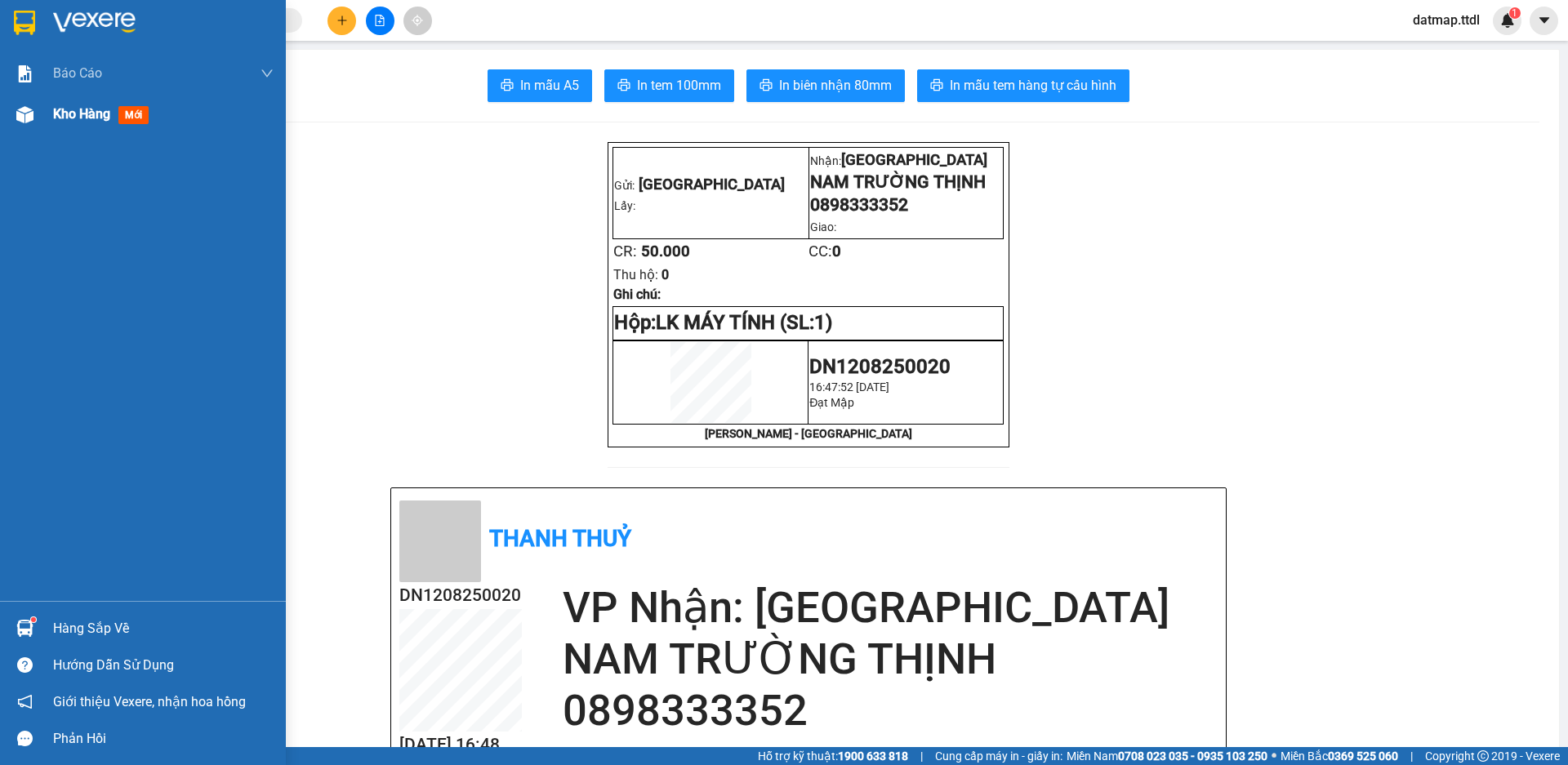
click at [77, 118] on span "Kho hàng" at bounding box center [81, 114] width 57 height 16
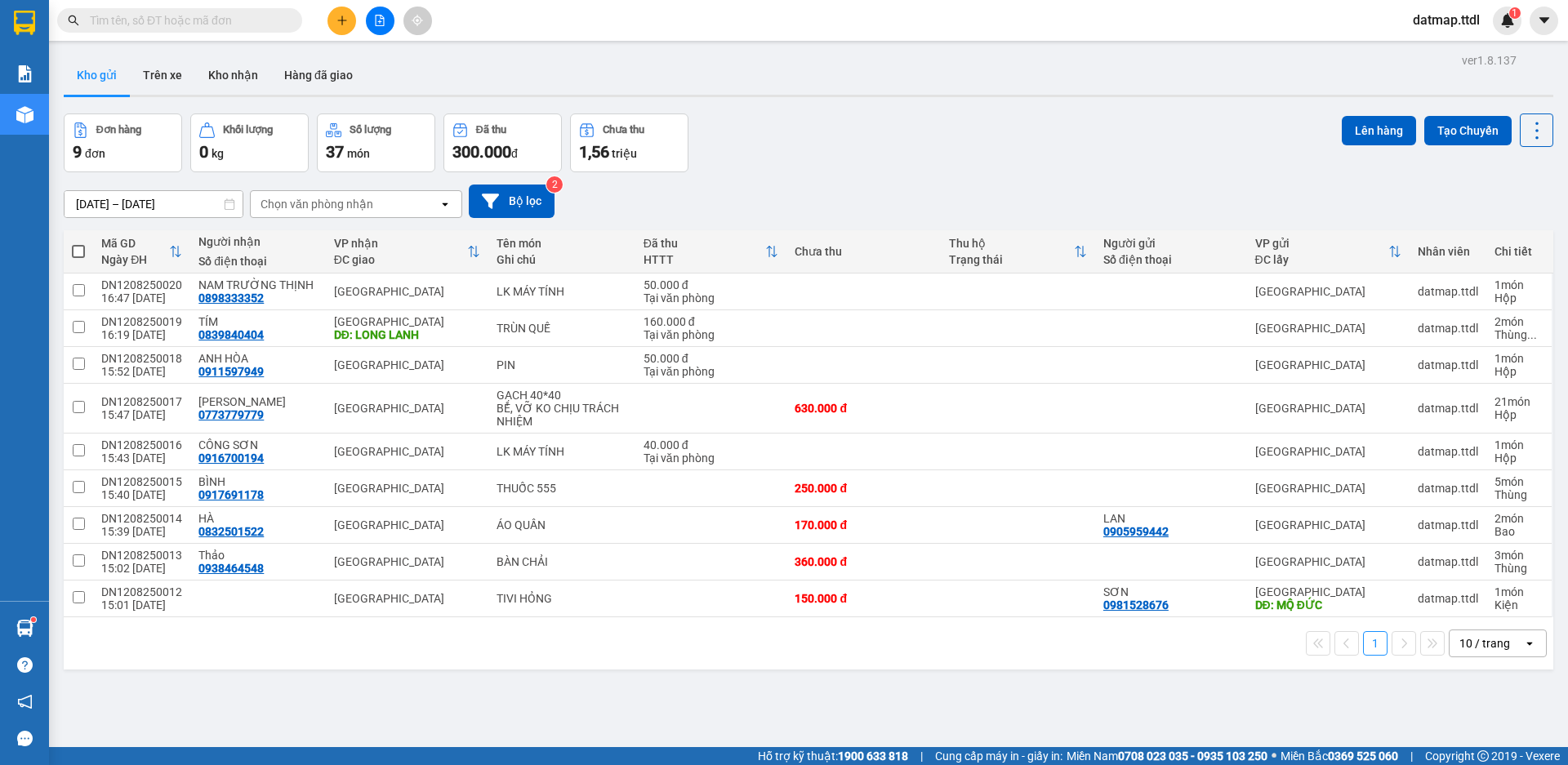
drag, startPoint x: 81, startPoint y: 254, endPoint x: 157, endPoint y: 266, distance: 76.9
click at [79, 254] on span at bounding box center [78, 251] width 13 height 13
click at [79, 244] on input "checkbox" at bounding box center [79, 244] width 0 height 0
checkbox input "true"
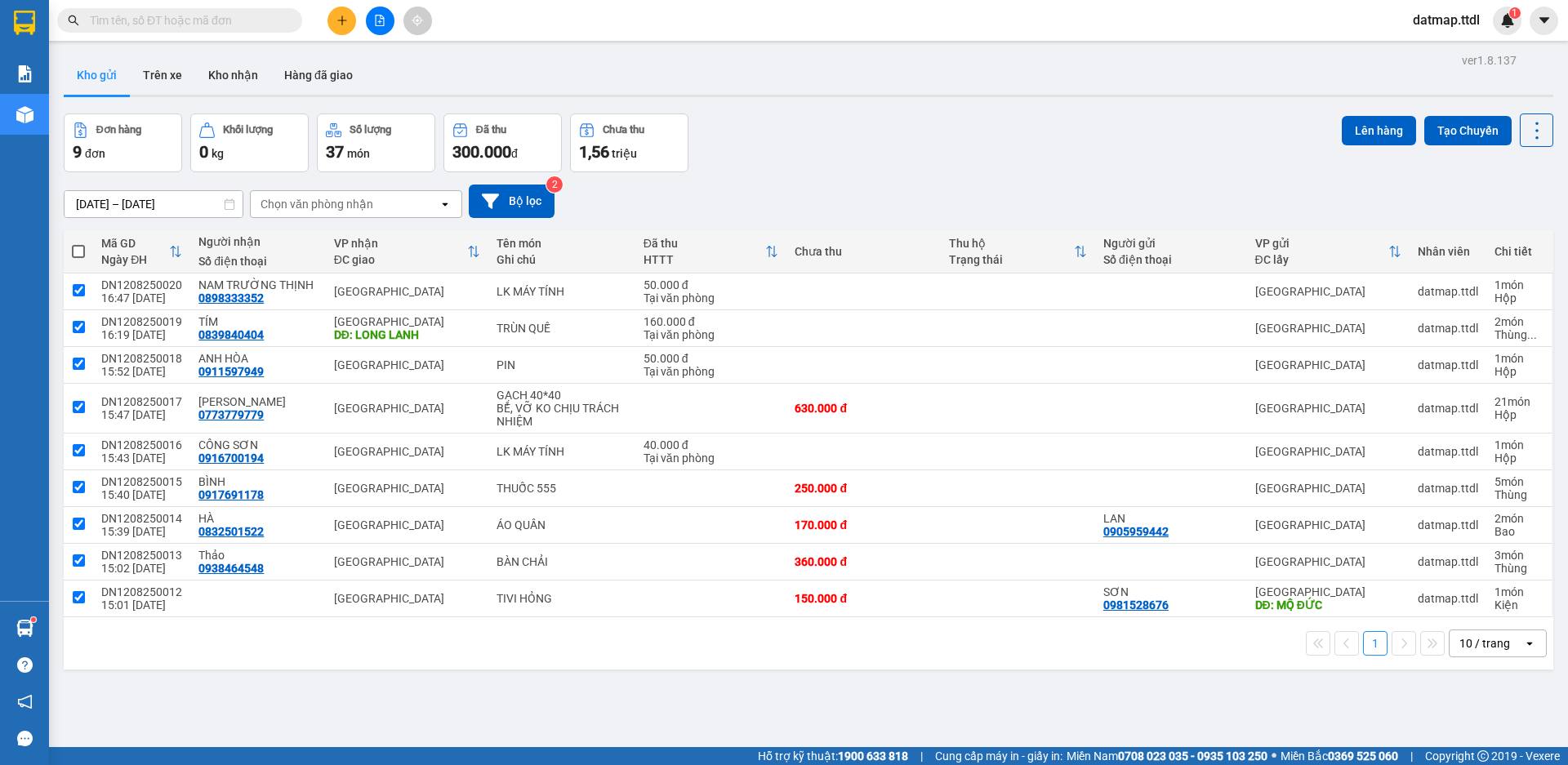
checkbox input "true"
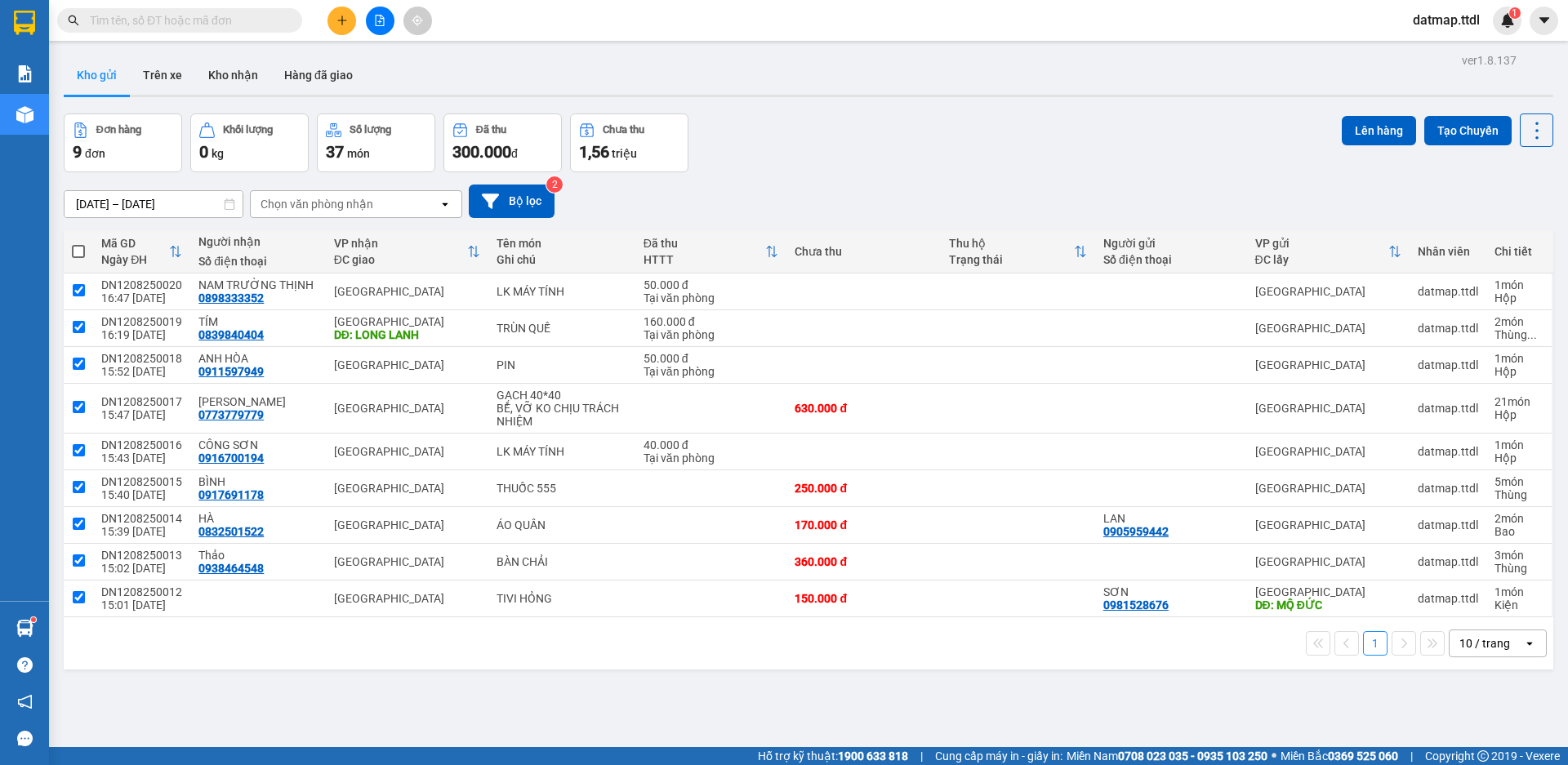
checkbox input "true"
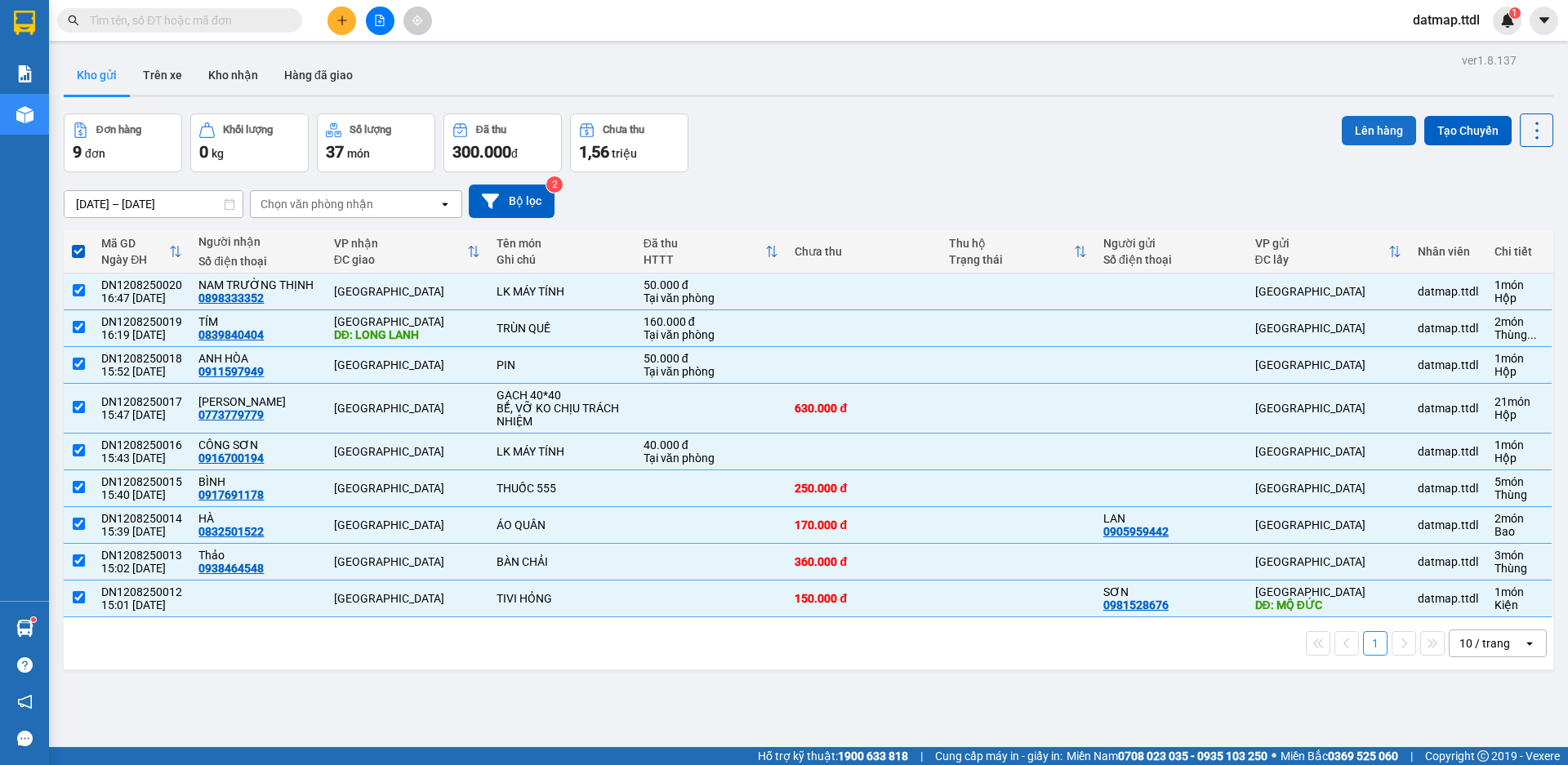
click at [1365, 130] on button "Lên hàng" at bounding box center [1379, 130] width 74 height 29
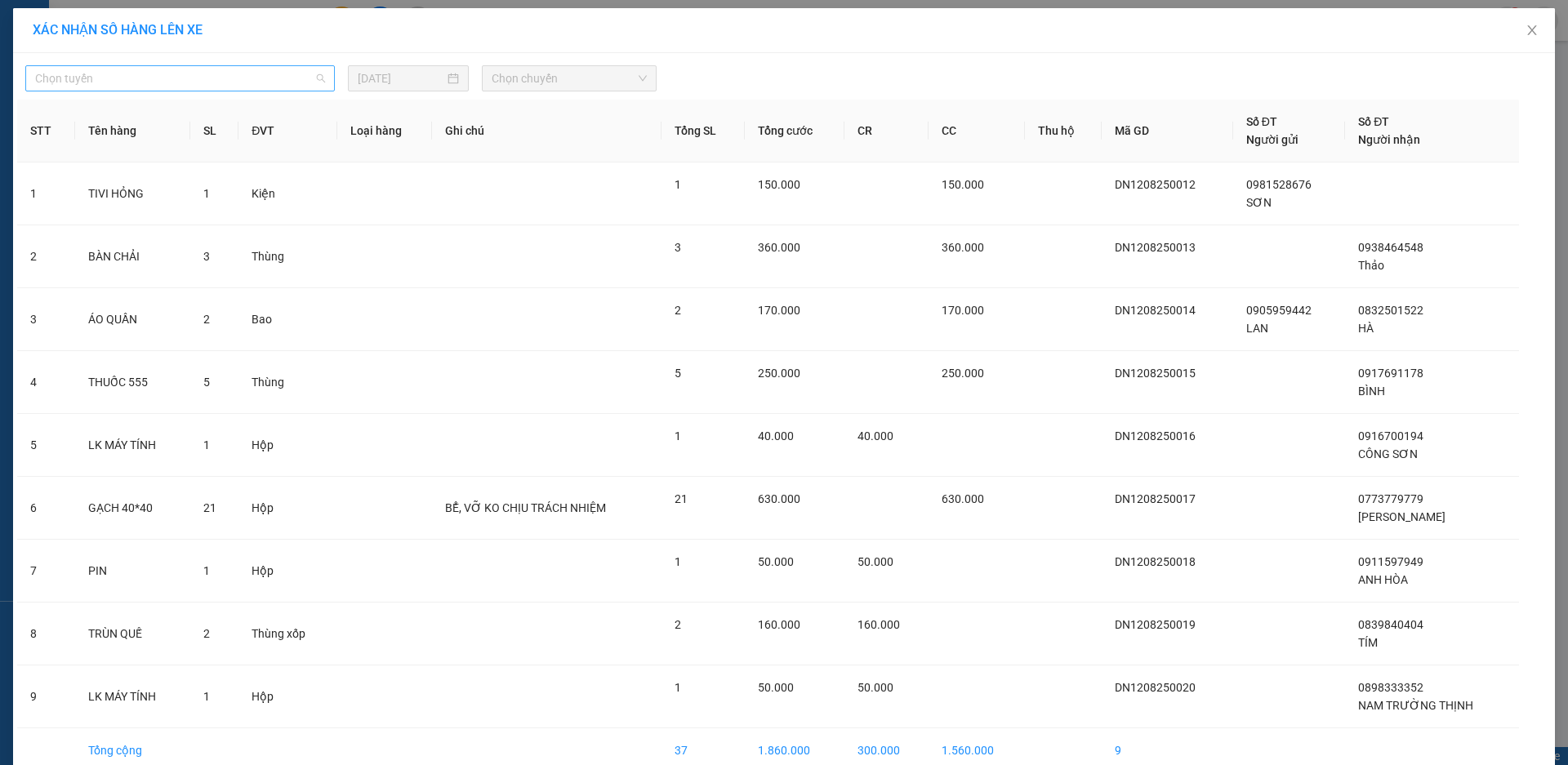
click at [237, 79] on span "Chọn tuyến" at bounding box center [180, 79] width 290 height 25
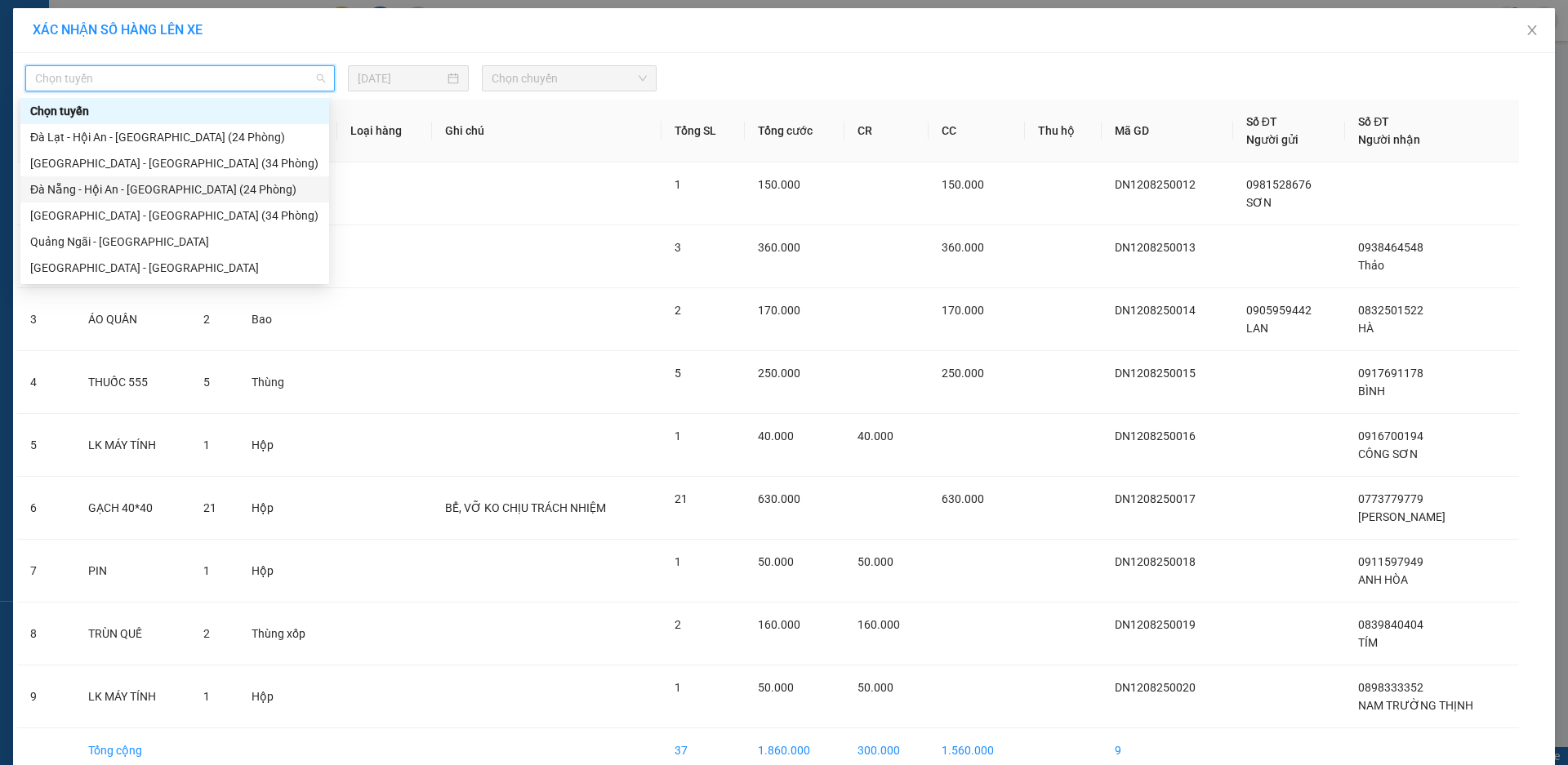
click at [139, 192] on div "Đà Nẵng - Hội An - [GEOGRAPHIC_DATA] (24 Phòng)" at bounding box center [175, 190] width 289 height 18
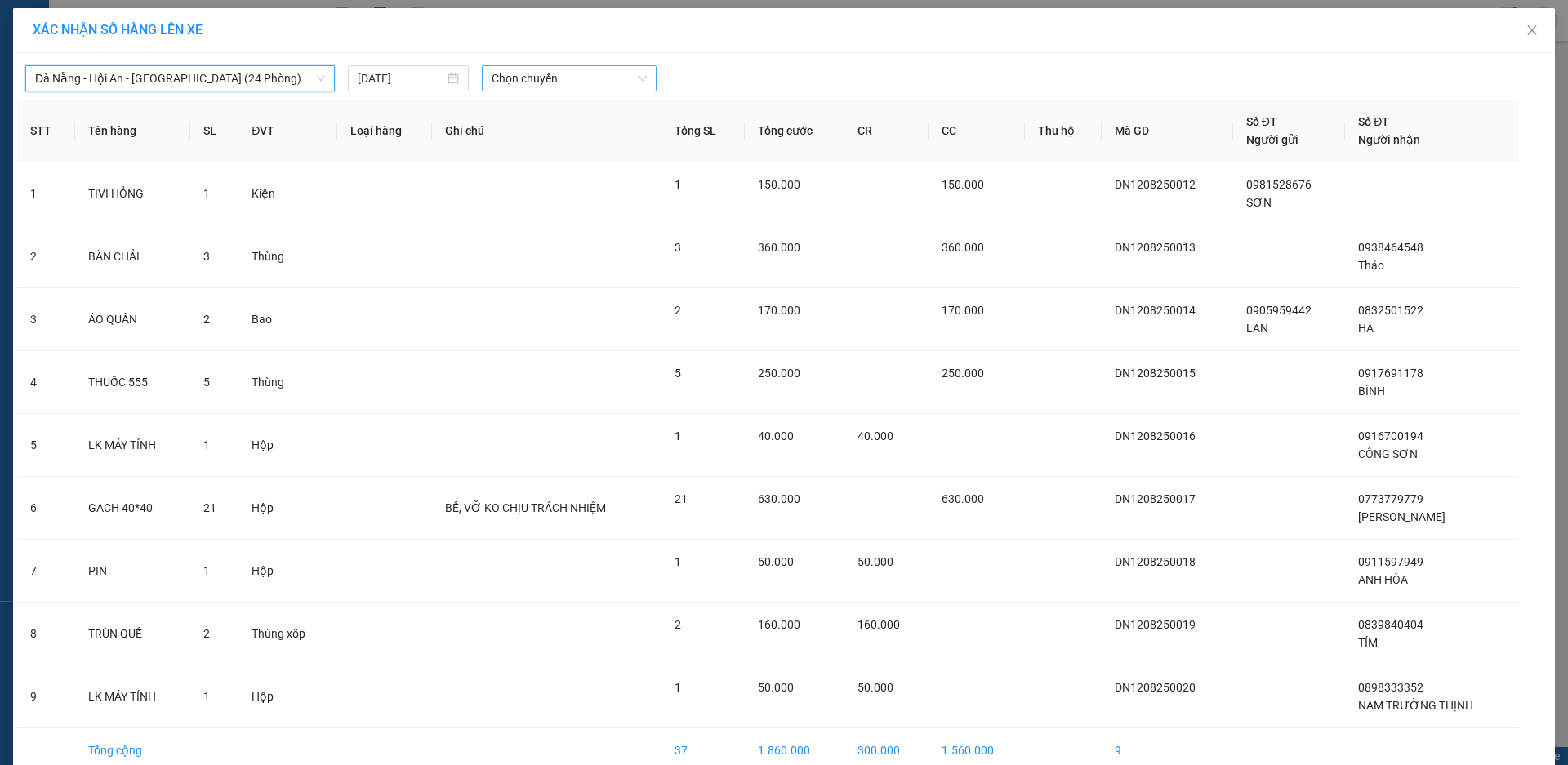
click at [607, 72] on span "Chọn chuyến" at bounding box center [569, 79] width 155 height 25
click at [572, 136] on div "17:00 - 49H-034.48" at bounding box center [549, 137] width 127 height 18
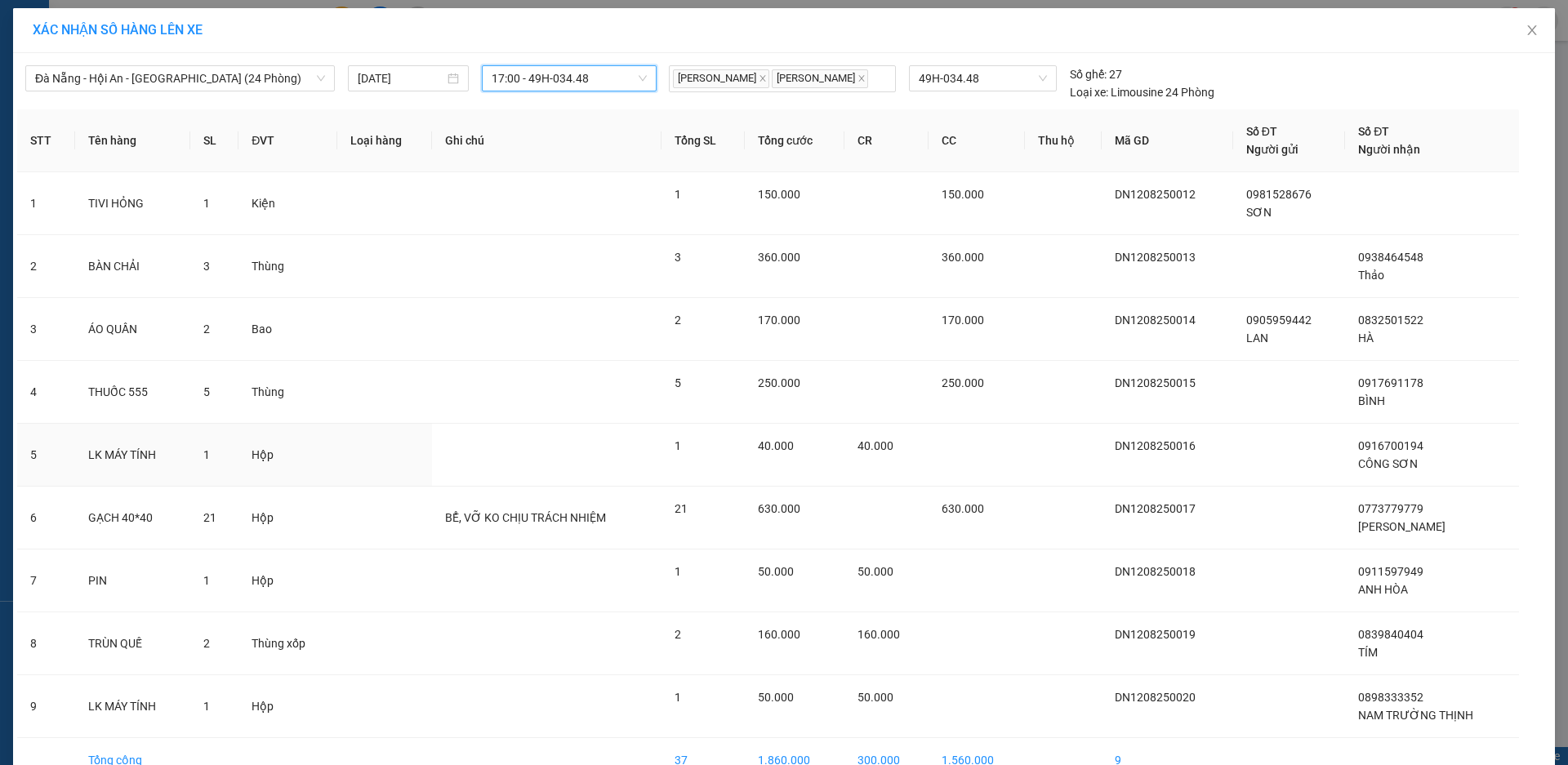
scroll to position [93, 0]
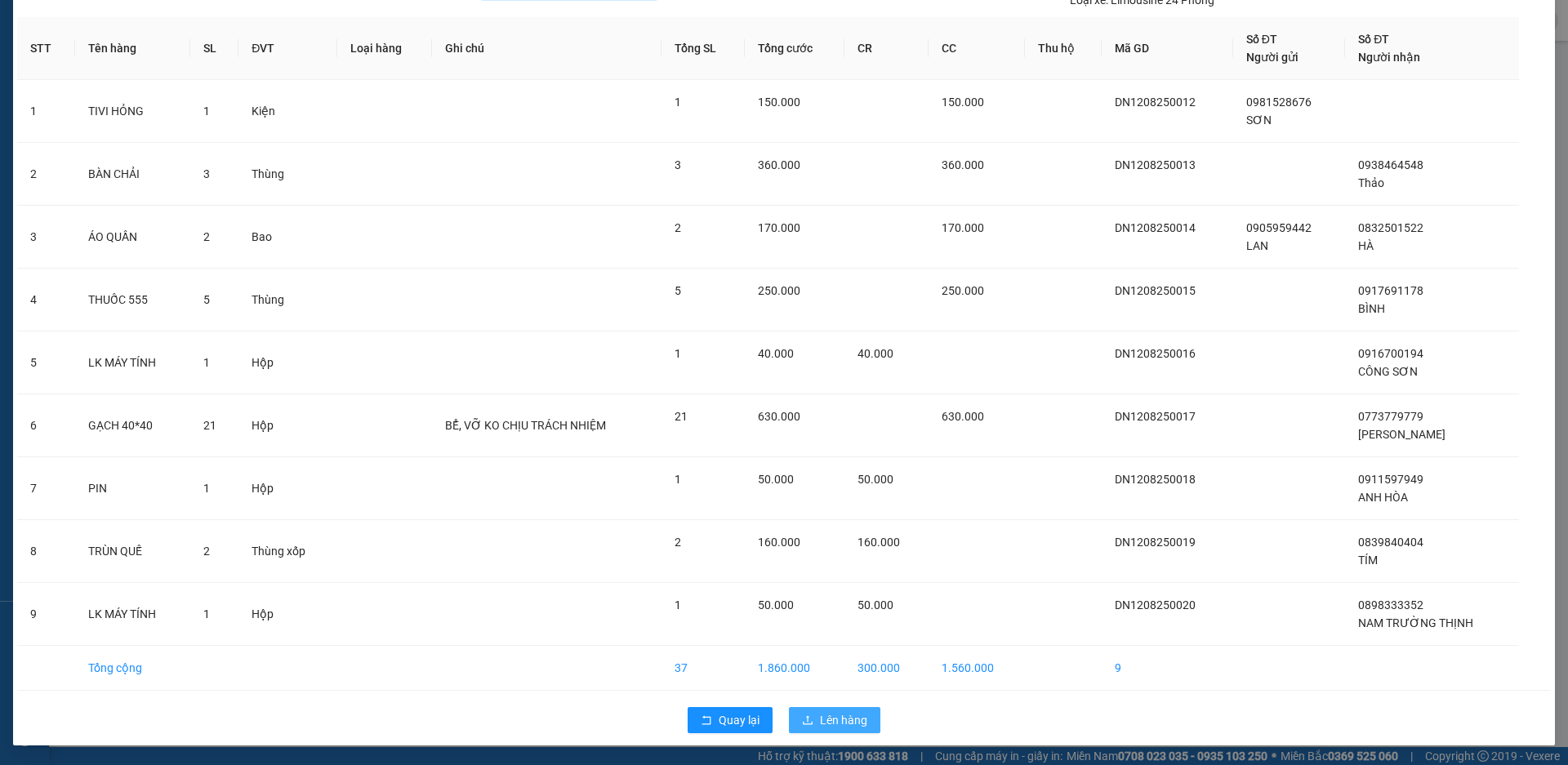
click at [827, 722] on span "Lên hàng" at bounding box center [844, 720] width 48 height 18
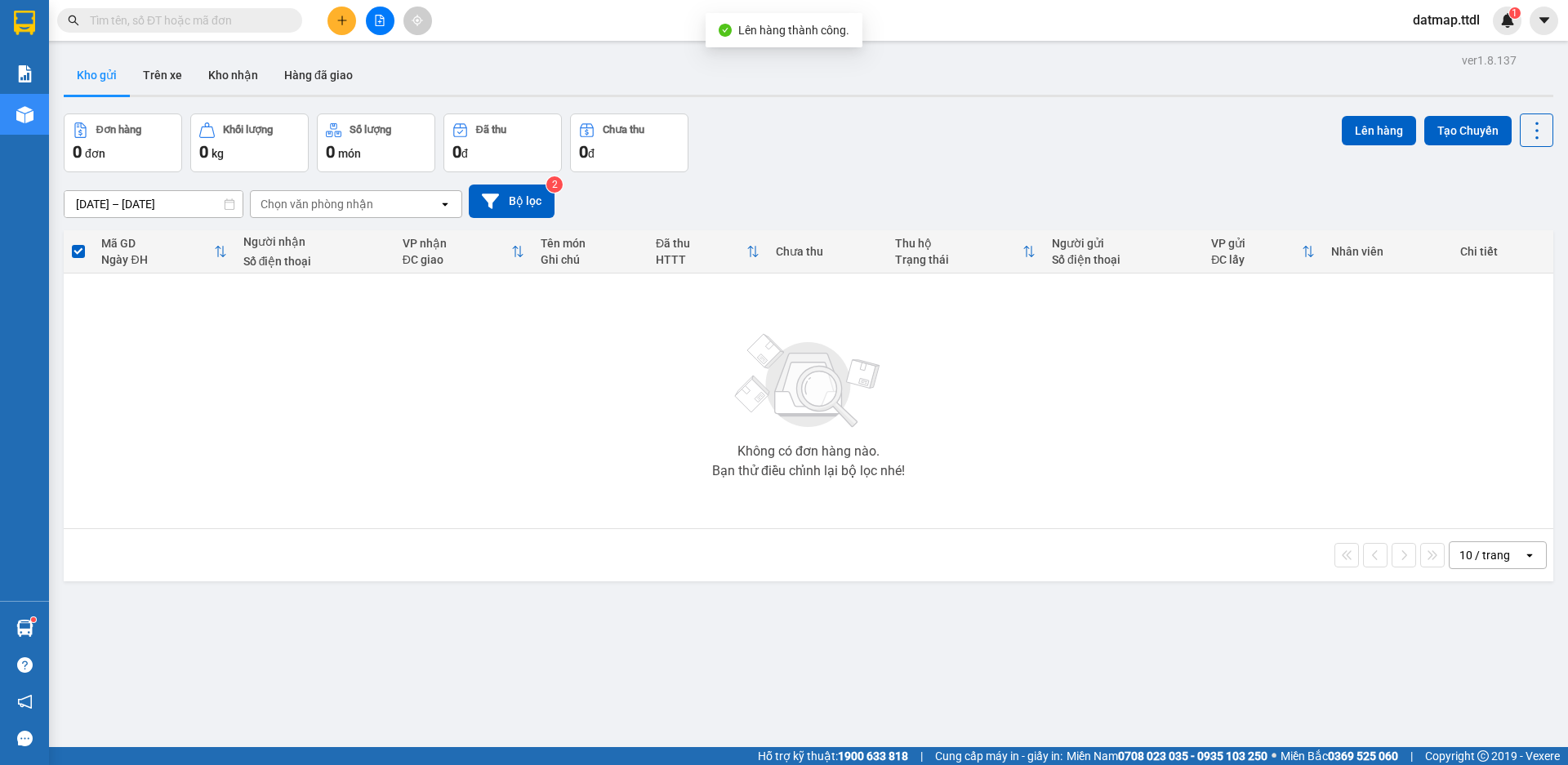
click at [377, 22] on icon "file-add" at bounding box center [379, 20] width 11 height 11
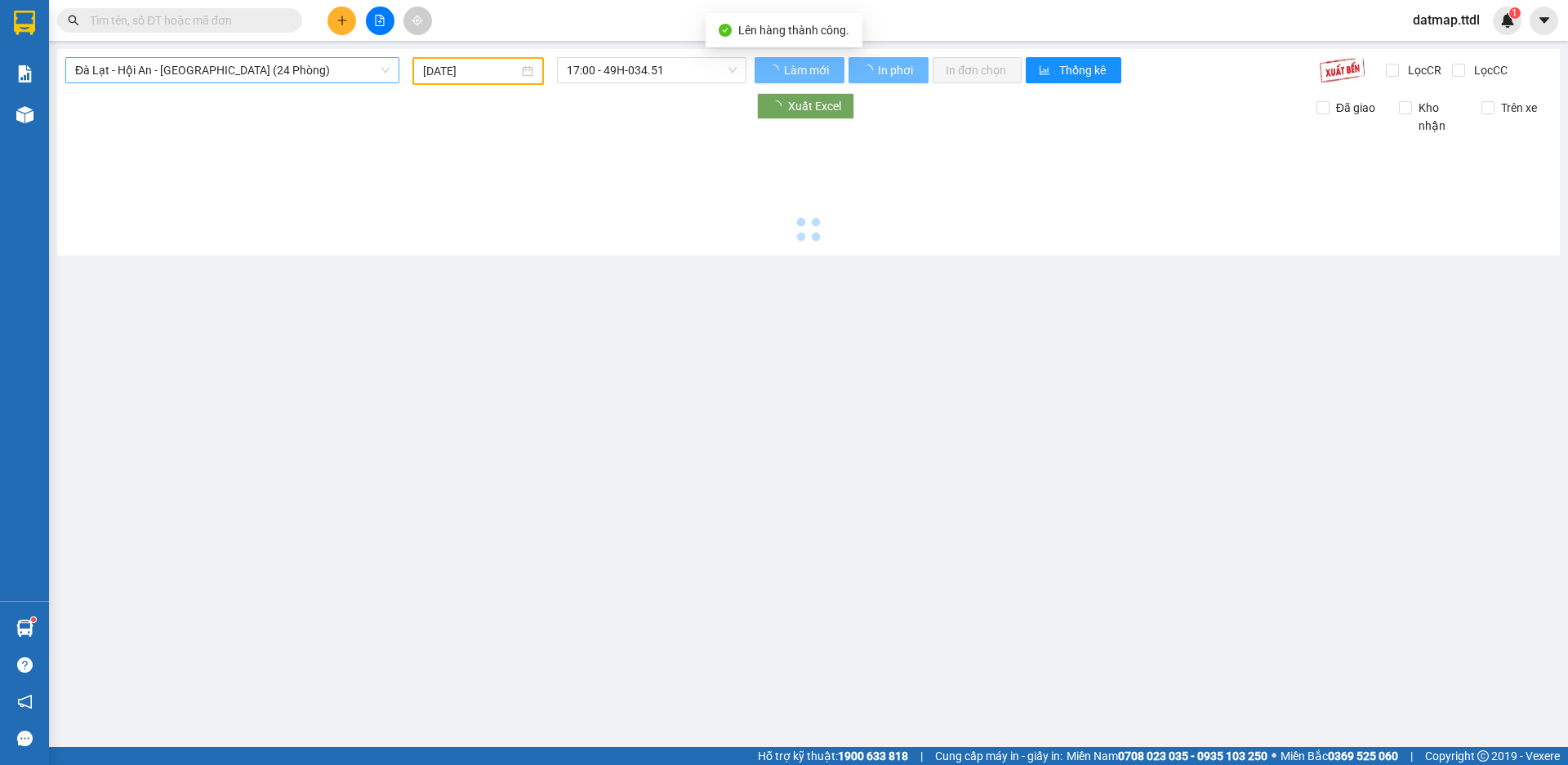
type input "[DATE]"
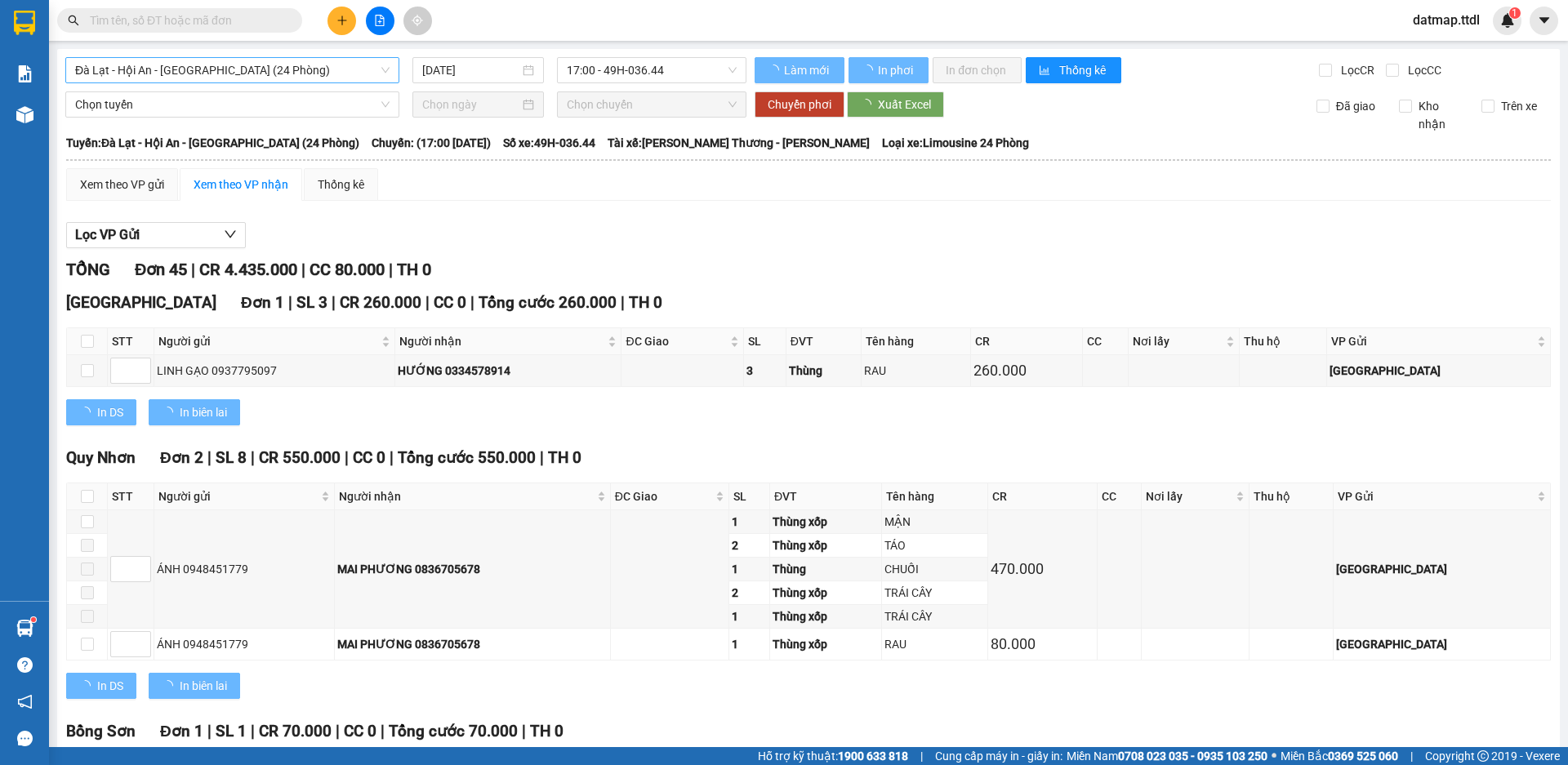
click at [215, 67] on span "Đà Lạt - Hội An - [GEOGRAPHIC_DATA] (24 Phòng)" at bounding box center [232, 71] width 314 height 25
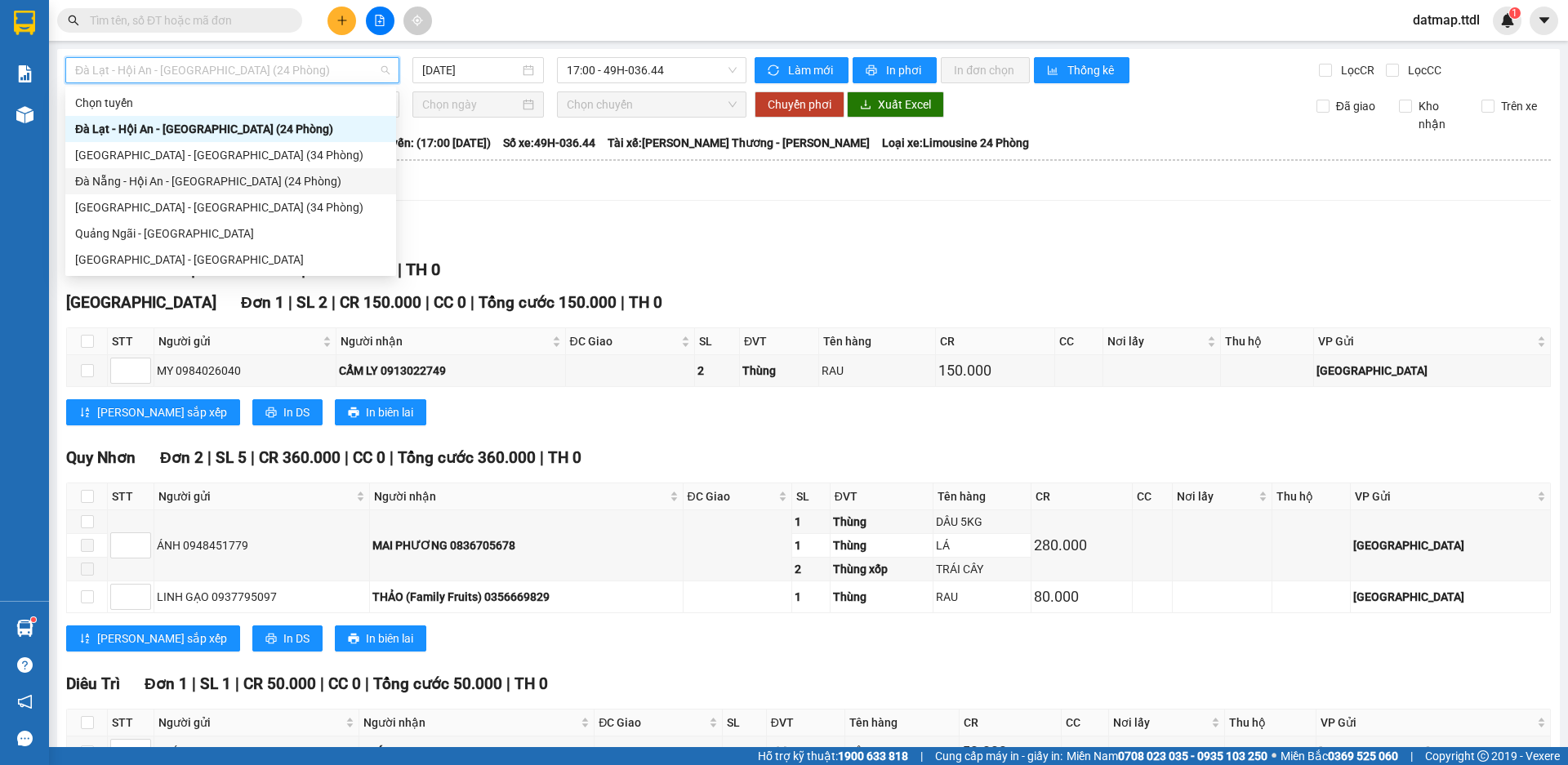
click at [173, 184] on div "Đà Nẵng - Hội An - [GEOGRAPHIC_DATA] (24 Phòng)" at bounding box center [230, 181] width 311 height 18
type input "[DATE]"
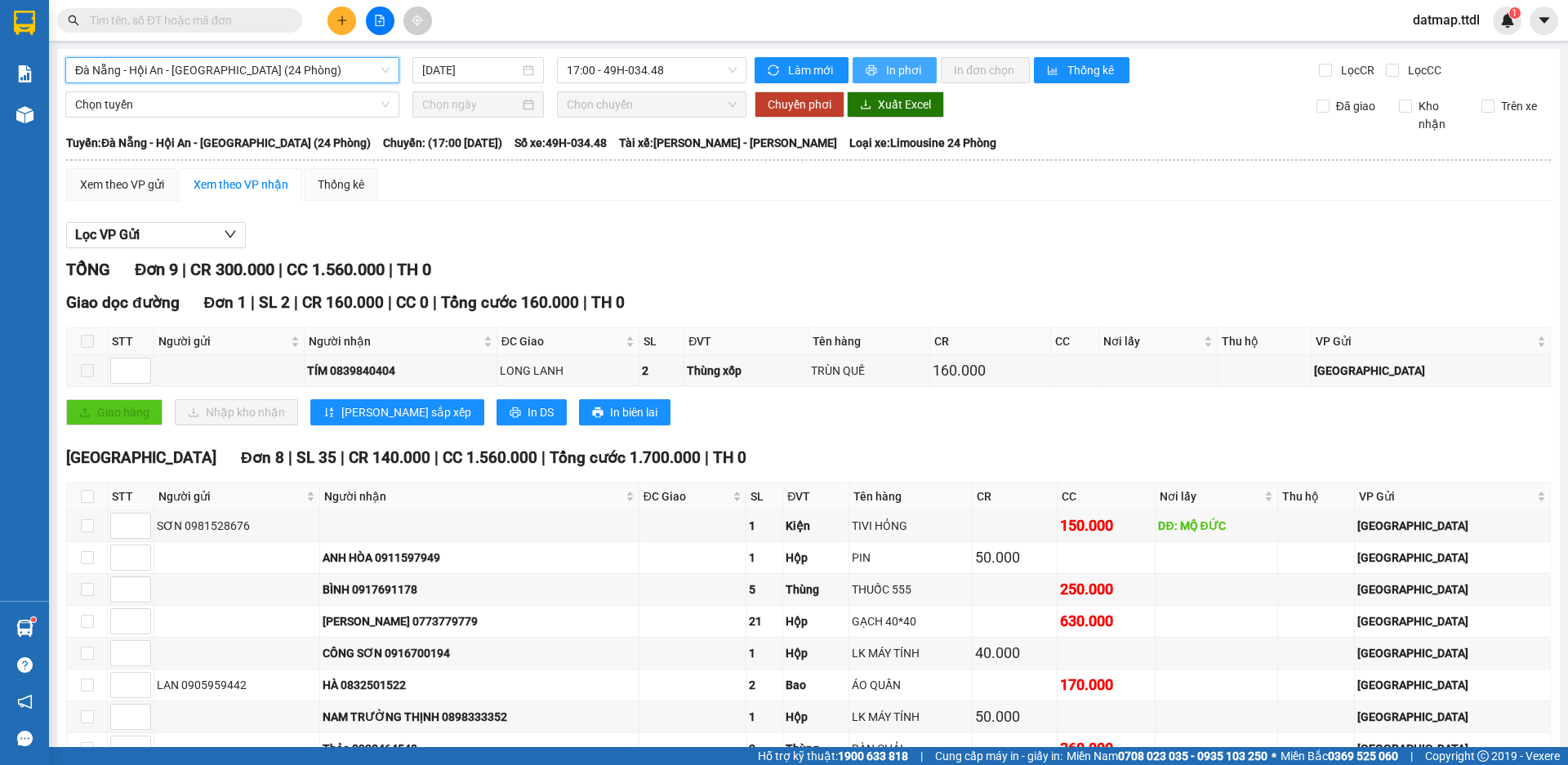
click at [893, 71] on span "In phơi" at bounding box center [904, 70] width 38 height 18
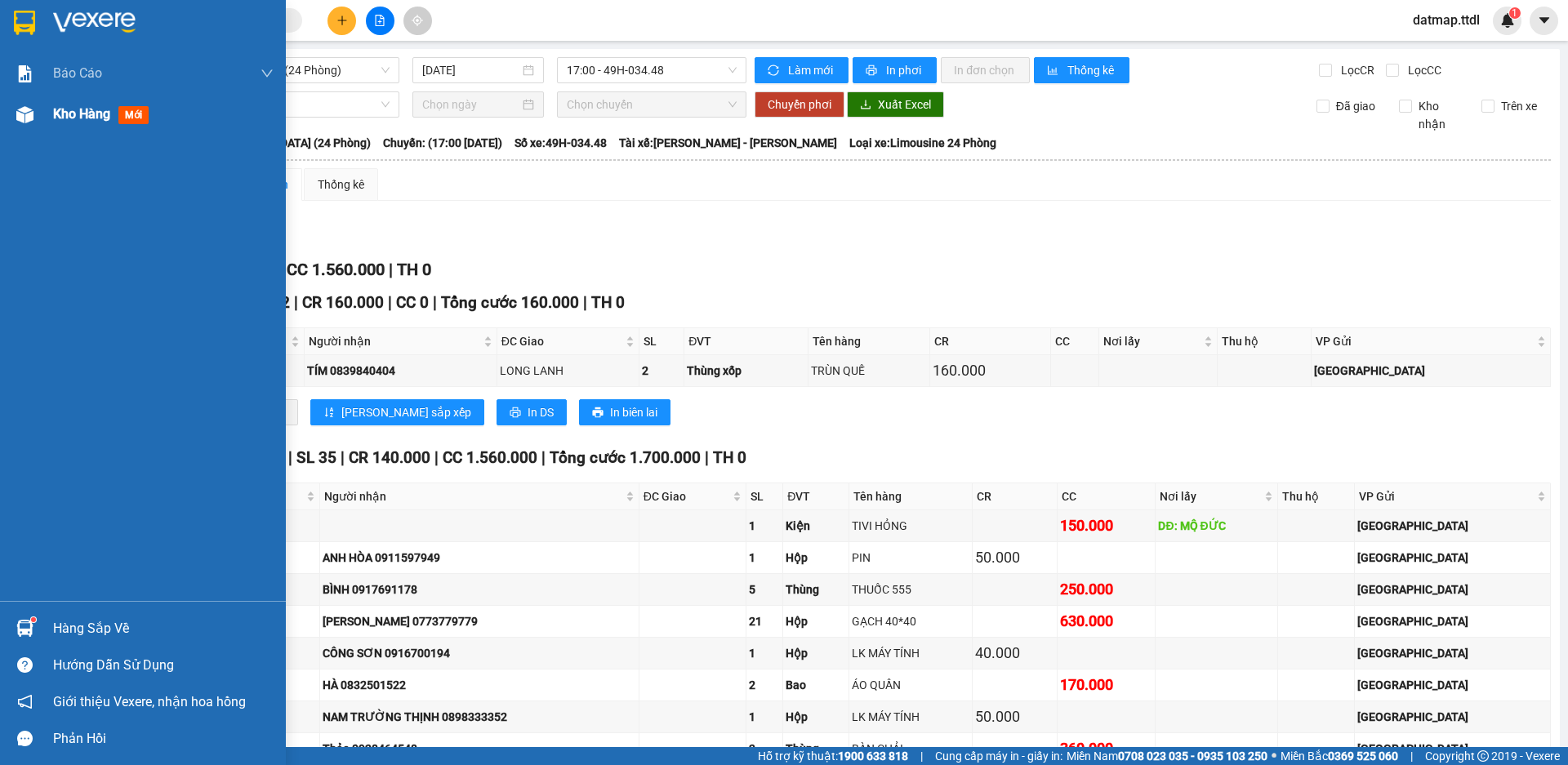
click at [70, 116] on span "Kho hàng" at bounding box center [81, 114] width 57 height 16
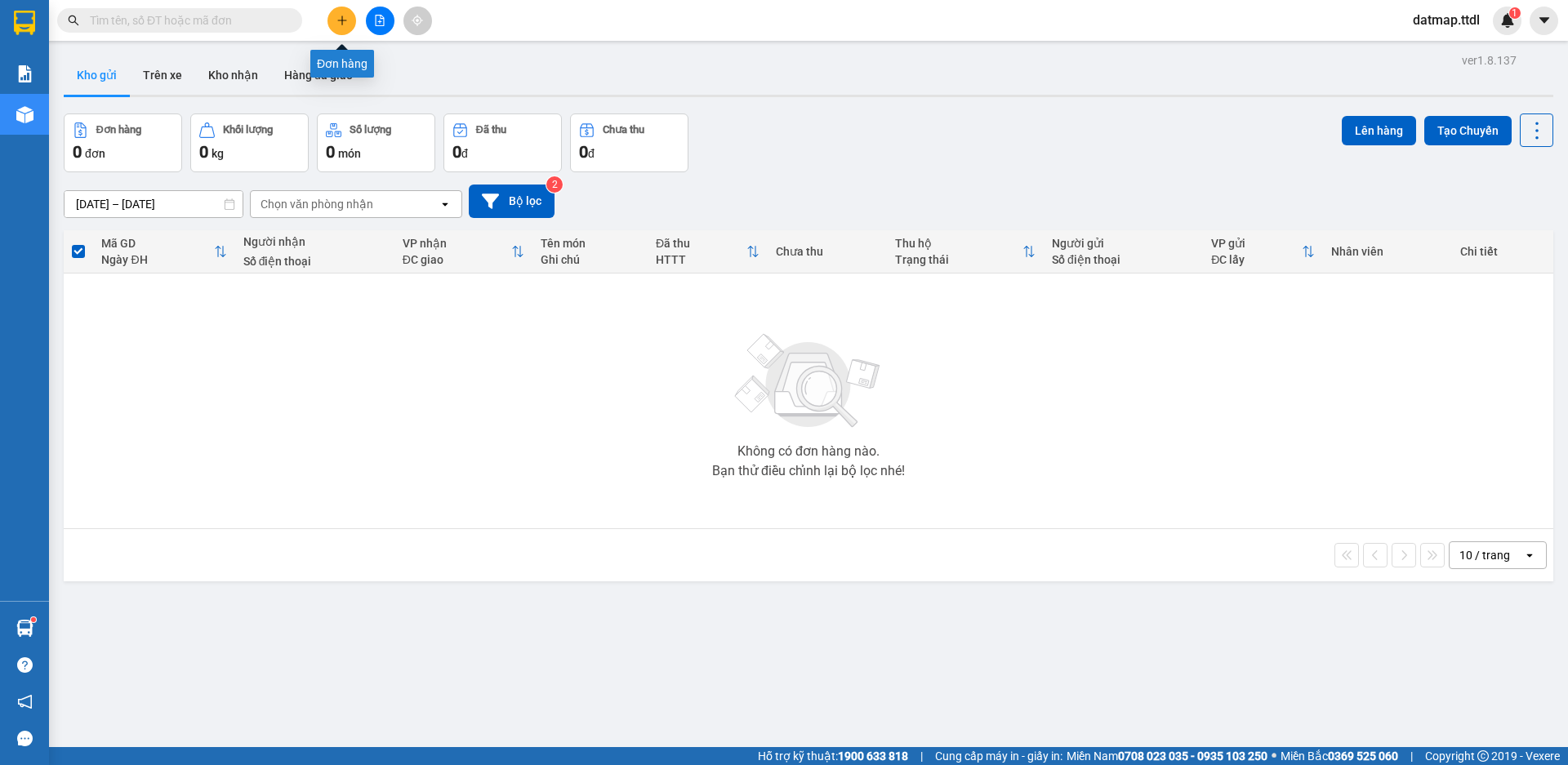
click at [339, 19] on icon "plus" at bounding box center [341, 20] width 11 height 11
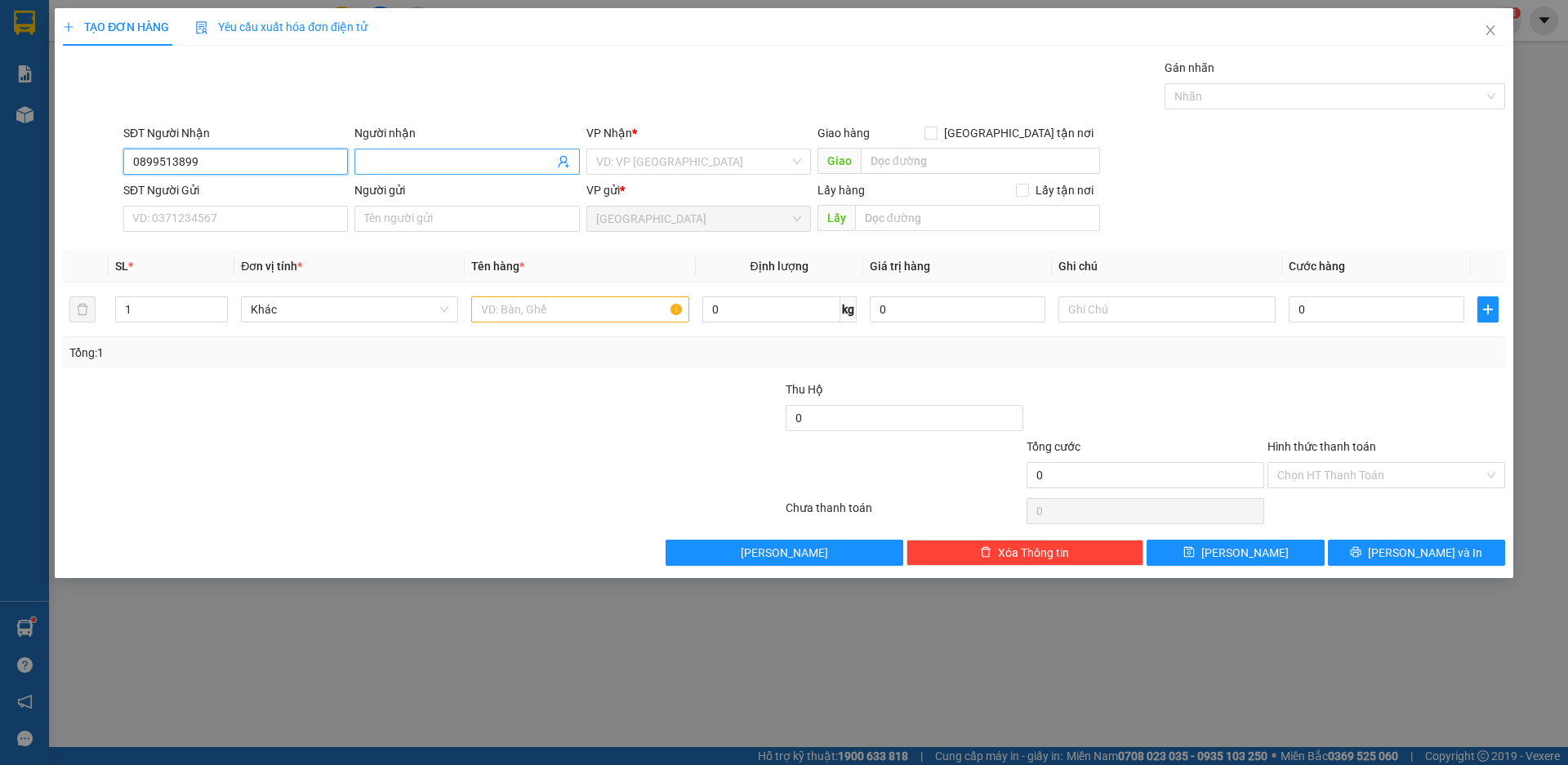
type input "0899513899"
click at [395, 163] on input "Người nhận" at bounding box center [459, 161] width 189 height 18
type input "VẠN PHÚC"
click at [641, 154] on input "search" at bounding box center [693, 161] width 193 height 25
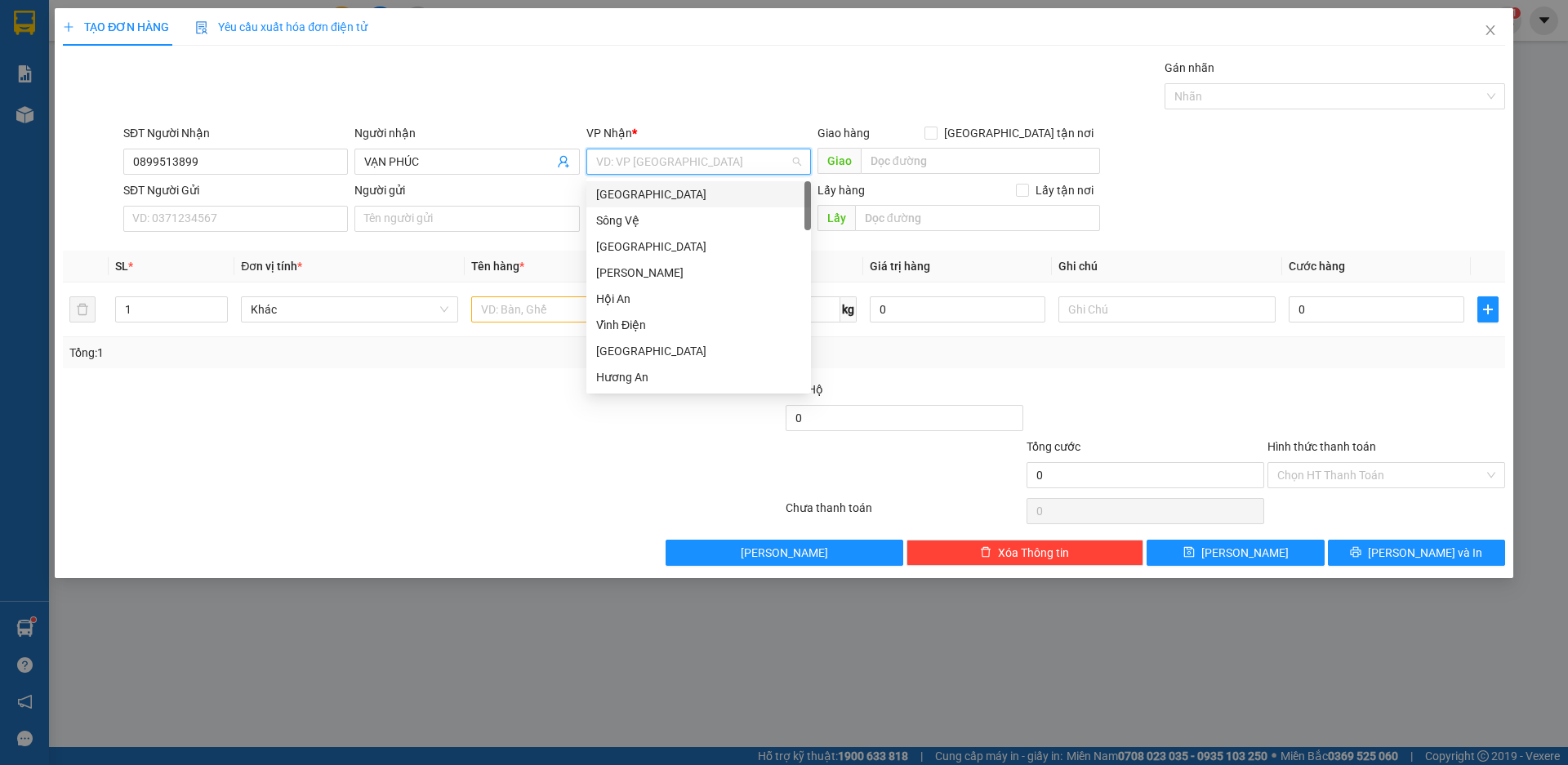
click at [615, 192] on div "[GEOGRAPHIC_DATA]" at bounding box center [699, 194] width 205 height 18
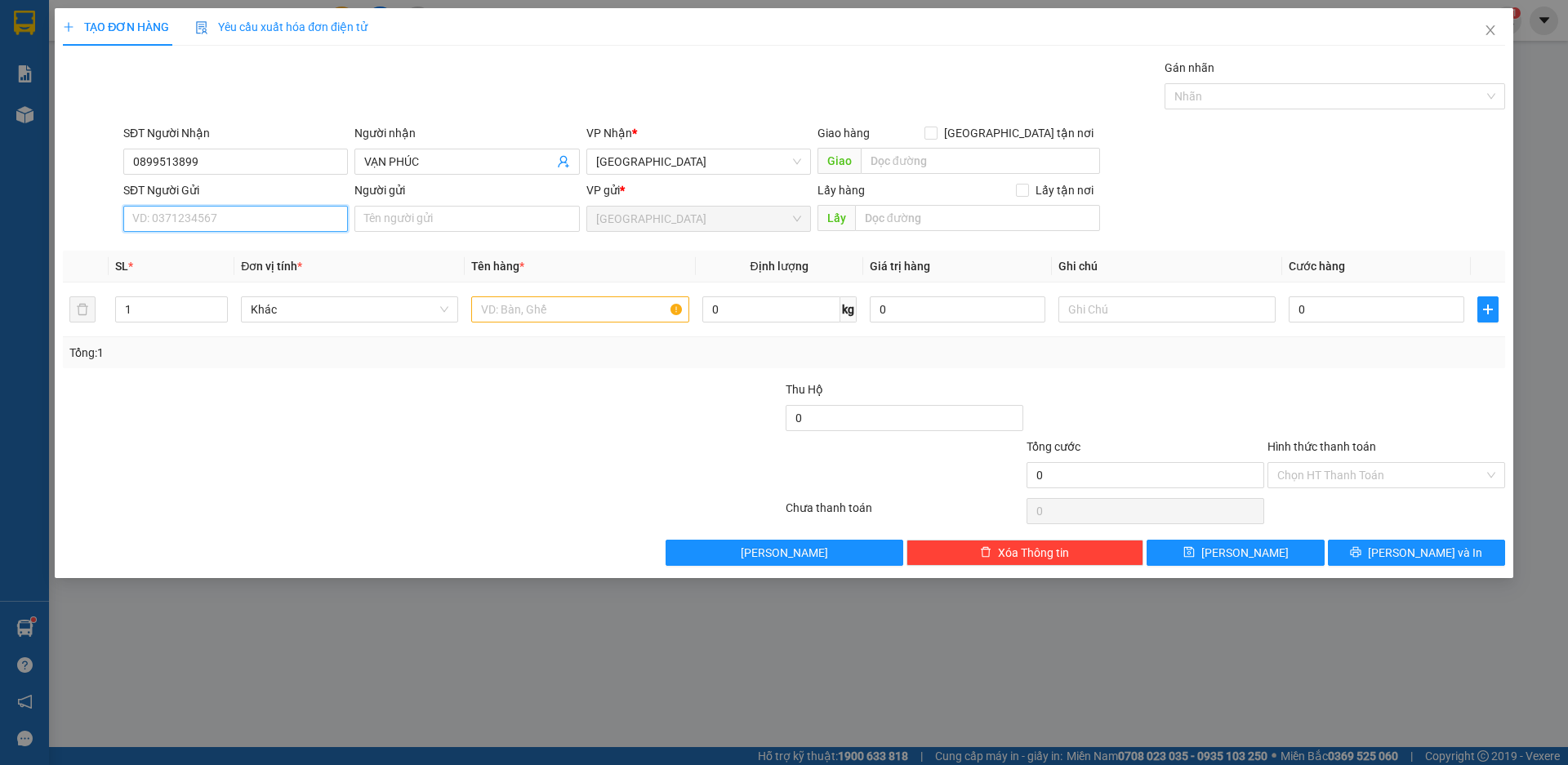
click at [236, 223] on input "SĐT Người Gửi" at bounding box center [236, 219] width 225 height 26
type input "0"
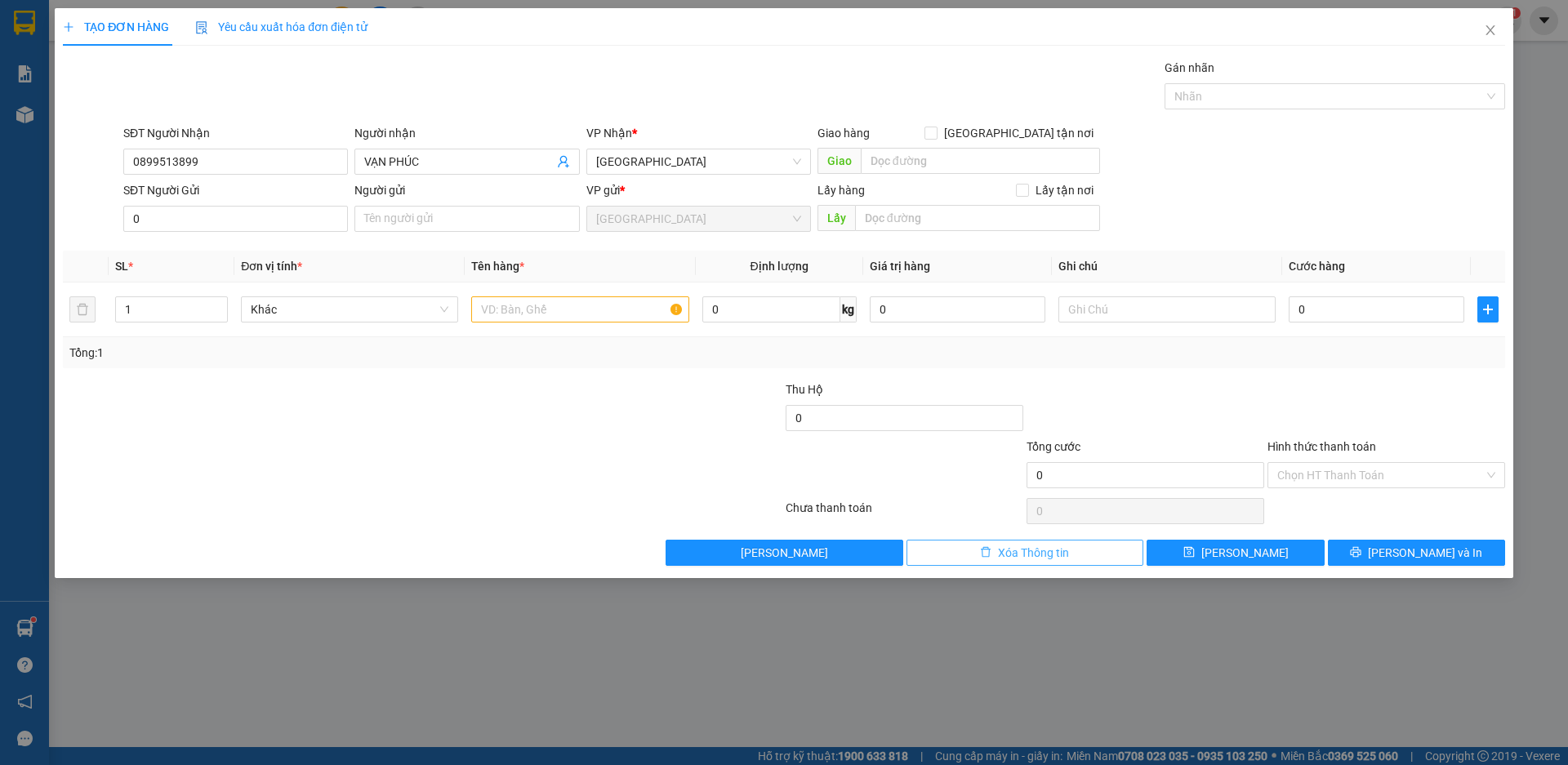
click at [1044, 550] on span "Xóa Thông tin" at bounding box center [1033, 552] width 71 height 18
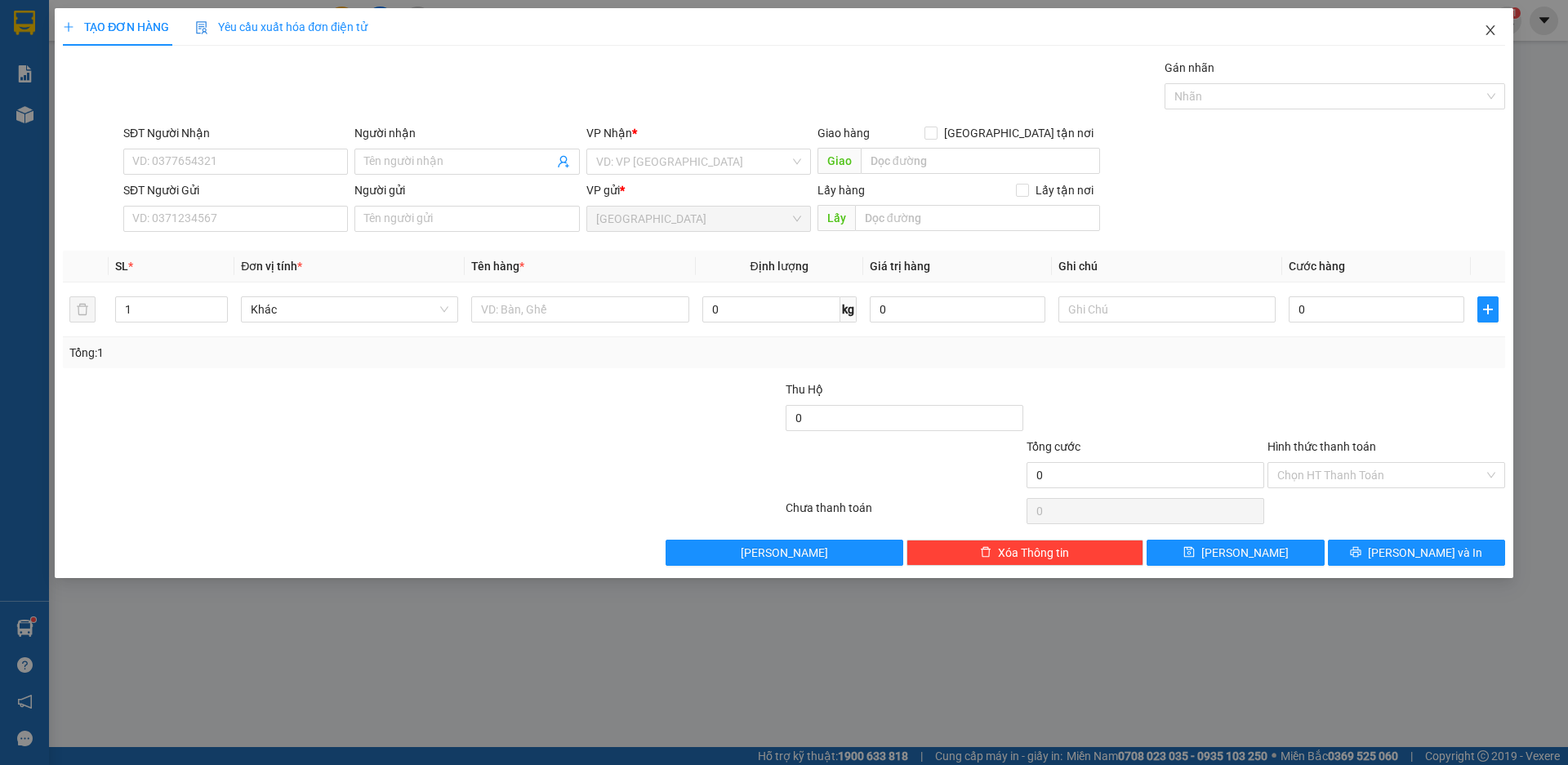
click at [1493, 30] on icon "close" at bounding box center [1490, 30] width 13 height 13
